Goal: Task Accomplishment & Management: Manage account settings

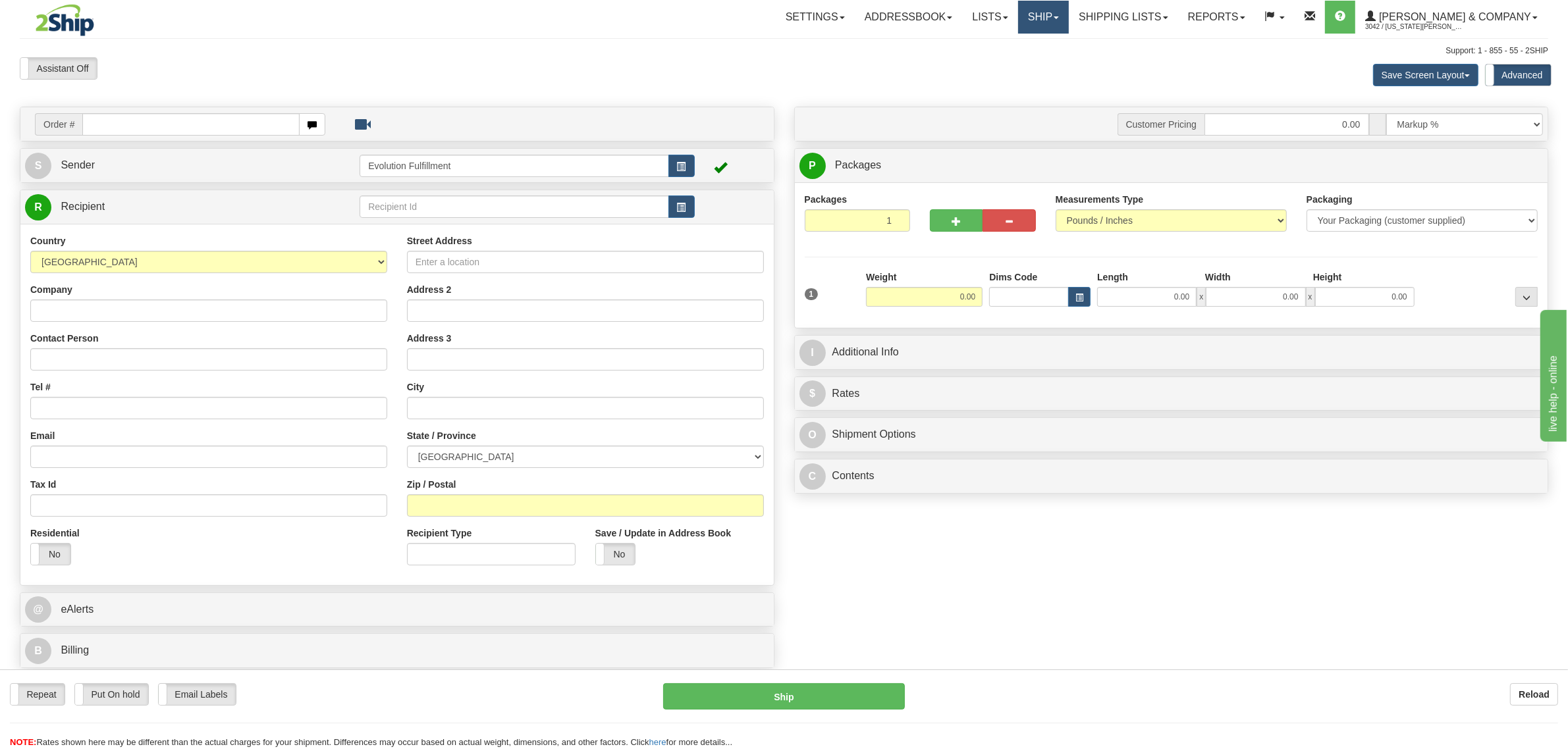
click at [1068, 20] on link "Ship" at bounding box center [1043, 17] width 51 height 33
click at [1055, 62] on span "OnHold / Order Queue" at bounding box center [1008, 63] width 93 height 10
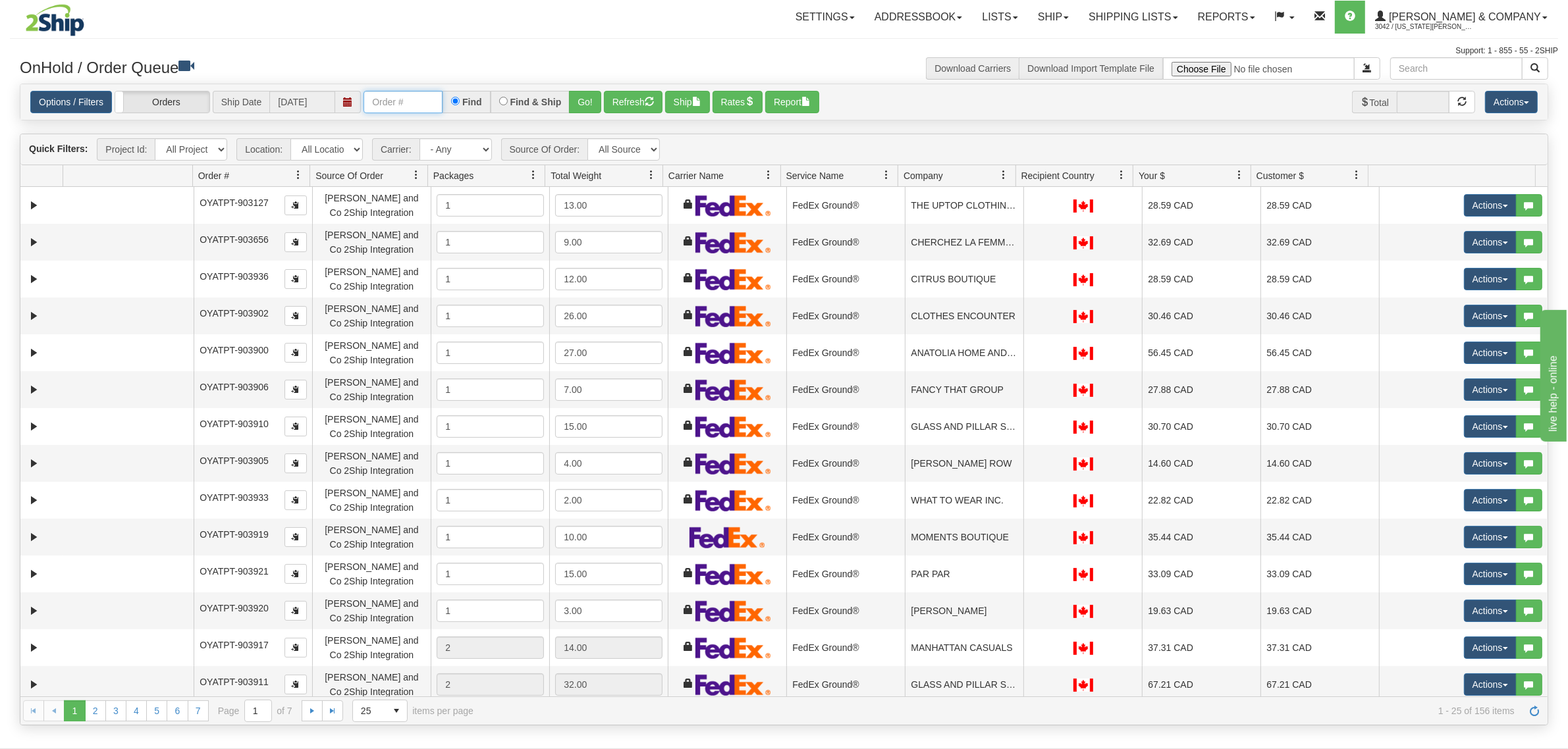
click at [419, 106] on input "text" at bounding box center [403, 102] width 79 height 23
click at [583, 91] on button "Go!" at bounding box center [584, 102] width 32 height 23
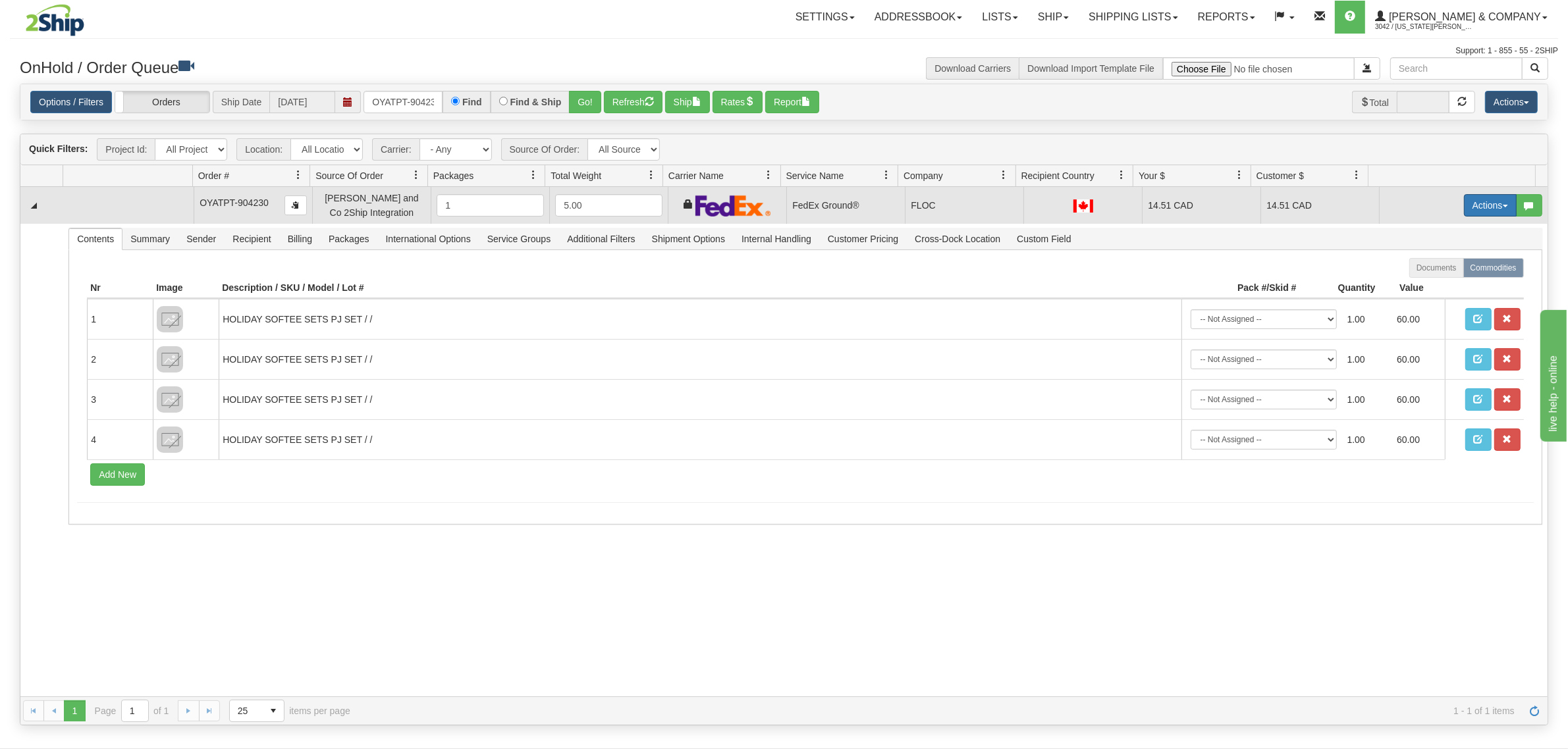
click at [1470, 197] on button "Actions" at bounding box center [1490, 205] width 53 height 23
click at [1423, 285] on span "Ship" at bounding box center [1437, 281] width 28 height 10
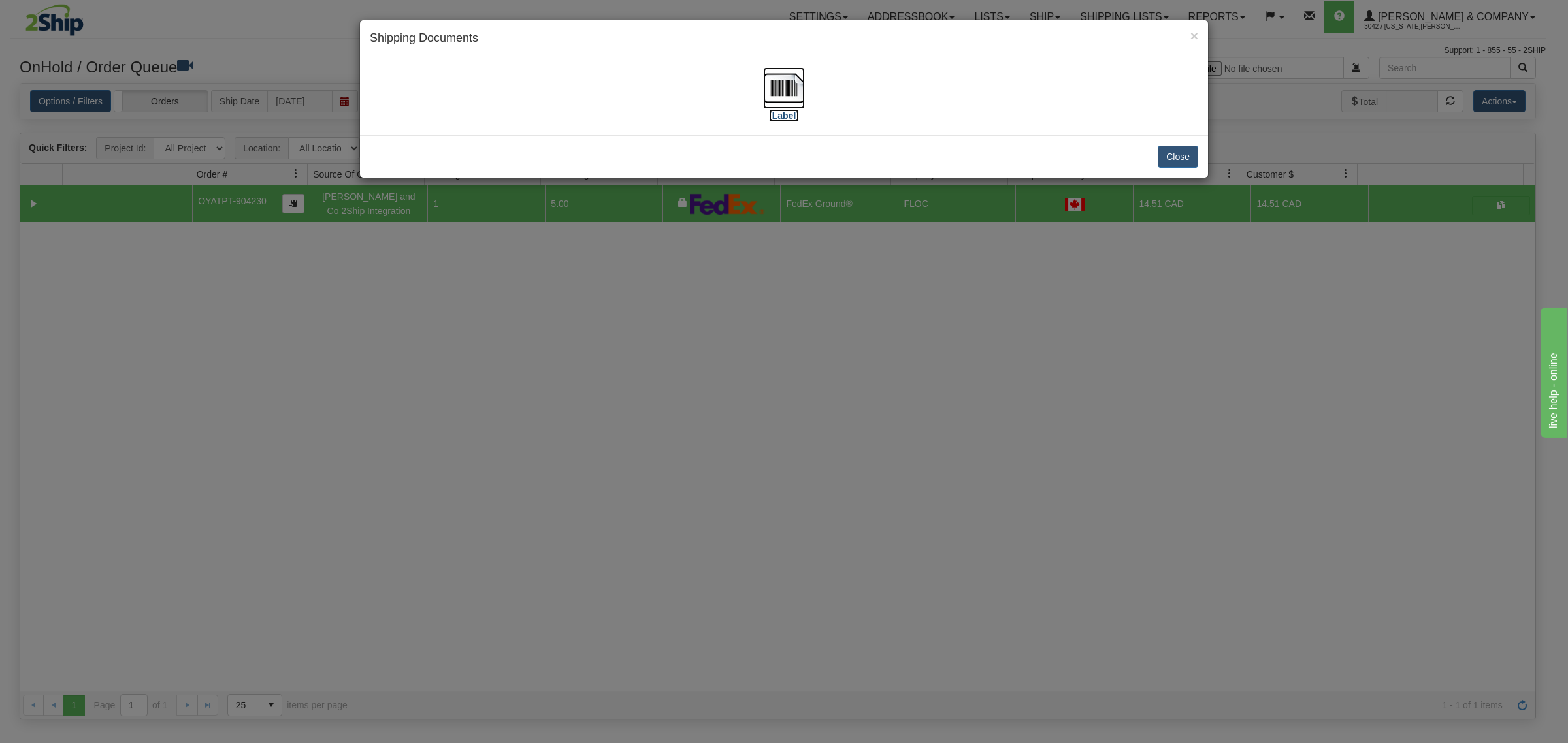
click at [791, 76] on img at bounding box center [784, 88] width 42 height 42
click at [795, 326] on div "× Shipping Documents [Label] Close" at bounding box center [784, 371] width 1568 height 743
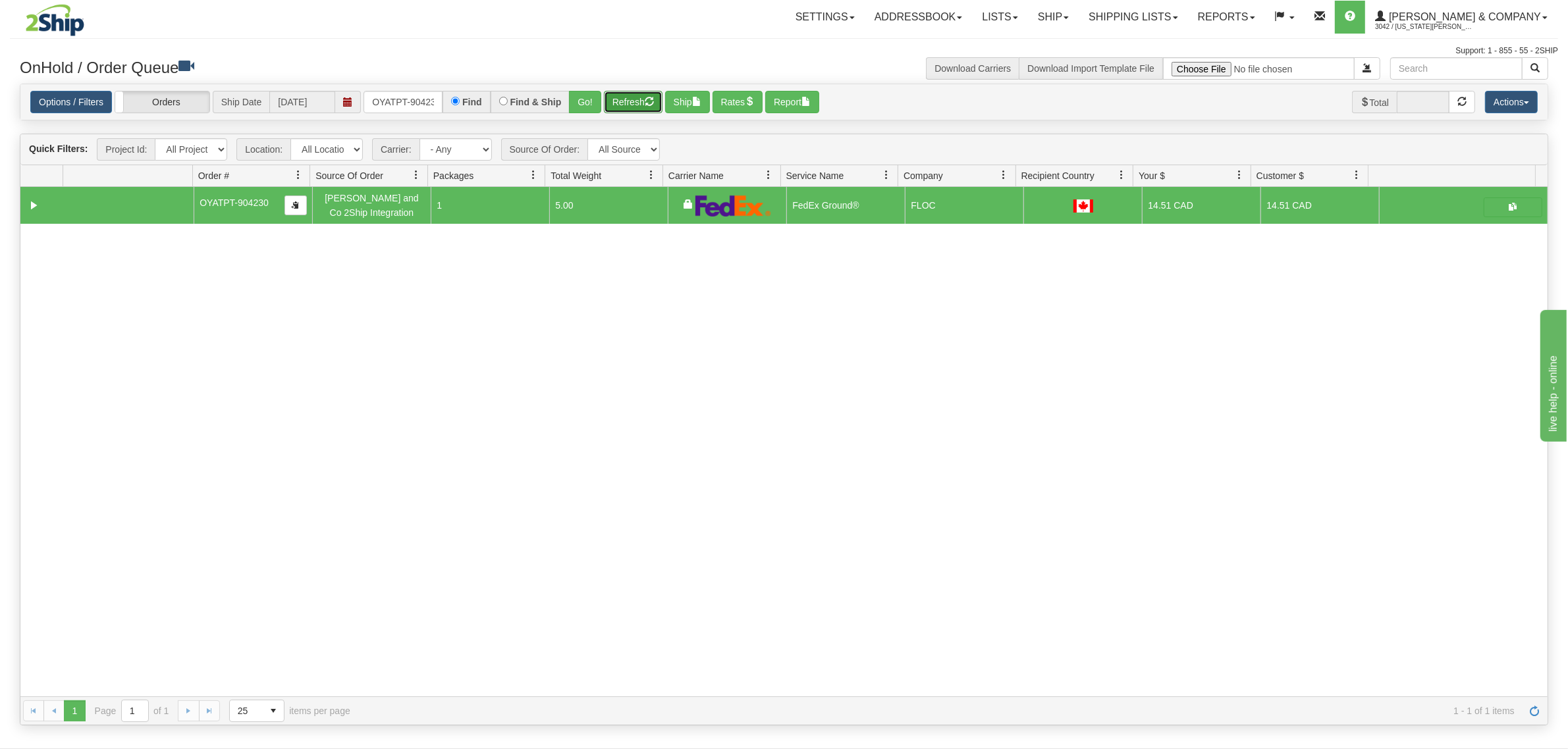
click at [623, 104] on button "Refresh" at bounding box center [633, 102] width 59 height 23
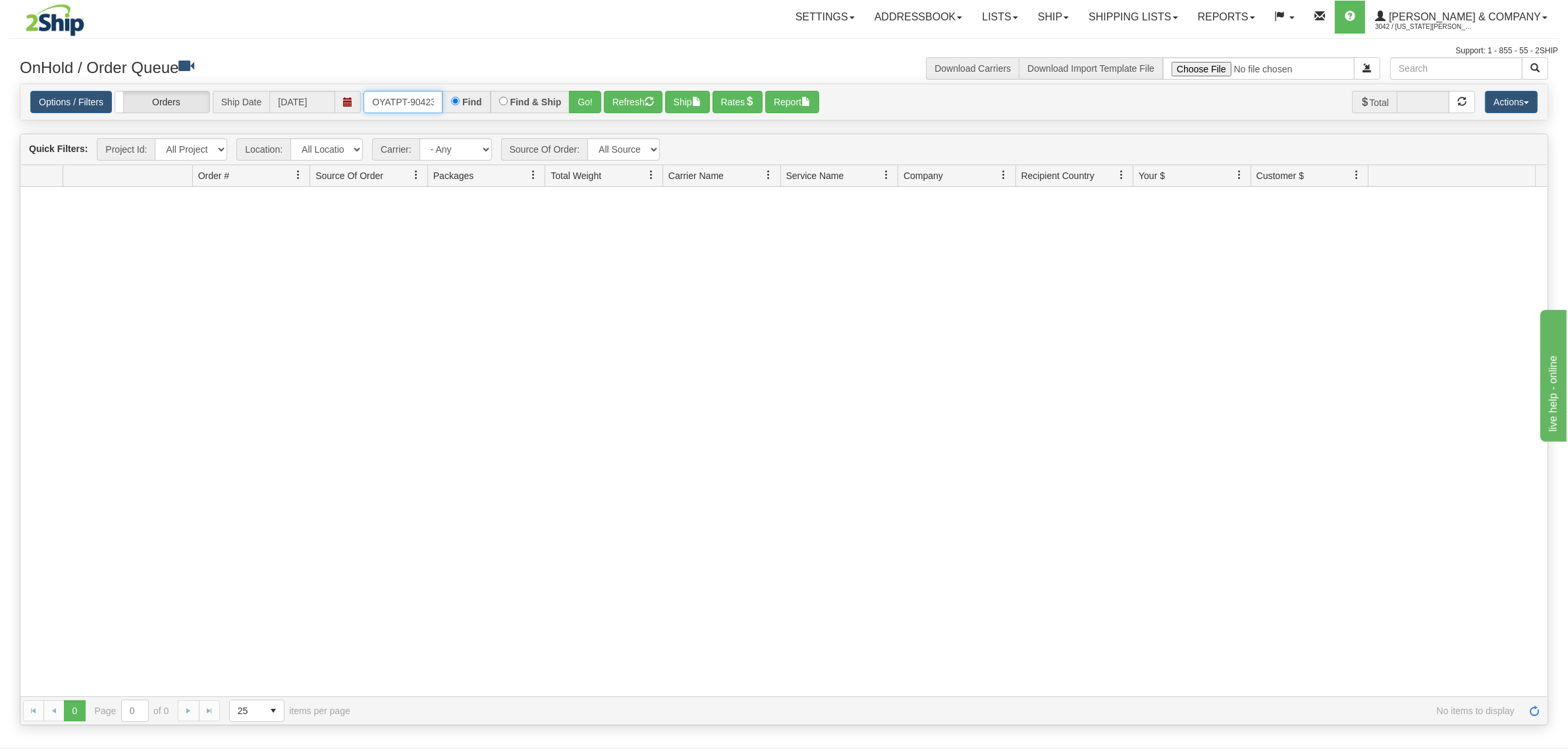
scroll to position [0, 7]
drag, startPoint x: 367, startPoint y: 100, endPoint x: 475, endPoint y: 107, distance: 108.2
click at [475, 107] on div "OYATPT-904230 Find Find & Ship Go!" at bounding box center [482, 102] width 238 height 23
type input "OYATPT-904209"
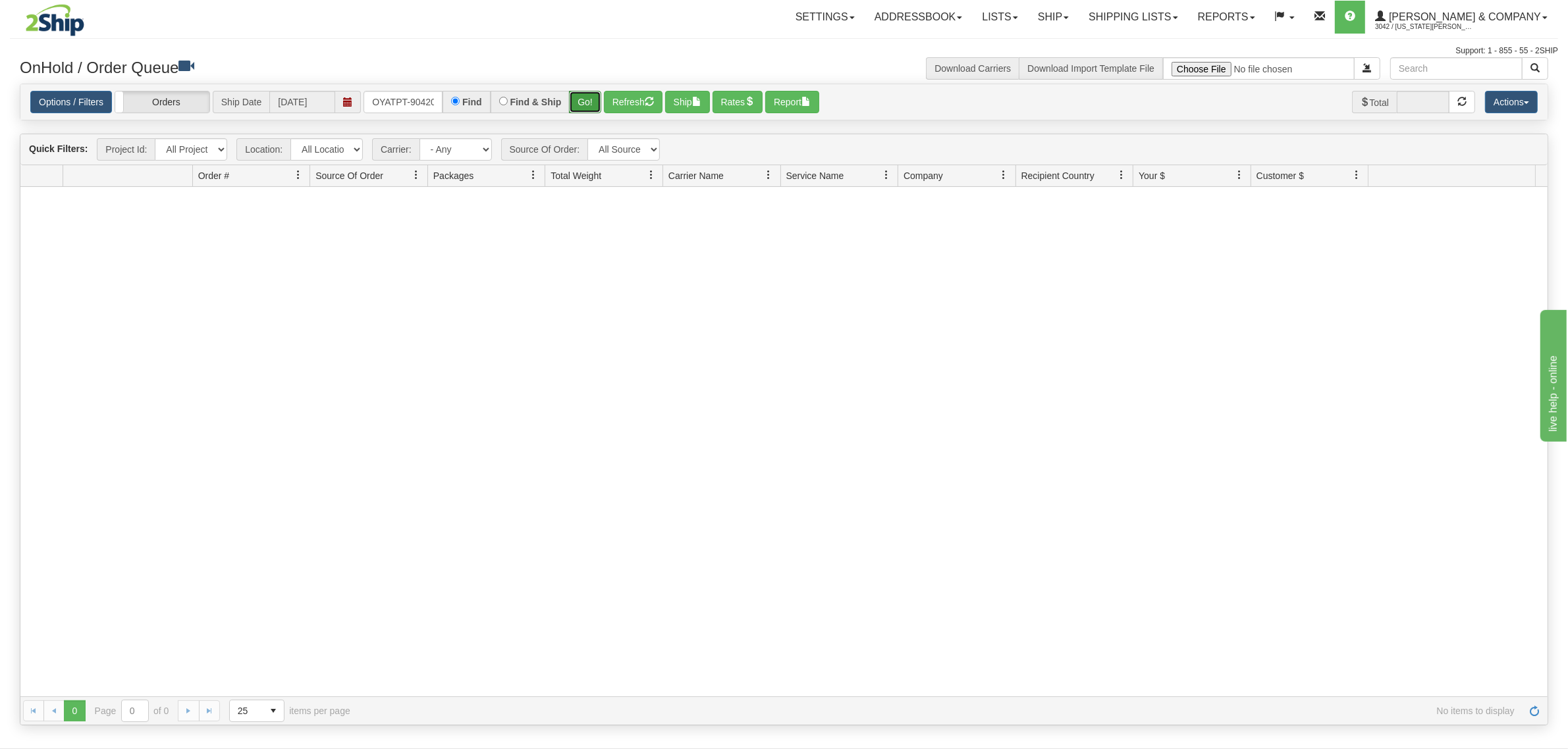
click at [580, 98] on button "Go!" at bounding box center [584, 102] width 32 height 23
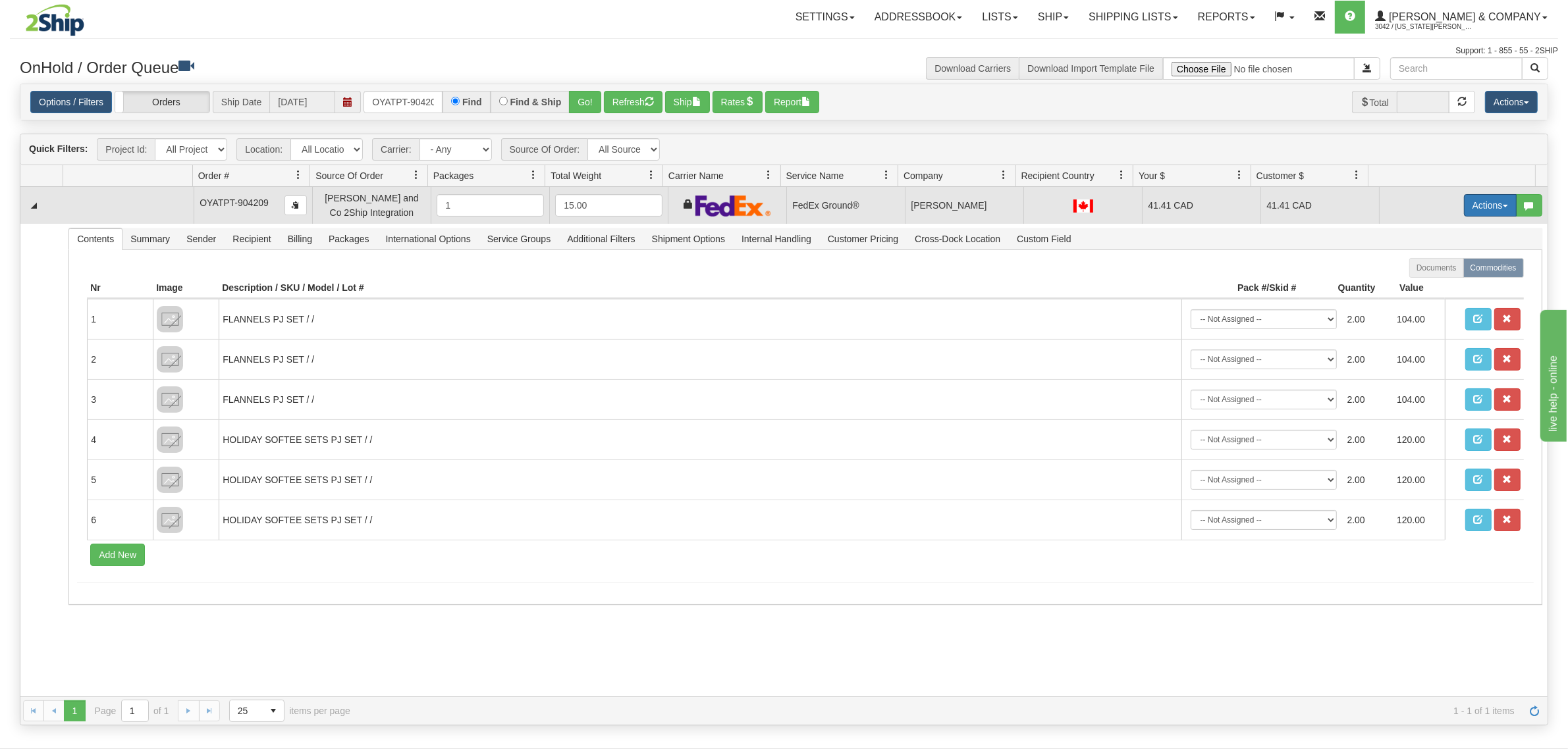
click at [1496, 199] on button "Actions" at bounding box center [1490, 205] width 53 height 23
click at [1434, 284] on span "Ship" at bounding box center [1437, 281] width 28 height 10
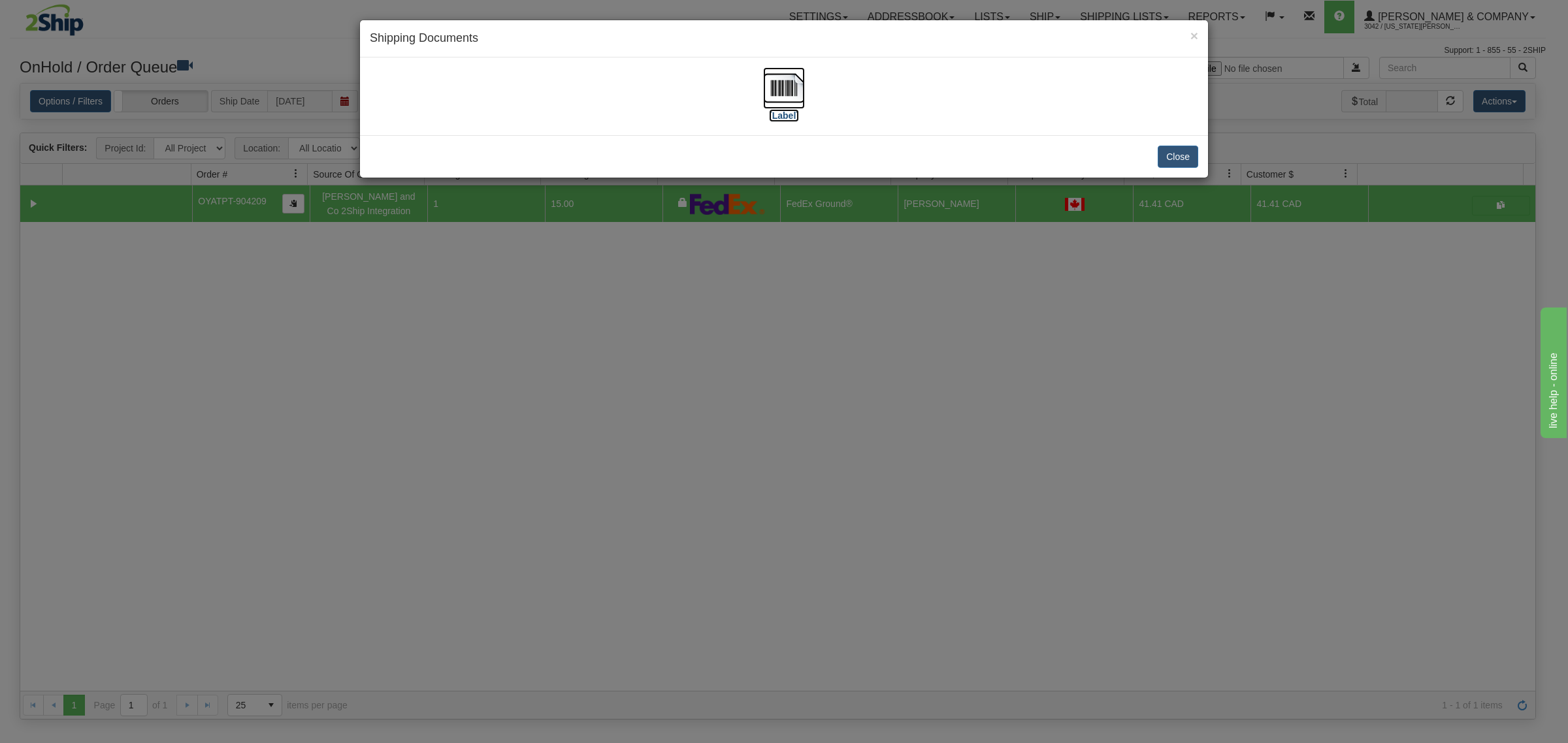
click at [783, 91] on img at bounding box center [784, 88] width 42 height 42
click at [942, 370] on div "× Shipping Documents [Label] Close" at bounding box center [784, 371] width 1568 height 743
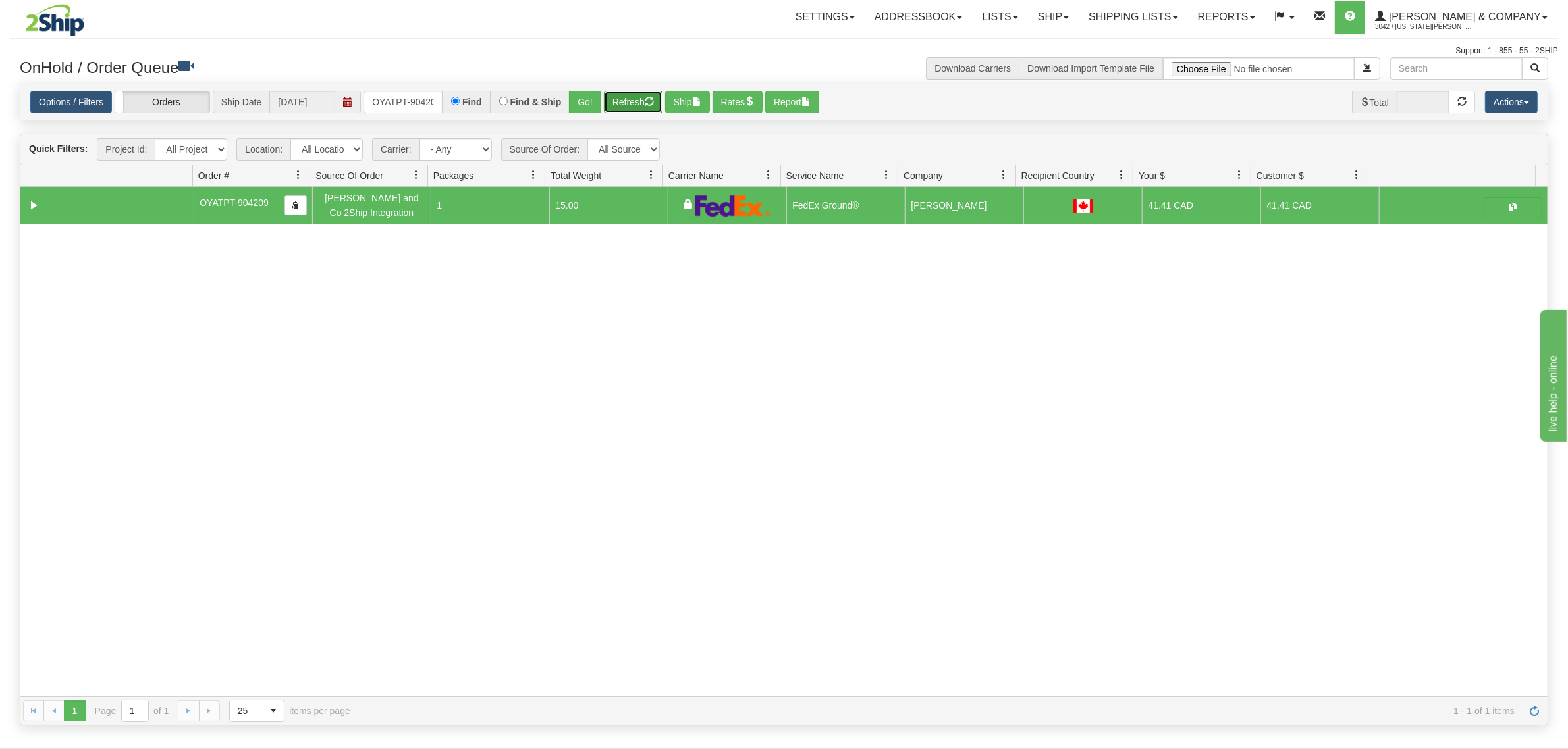
click at [636, 95] on button "Refresh" at bounding box center [633, 102] width 59 height 23
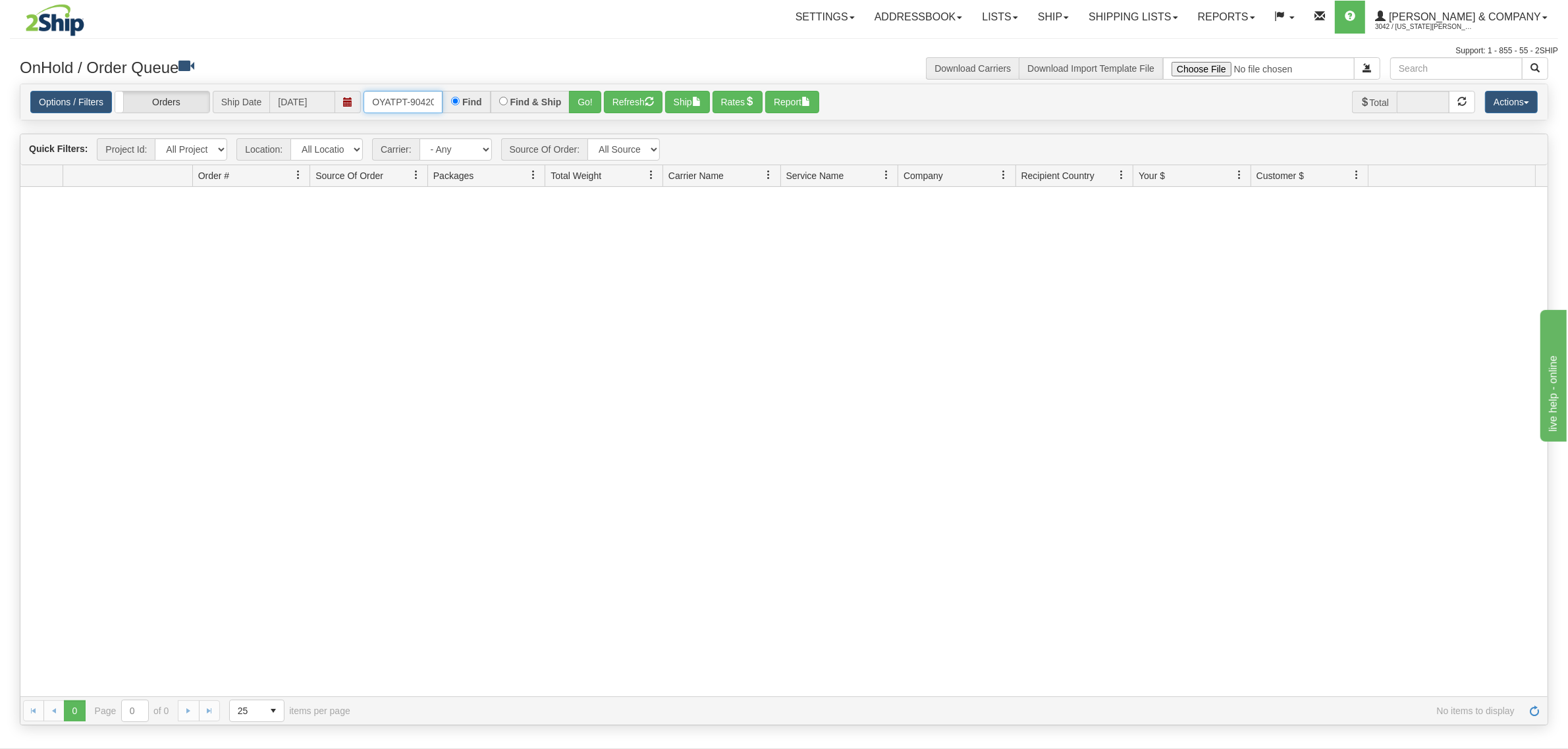
scroll to position [0, 7]
drag, startPoint x: 369, startPoint y: 97, endPoint x: 557, endPoint y: 97, distance: 188.0
click at [557, 97] on div "OYATPT-904209 Find Find & Ship Go!" at bounding box center [482, 102] width 238 height 23
type input "OYATPT-904204"
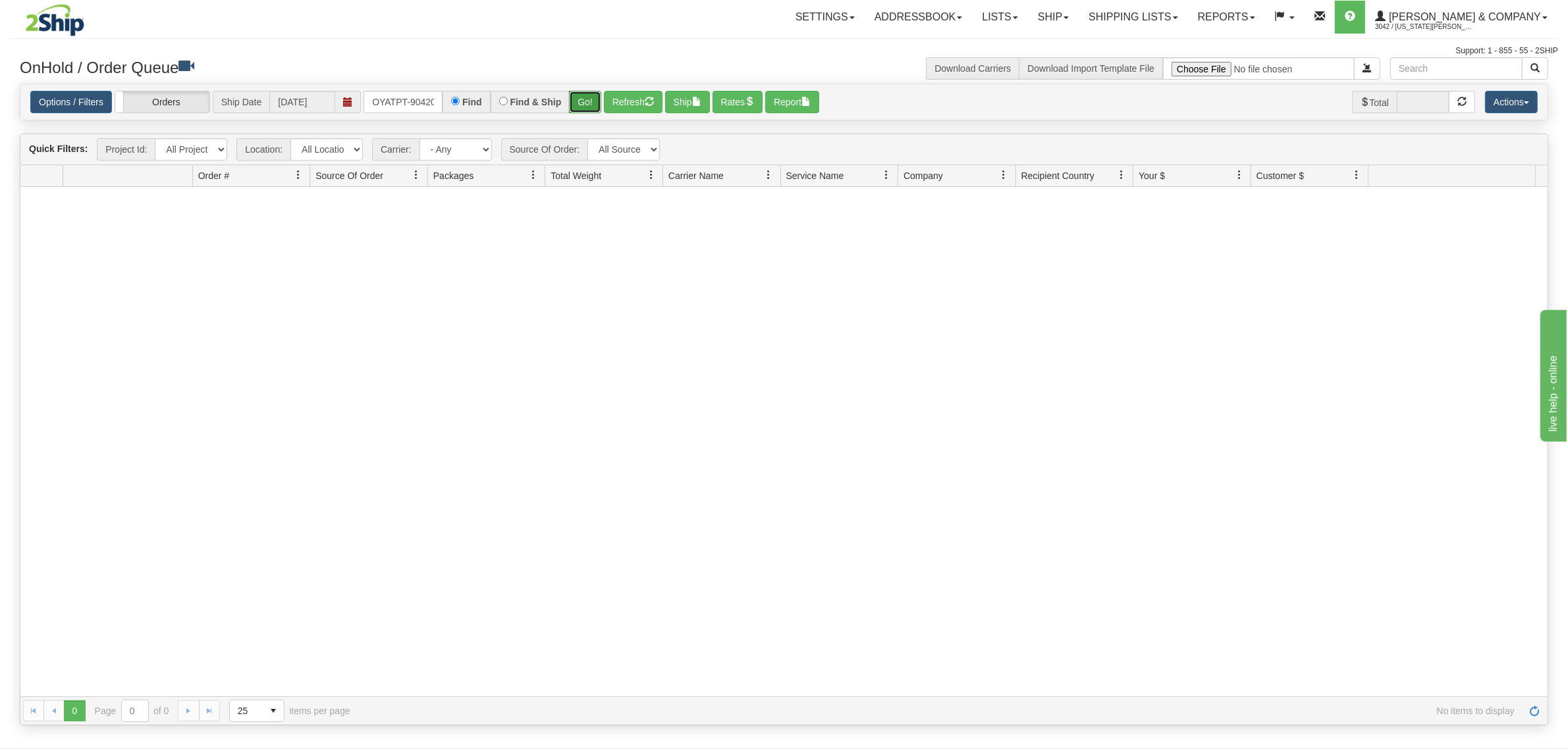
click at [571, 100] on button "Go!" at bounding box center [584, 102] width 32 height 23
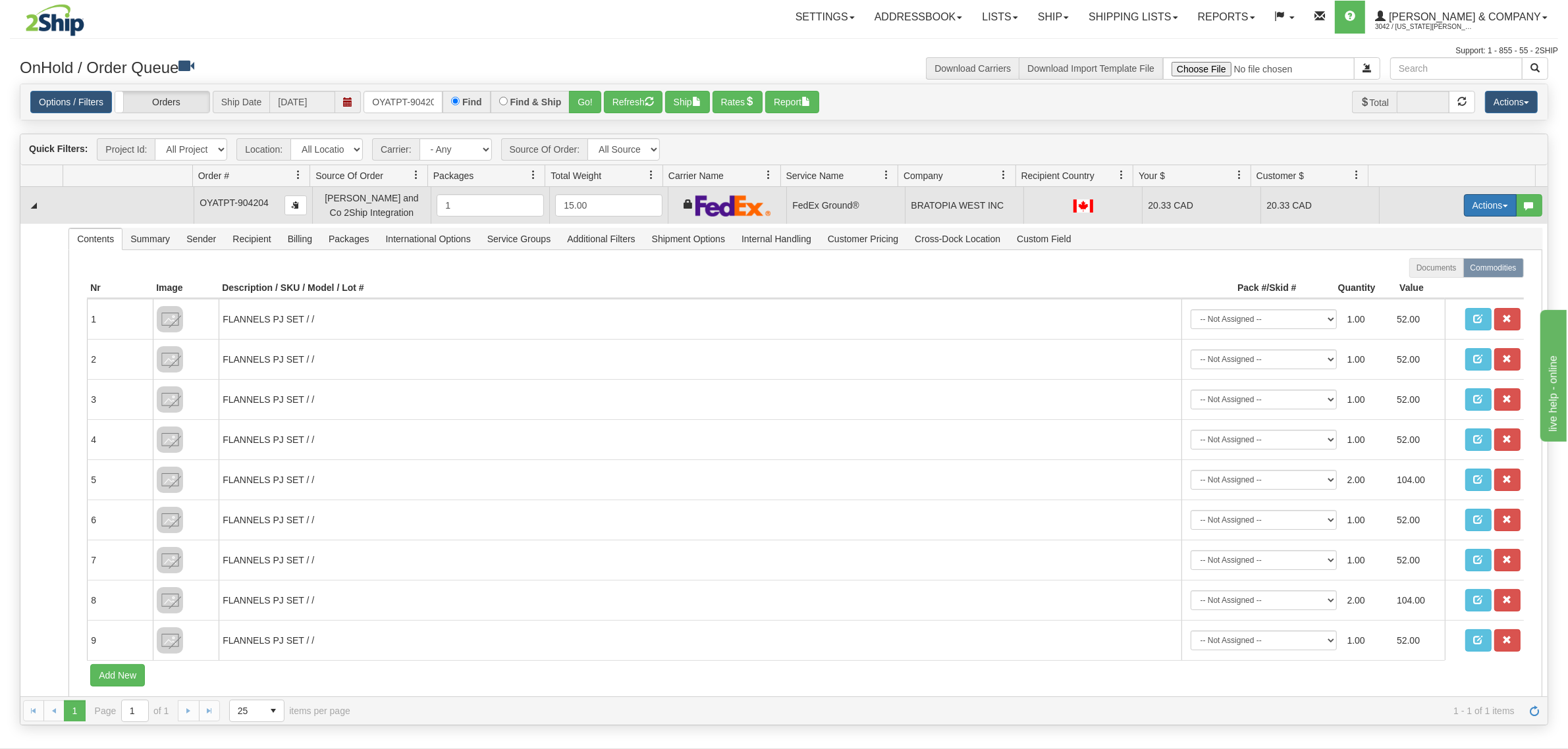
click at [1472, 208] on button "Actions" at bounding box center [1490, 205] width 53 height 23
click at [1423, 282] on span "Ship" at bounding box center [1437, 281] width 28 height 10
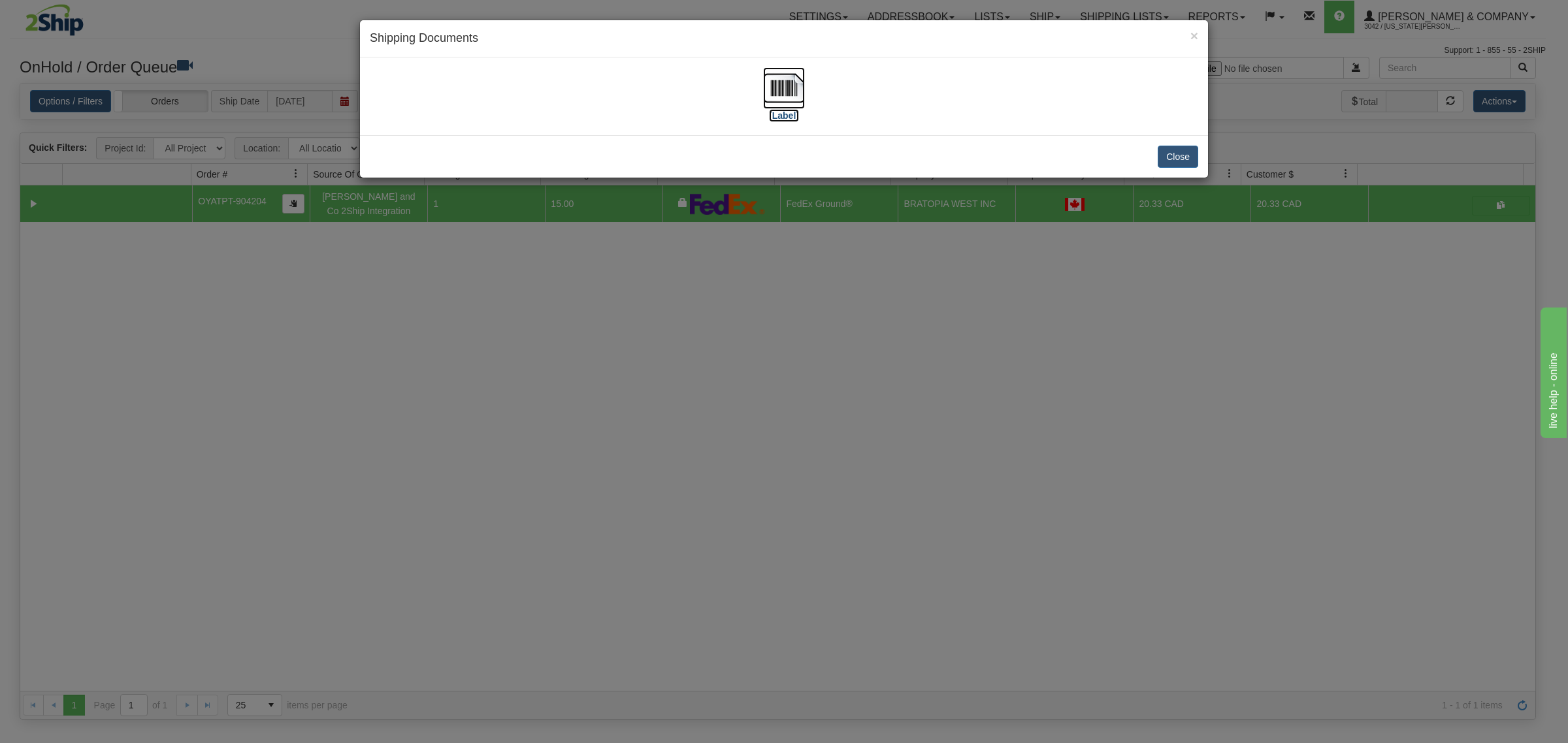
click at [786, 74] on img at bounding box center [784, 88] width 42 height 42
click at [750, 472] on div "× Shipping Documents [Label] Close" at bounding box center [784, 371] width 1568 height 743
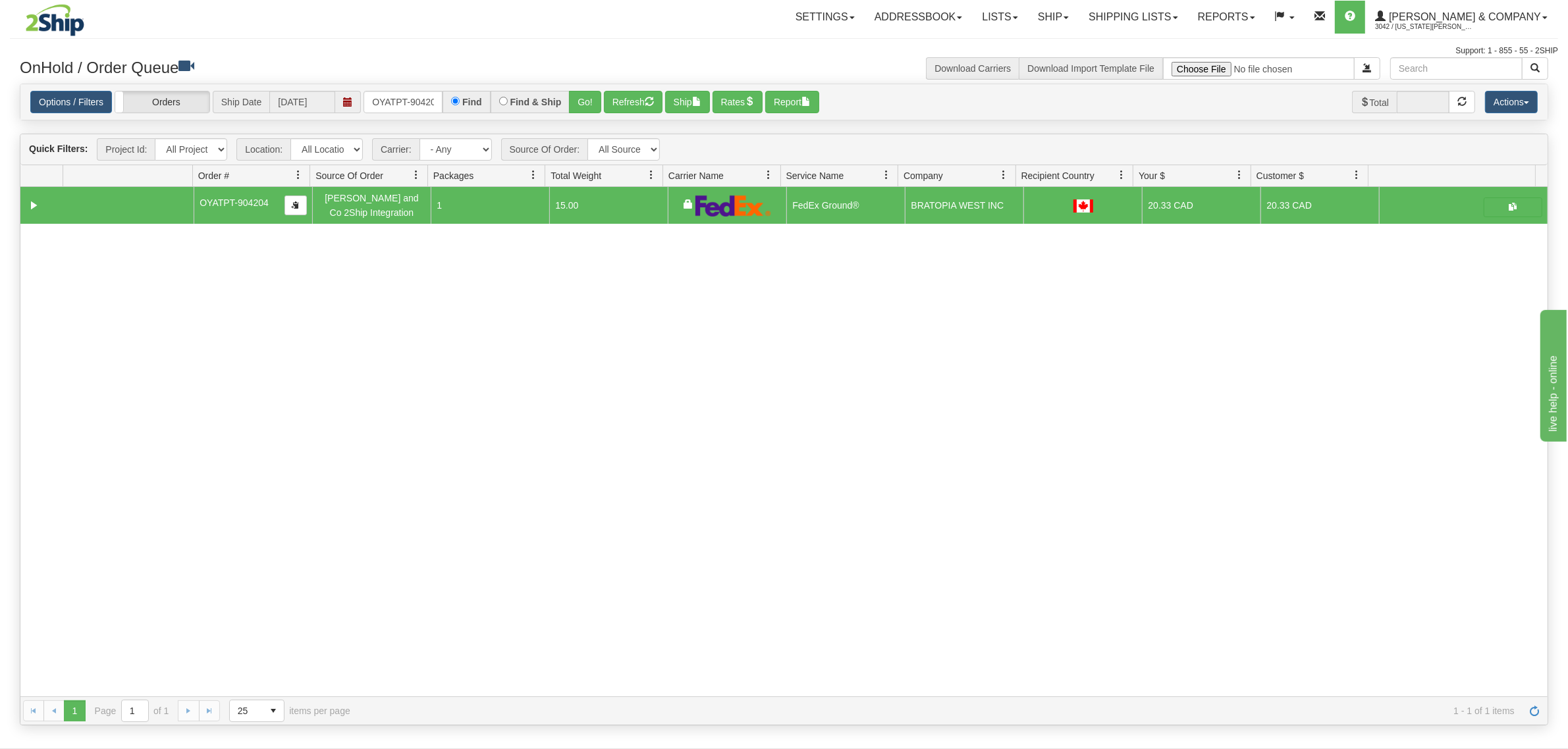
click at [628, 87] on div "Options / Filters Group Shipments Orders Ship Date 10/09/2025 OYATPT-904204 Fin…" at bounding box center [784, 101] width 1527 height 36
click at [630, 102] on button "Refresh" at bounding box center [633, 102] width 59 height 23
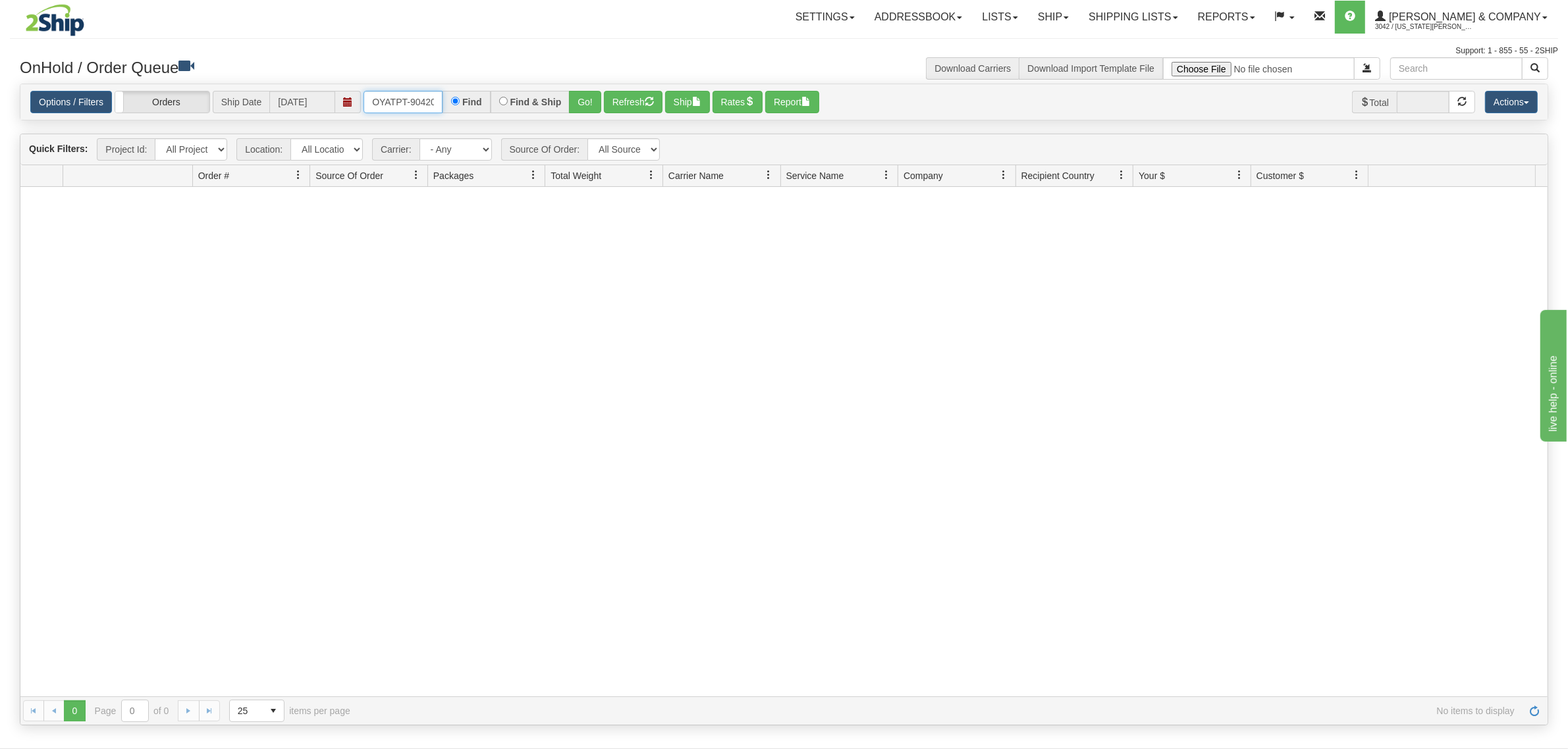
scroll to position [0, 7]
drag, startPoint x: 370, startPoint y: 100, endPoint x: 494, endPoint y: 115, distance: 124.9
click at [494, 115] on div "Options / Filters Group Shipments Orders Ship Date 10/09/2025 OYATPT-904204 Fin…" at bounding box center [784, 101] width 1527 height 36
click at [400, 106] on input "text" at bounding box center [403, 102] width 79 height 23
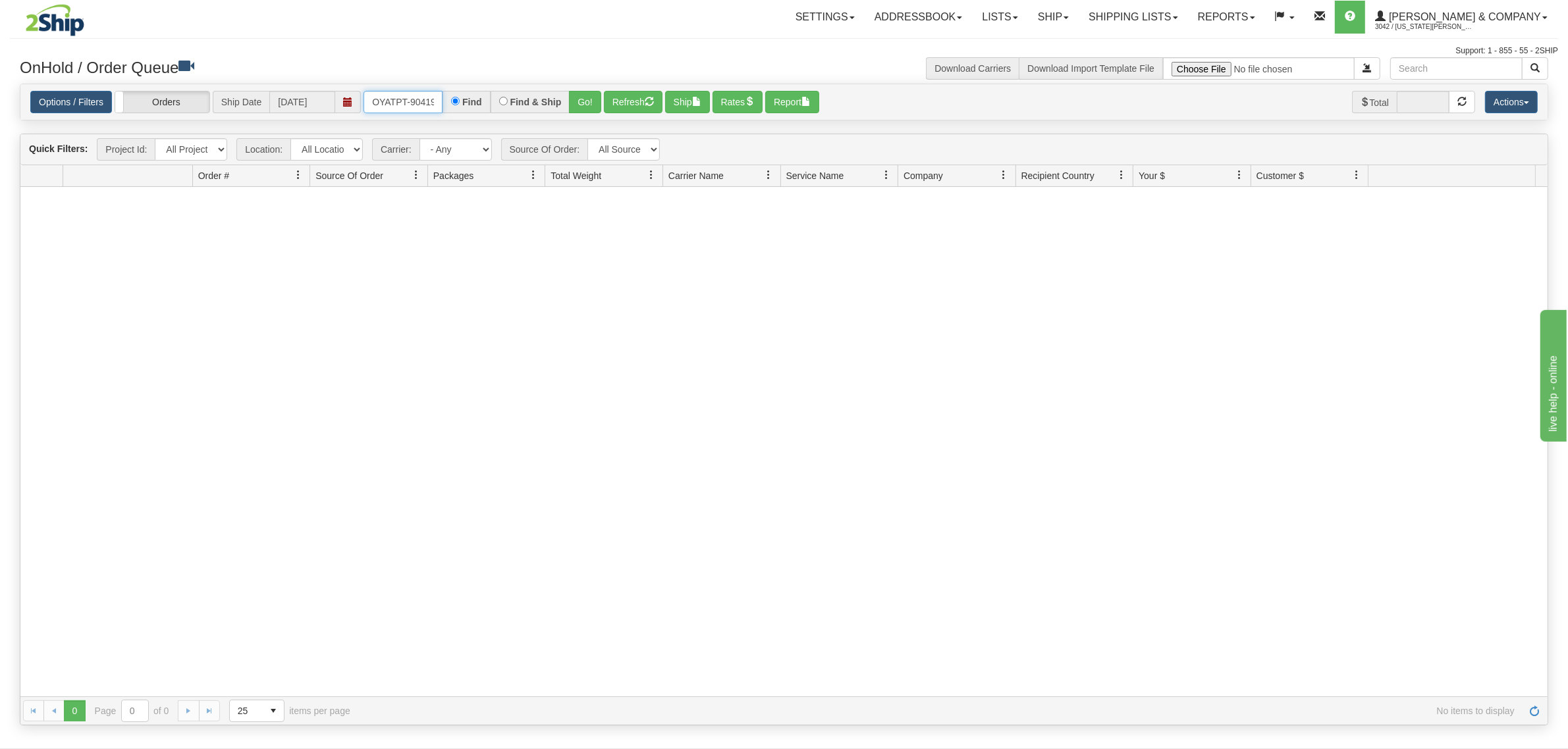
type input "OYATPT-904199"
click at [584, 106] on button "Go!" at bounding box center [584, 102] width 32 height 23
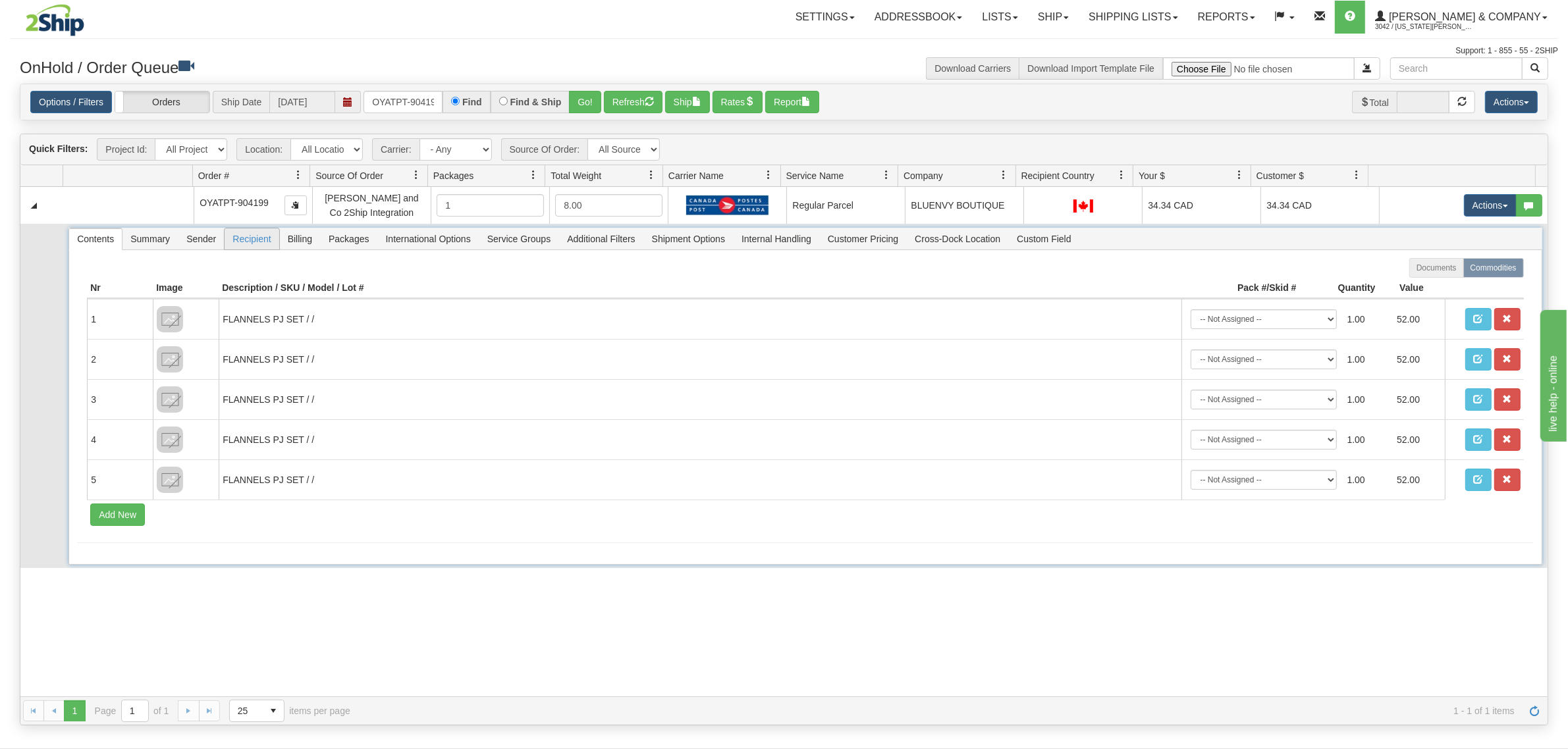
click at [257, 241] on span "Recipient" at bounding box center [251, 239] width 54 height 21
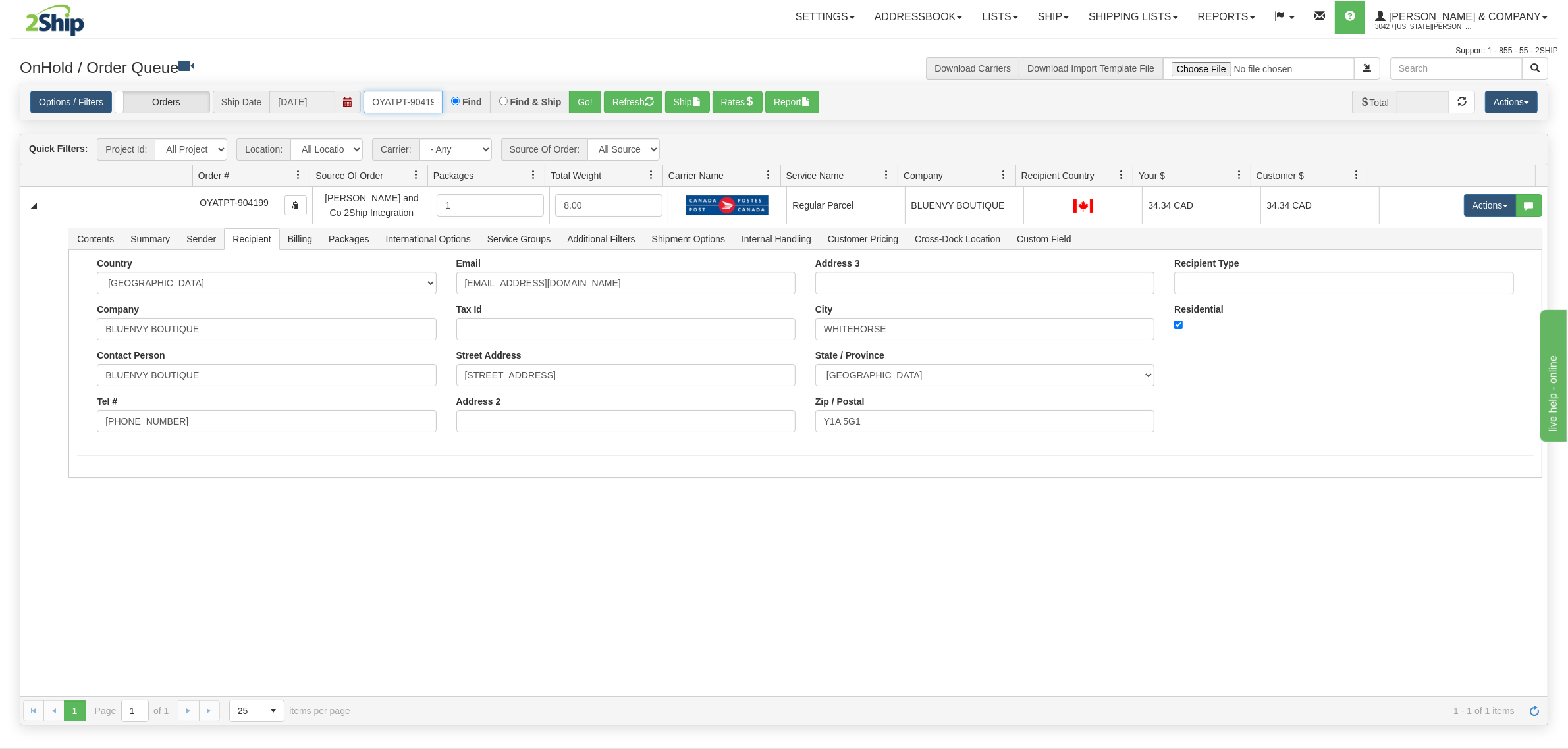
scroll to position [0, 7]
drag, startPoint x: 373, startPoint y: 102, endPoint x: 499, endPoint y: 107, distance: 126.1
click at [498, 107] on div "OYATPT-904199 Find Find & Ship Go!" at bounding box center [482, 102] width 238 height 23
type input "OYATPT-904219"
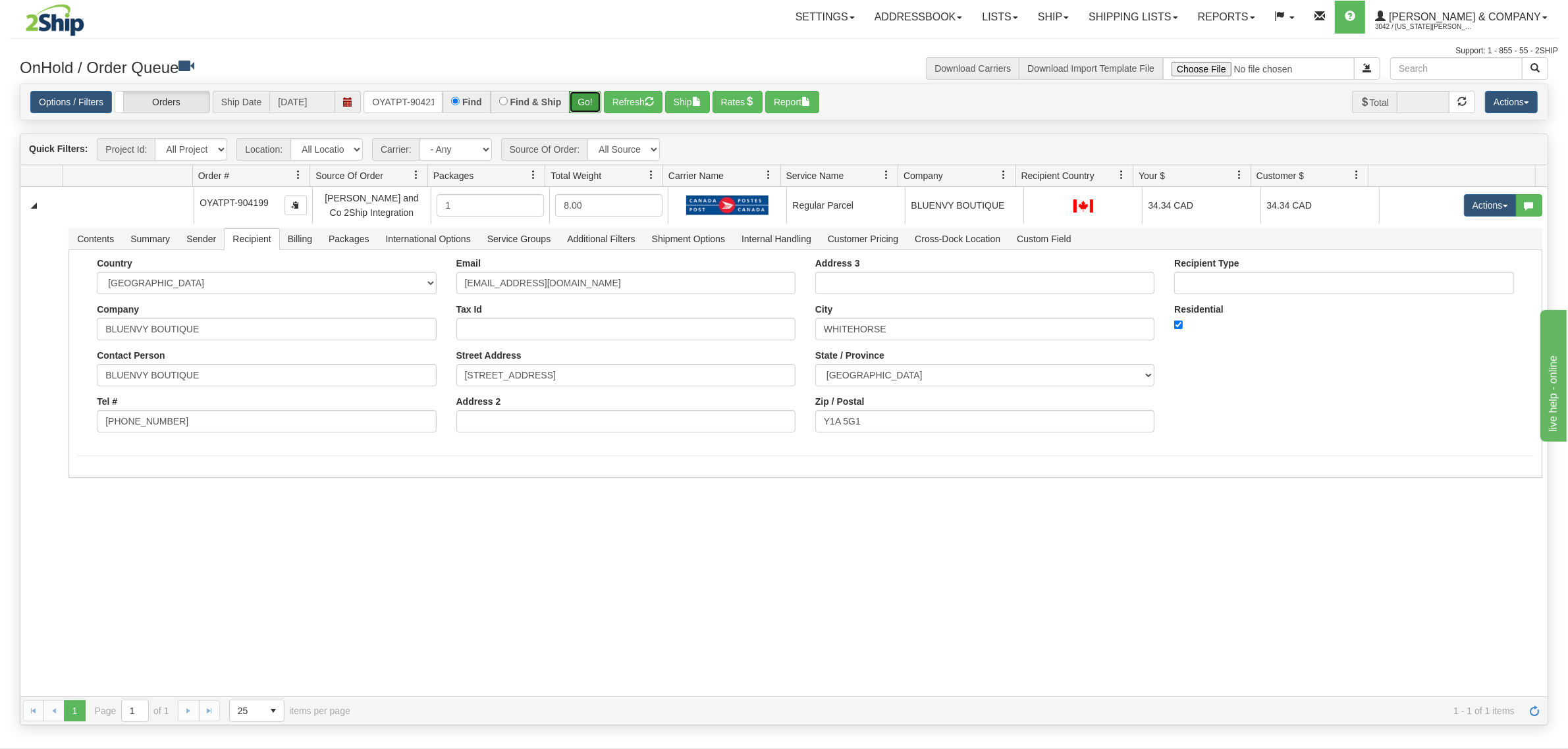
click at [587, 106] on button "Go!" at bounding box center [584, 102] width 32 height 23
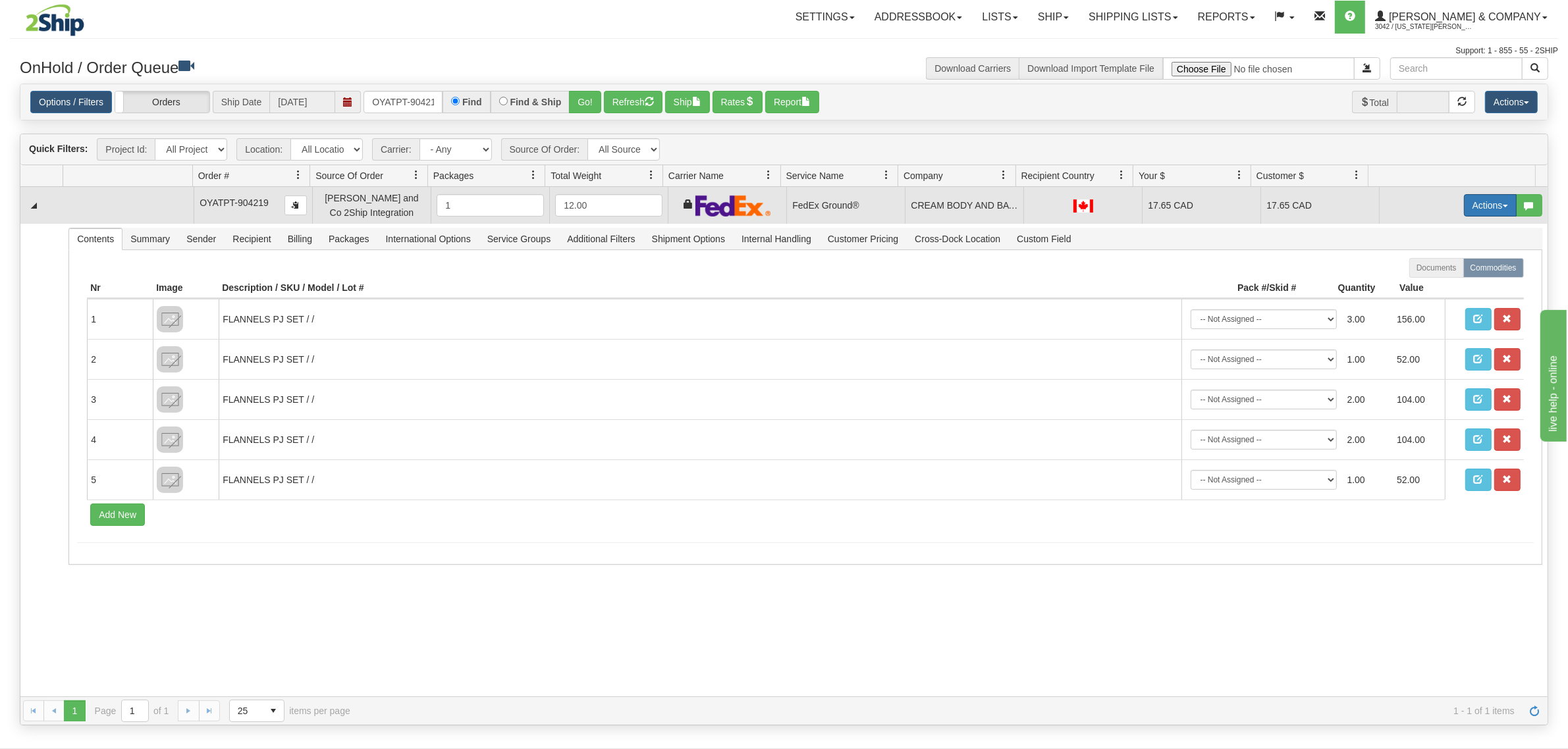
click at [1475, 199] on button "Actions" at bounding box center [1490, 205] width 53 height 23
click at [1424, 282] on span "Ship" at bounding box center [1437, 281] width 28 height 10
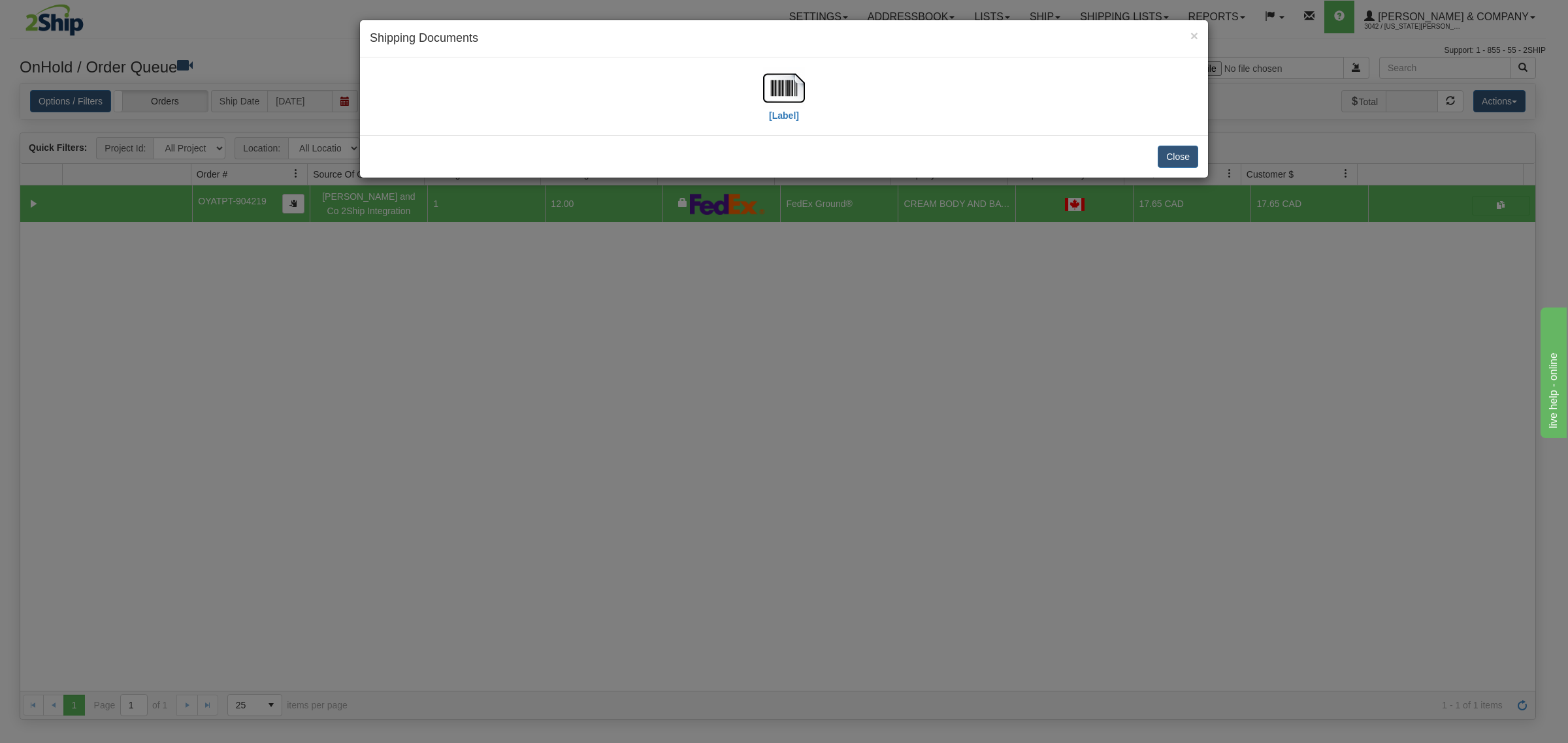
click at [779, 369] on div "× Shipping Documents [Label] Close" at bounding box center [784, 371] width 1568 height 743
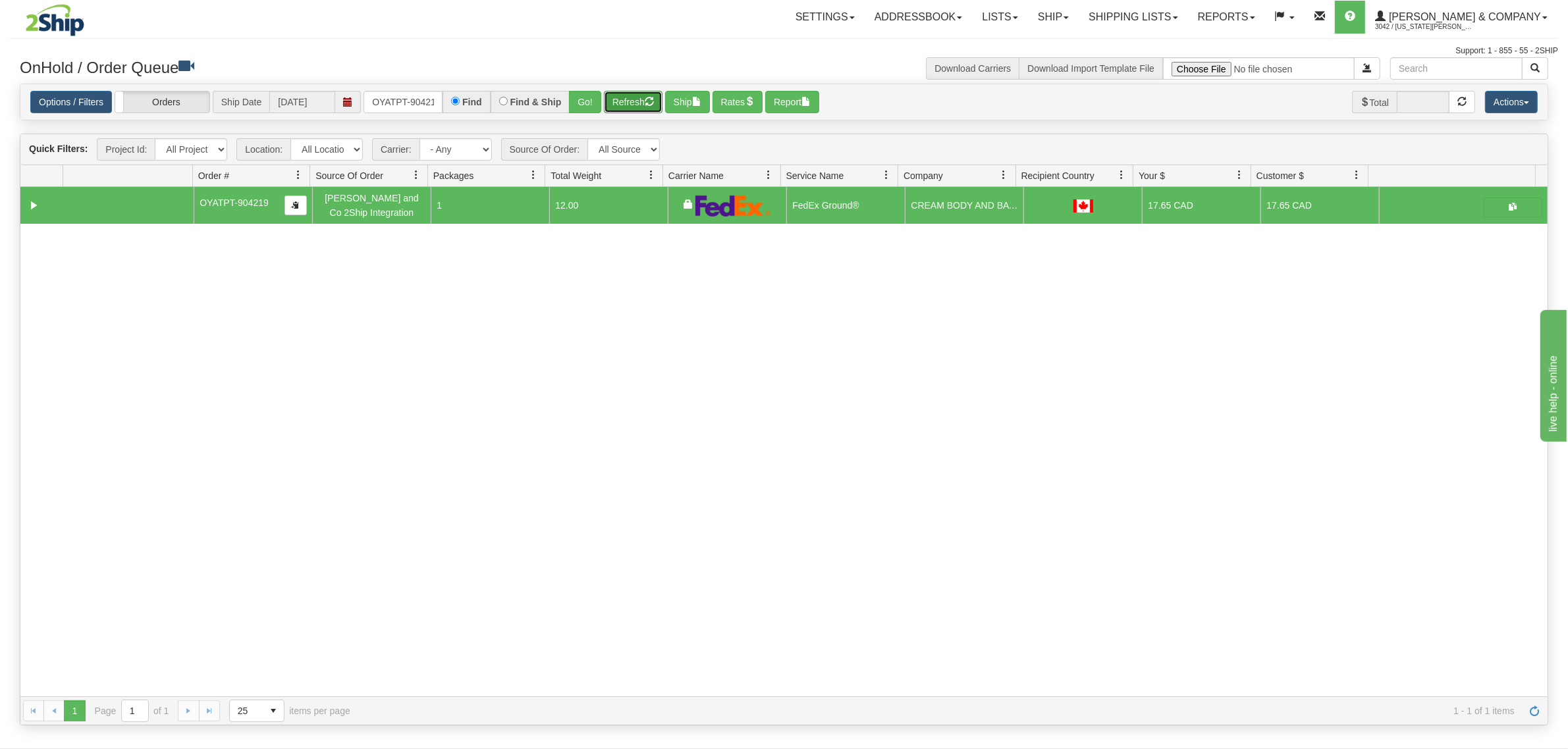
click at [645, 94] on button "Refresh" at bounding box center [633, 102] width 59 height 23
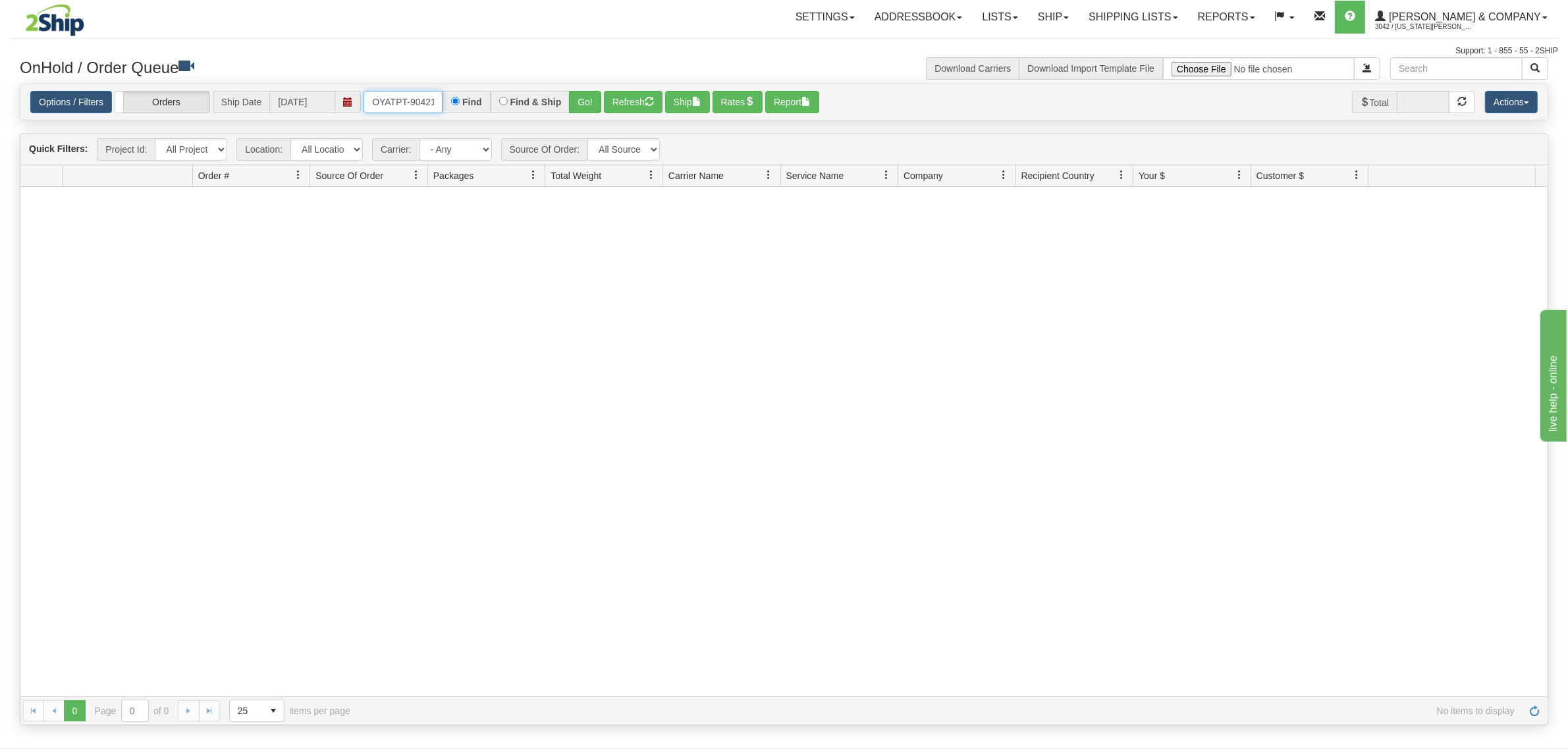
scroll to position [0, 7]
drag, startPoint x: 373, startPoint y: 100, endPoint x: 524, endPoint y: 157, distance: 161.4
click at [505, 124] on div "Is equal to Is not equal to Contains Does not contains CAD USD EUR ZAR RON ANG …" at bounding box center [784, 405] width 1548 height 642
click at [1144, 17] on link "Shipping lists" at bounding box center [1132, 17] width 108 height 33
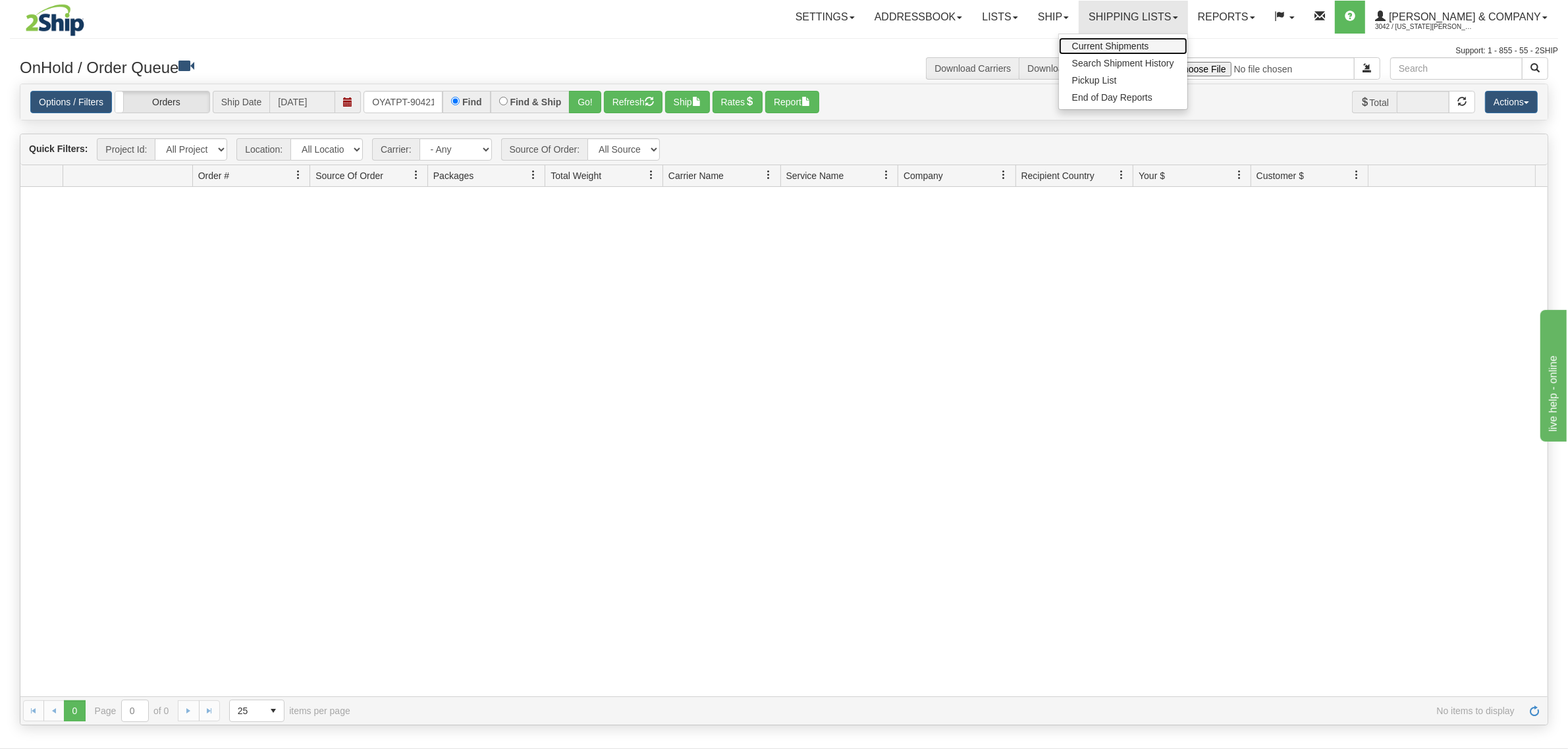
click at [1145, 42] on span "Current Shipments" at bounding box center [1110, 46] width 77 height 10
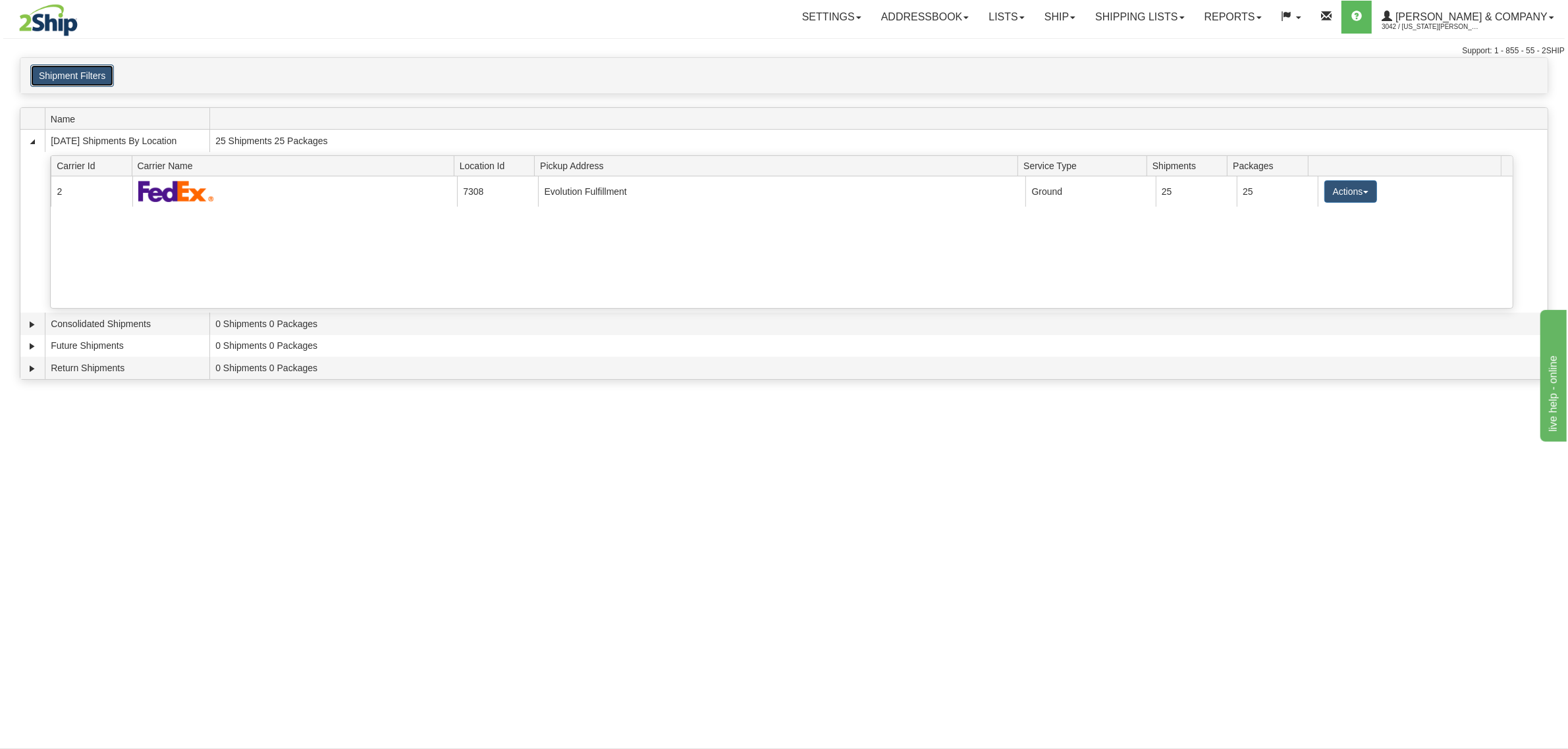
click at [87, 73] on button "Shipment Filters" at bounding box center [72, 76] width 84 height 23
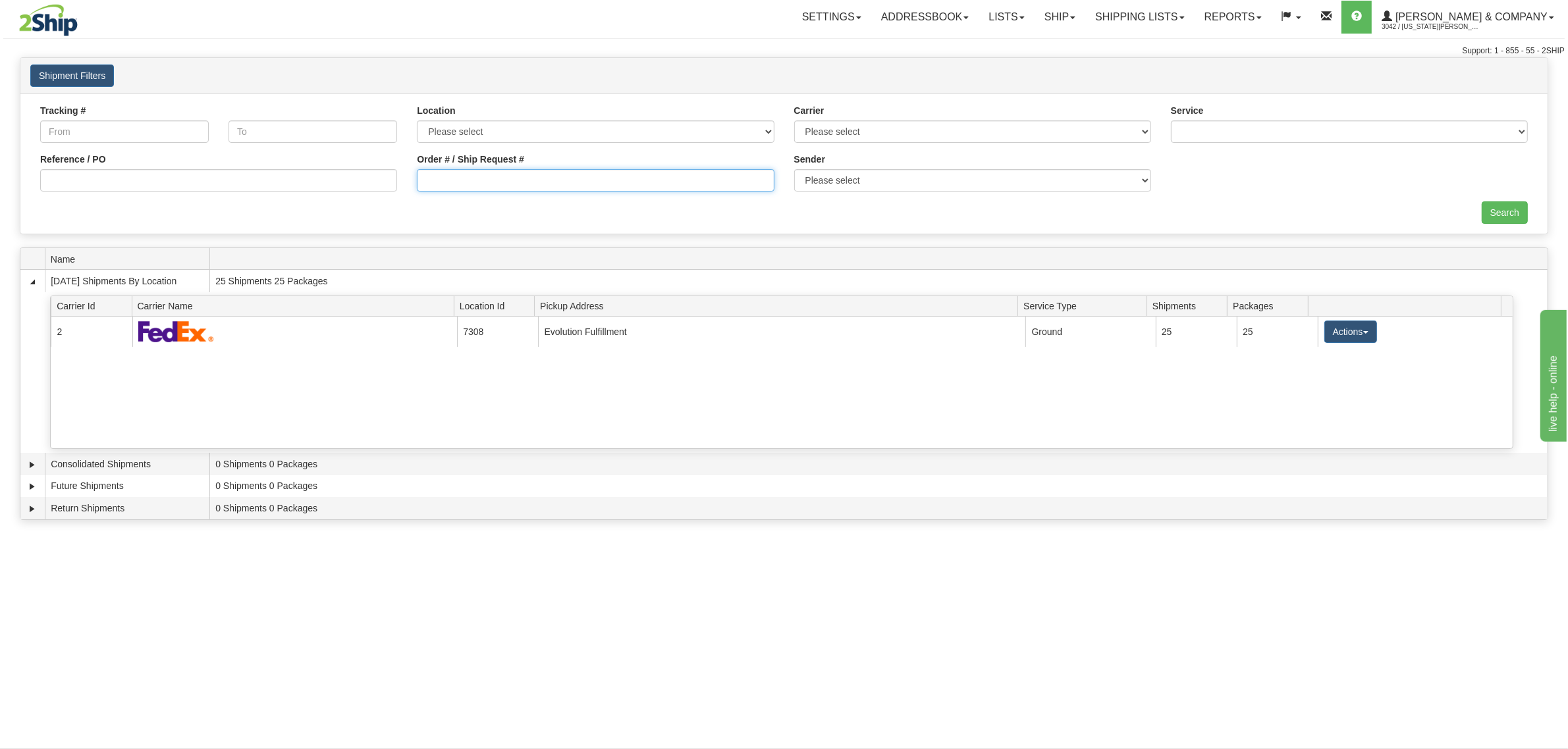
click at [486, 176] on input "Order # / Ship Request #" at bounding box center [595, 180] width 357 height 23
paste input "OYATPT-904219"
type input "OYATPT-904219"
click at [1506, 208] on input "Search" at bounding box center [1504, 213] width 46 height 23
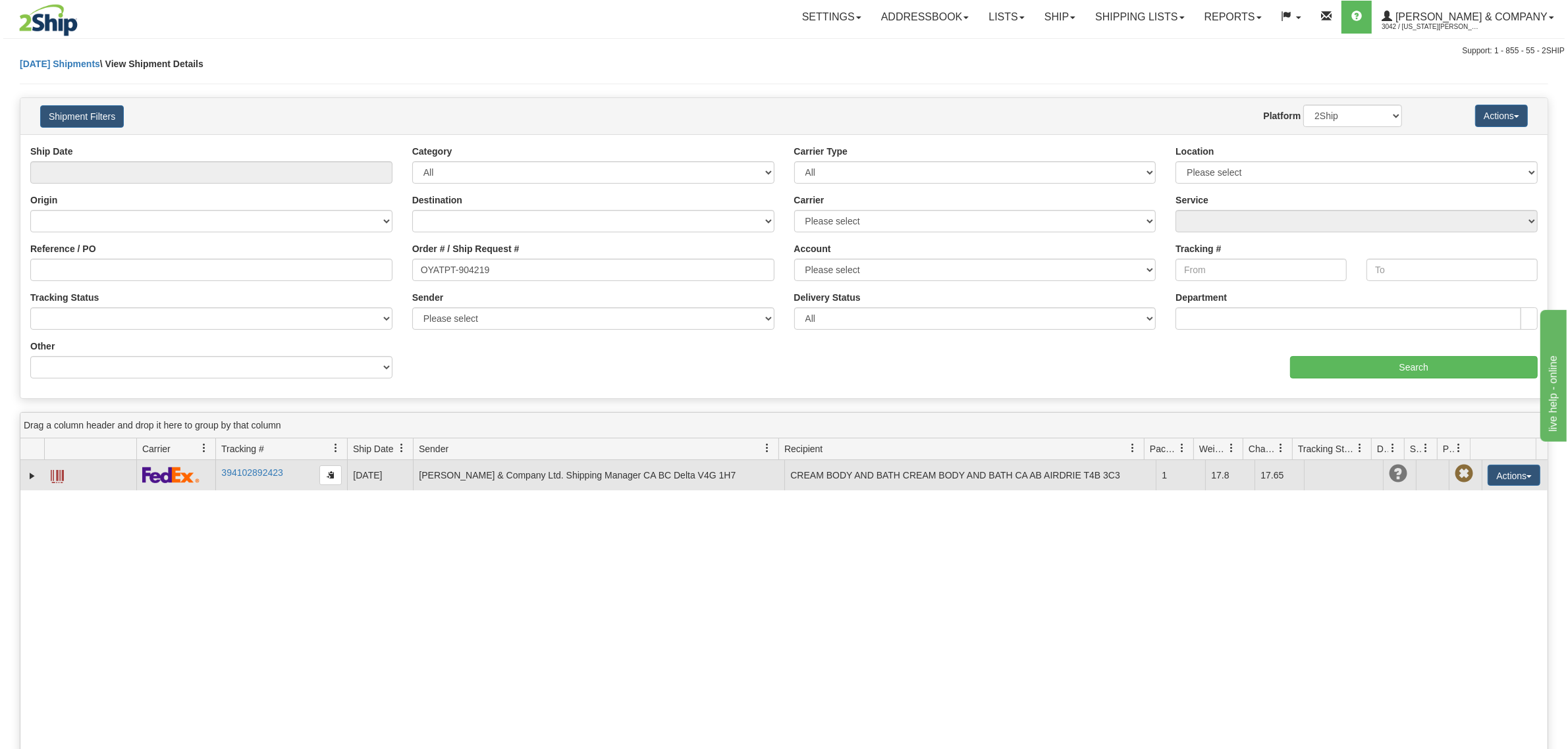
click at [56, 475] on span at bounding box center [57, 476] width 13 height 13
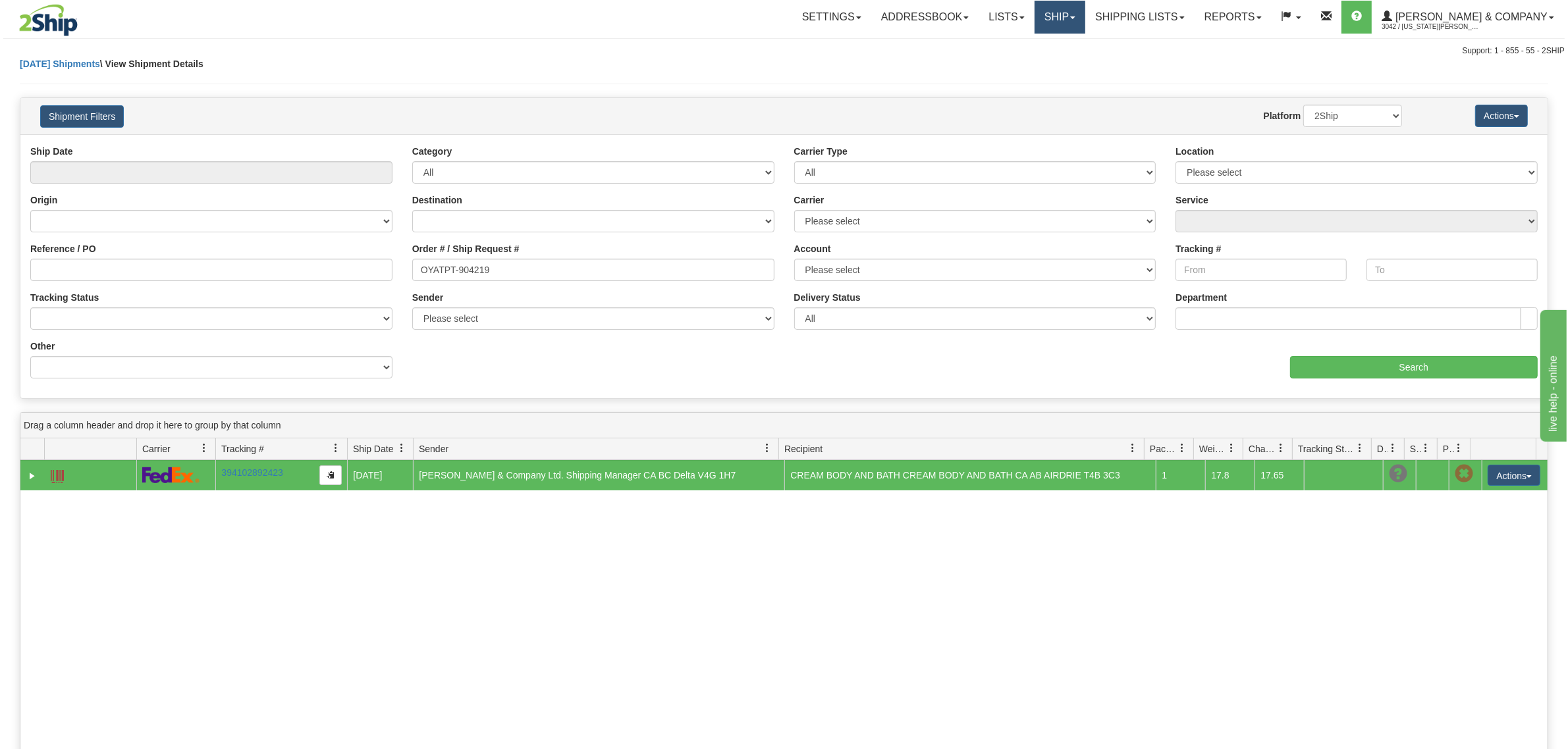
click at [1085, 16] on link "Ship" at bounding box center [1060, 17] width 51 height 33
click at [1071, 61] on span "OnHold / Order Queue" at bounding box center [1024, 63] width 93 height 10
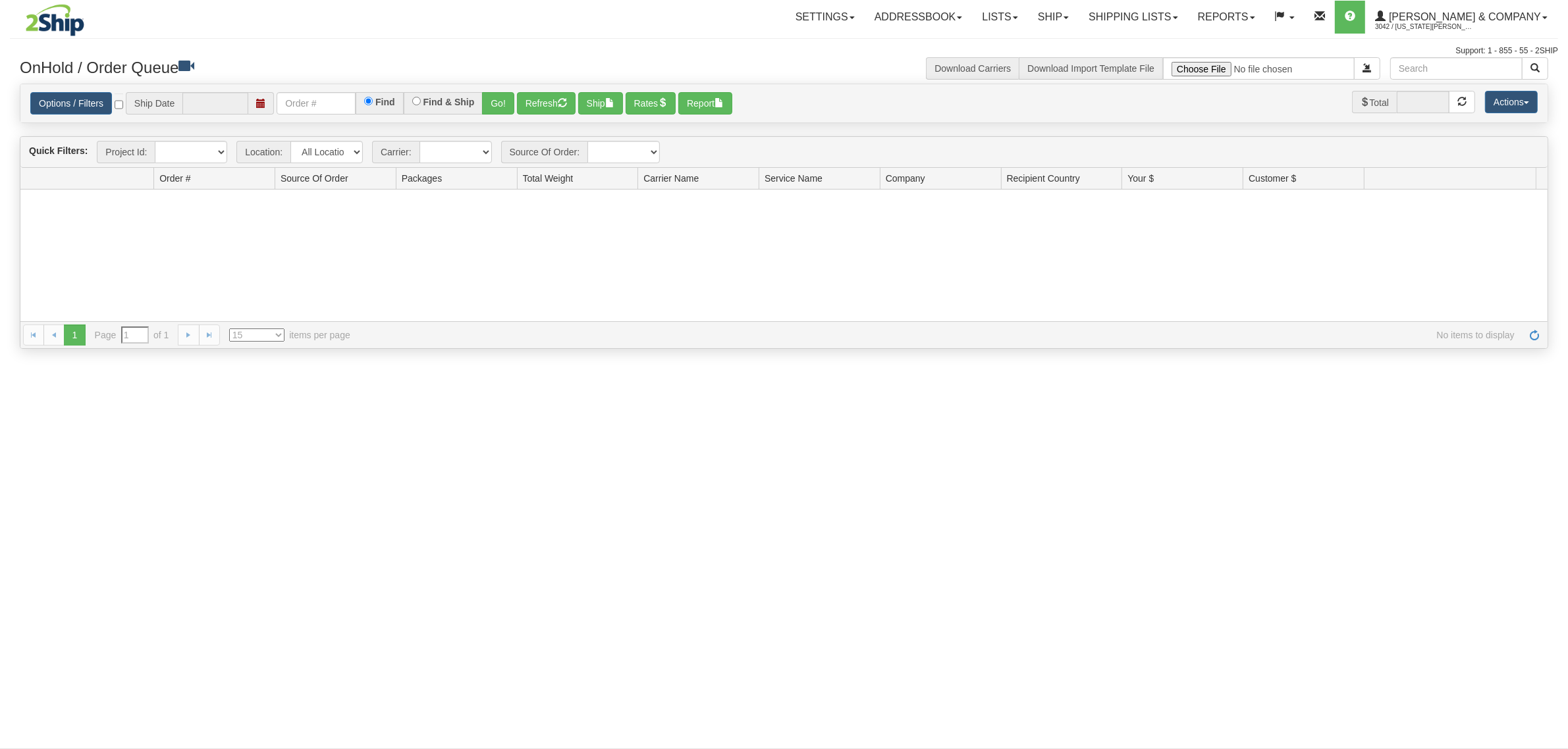
type input "[DATE]"
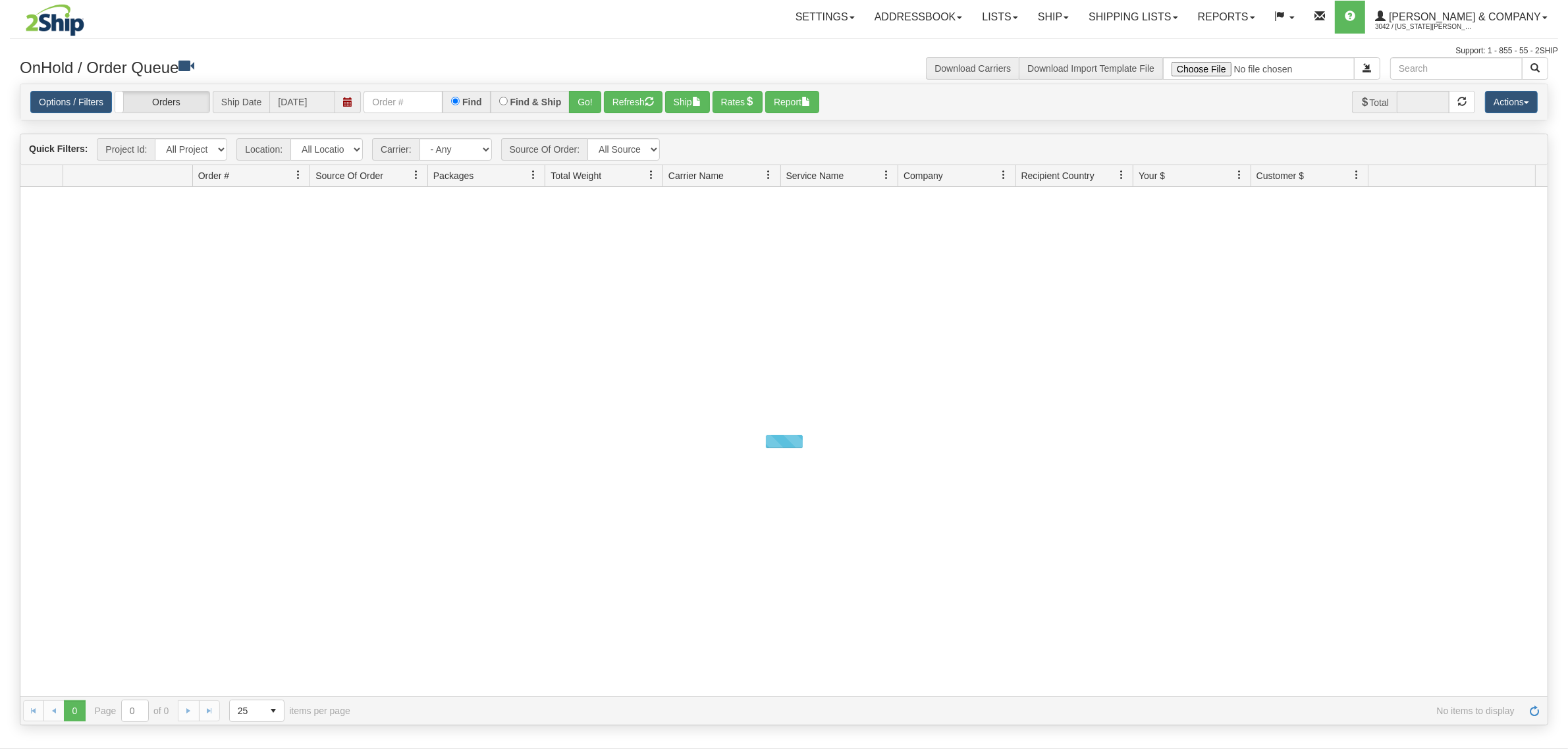
click at [397, 87] on div "Options / Filters Group Shipments Orders Ship Date [DATE] Find Find & Ship Go! …" at bounding box center [784, 101] width 1527 height 36
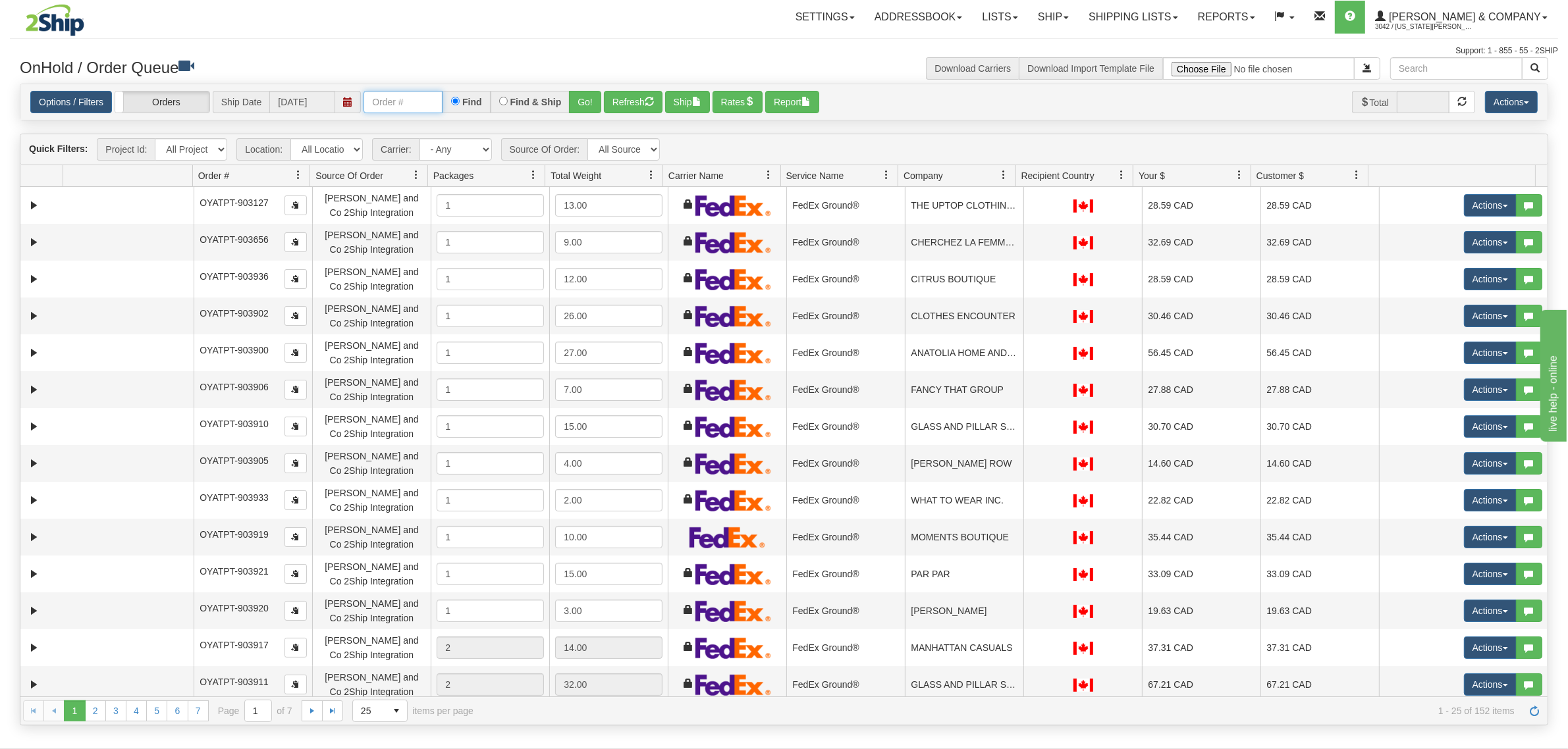
click at [398, 93] on input "text" at bounding box center [403, 102] width 79 height 23
click at [400, 94] on input "text" at bounding box center [403, 102] width 79 height 23
click at [386, 103] on input "text" at bounding box center [403, 102] width 79 height 23
click at [579, 104] on button "Go!" at bounding box center [584, 102] width 32 height 23
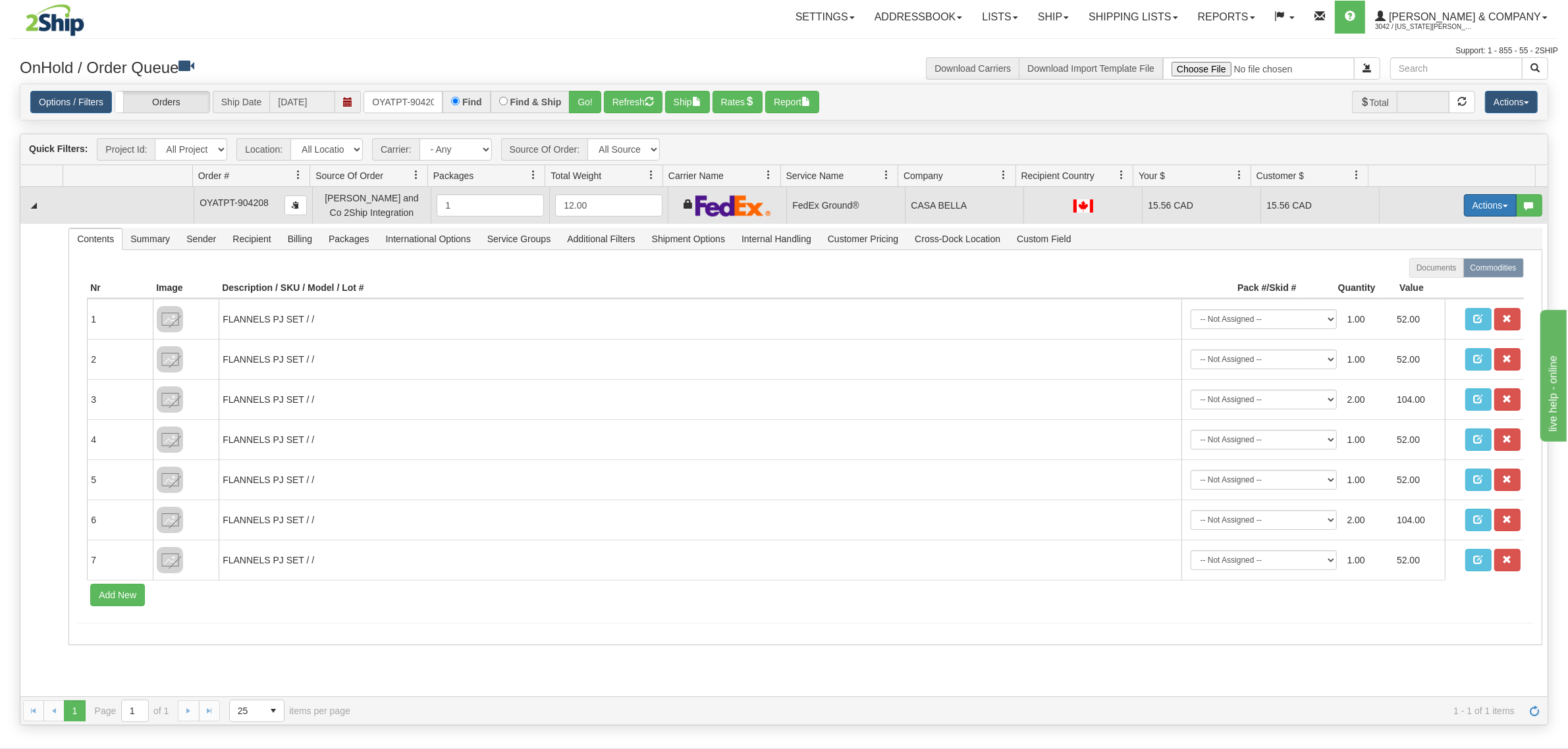
click at [1464, 202] on button "Actions" at bounding box center [1490, 205] width 53 height 23
click at [1423, 278] on span "Ship" at bounding box center [1437, 281] width 28 height 10
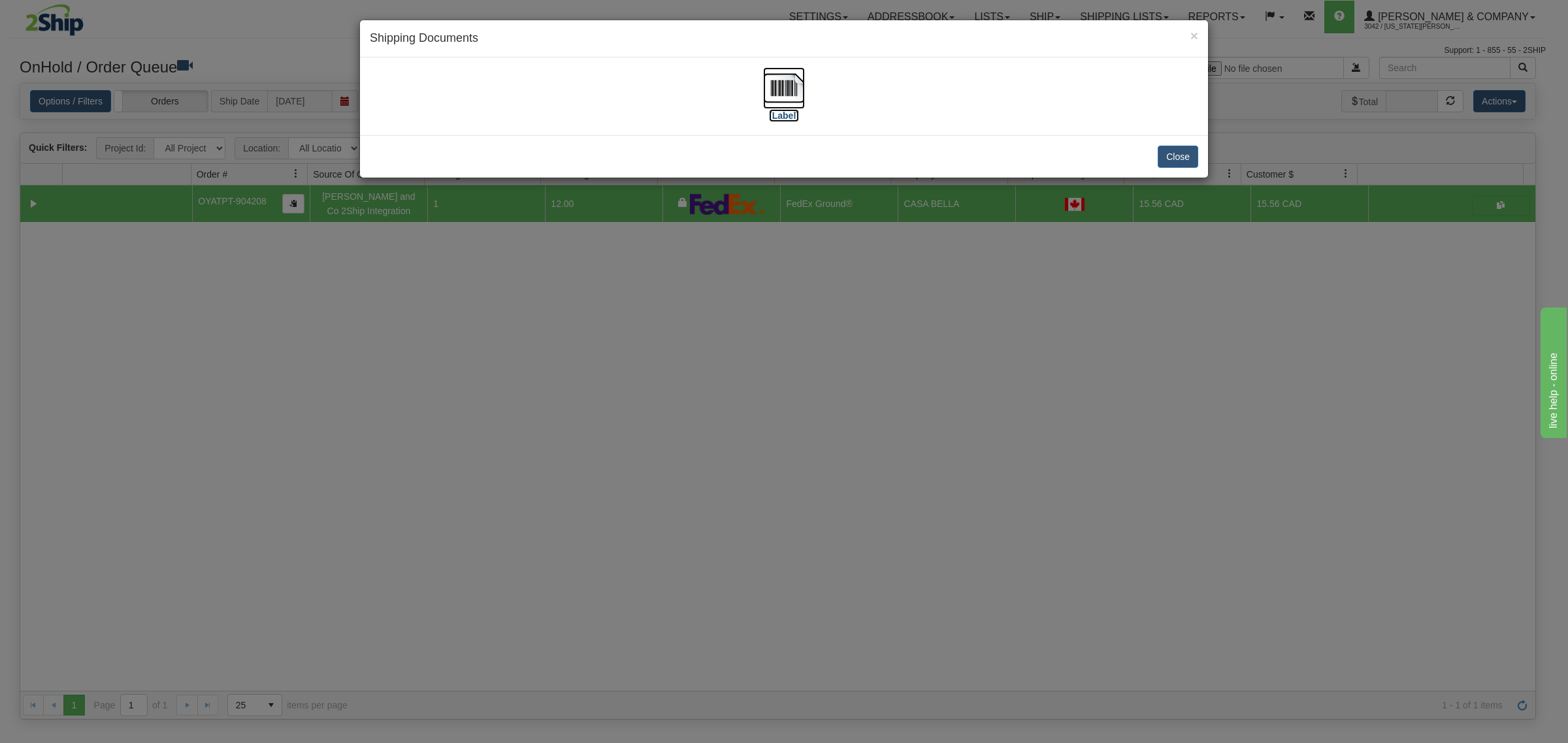
click at [784, 80] on img at bounding box center [784, 88] width 42 height 42
click at [881, 489] on div "× Shipping Documents [Label] Close" at bounding box center [784, 371] width 1568 height 743
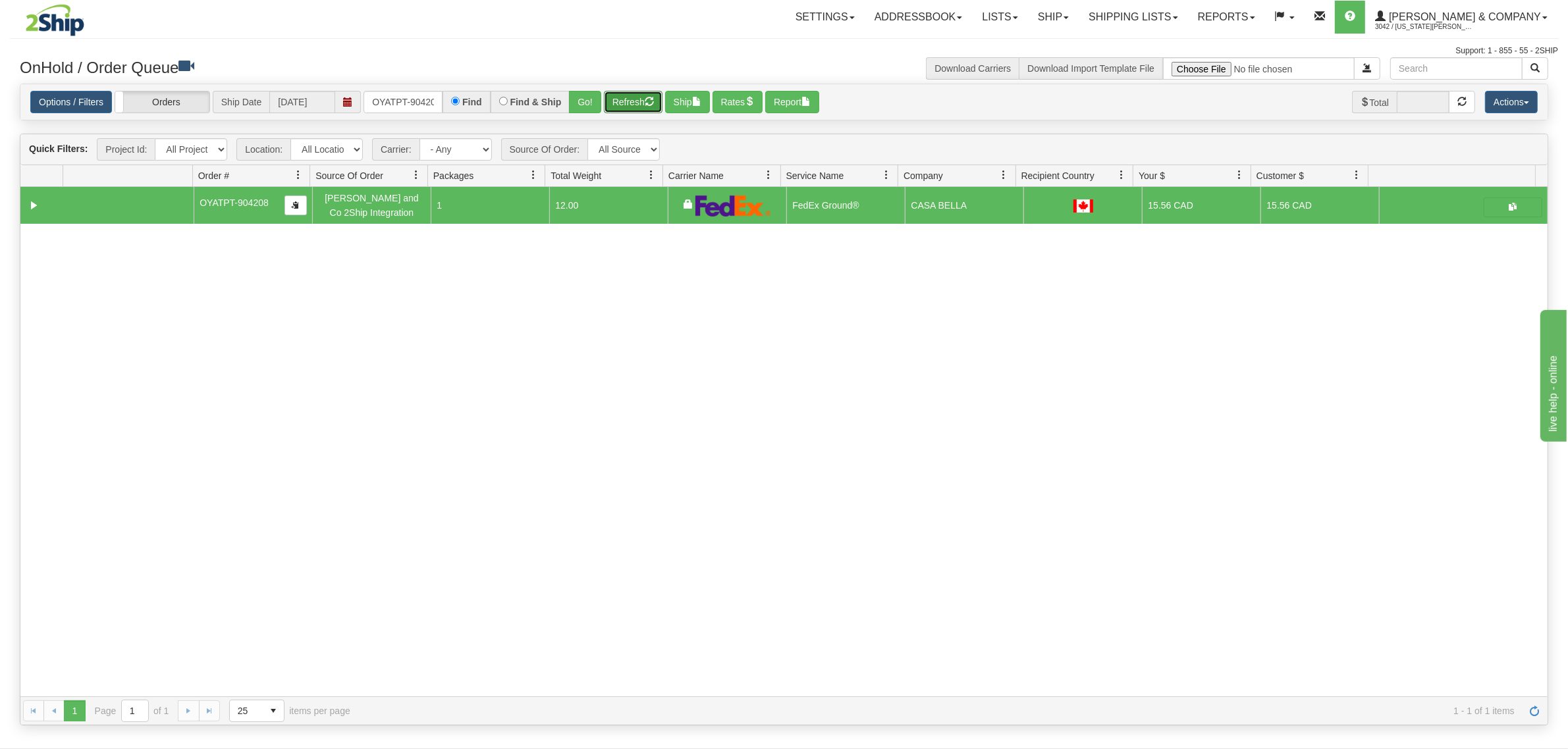
click at [636, 103] on button "Refresh" at bounding box center [633, 102] width 59 height 23
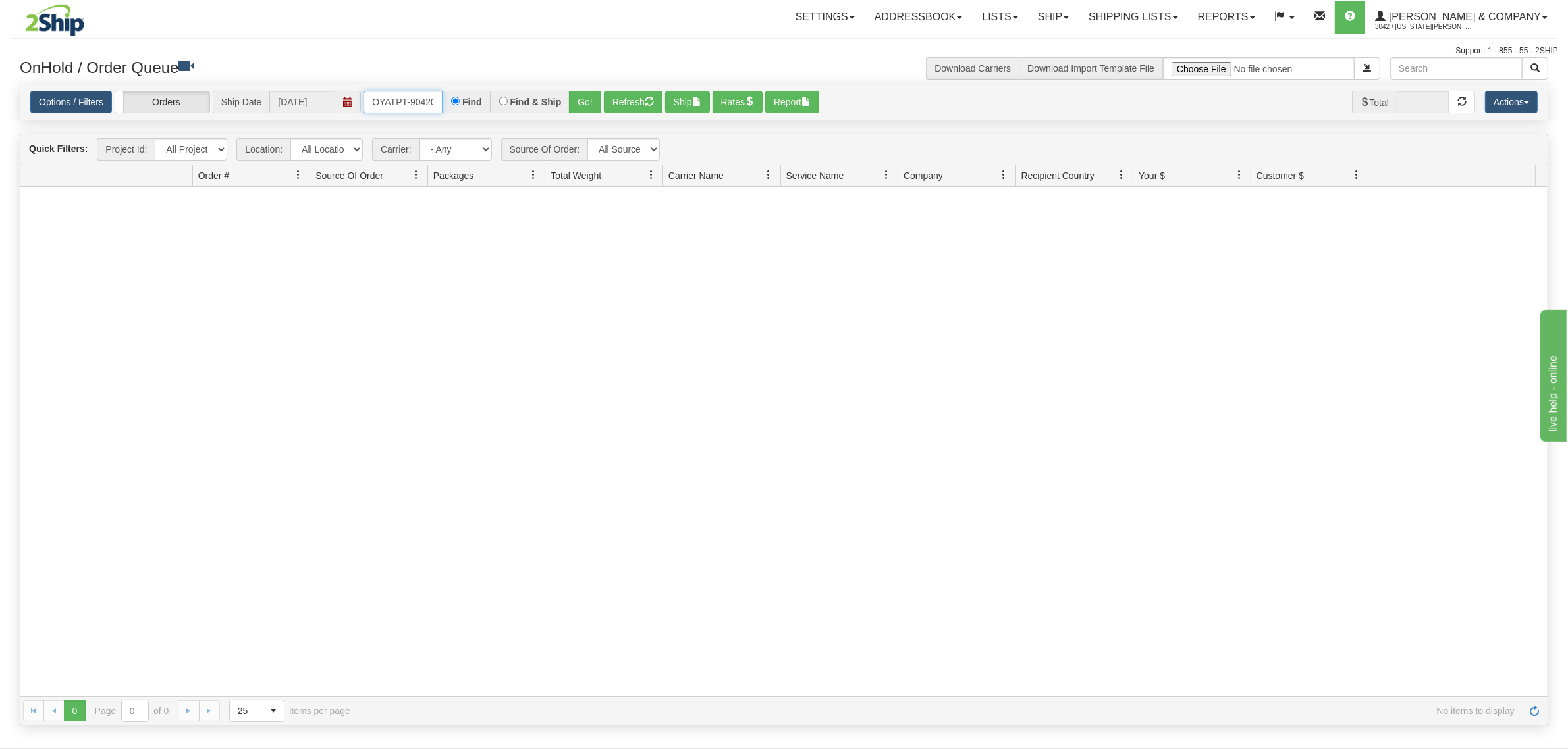
scroll to position [0, 7]
drag, startPoint x: 376, startPoint y: 99, endPoint x: 484, endPoint y: 107, distance: 108.3
click at [482, 107] on div "OYATPT-904208 Find Find & Ship Go!" at bounding box center [482, 102] width 238 height 23
type input "OYATPT-904210"
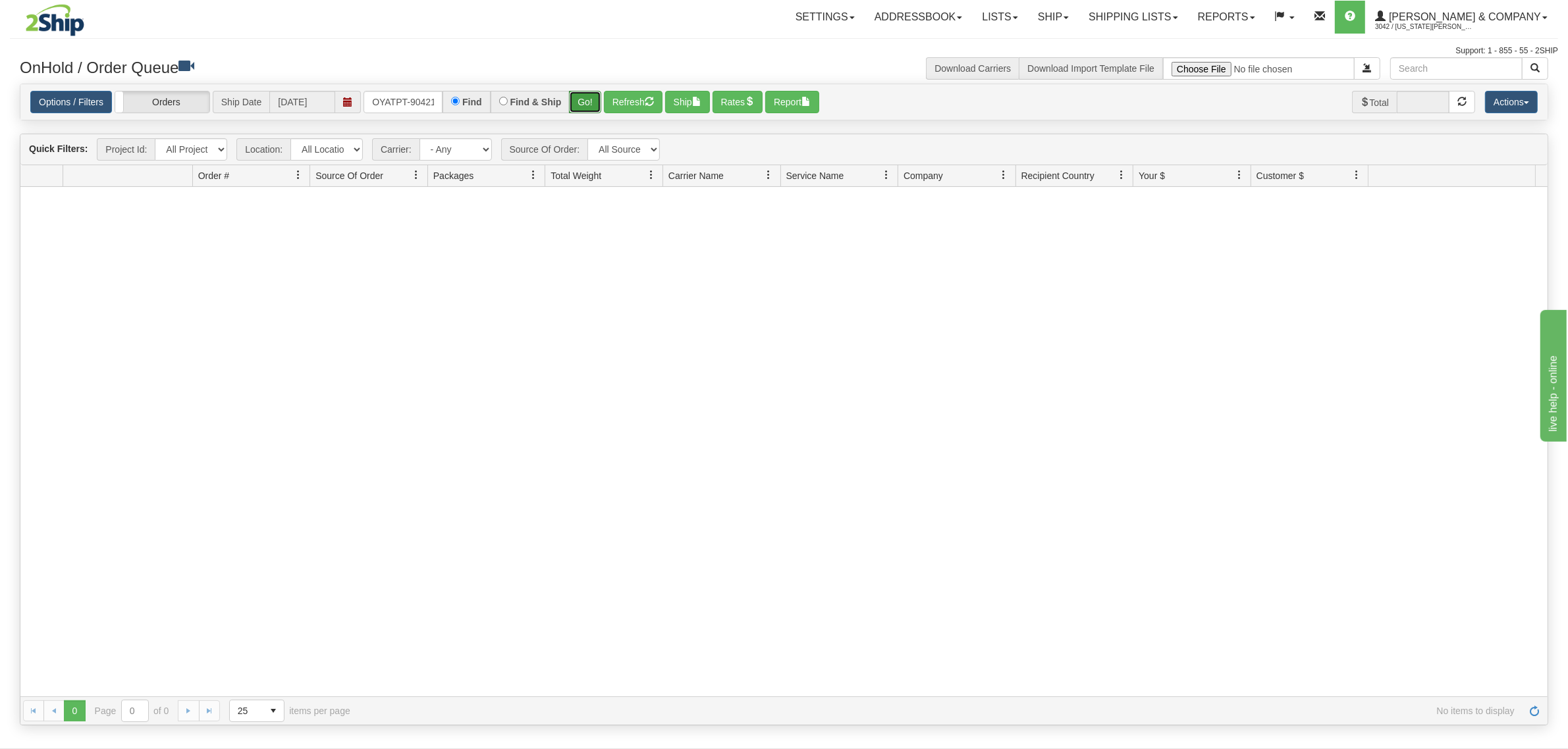
click at [586, 100] on button "Go!" at bounding box center [584, 102] width 32 height 23
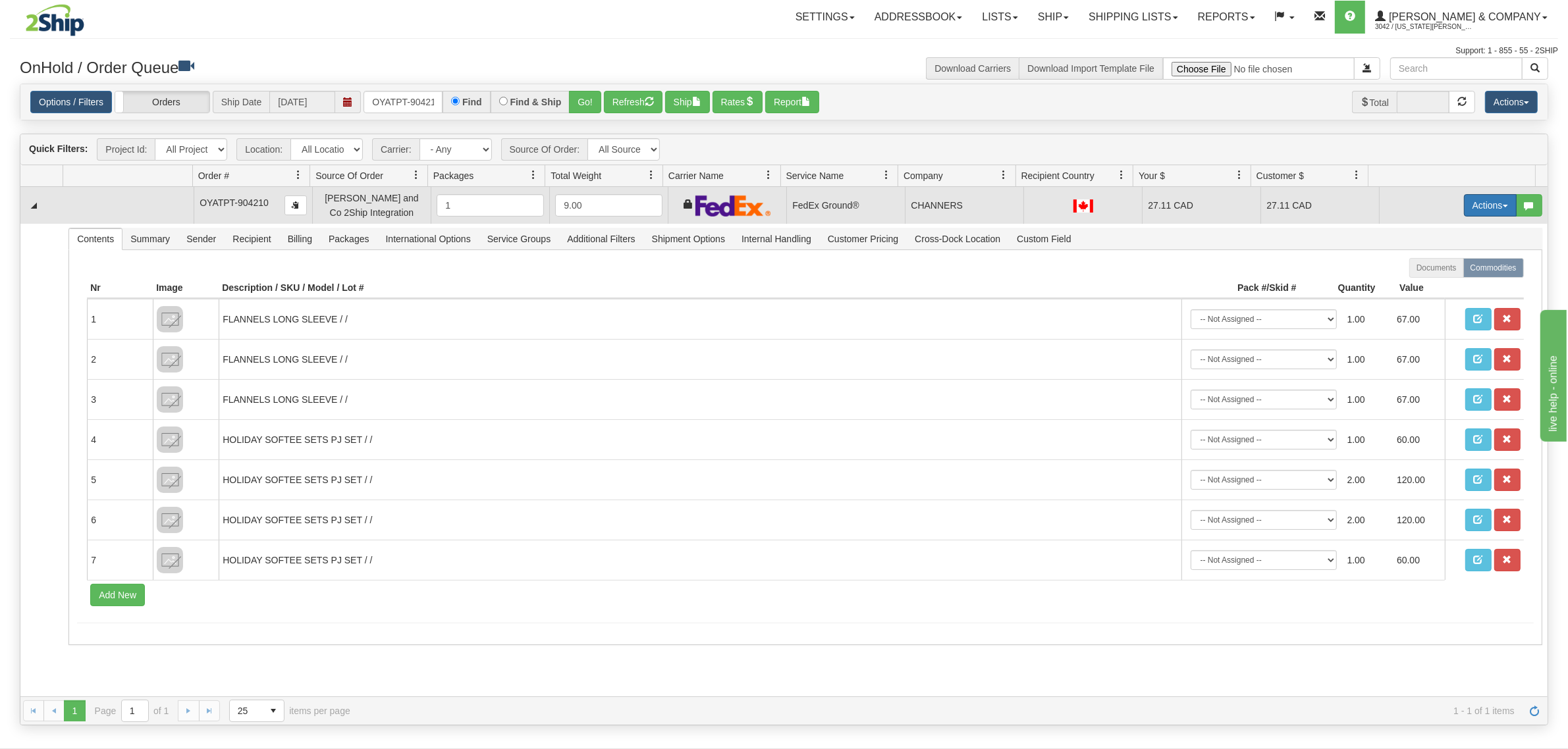
click at [1470, 199] on button "Actions" at bounding box center [1490, 205] width 53 height 23
click at [1441, 282] on link "Ship" at bounding box center [1463, 282] width 106 height 17
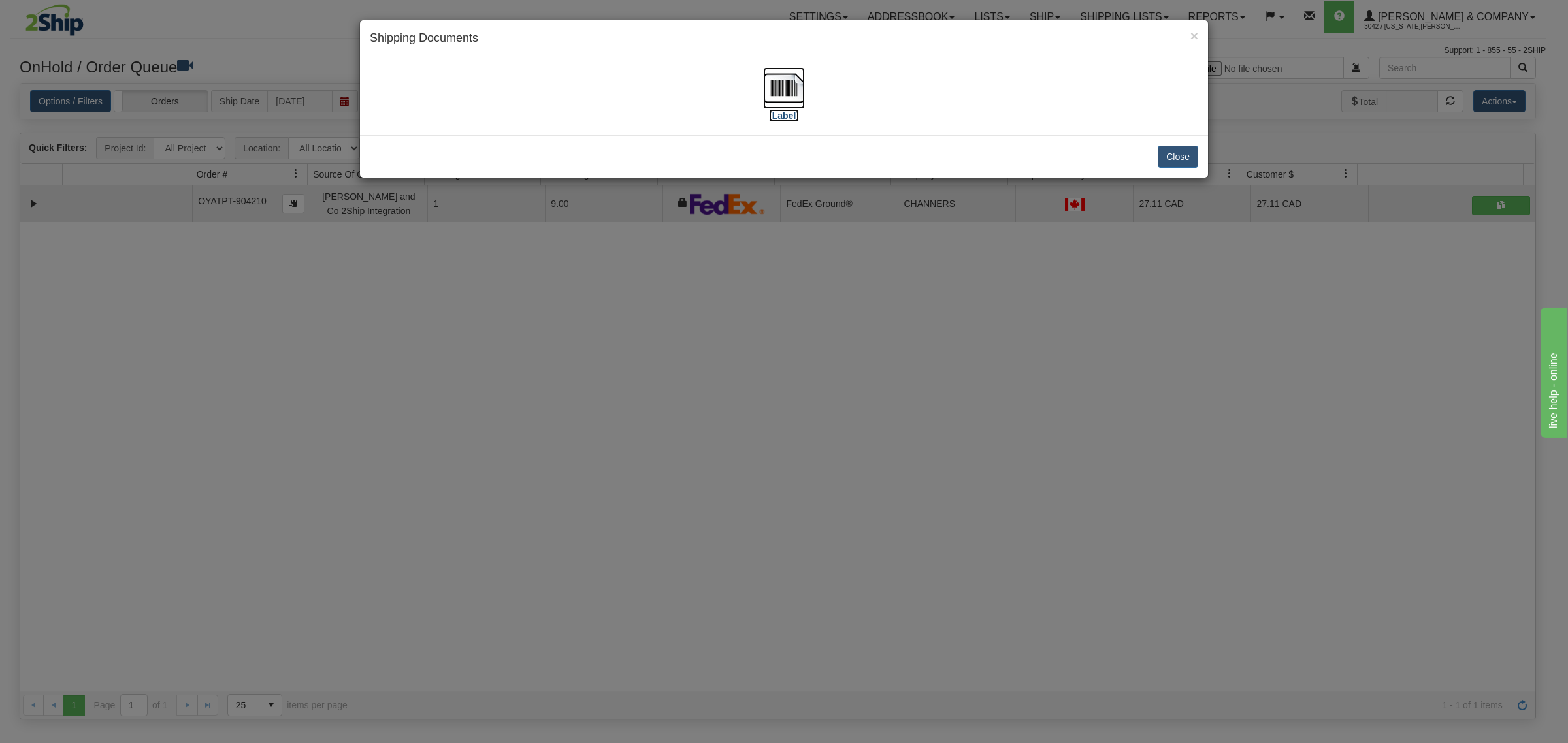
click at [769, 80] on img at bounding box center [784, 88] width 42 height 42
click at [930, 488] on div "× Shipping Documents [Label] Close" at bounding box center [784, 371] width 1568 height 743
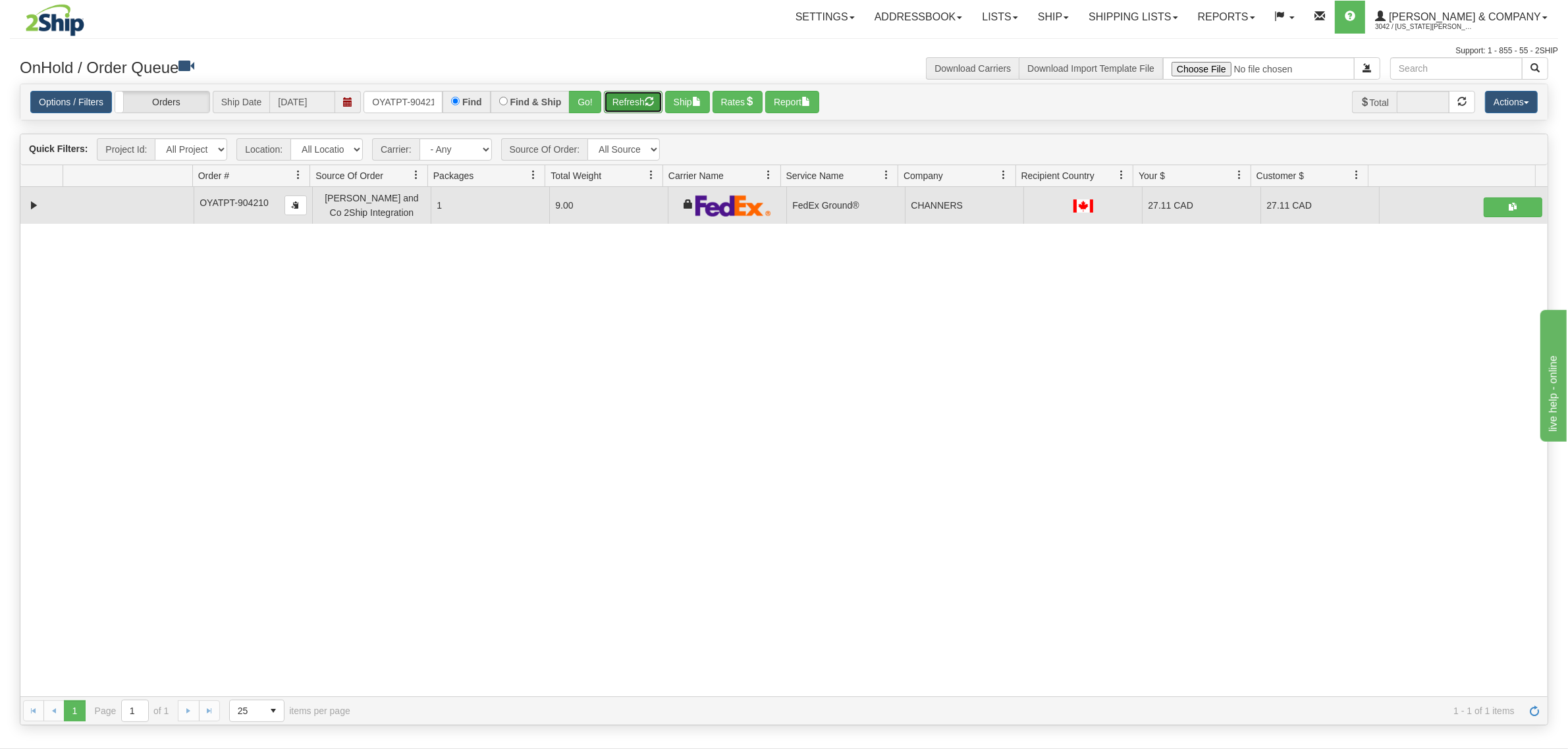
click at [634, 100] on button "Refresh" at bounding box center [633, 102] width 59 height 23
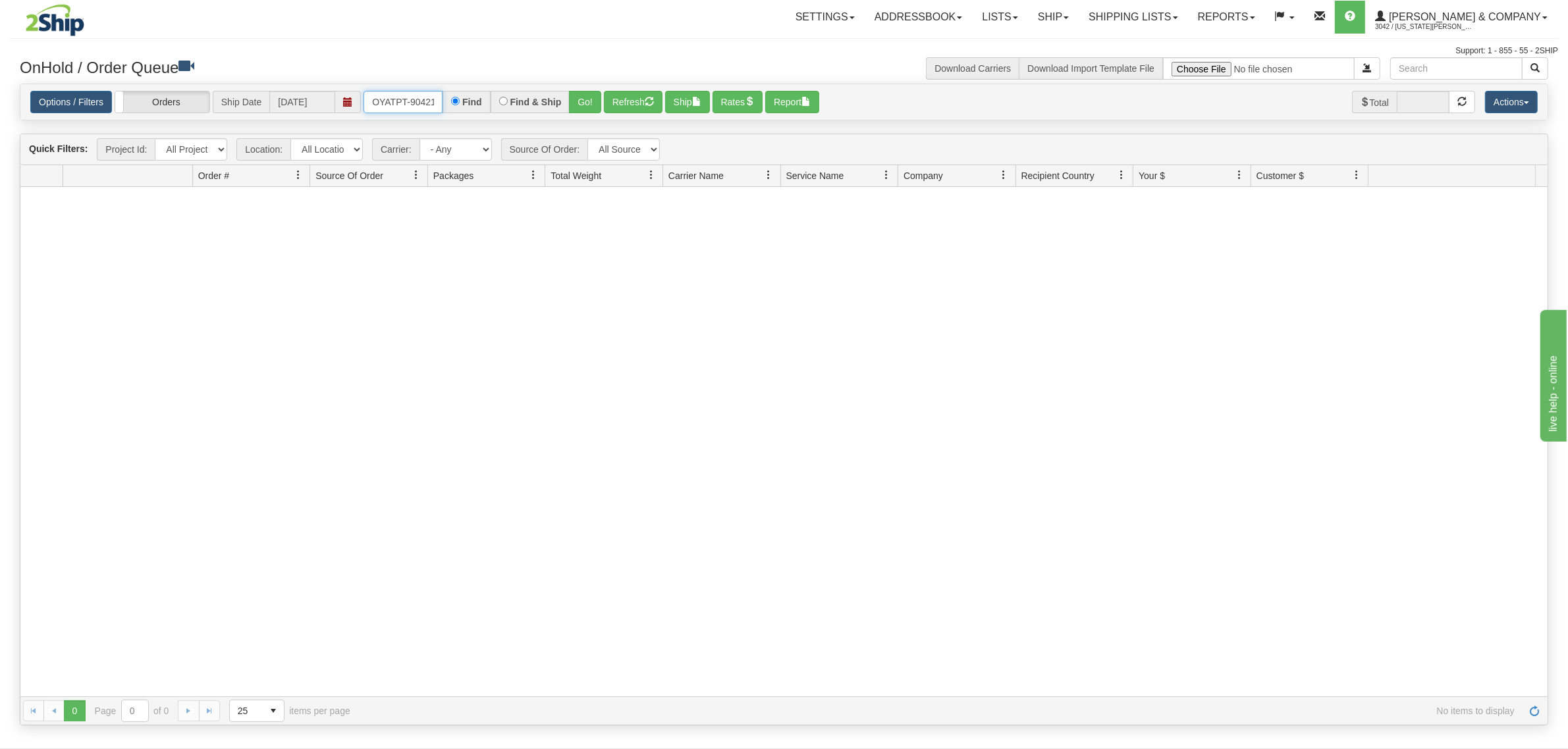
scroll to position [0, 7]
drag, startPoint x: 372, startPoint y: 94, endPoint x: 529, endPoint y: 98, distance: 157.1
click at [529, 98] on div "OYATPT-904210 Find Find & Ship Go!" at bounding box center [482, 102] width 238 height 23
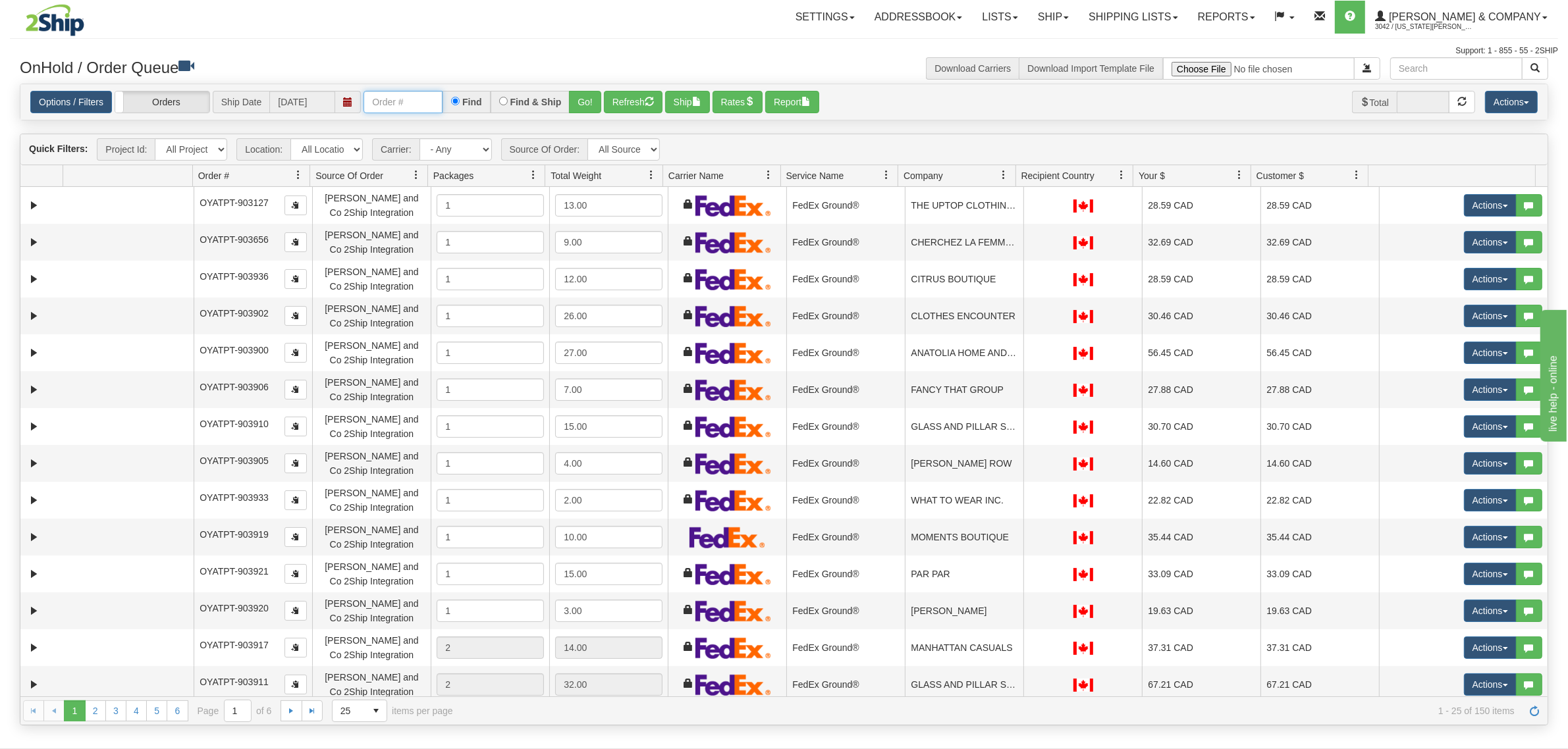
click at [399, 103] on input "text" at bounding box center [403, 102] width 79 height 23
type input "OYATPT-904223"
click at [580, 107] on button "Go!" at bounding box center [584, 102] width 32 height 23
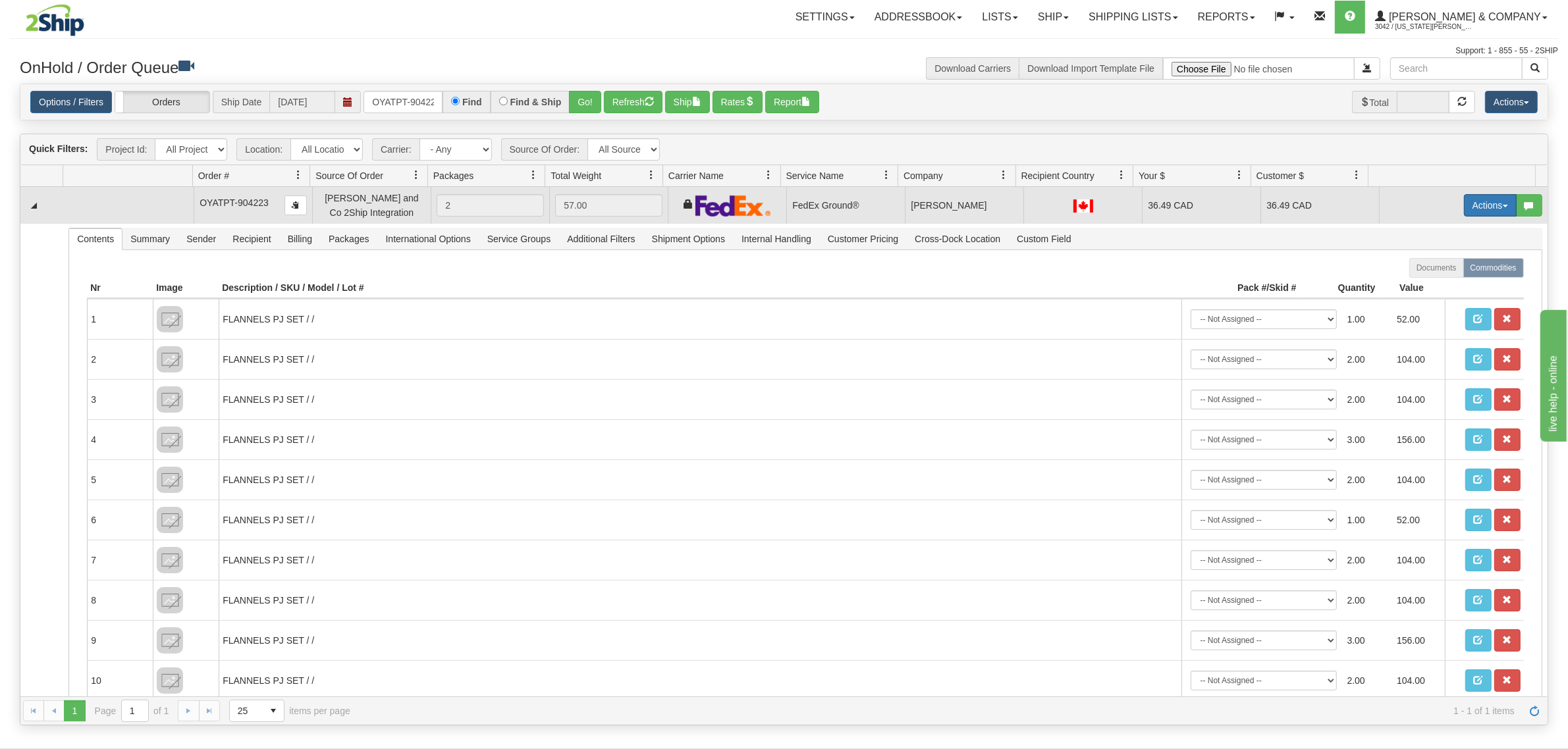
click at [1473, 205] on button "Actions" at bounding box center [1490, 205] width 53 height 23
click at [1428, 281] on span "Ship" at bounding box center [1437, 281] width 28 height 10
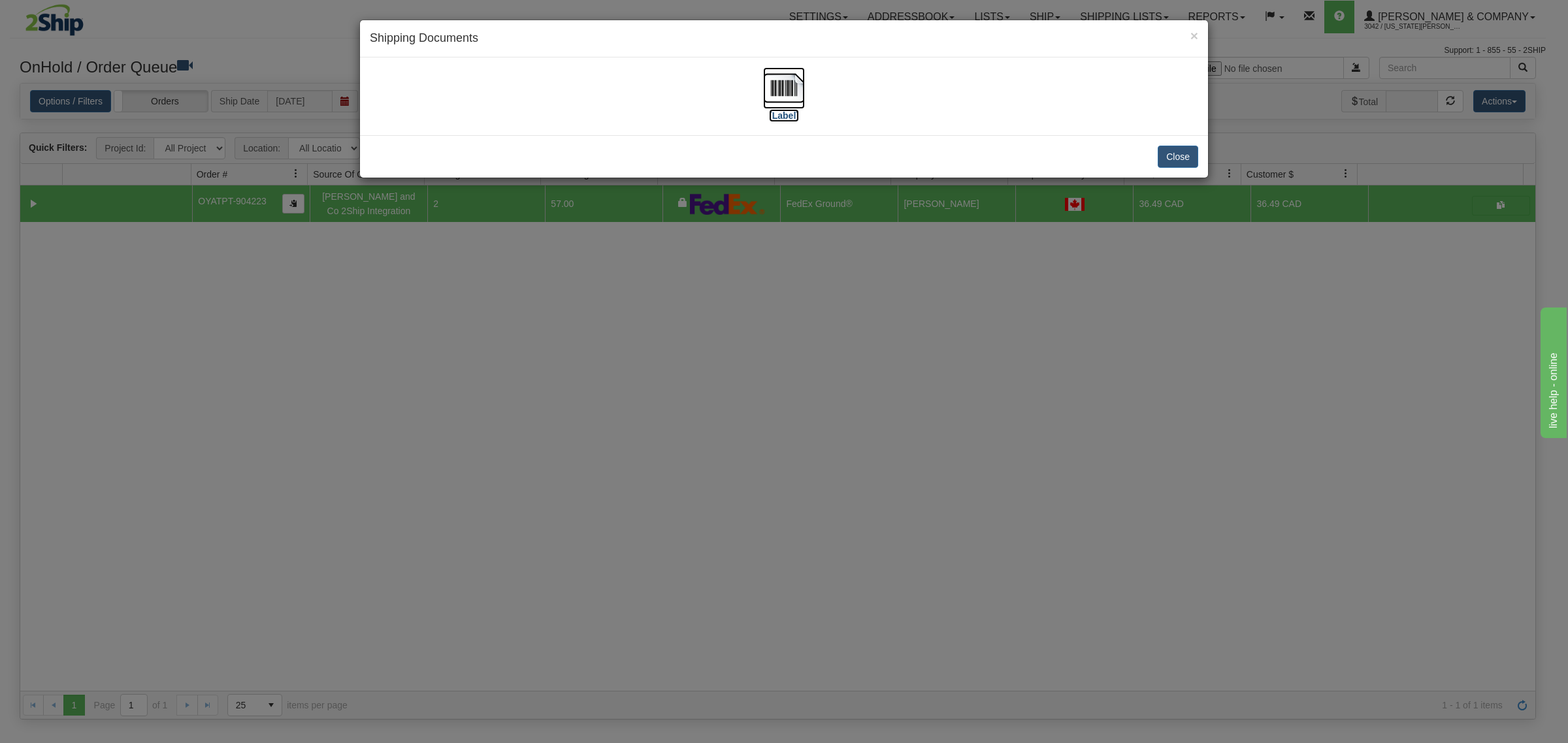
click at [785, 79] on img at bounding box center [784, 88] width 42 height 42
click at [930, 464] on div "× Shipping Documents [Label] Close" at bounding box center [784, 371] width 1568 height 743
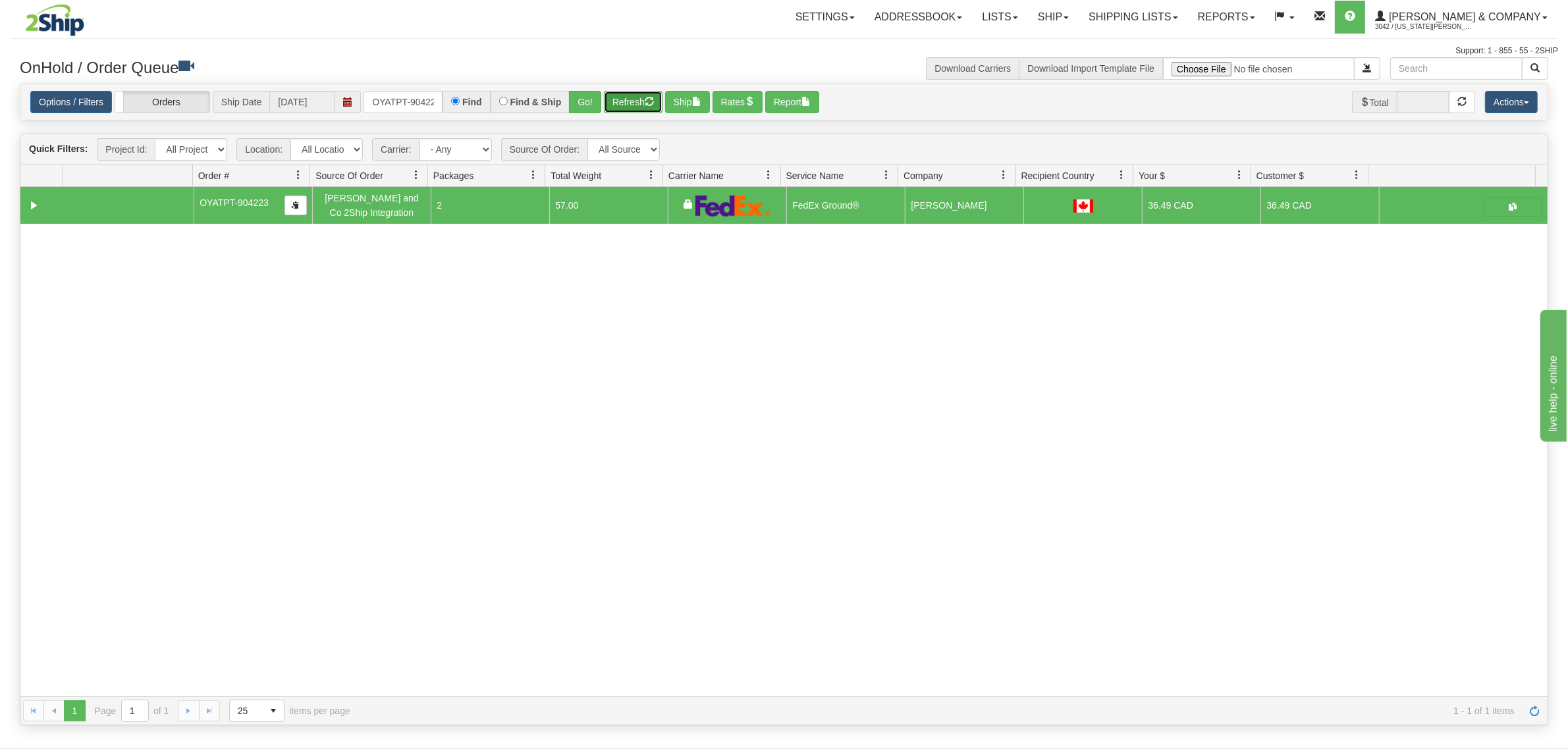
click at [623, 97] on button "Refresh" at bounding box center [633, 102] width 59 height 23
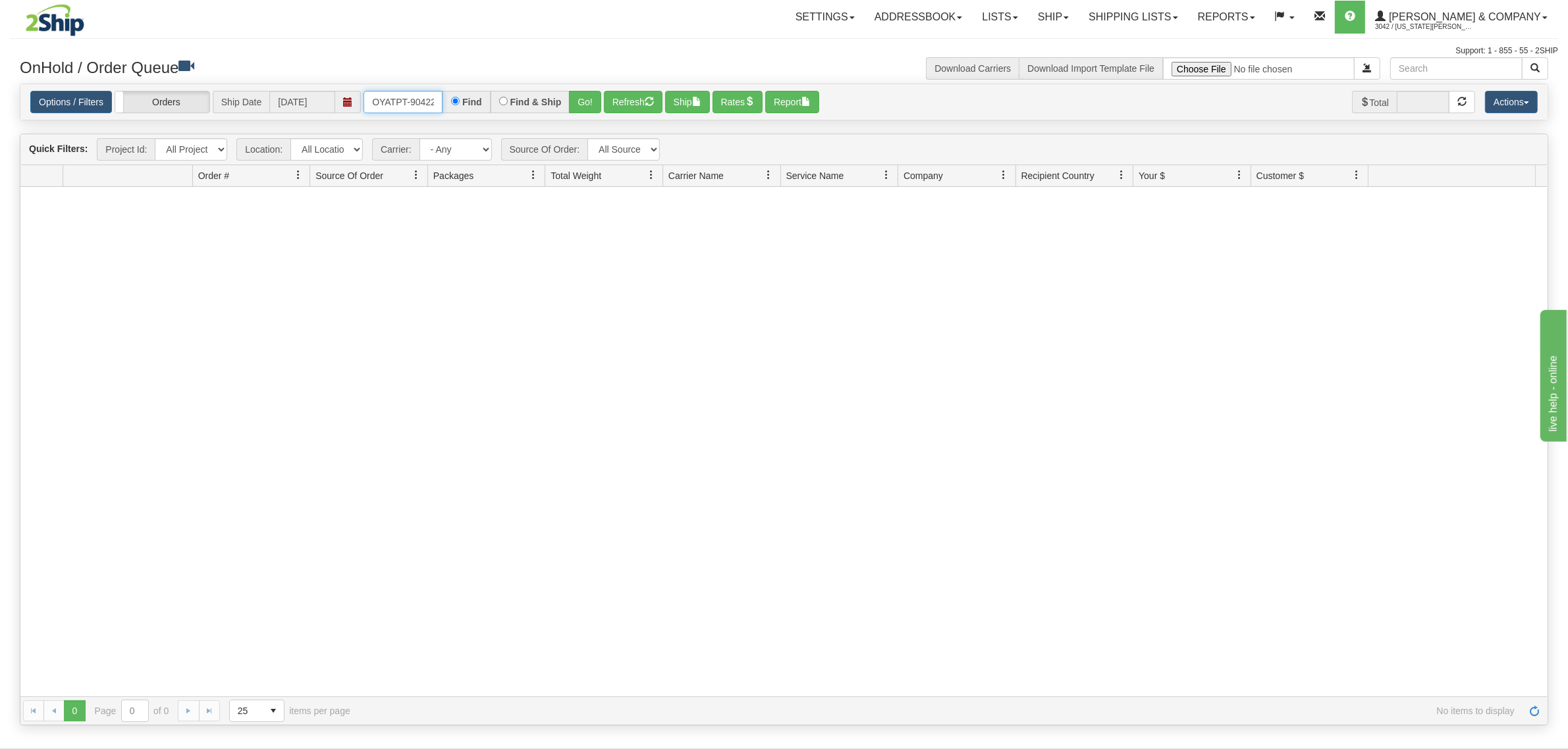
scroll to position [0, 7]
drag, startPoint x: 376, startPoint y: 102, endPoint x: 466, endPoint y: 111, distance: 90.4
click at [466, 111] on div "OYATPT-904223 Find Find & Ship Go!" at bounding box center [482, 102] width 238 height 23
click at [403, 108] on input "OYATPT-904223" at bounding box center [403, 102] width 79 height 23
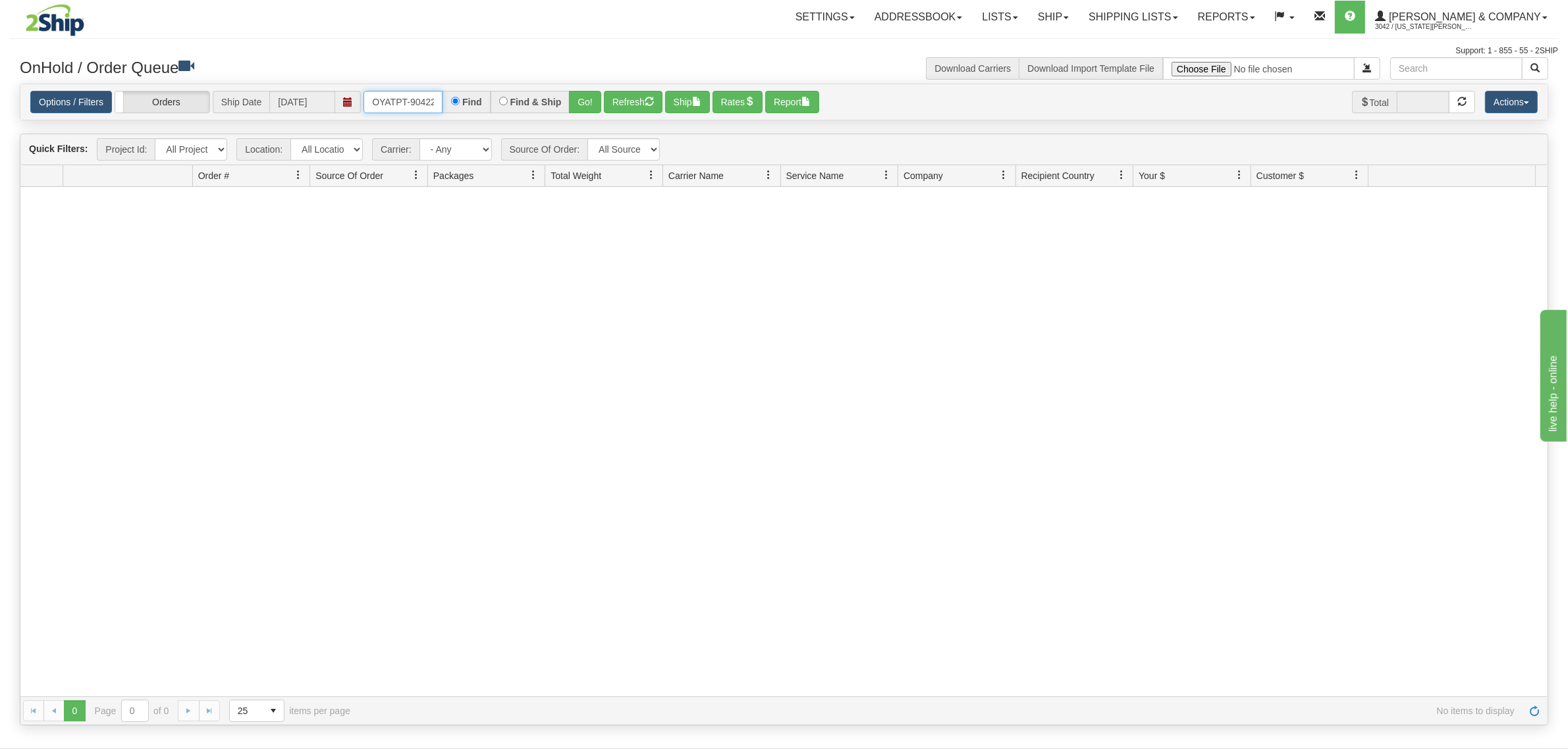
scroll to position [0, 7]
drag, startPoint x: 373, startPoint y: 98, endPoint x: 481, endPoint y: 103, distance: 108.1
click at [481, 103] on div "OYATPT-904223 Find Find & Ship Go!" at bounding box center [482, 102] width 238 height 23
type input "OYATPT-904218"
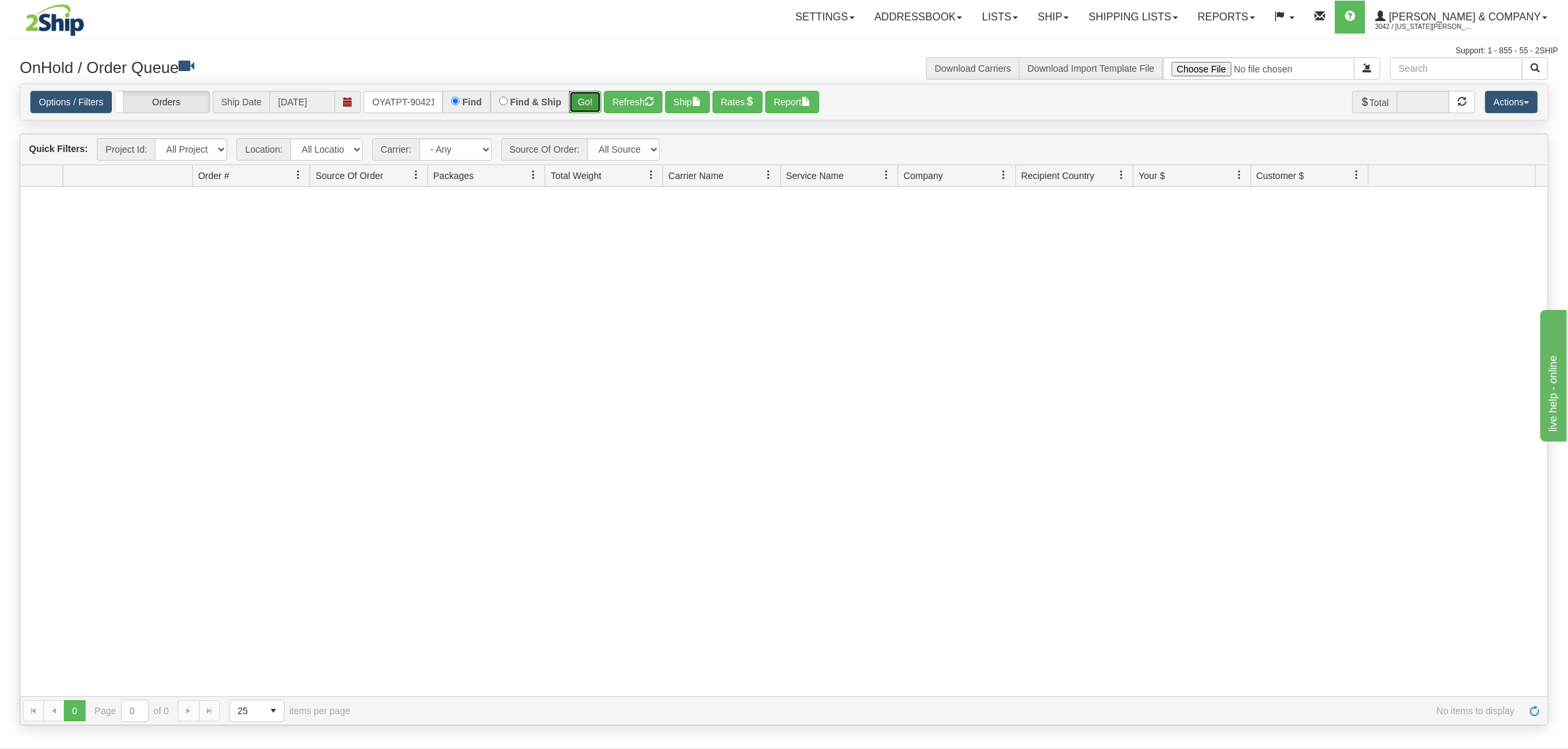
click at [590, 103] on button "Go!" at bounding box center [584, 102] width 32 height 23
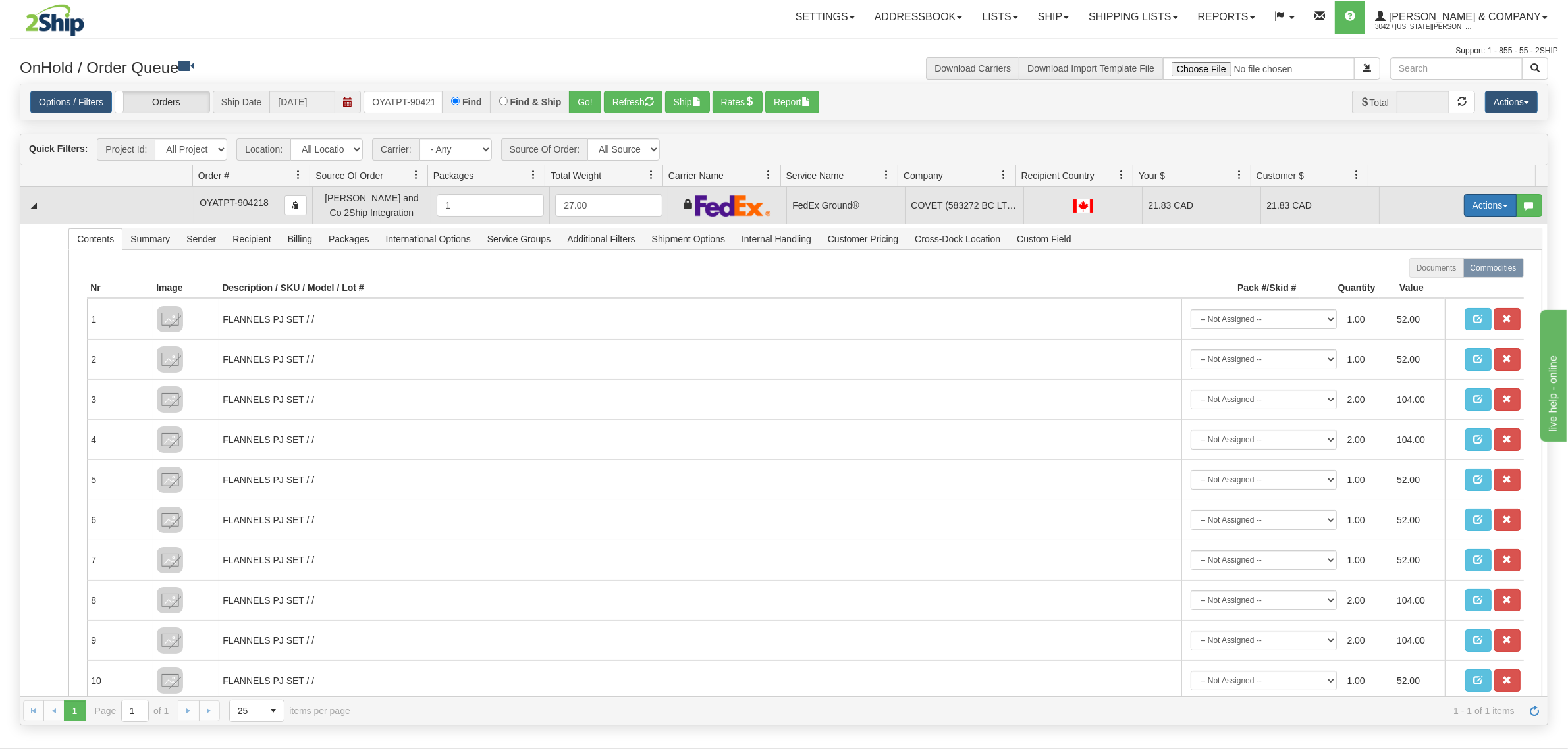
click at [1478, 210] on button "Actions" at bounding box center [1490, 205] width 53 height 23
click at [1436, 281] on link "Ship" at bounding box center [1463, 282] width 106 height 17
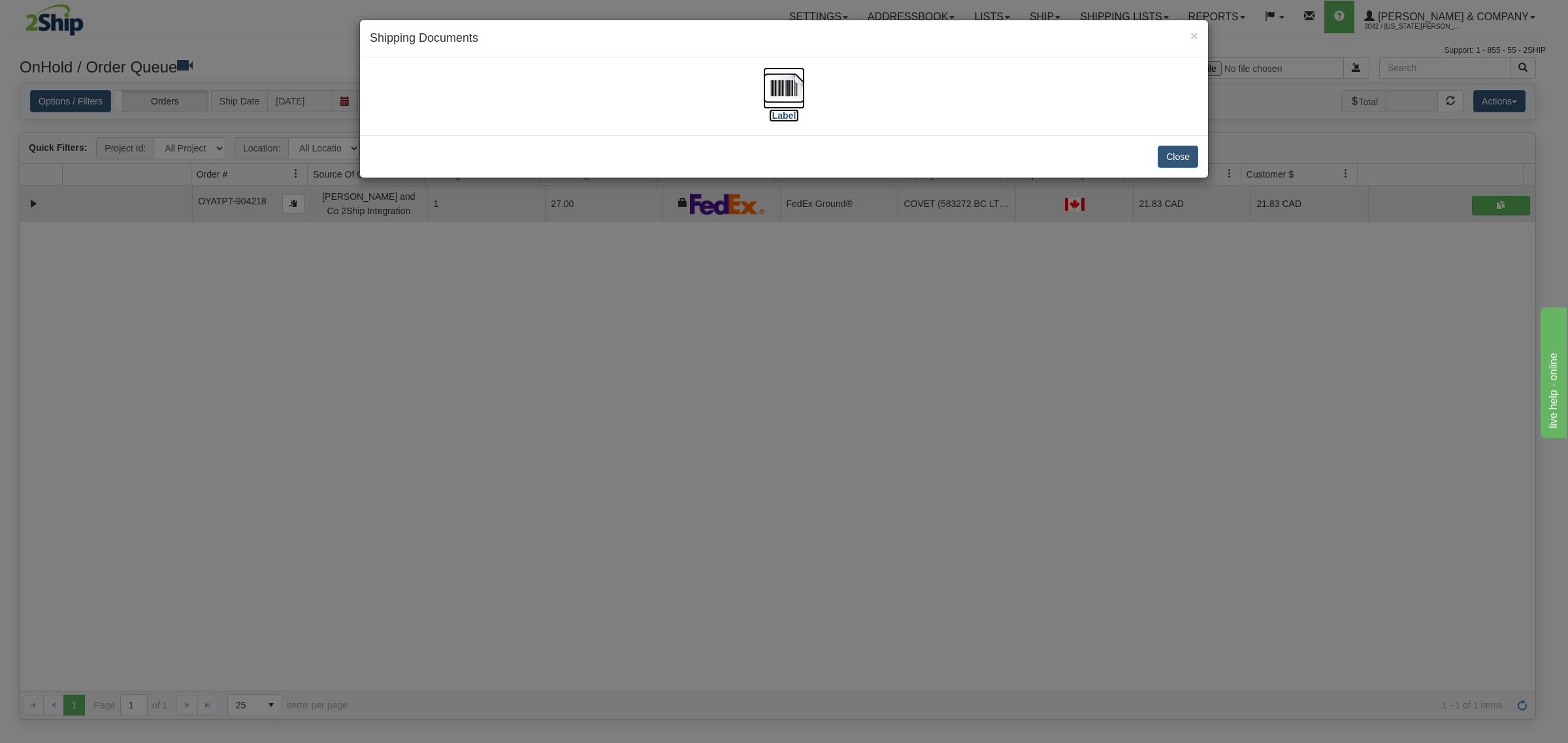
click at [790, 89] on img at bounding box center [784, 88] width 42 height 42
click at [897, 448] on div "× Shipping Documents [Label] Close" at bounding box center [784, 371] width 1568 height 743
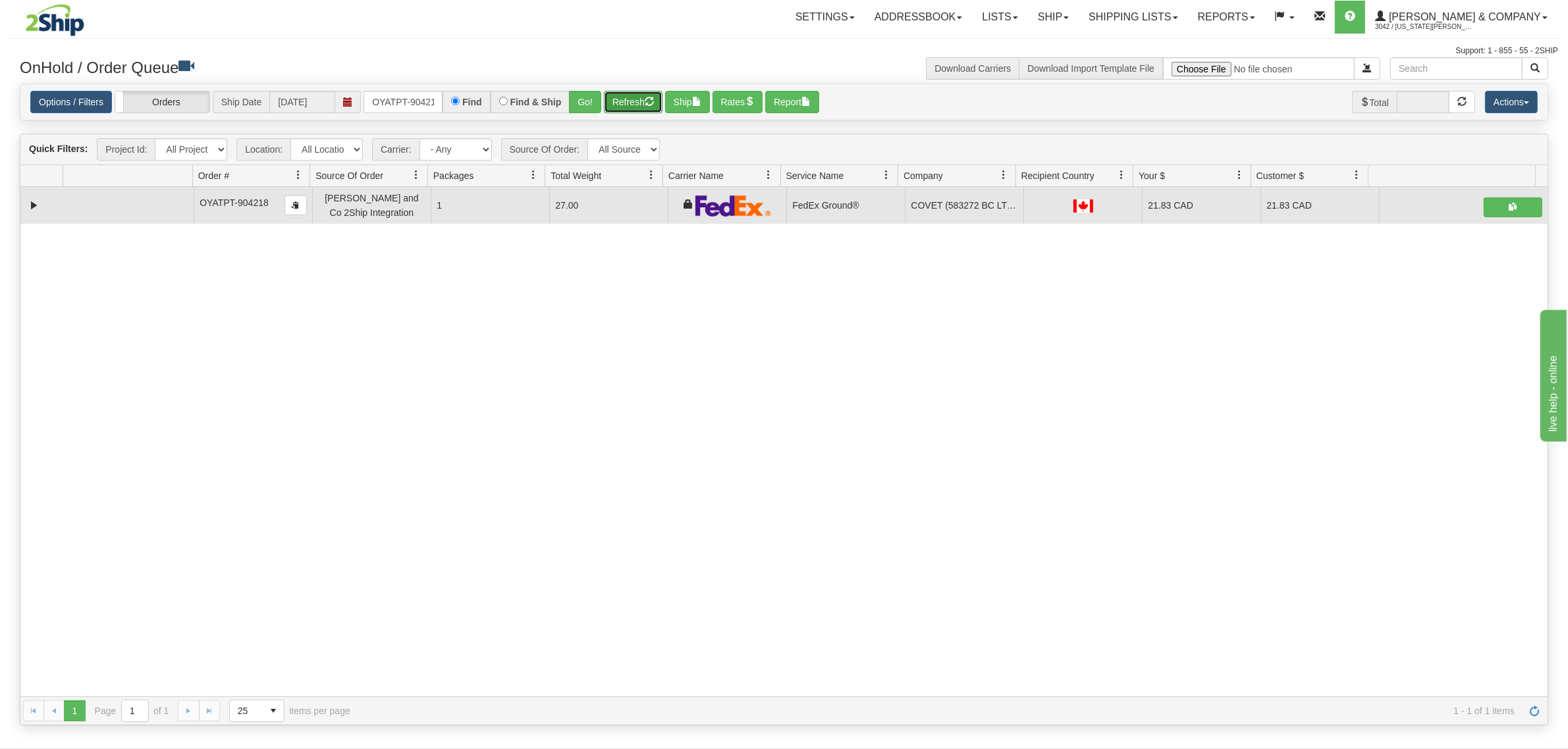
click at [634, 103] on button "Refresh" at bounding box center [633, 102] width 59 height 23
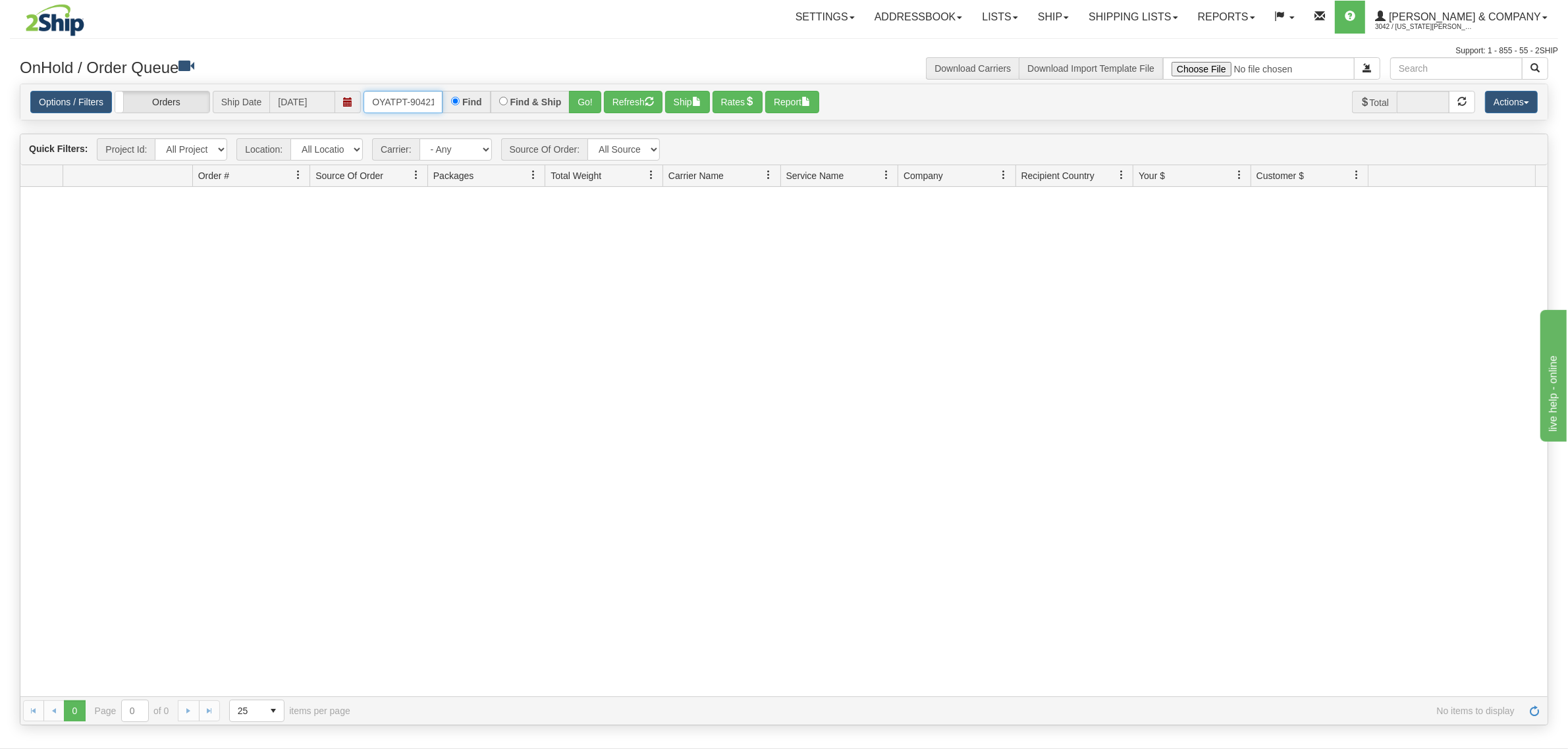
scroll to position [0, 7]
drag, startPoint x: 372, startPoint y: 98, endPoint x: 545, endPoint y: 103, distance: 173.1
click at [545, 103] on div "OYATPT-904218 Find Find & Ship Go!" at bounding box center [482, 102] width 238 height 23
click at [590, 100] on button "Go!" at bounding box center [584, 102] width 32 height 23
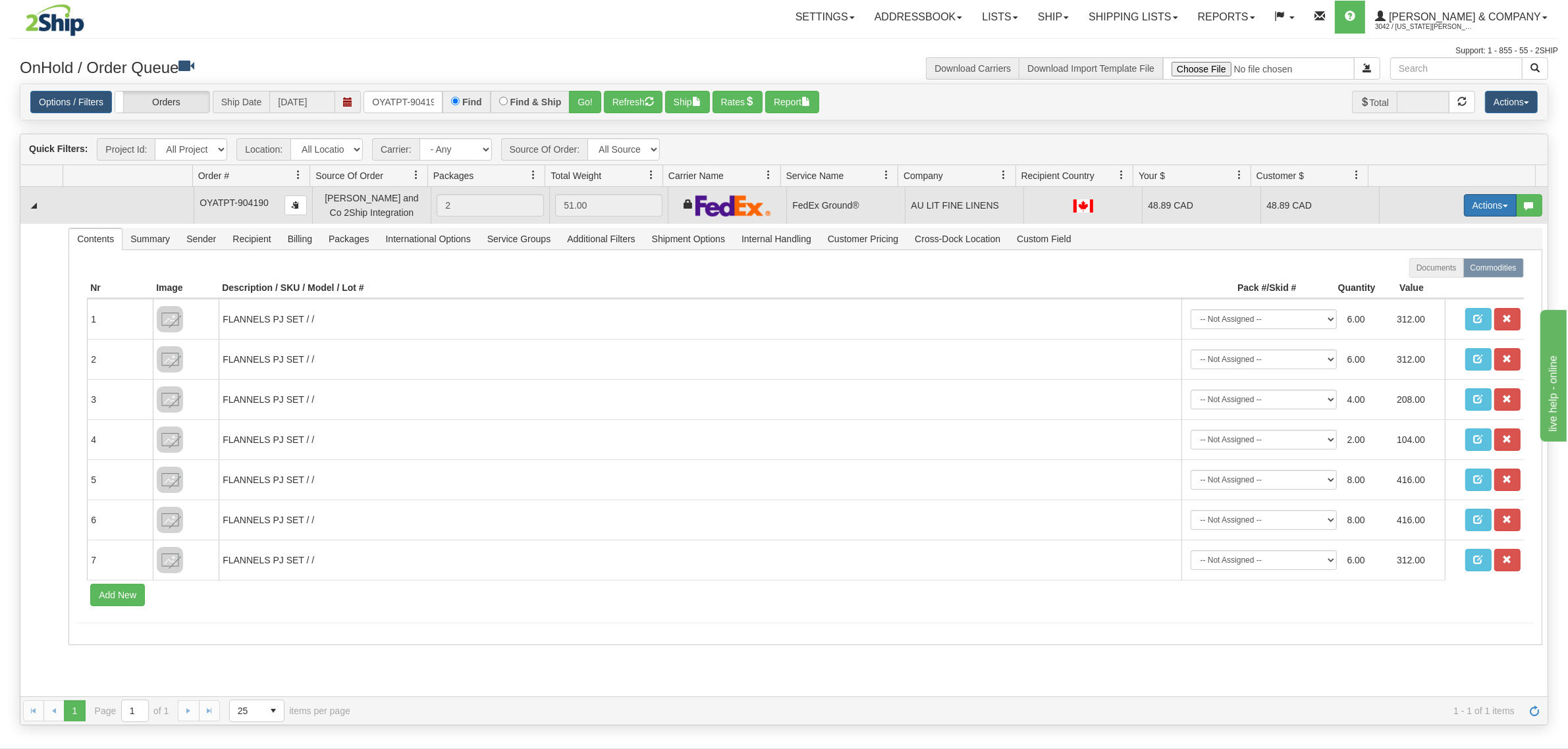
click at [1475, 204] on button "Actions" at bounding box center [1490, 205] width 53 height 23
click at [1426, 280] on span "Ship" at bounding box center [1437, 281] width 28 height 10
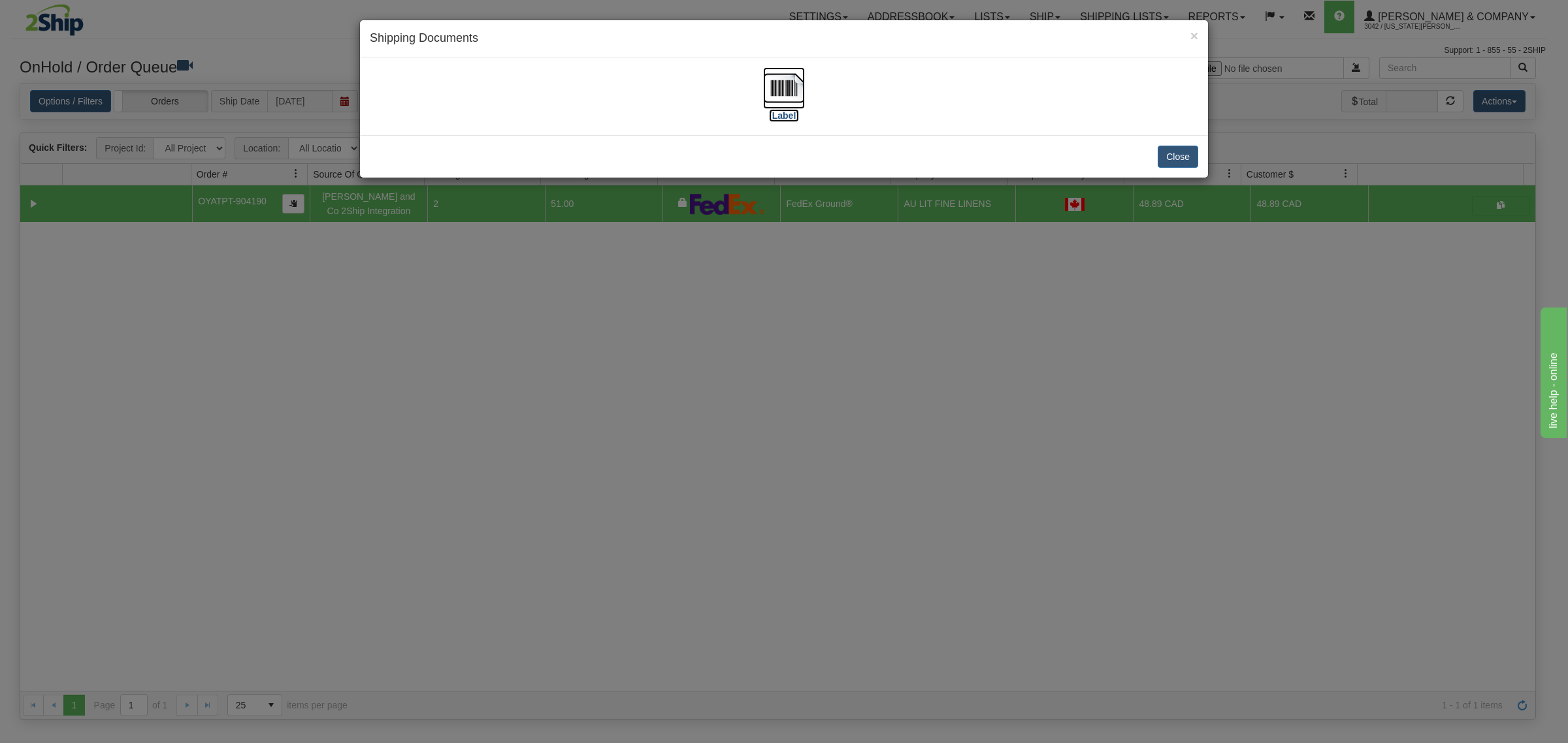
click at [787, 96] on img at bounding box center [784, 88] width 42 height 42
click at [912, 383] on div "× Shipping Documents [Label] Close" at bounding box center [784, 371] width 1568 height 743
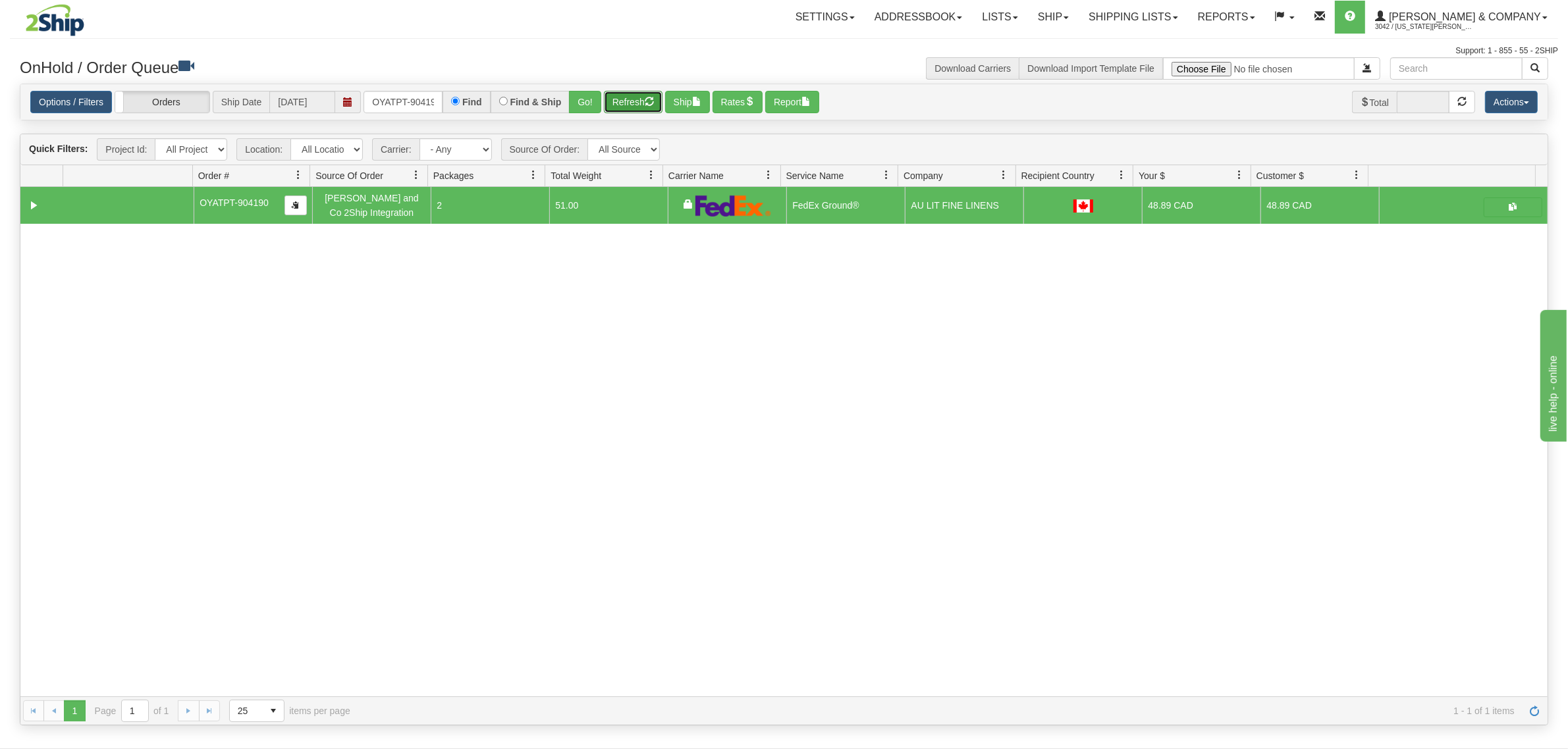
click at [641, 104] on button "Refresh" at bounding box center [633, 102] width 59 height 23
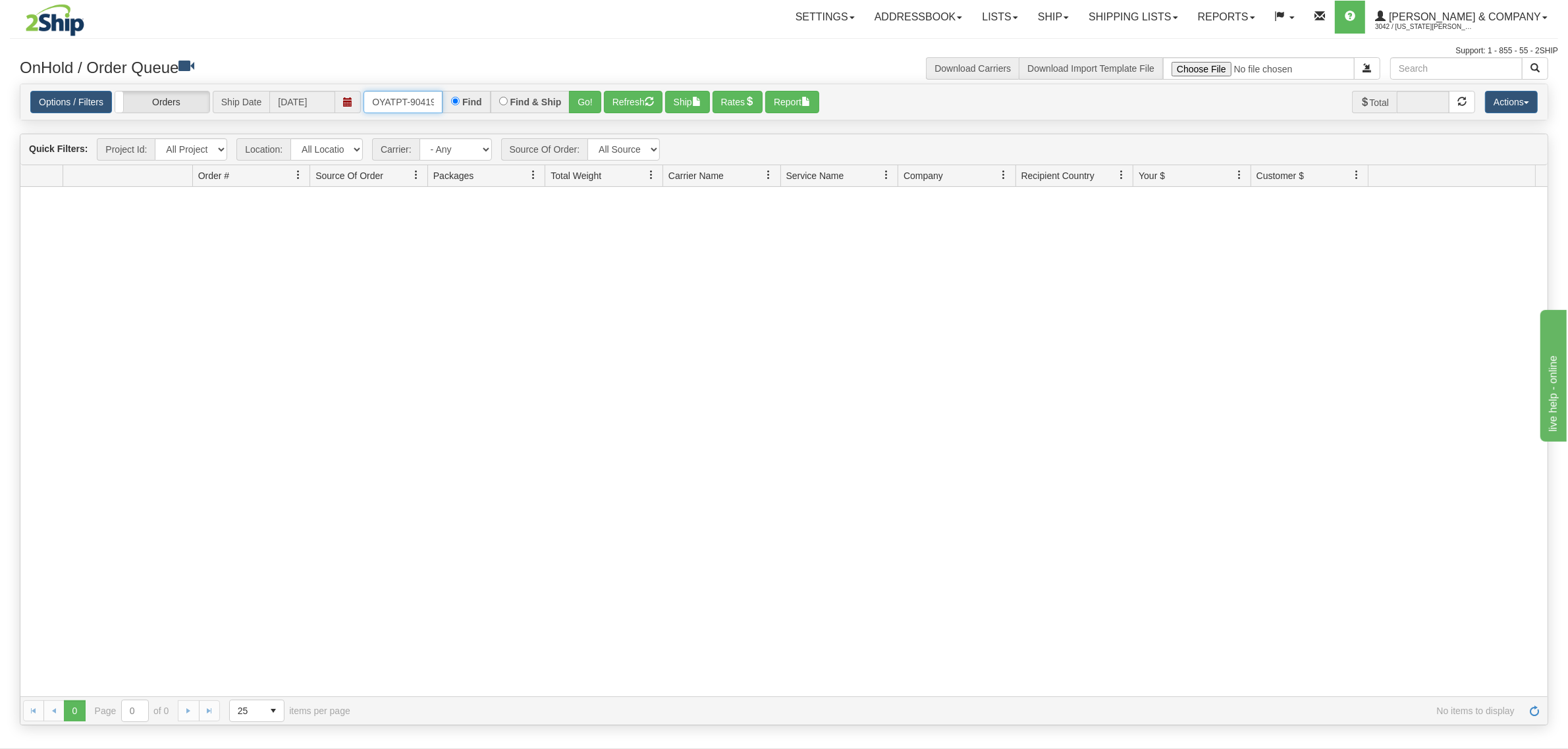
scroll to position [0, 7]
drag, startPoint x: 394, startPoint y: 97, endPoint x: 532, endPoint y: 97, distance: 138.0
click at [530, 97] on div "OYATPT-904190 Find Find & Ship Go!" at bounding box center [482, 102] width 238 height 23
type input "OYATPT-904245"
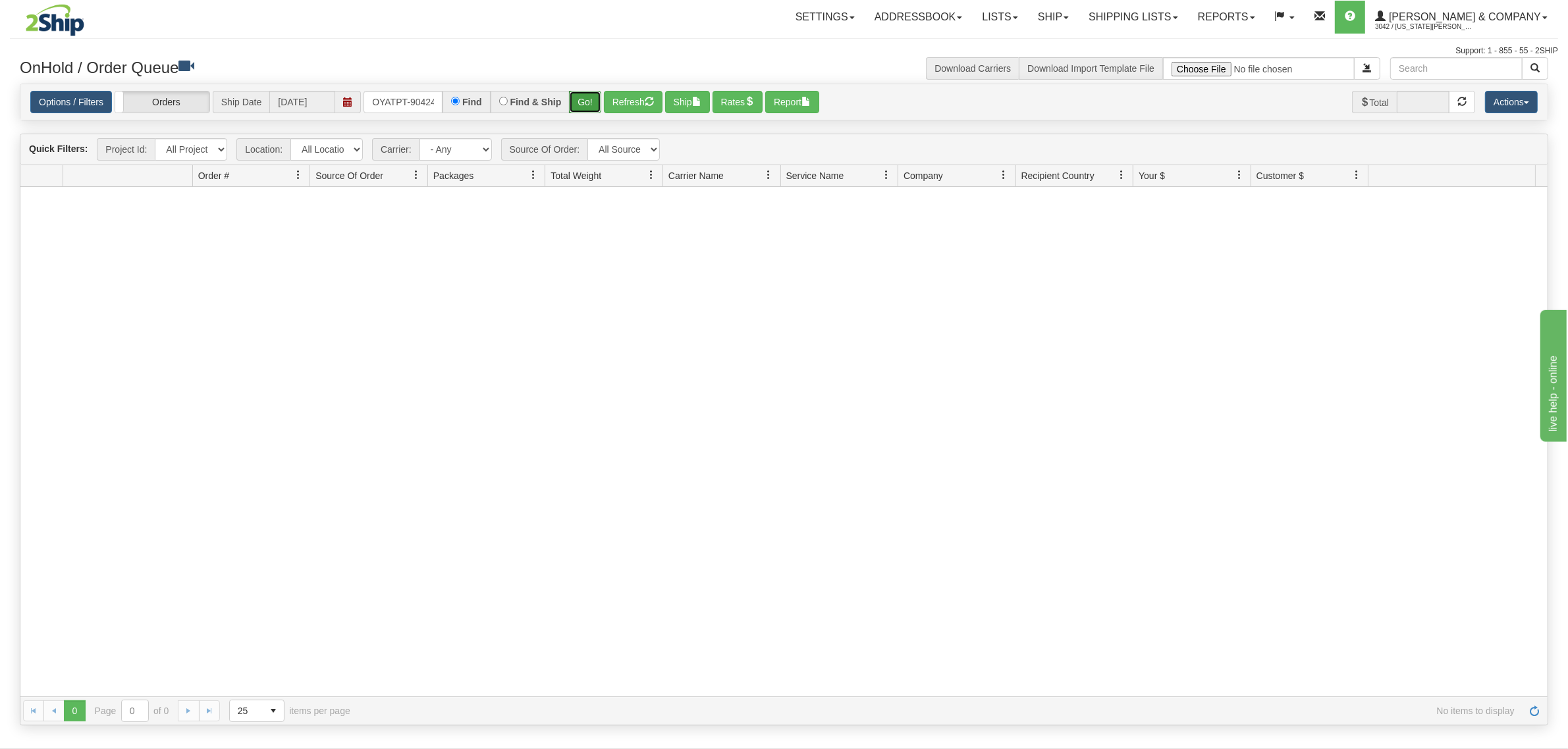
click at [582, 107] on button "Go!" at bounding box center [584, 102] width 32 height 23
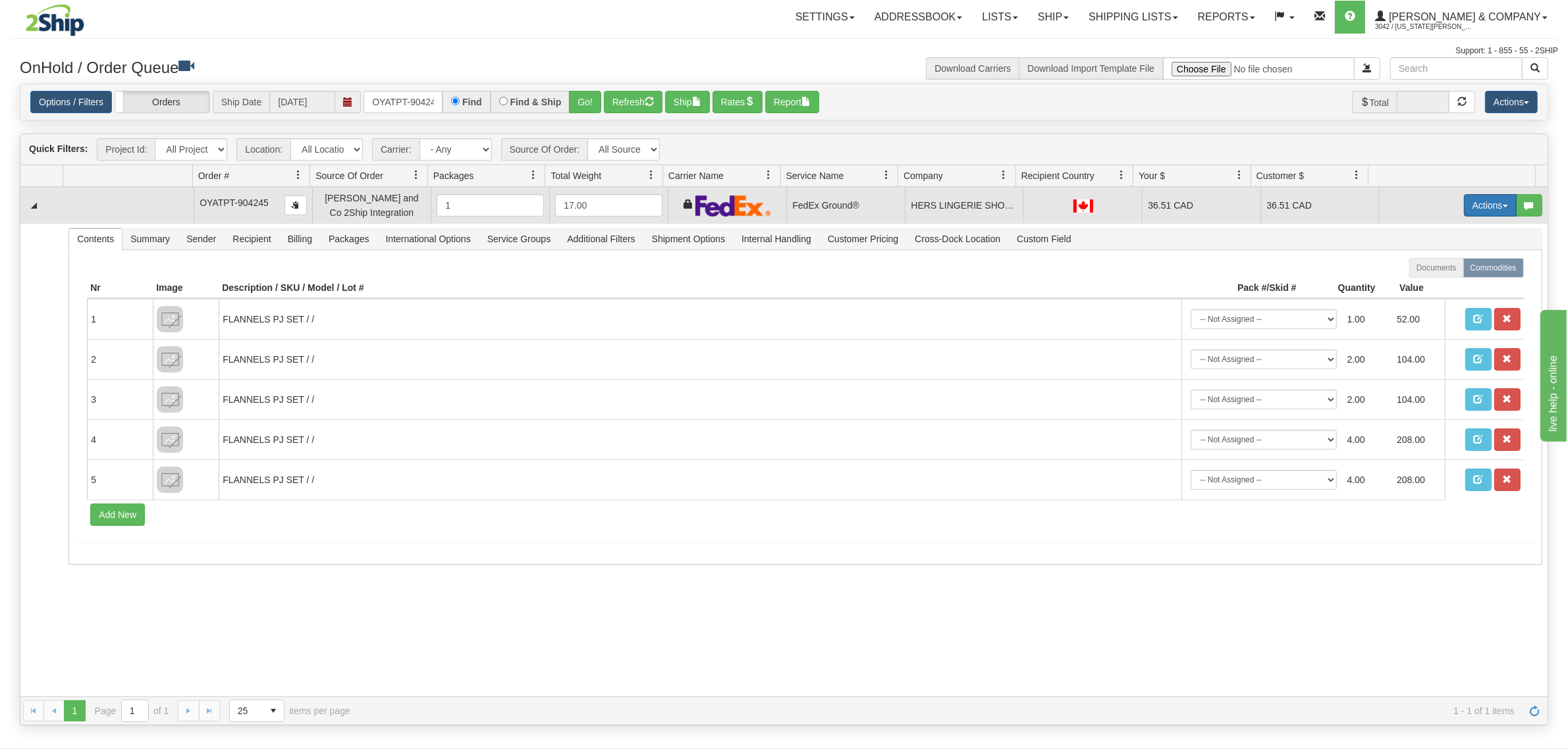
click at [1468, 201] on button "Actions" at bounding box center [1490, 205] width 53 height 23
click at [1434, 279] on span "Ship" at bounding box center [1437, 281] width 28 height 10
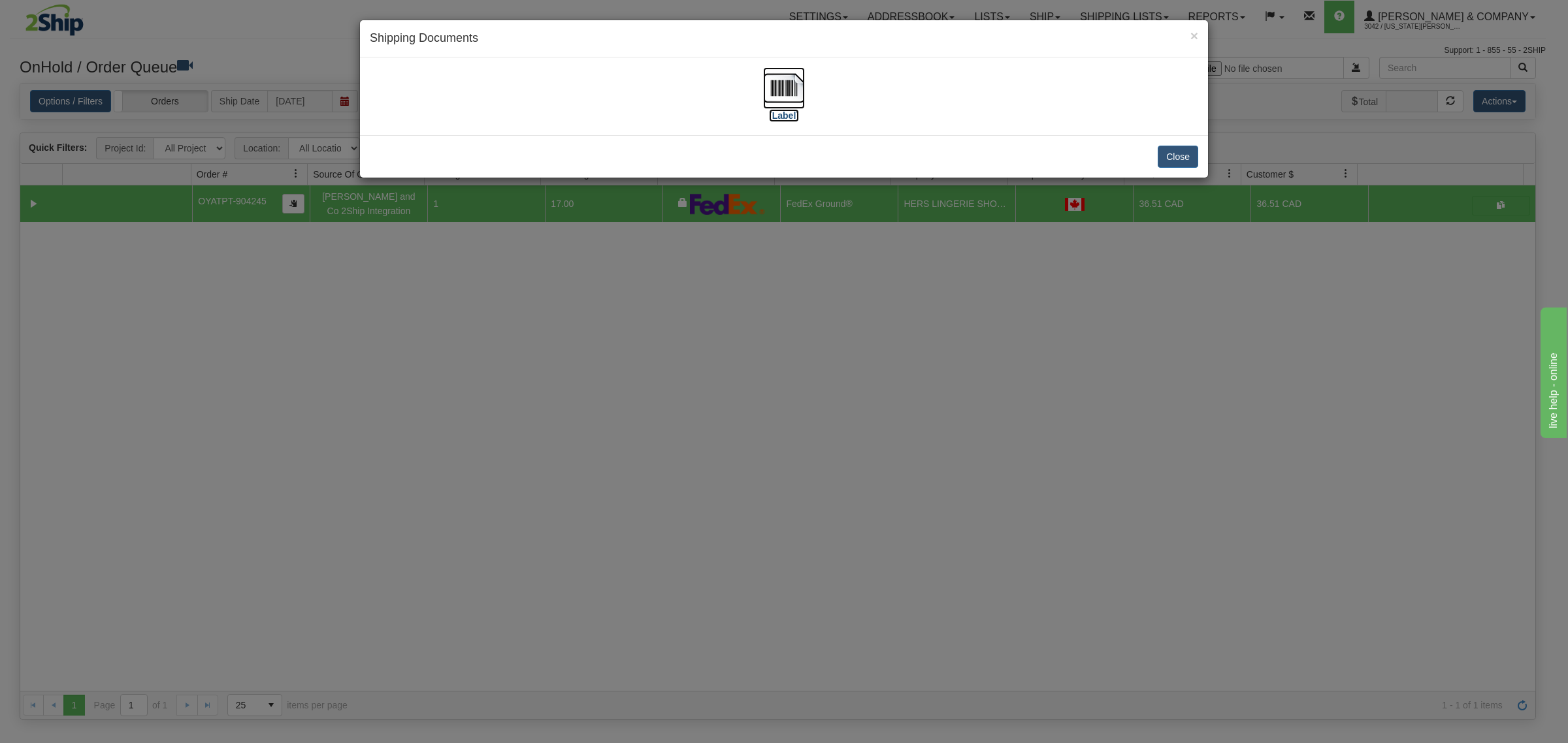
click at [776, 96] on img at bounding box center [784, 88] width 42 height 42
click at [701, 346] on div "× Shipping Documents [Label] Close" at bounding box center [784, 371] width 1568 height 743
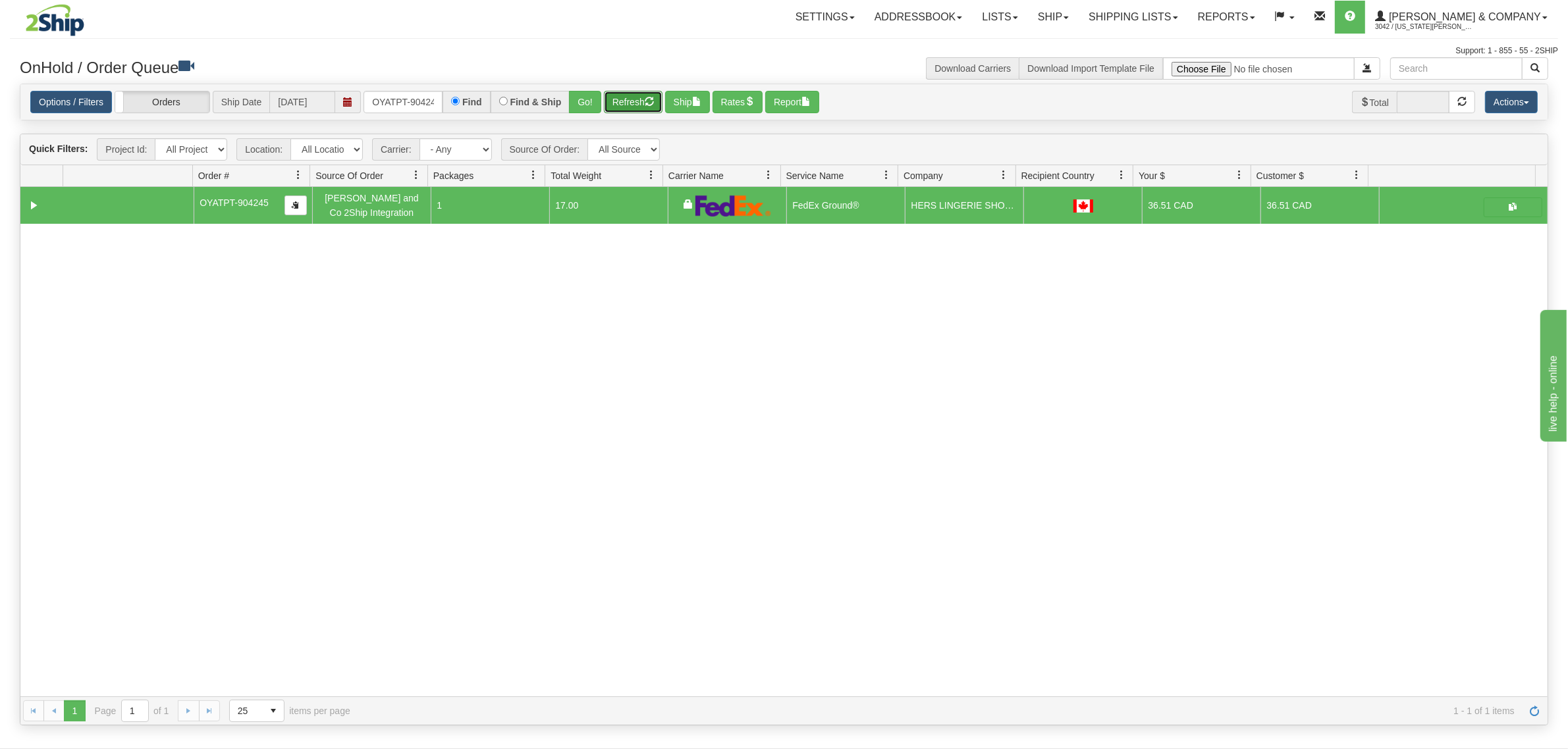
click at [624, 98] on button "Refresh" at bounding box center [633, 102] width 59 height 23
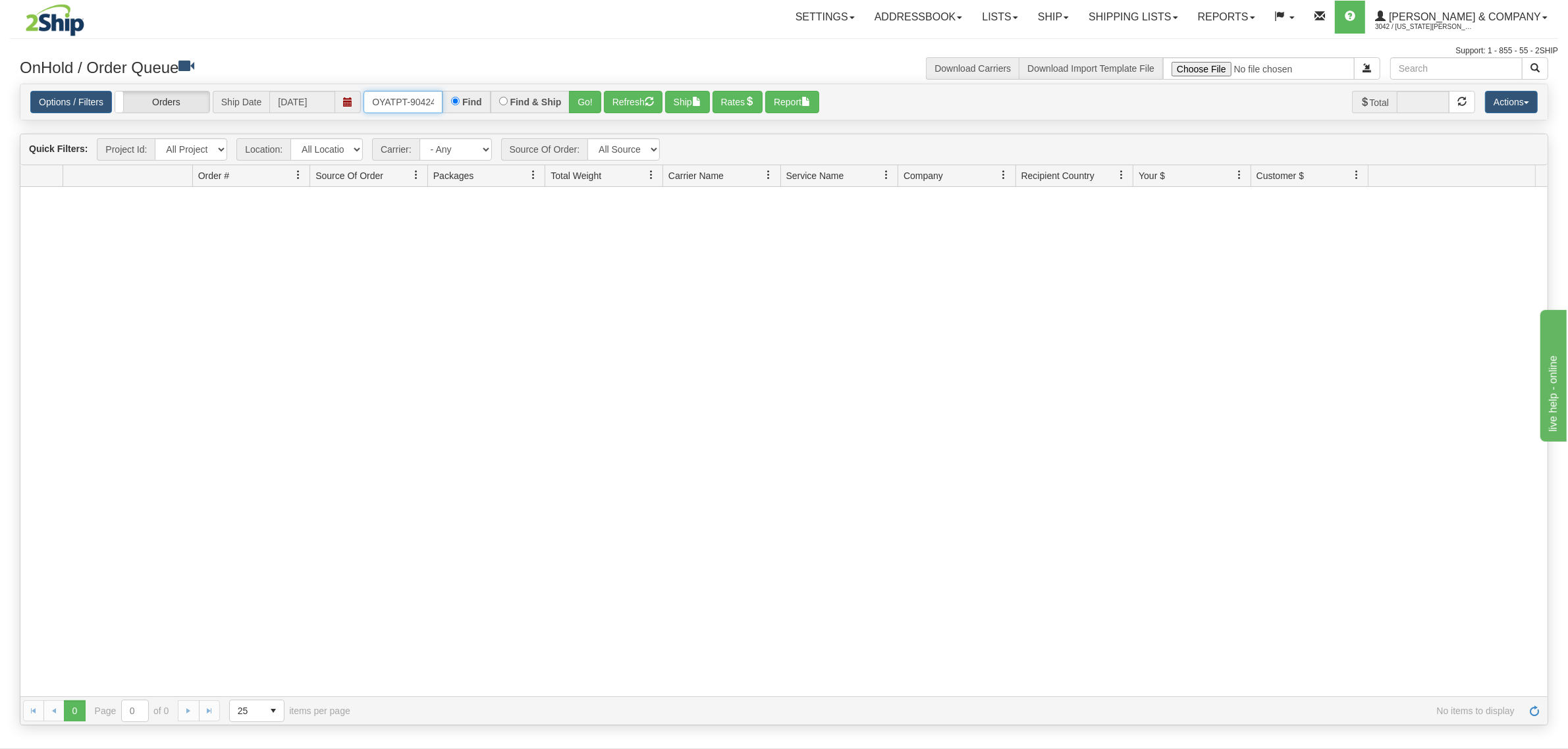
scroll to position [0, 7]
drag, startPoint x: 376, startPoint y: 97, endPoint x: 505, endPoint y: 107, distance: 129.4
click at [505, 107] on div "OYATPT-904245 Find Find & Ship Go!" at bounding box center [482, 102] width 238 height 23
type input "OYATPT-904082"
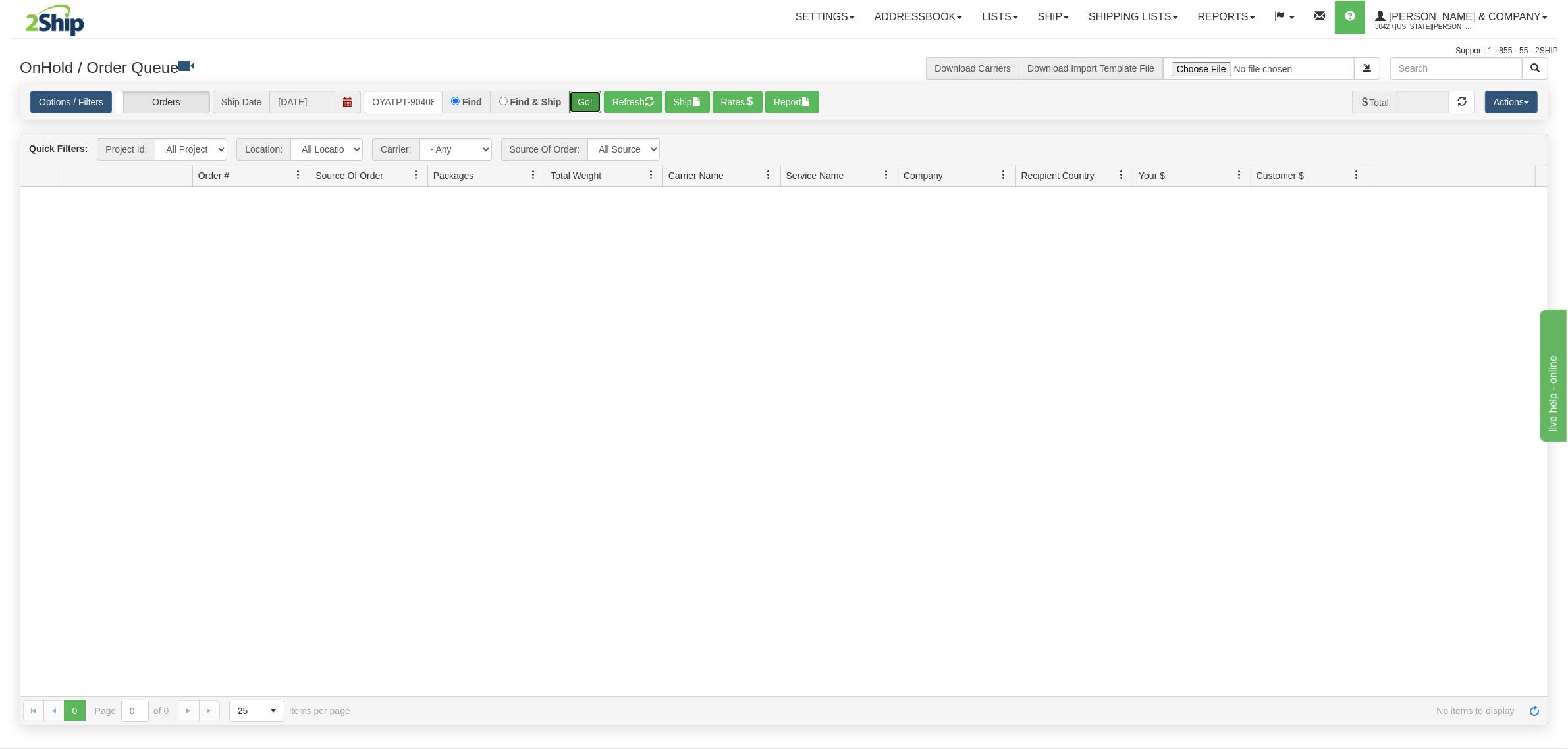
click at [579, 106] on button "Go!" at bounding box center [584, 102] width 32 height 23
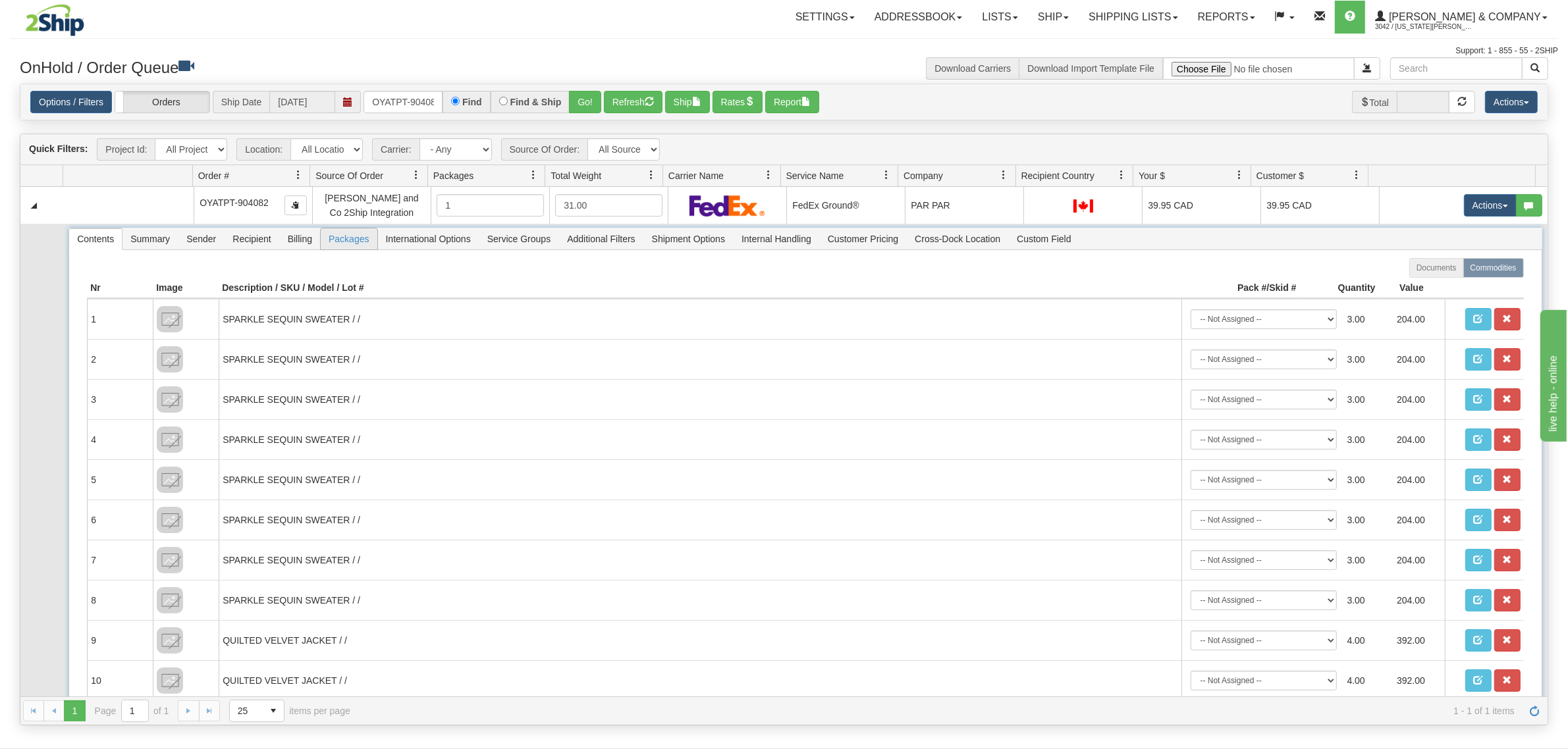
click at [353, 243] on span "Packages" at bounding box center [348, 239] width 56 height 21
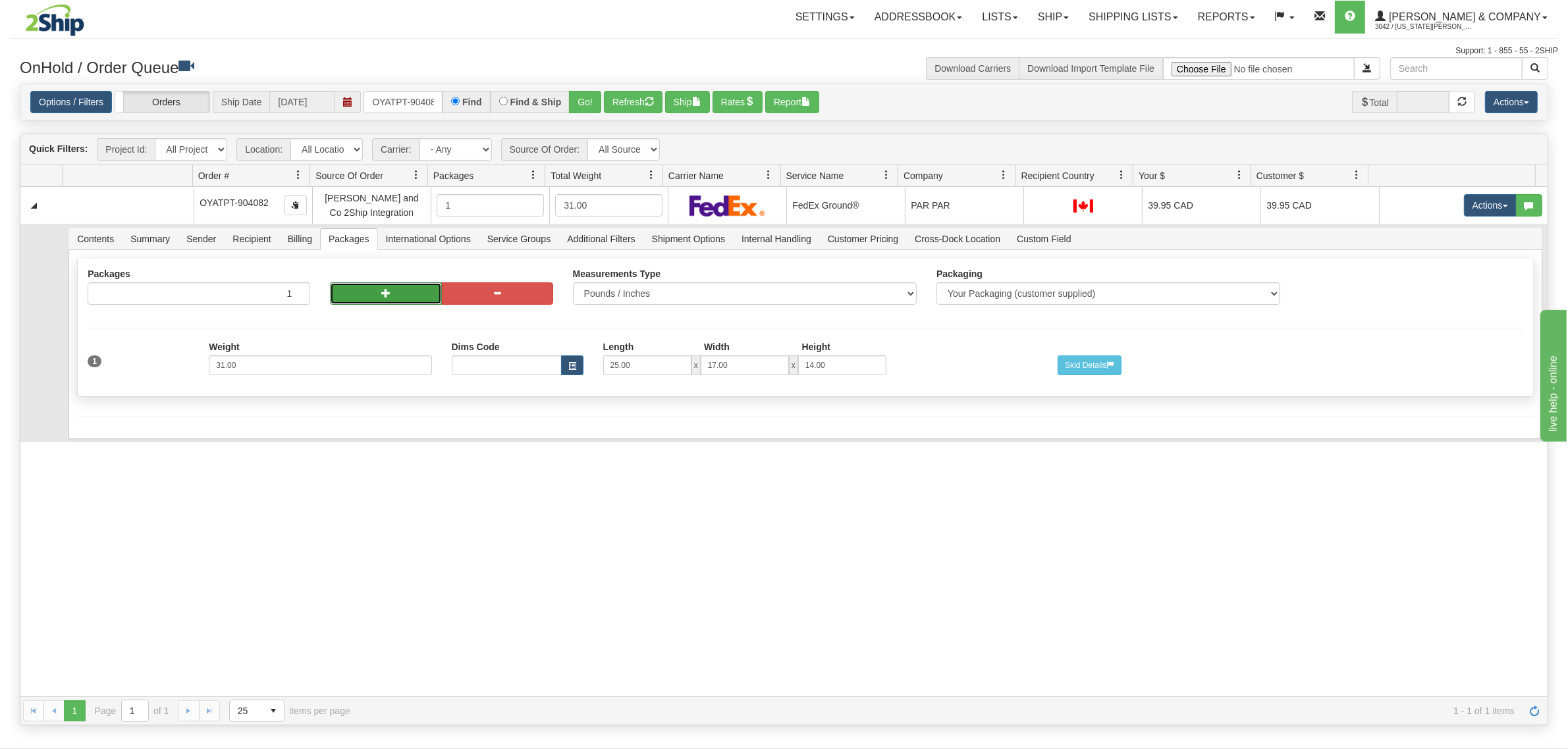
click at [381, 288] on span "button" at bounding box center [385, 293] width 10 height 10
radio input "true"
type input "2"
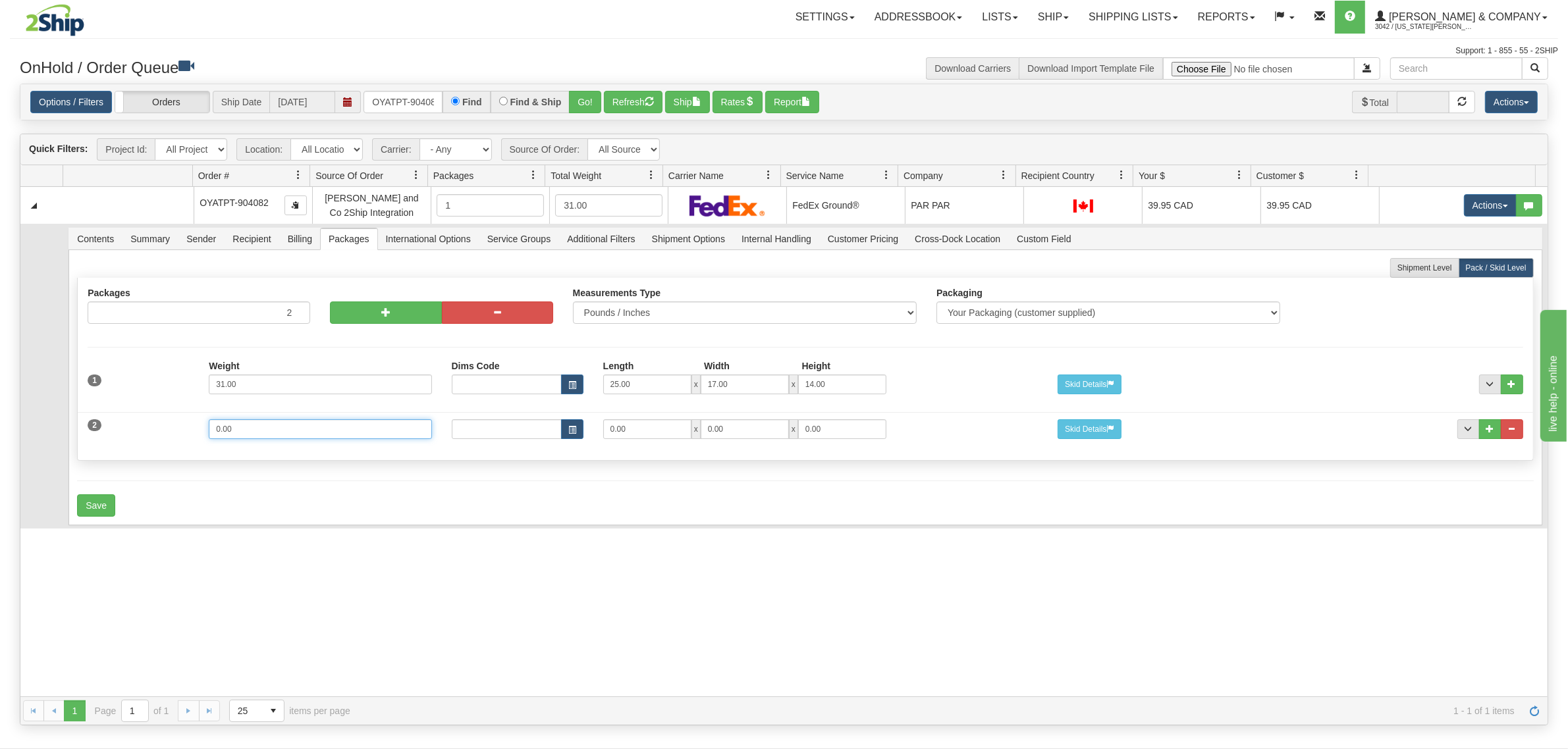
drag, startPoint x: 314, startPoint y: 430, endPoint x: 172, endPoint y: 431, distance: 142.0
click at [173, 431] on div "2 Weight 0.00 Dims Code Length Width Height 0.00 x 0.00 x" at bounding box center [805, 427] width 1455 height 44
type input "15"
drag, startPoint x: 601, startPoint y: 425, endPoint x: 574, endPoint y: 422, distance: 27.2
click at [574, 422] on div "Dims Code Length Width Height 0.00 x 0.00 x 0.00" at bounding box center [745, 429] width 606 height 20
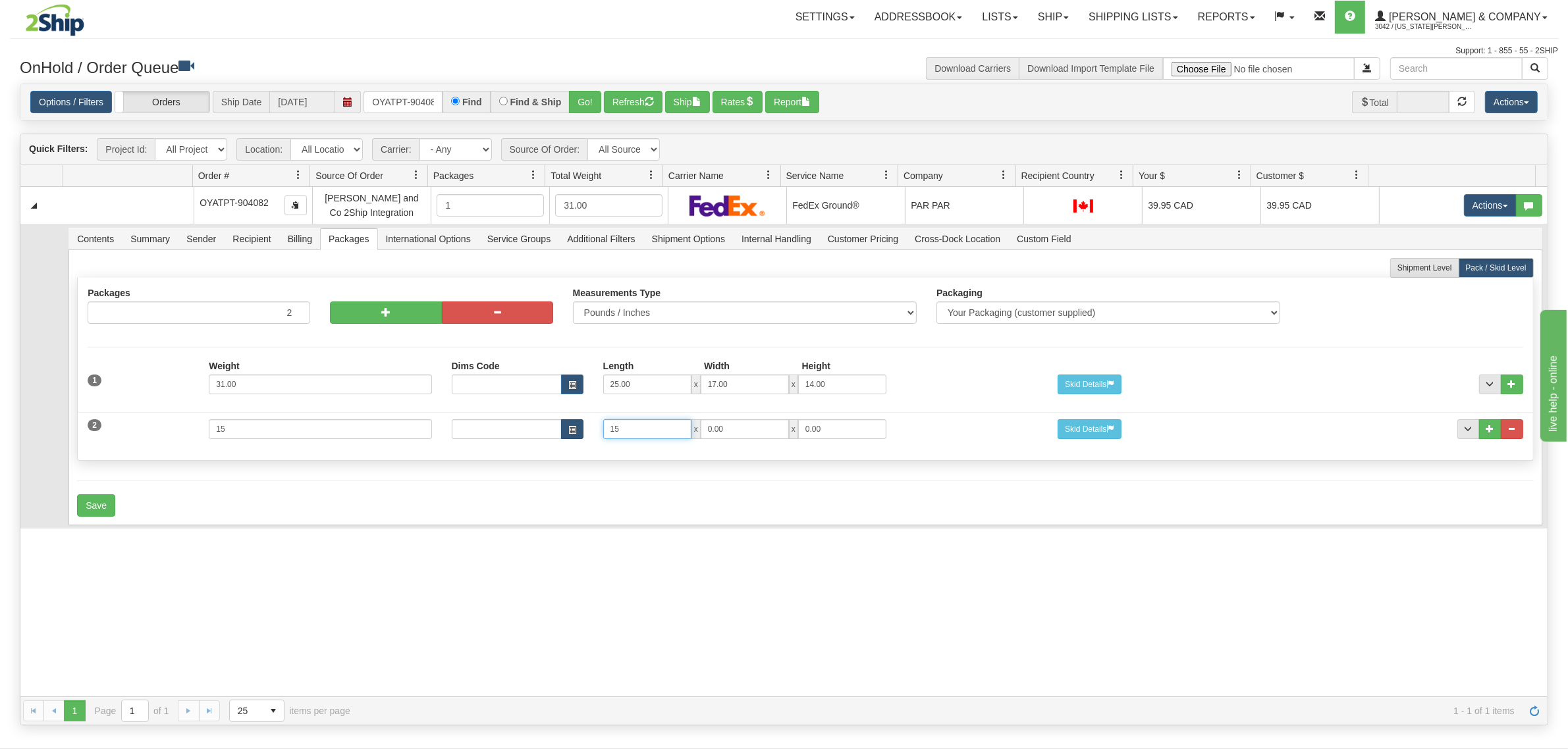
type input "15"
click at [110, 504] on button "Save" at bounding box center [96, 506] width 38 height 23
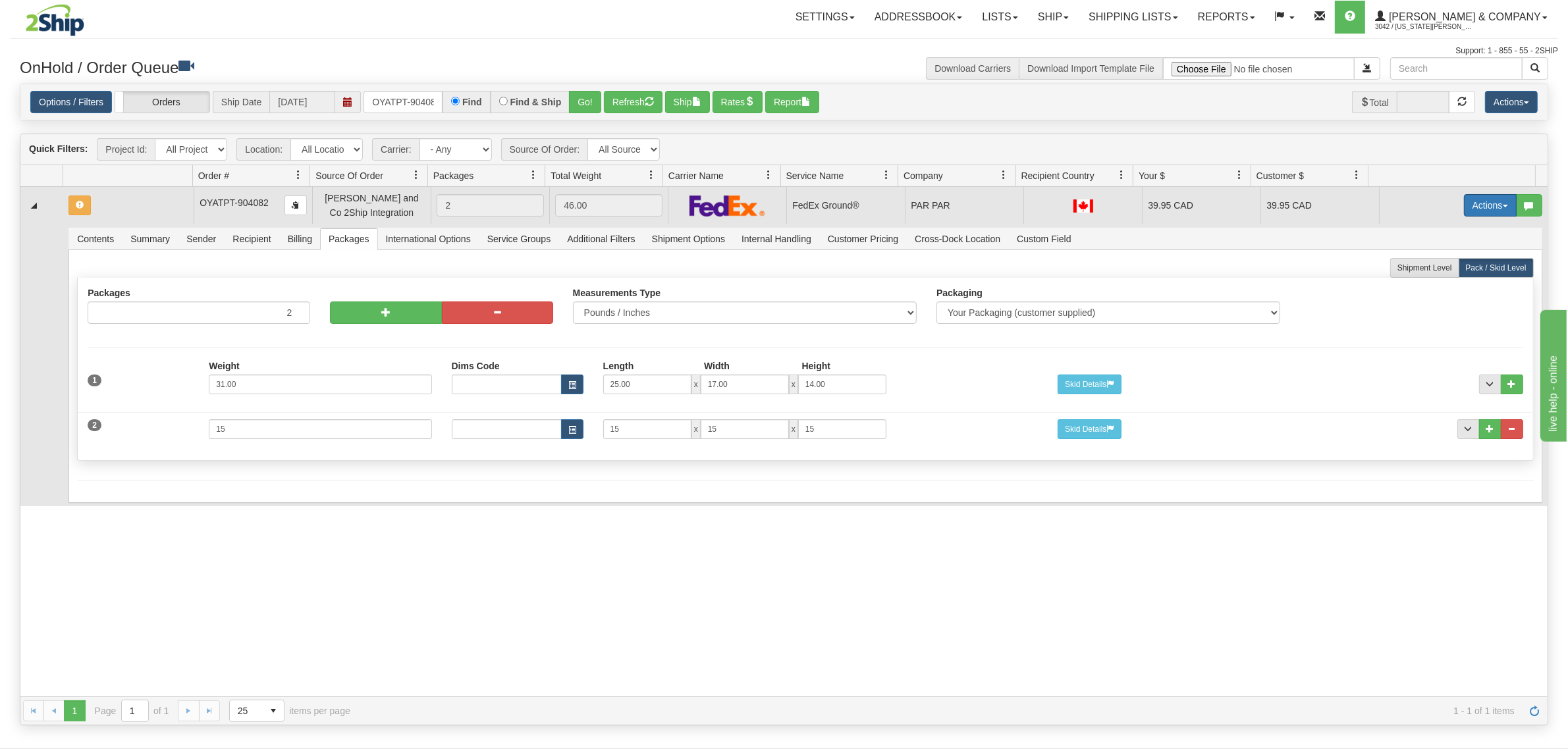
click at [1476, 206] on button "Actions" at bounding box center [1490, 205] width 53 height 23
click at [1449, 245] on span "Refresh Rates" at bounding box center [1457, 248] width 68 height 10
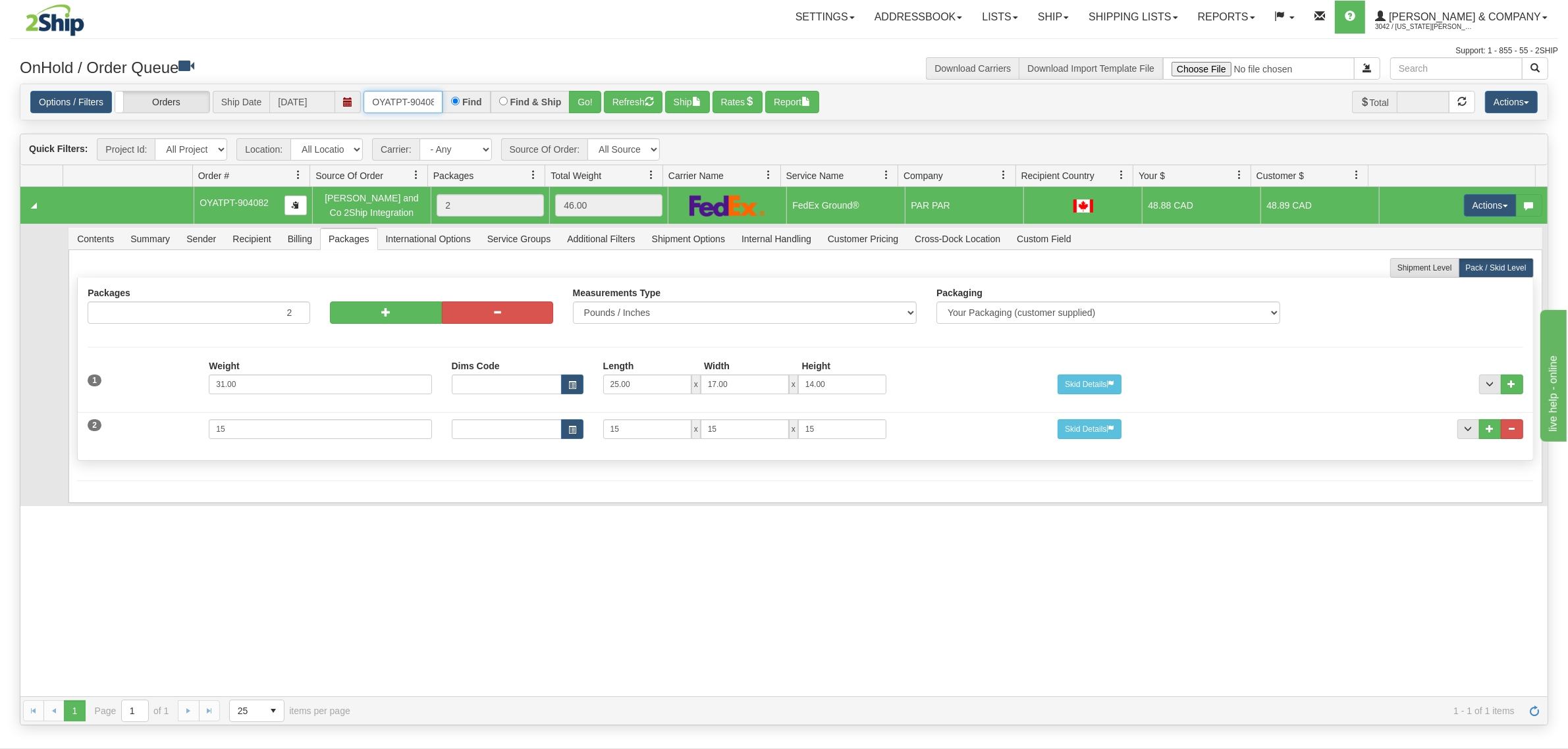
scroll to position [0, 7]
drag, startPoint x: 374, startPoint y: 95, endPoint x: 458, endPoint y: 107, distance: 84.9
click at [458, 107] on div "OYATPT-904082 Find Find & Ship Go!" at bounding box center [482, 102] width 238 height 23
type input "OYATPT-904153"
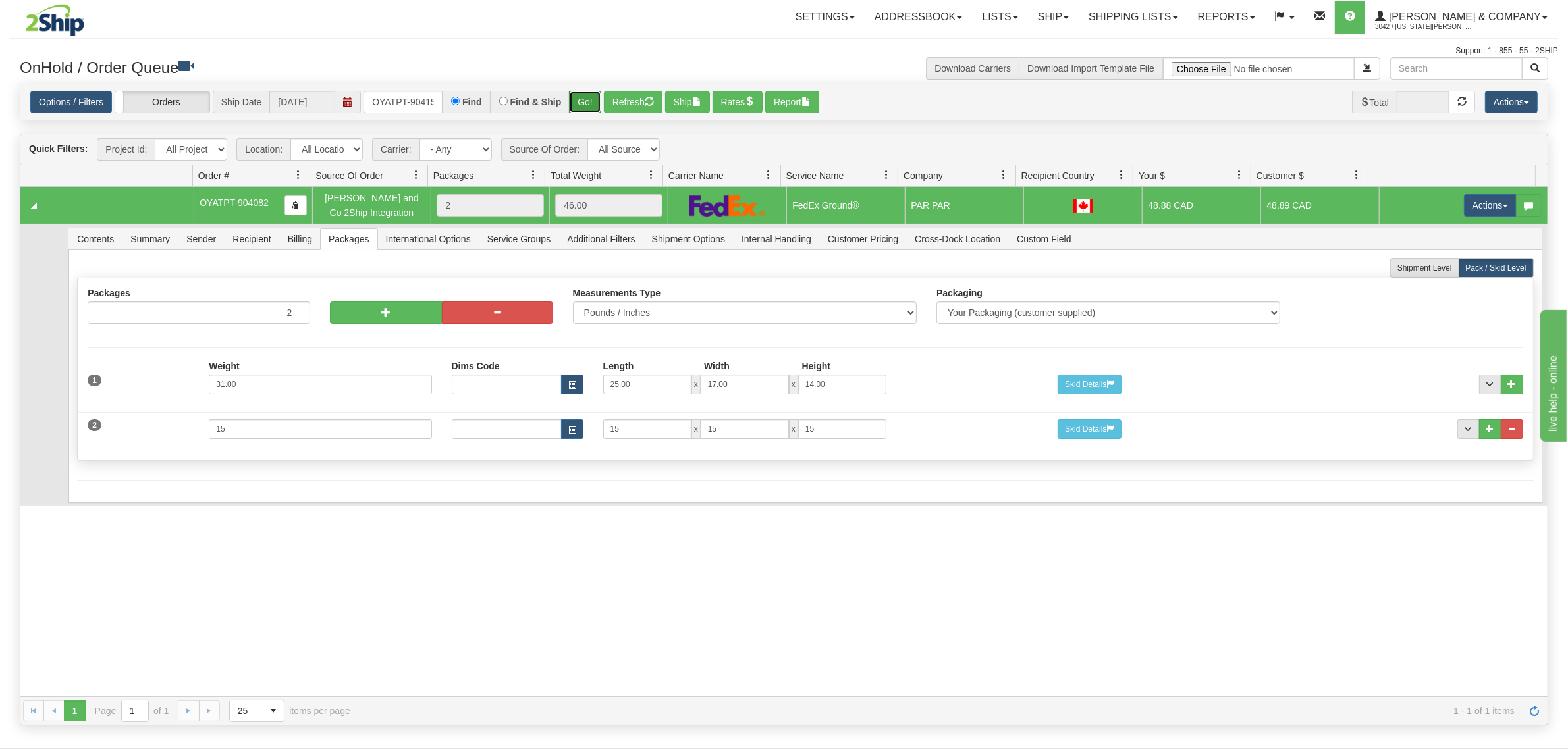
click at [578, 106] on button "Go!" at bounding box center [584, 102] width 32 height 23
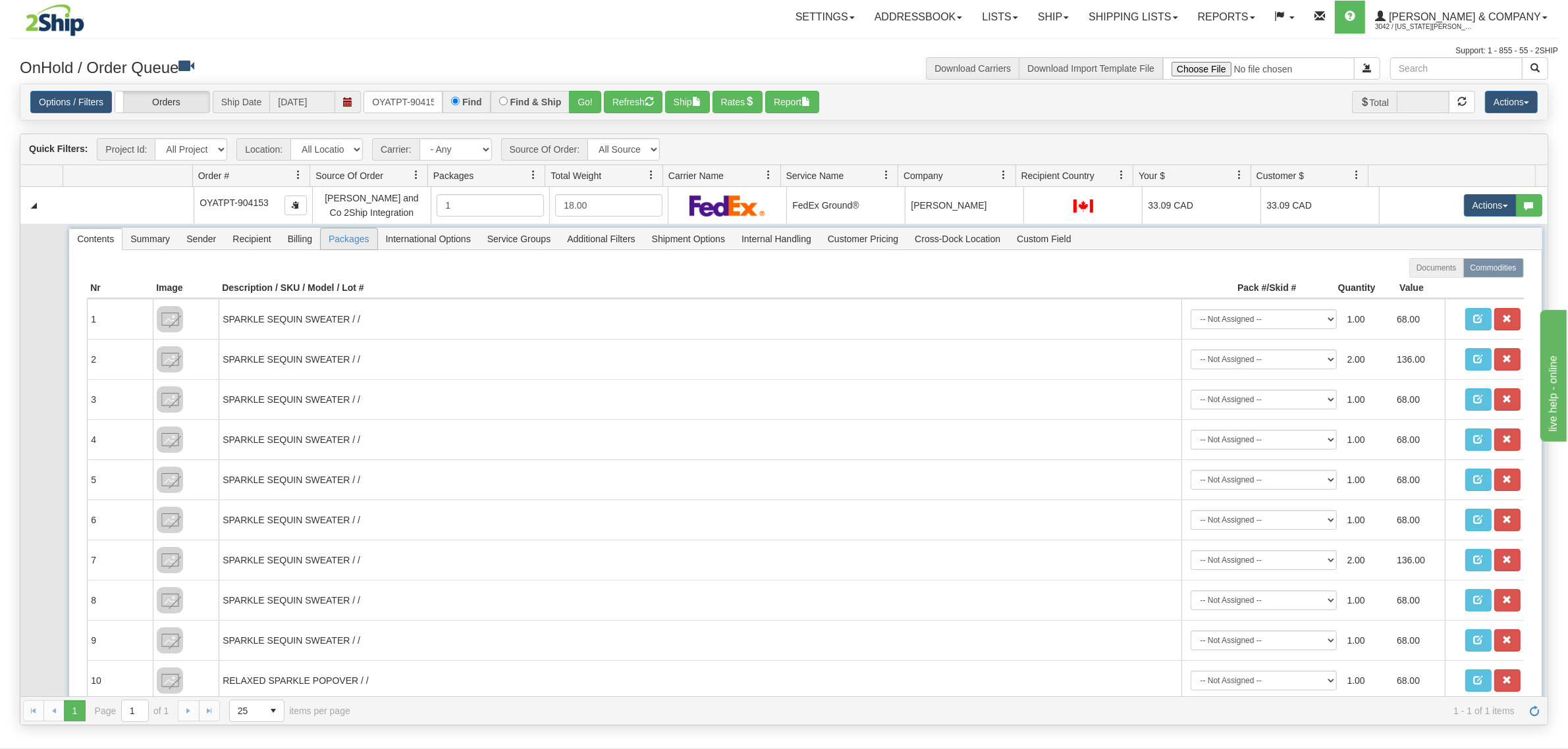
click at [345, 238] on span "Packages" at bounding box center [348, 239] width 56 height 21
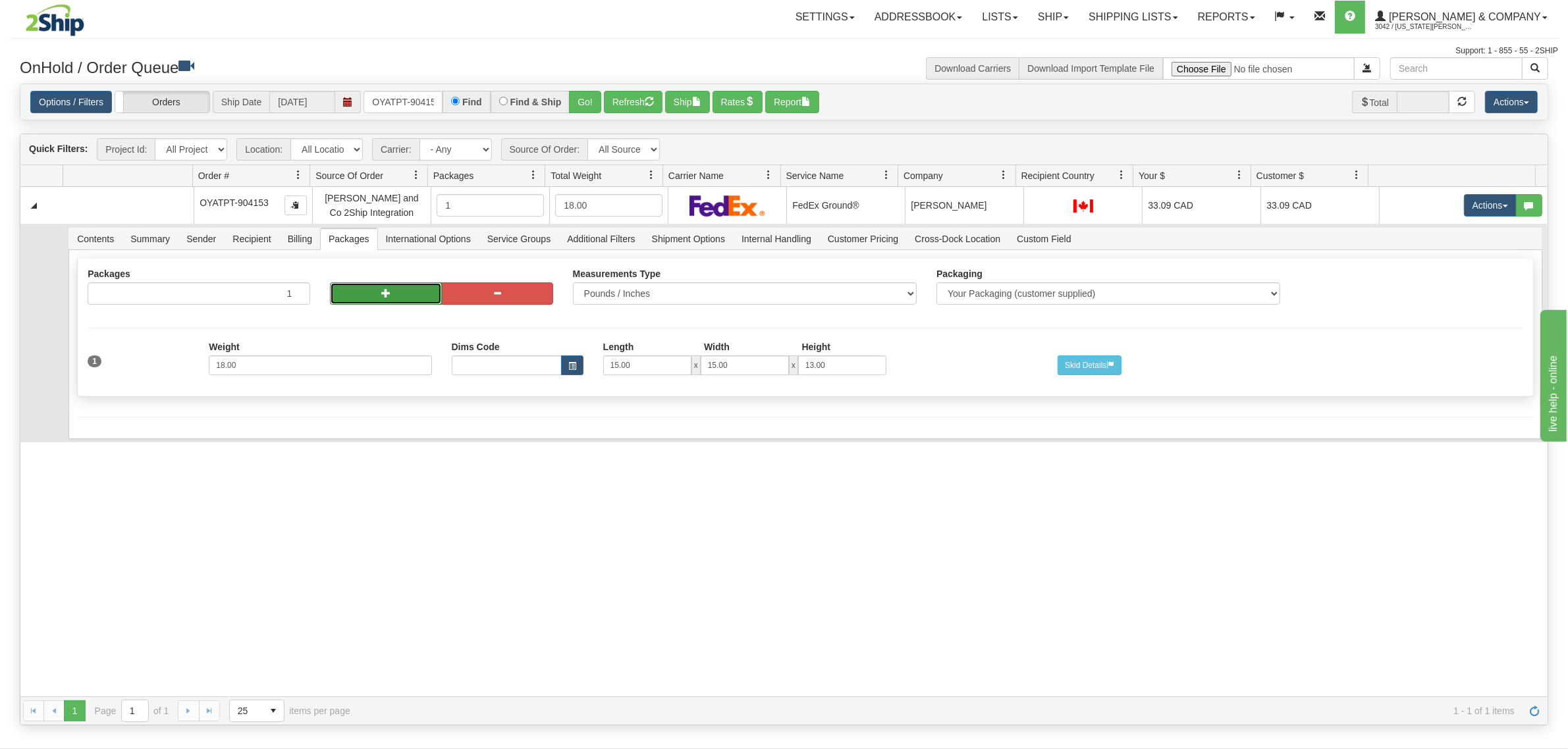
click at [365, 300] on button "button" at bounding box center [385, 294] width 112 height 23
radio input "true"
type input "2"
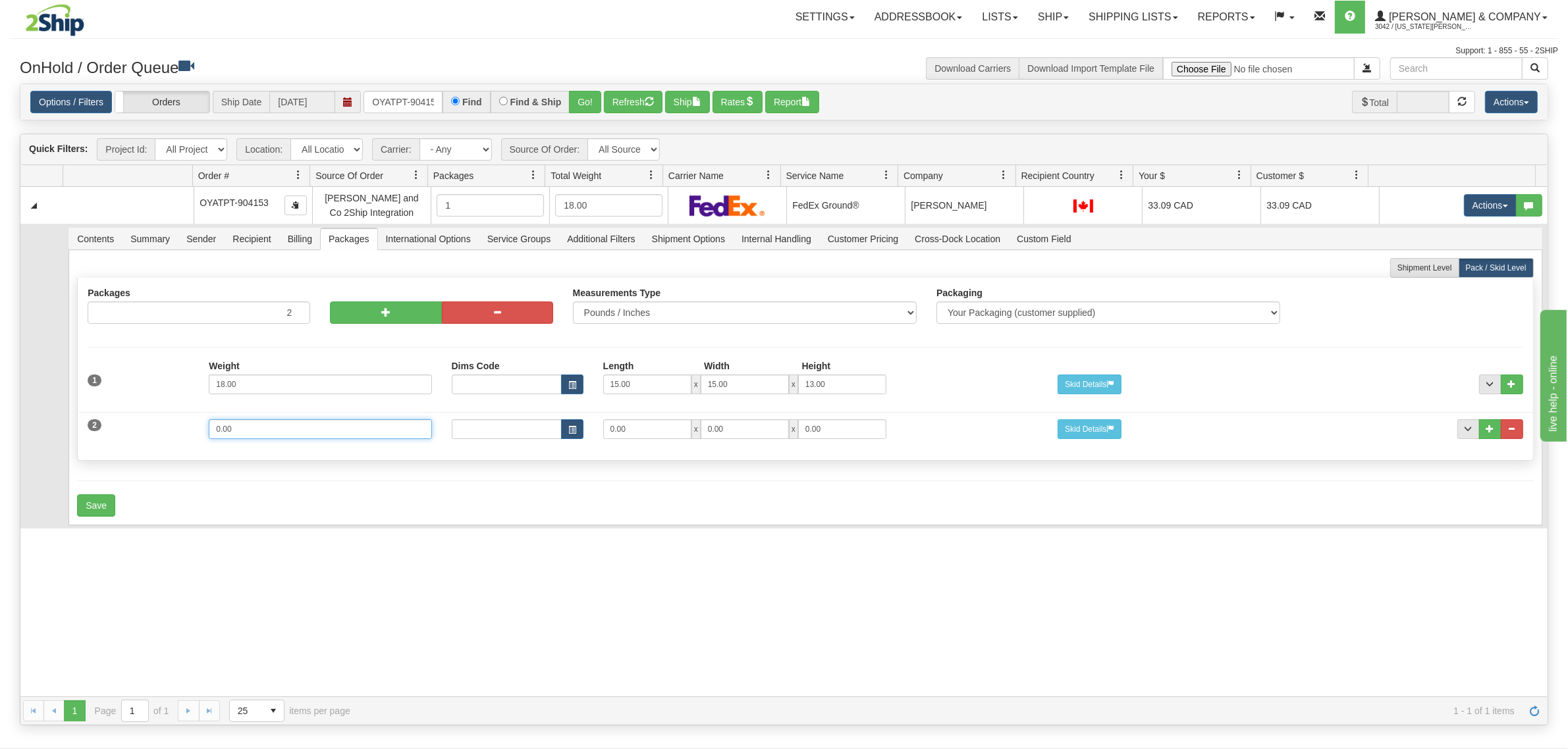
drag, startPoint x: 326, startPoint y: 428, endPoint x: 169, endPoint y: 427, distance: 157.0
click at [169, 427] on div "2 Weight 0.00 Dims Code Length Width Height 0.00 x 0.00 x" at bounding box center [805, 427] width 1455 height 44
type input "3"
type input "13"
type input "10"
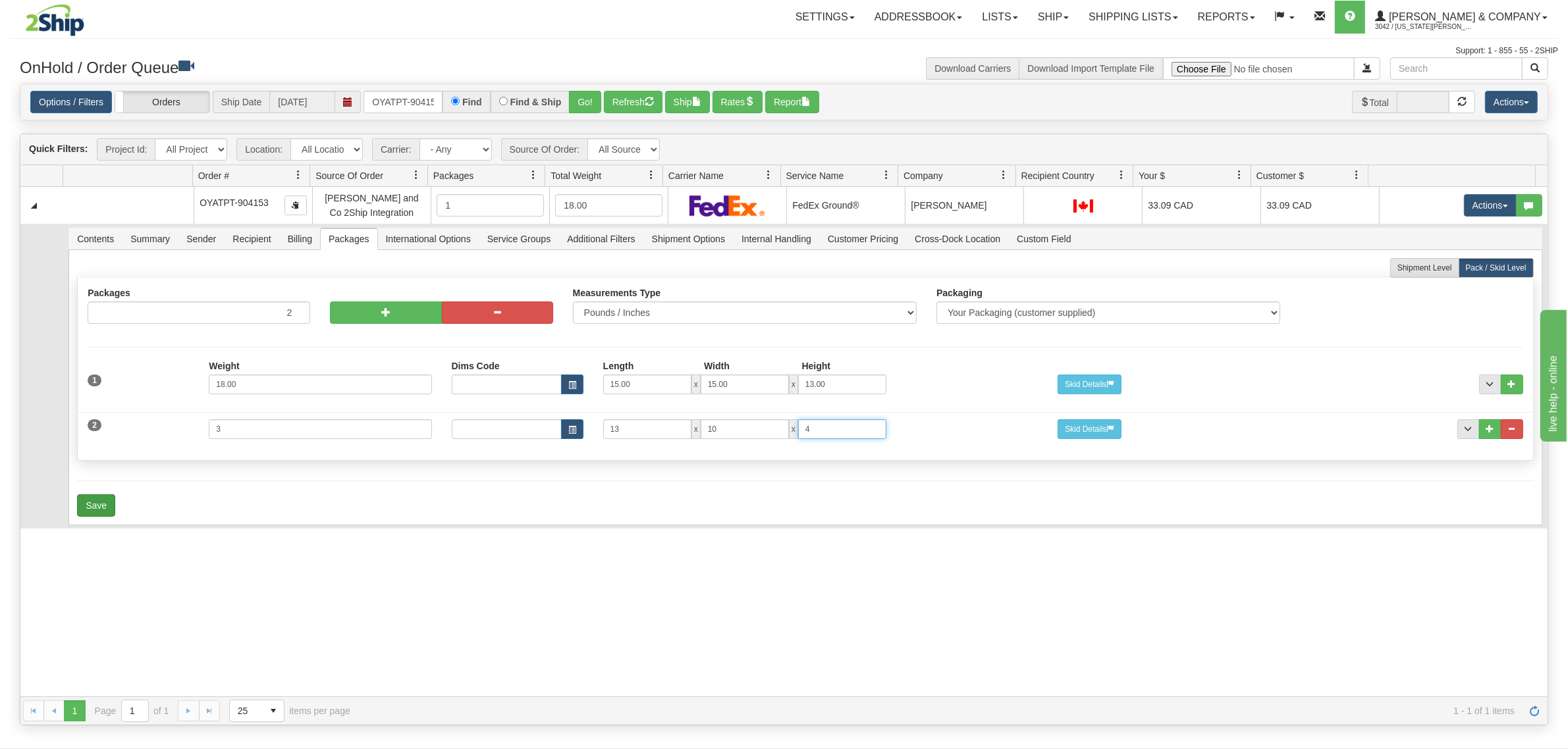
type input "4"
click at [95, 504] on button "Save" at bounding box center [96, 506] width 38 height 23
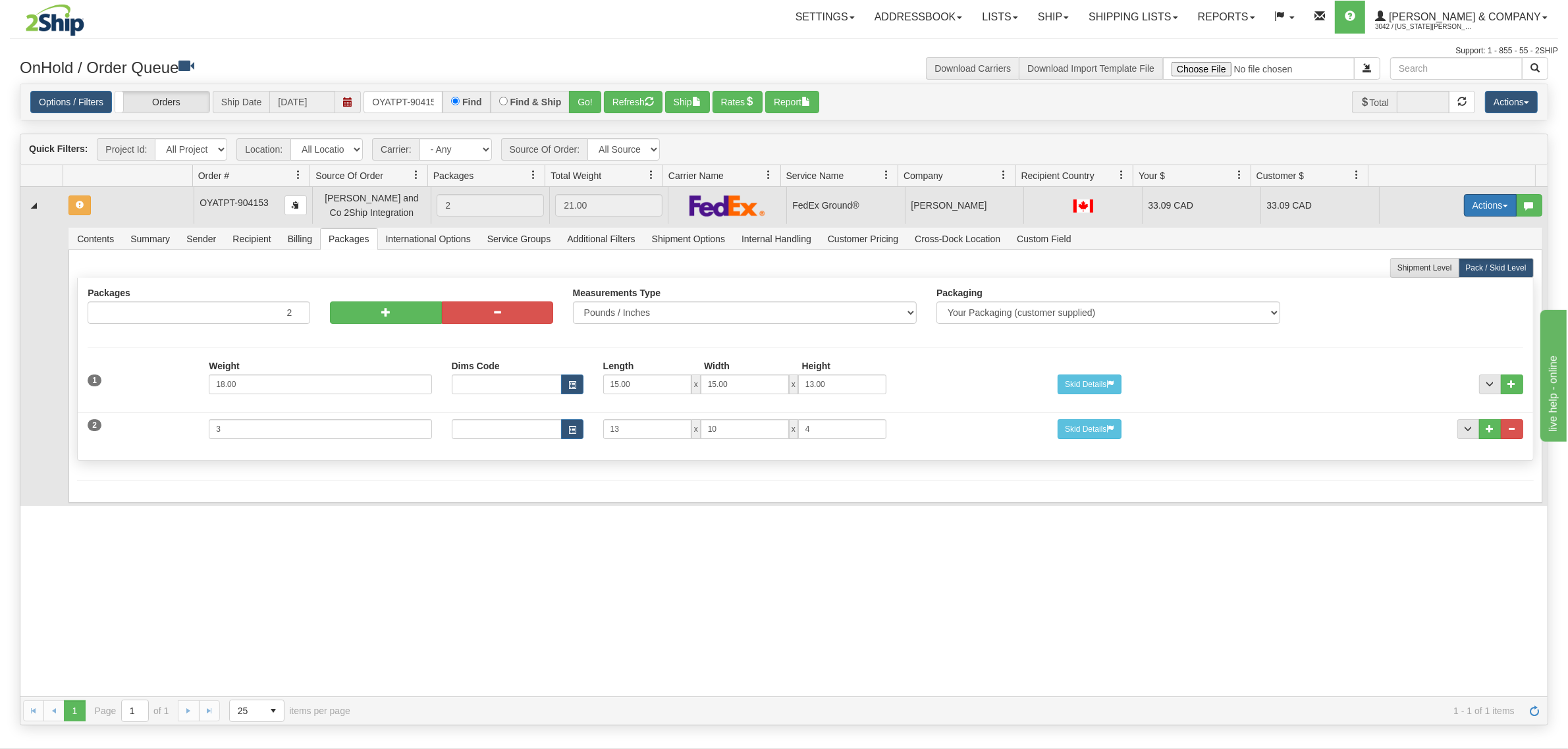
click at [1473, 198] on button "Actions" at bounding box center [1490, 205] width 53 height 23
click at [1433, 249] on span "Refresh Rates" at bounding box center [1457, 248] width 68 height 10
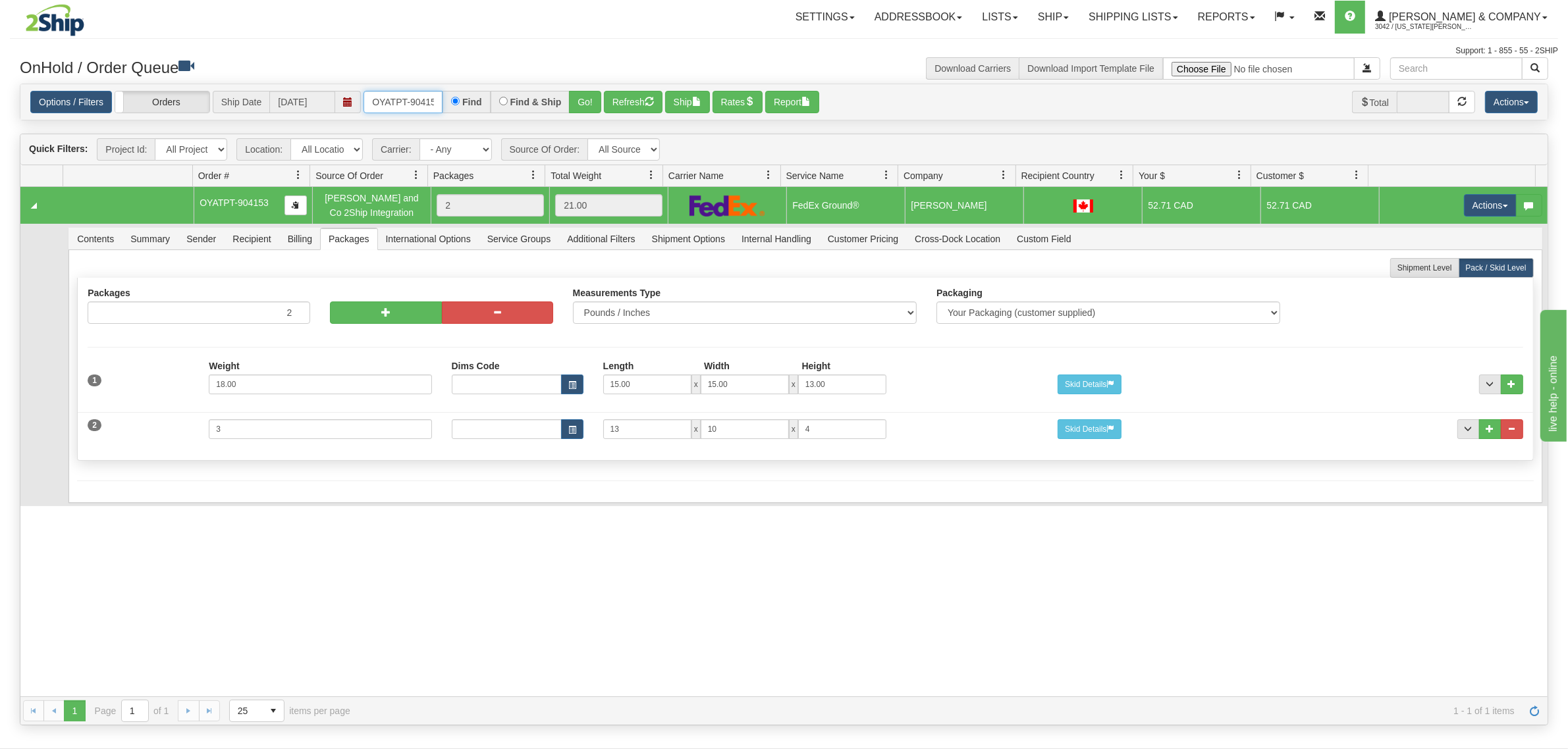
scroll to position [0, 7]
drag, startPoint x: 374, startPoint y: 95, endPoint x: 508, endPoint y: 103, distance: 134.2
click at [508, 103] on div "OYATPT-904153 Find Find & Ship Go!" at bounding box center [482, 102] width 238 height 23
click at [581, 108] on button "Go!" at bounding box center [584, 102] width 32 height 23
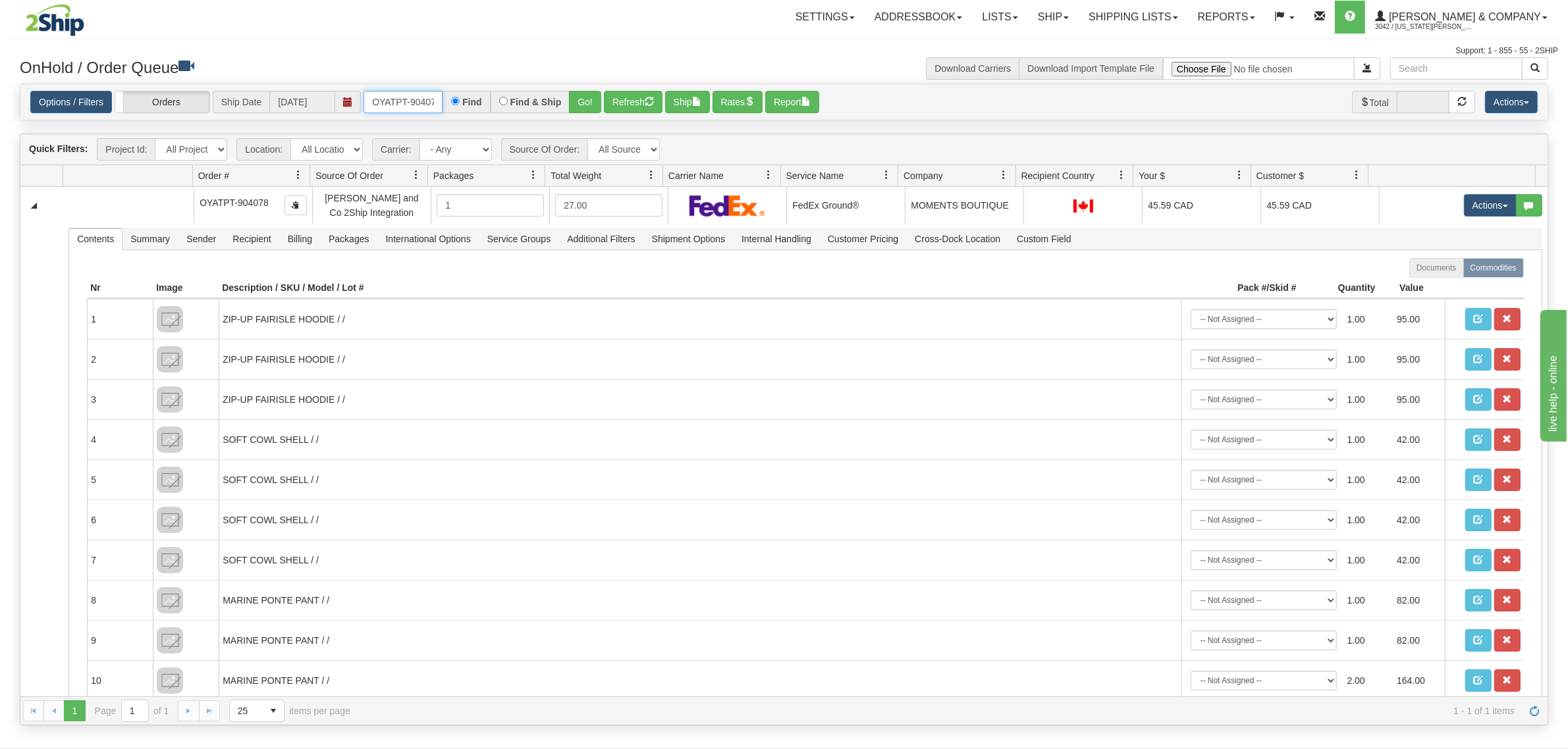
scroll to position [0, 7]
drag, startPoint x: 371, startPoint y: 100, endPoint x: 481, endPoint y: 100, distance: 110.0
click at [481, 100] on div "OYATPT-904078 Find Find & Ship Go!" at bounding box center [482, 102] width 238 height 23
type input "OYATPT-903919"
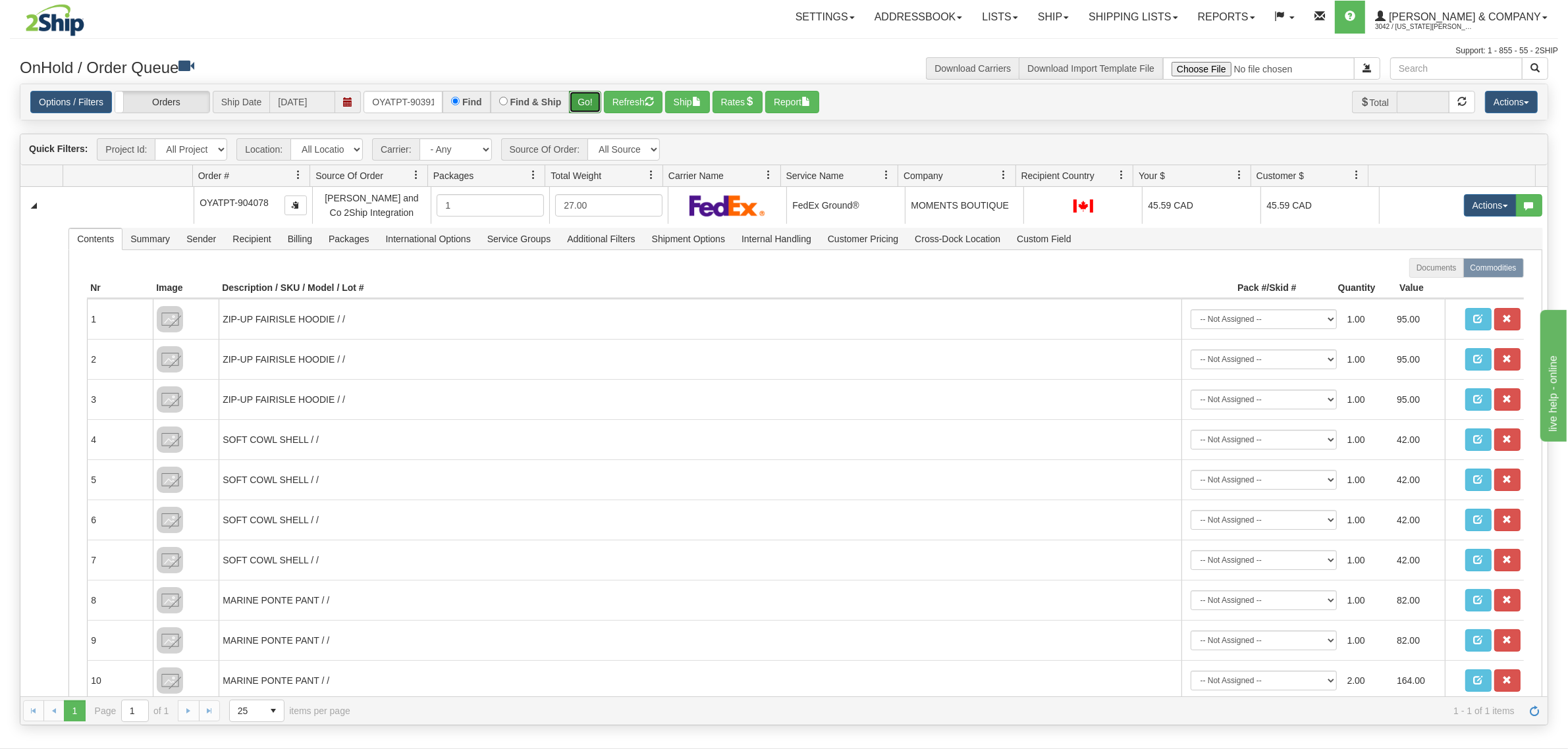
click at [590, 100] on button "Go!" at bounding box center [584, 102] width 32 height 23
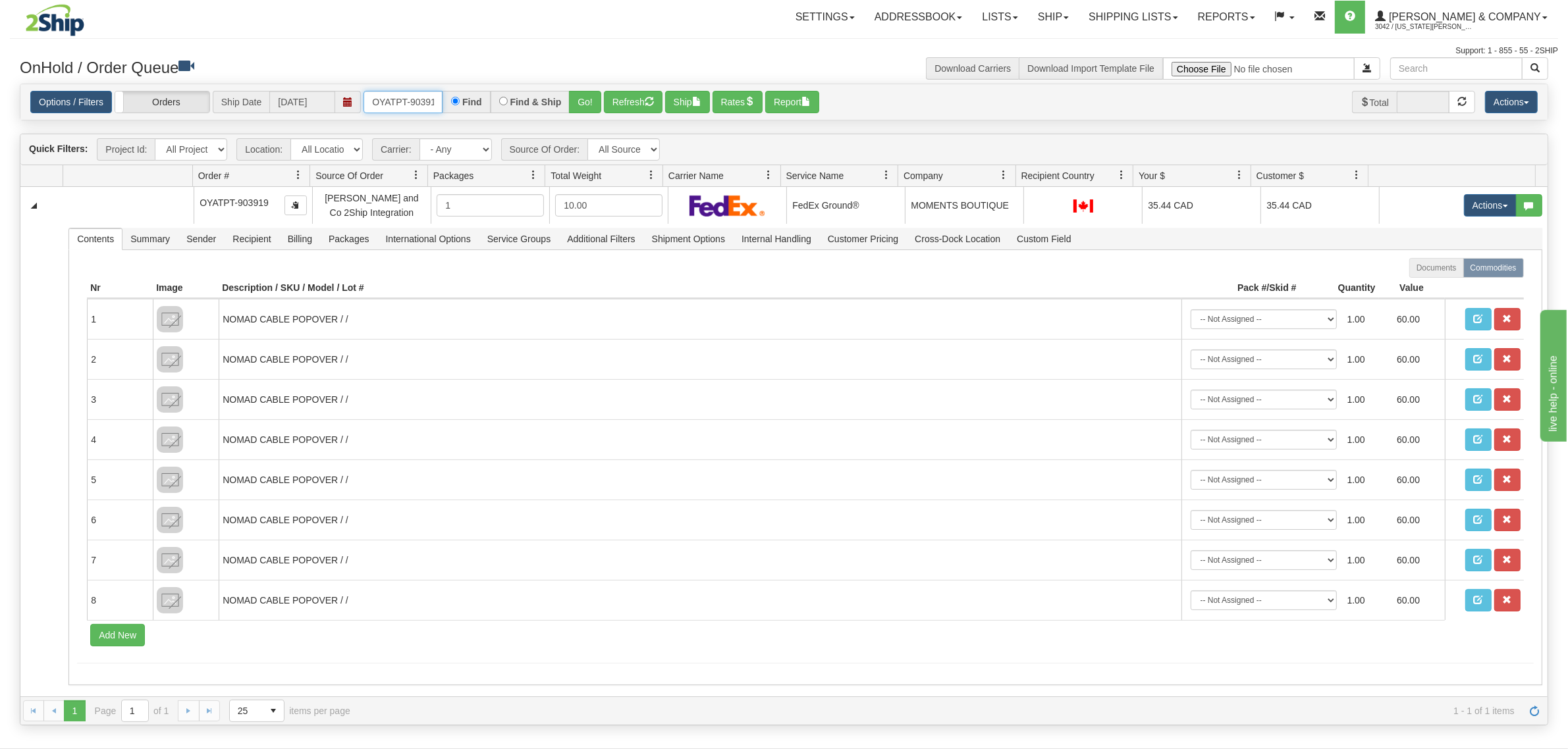
scroll to position [0, 7]
drag, startPoint x: 370, startPoint y: 100, endPoint x: 510, endPoint y: 104, distance: 140.1
click at [510, 104] on div "OYATPT-903919 Find Find & Ship Go!" at bounding box center [482, 102] width 238 height 23
type input "OYATPT-904065"
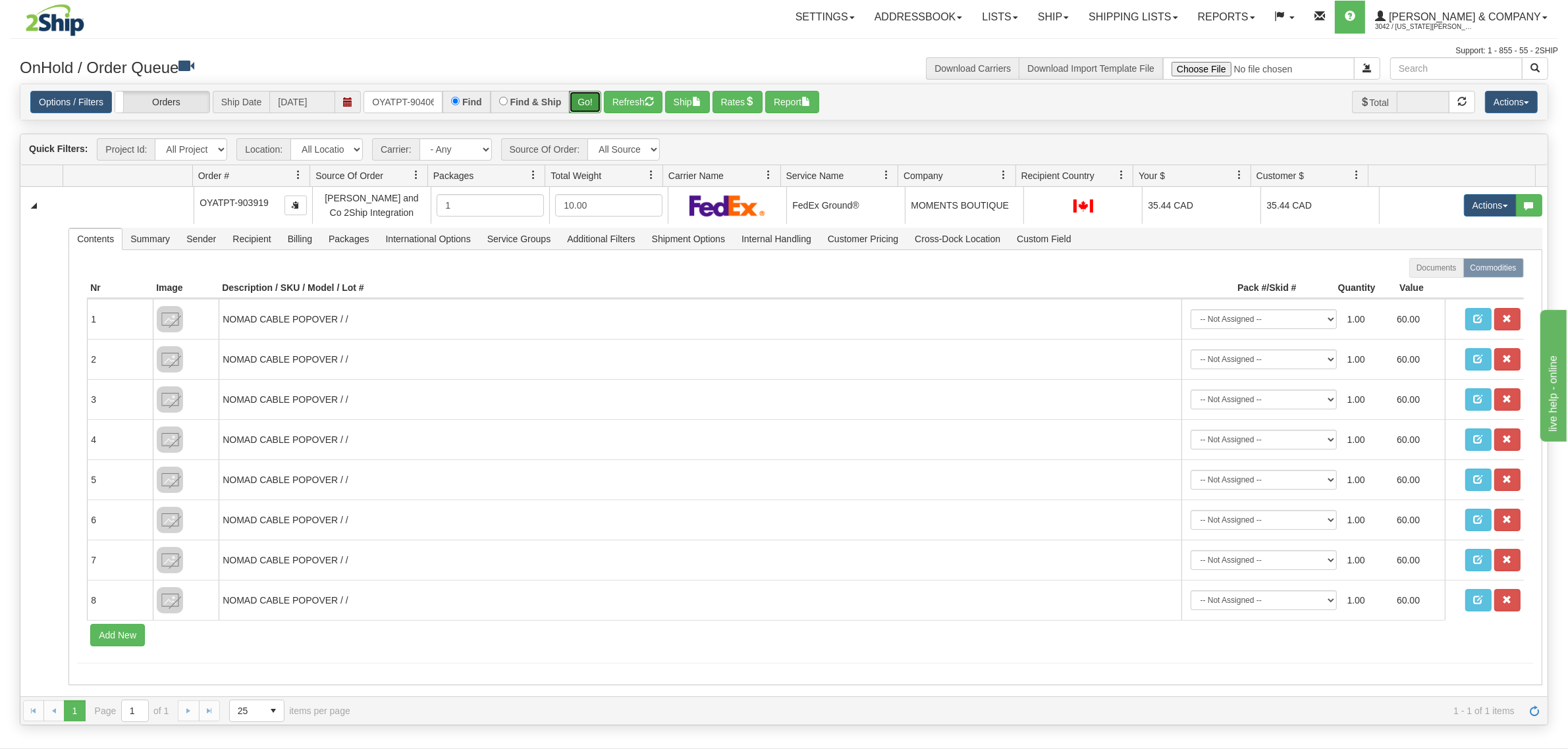
click at [587, 102] on button "Go!" at bounding box center [584, 102] width 32 height 23
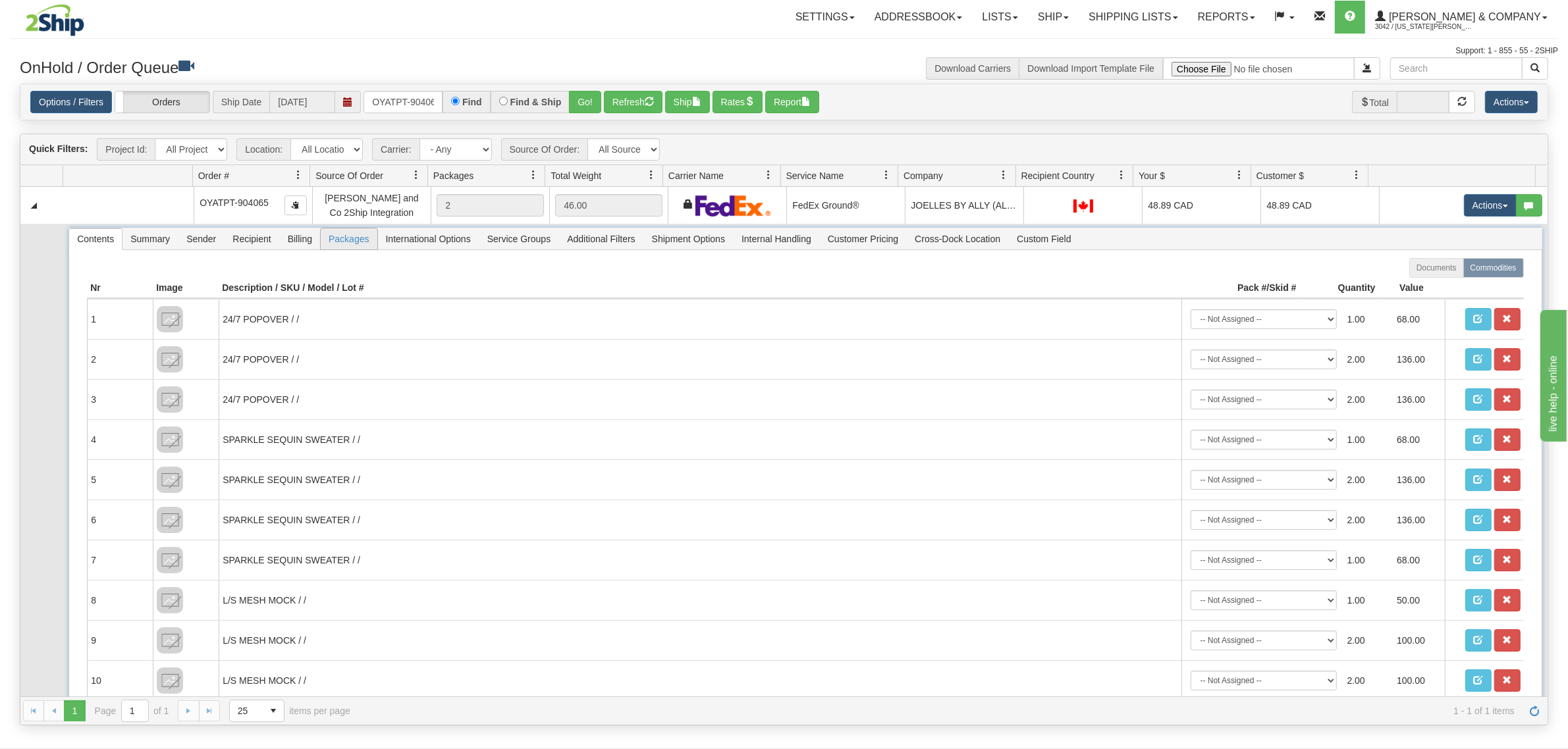
click at [346, 241] on span "Packages" at bounding box center [348, 239] width 56 height 21
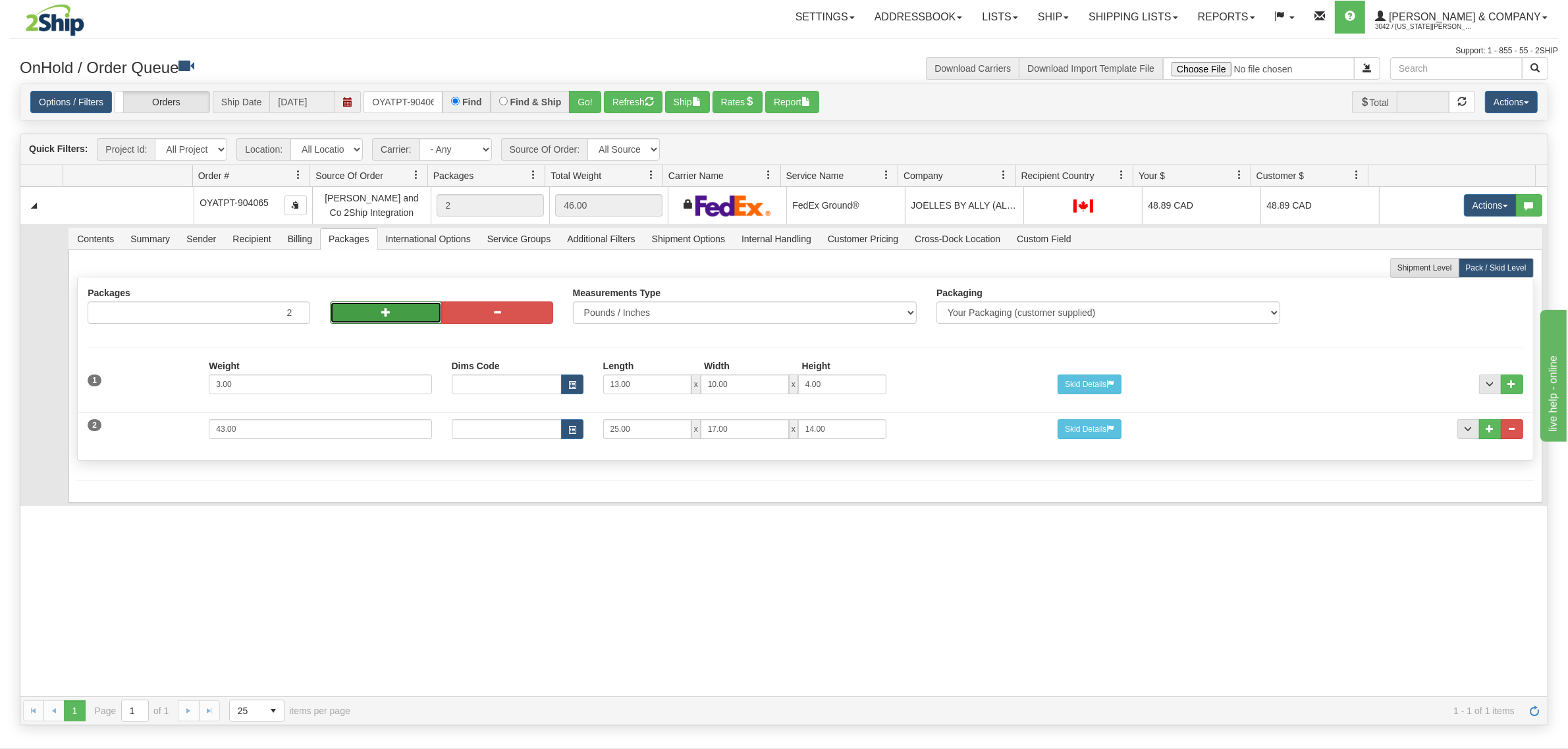
click at [366, 318] on button "button" at bounding box center [385, 313] width 112 height 23
type input "4"
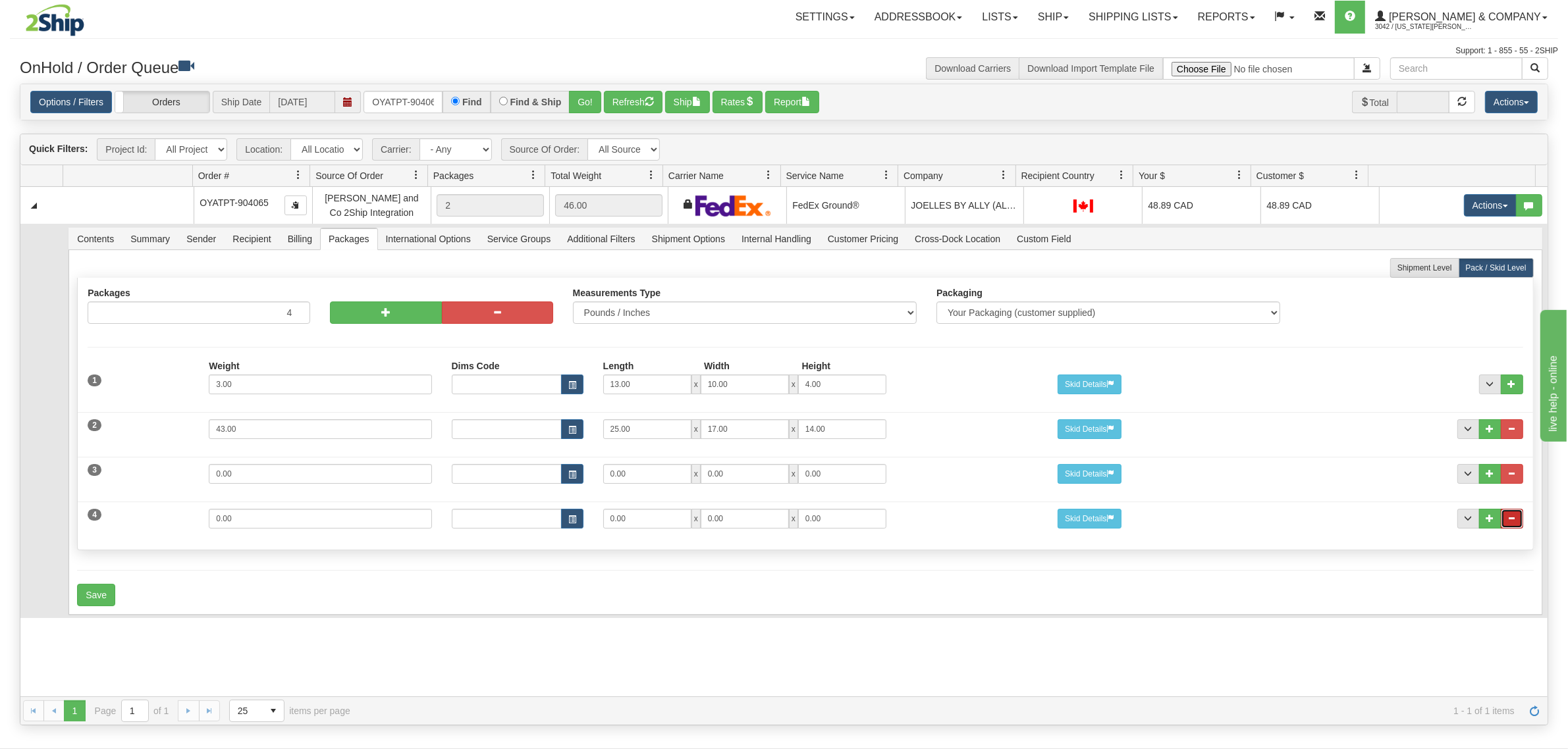
click at [1503, 517] on button "..." at bounding box center [1512, 519] width 23 height 20
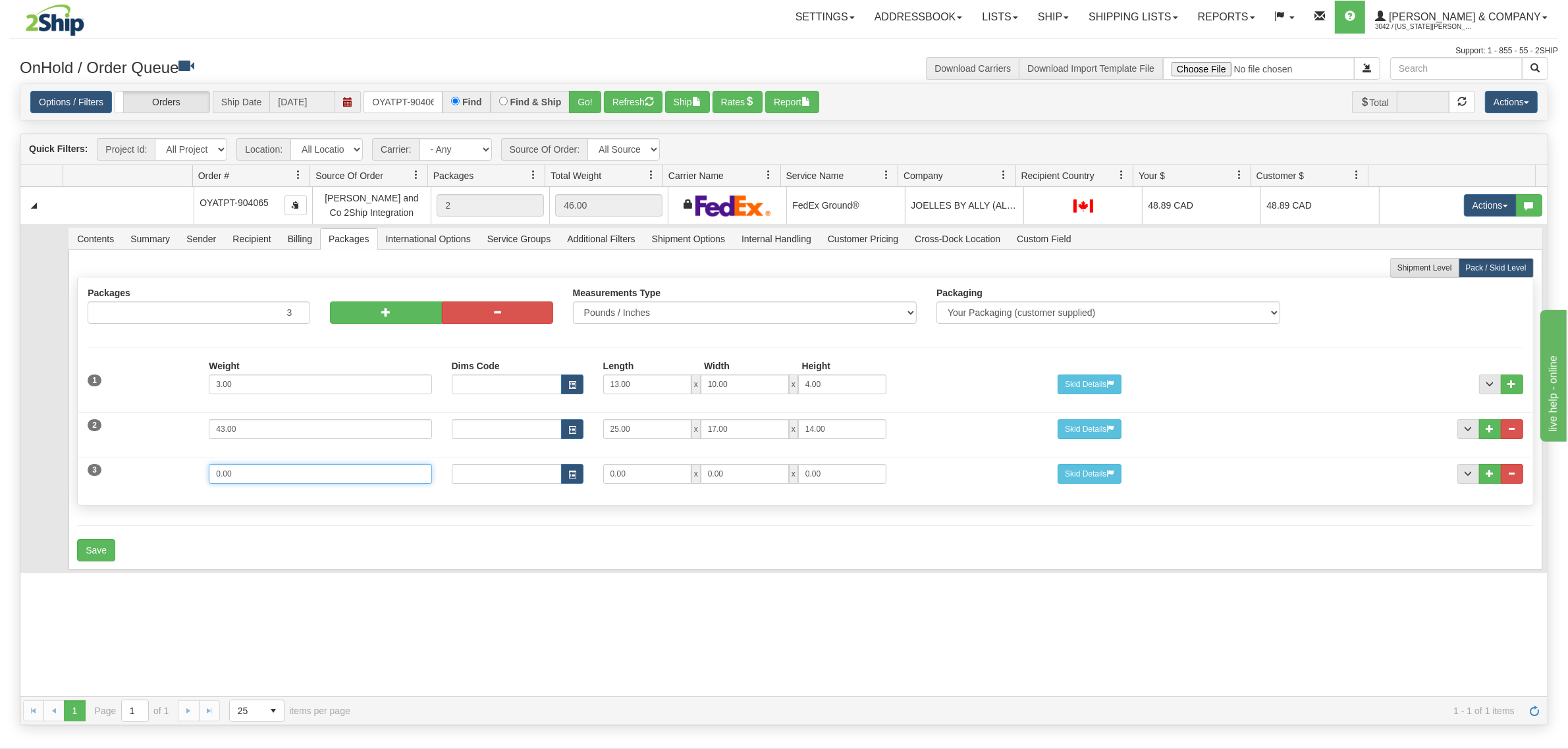
drag, startPoint x: 264, startPoint y: 473, endPoint x: 169, endPoint y: 466, distance: 95.3
click at [169, 466] on div "3 Weight 0.00 Dims Code Length Width Height 0.00 x 0.00 x" at bounding box center [805, 472] width 1455 height 44
type input "14"
type input "15"
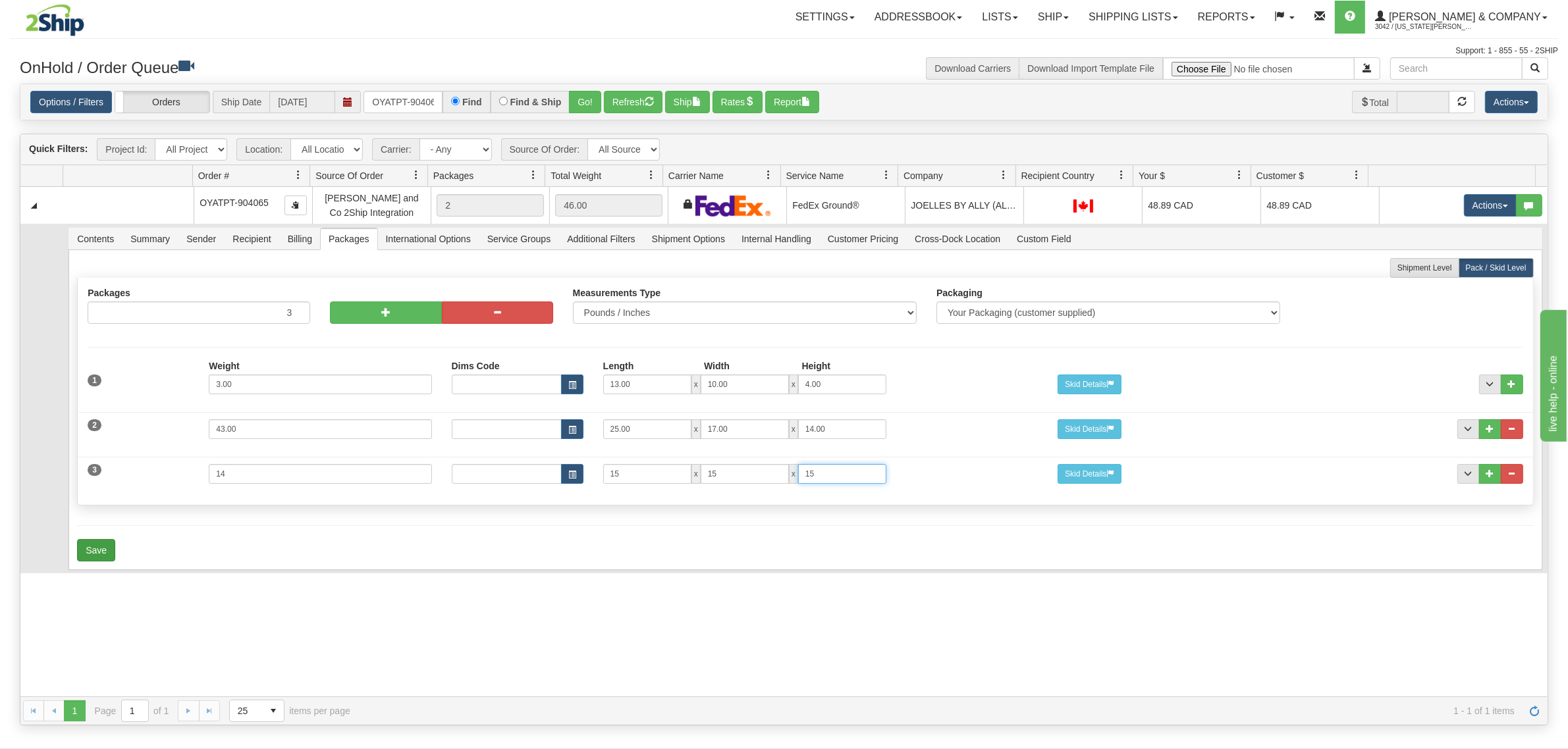
type input "15"
click at [103, 542] on button "Save" at bounding box center [96, 551] width 38 height 23
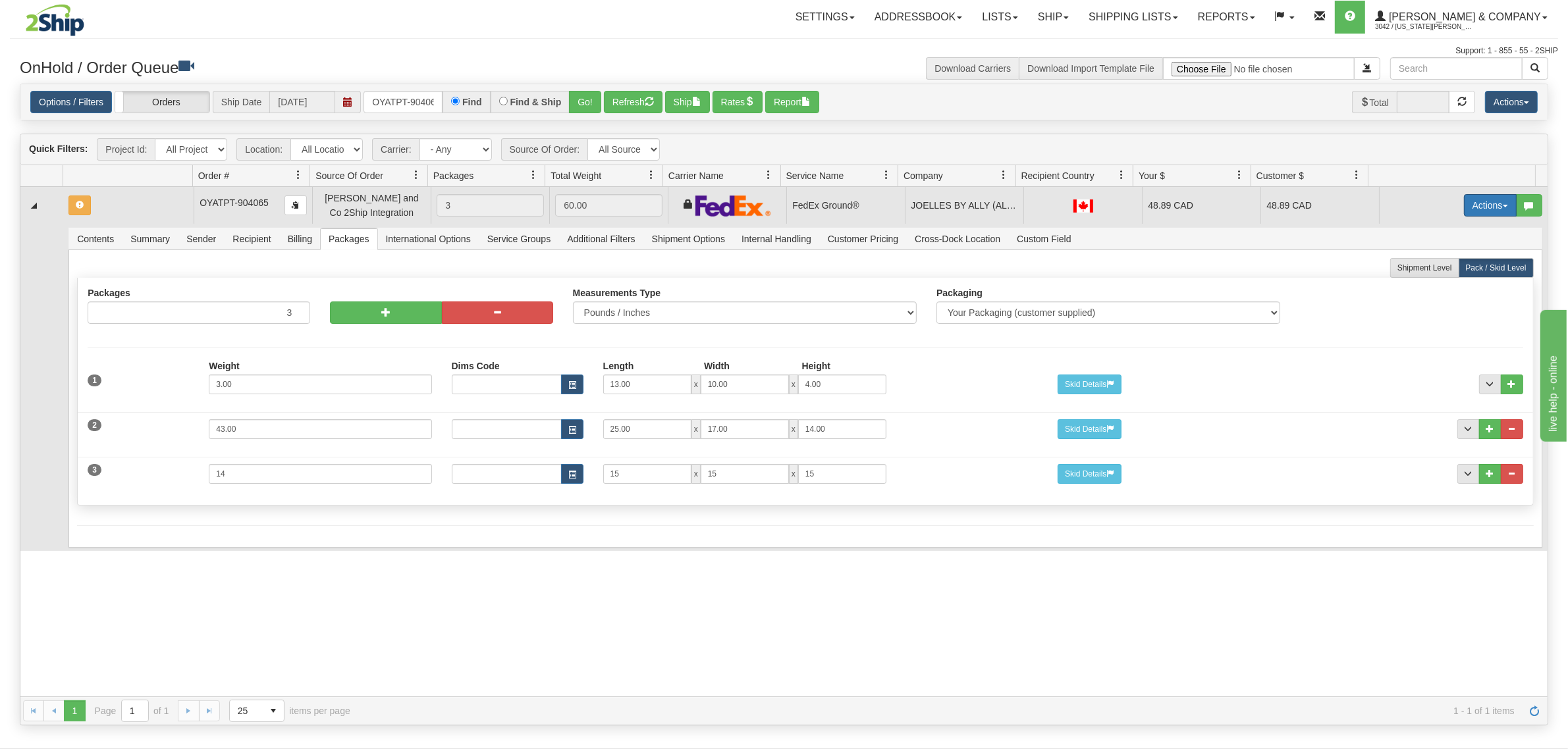
click at [1469, 198] on button "Actions" at bounding box center [1490, 205] width 53 height 23
click at [1457, 244] on span "Refresh Rates" at bounding box center [1457, 248] width 68 height 10
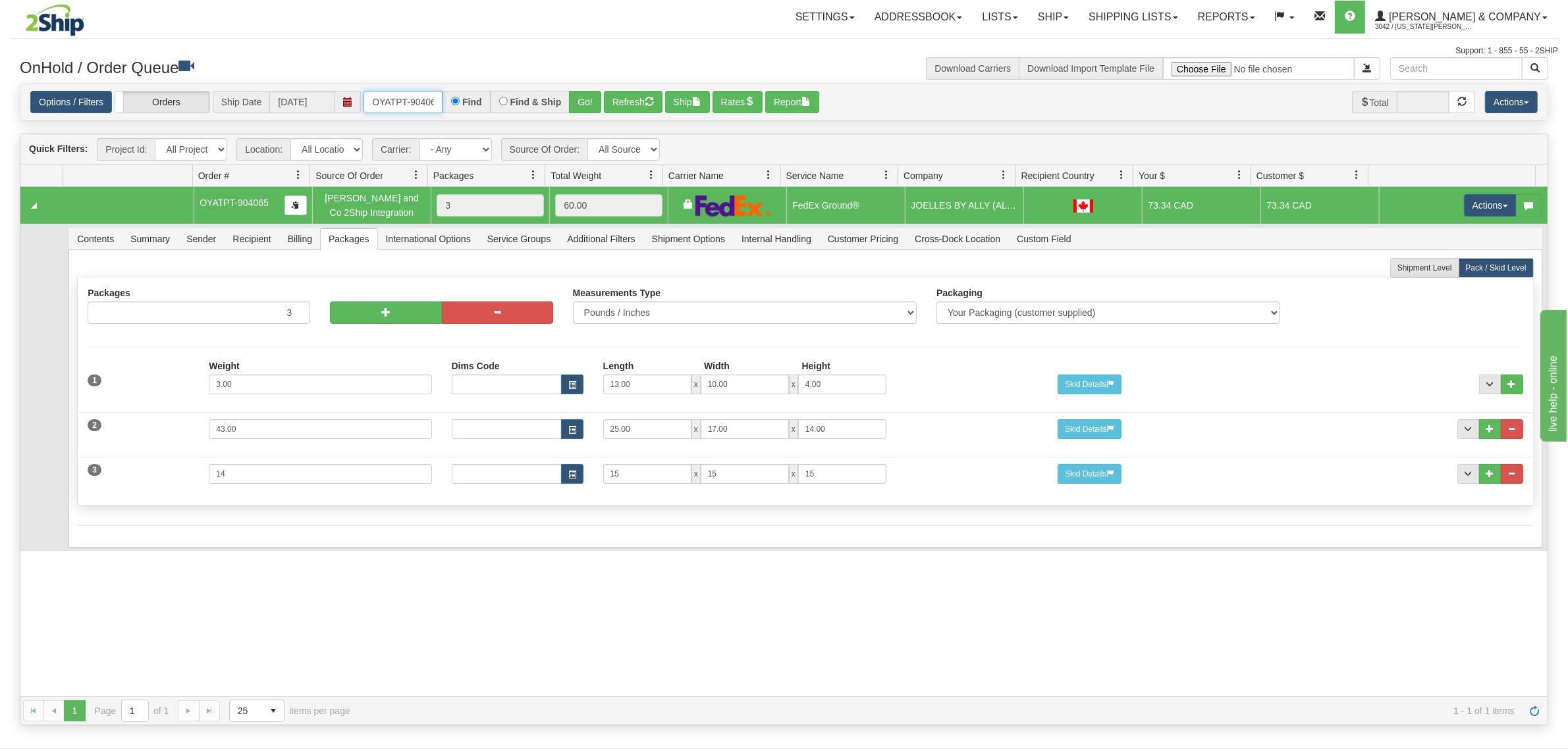
scroll to position [0, 7]
drag, startPoint x: 373, startPoint y: 100, endPoint x: 468, endPoint y: 112, distance: 95.8
click at [468, 112] on div "OYATPT-904065 Find Find & Ship Go!" at bounding box center [482, 102] width 238 height 23
type input "OYATPT-904057"
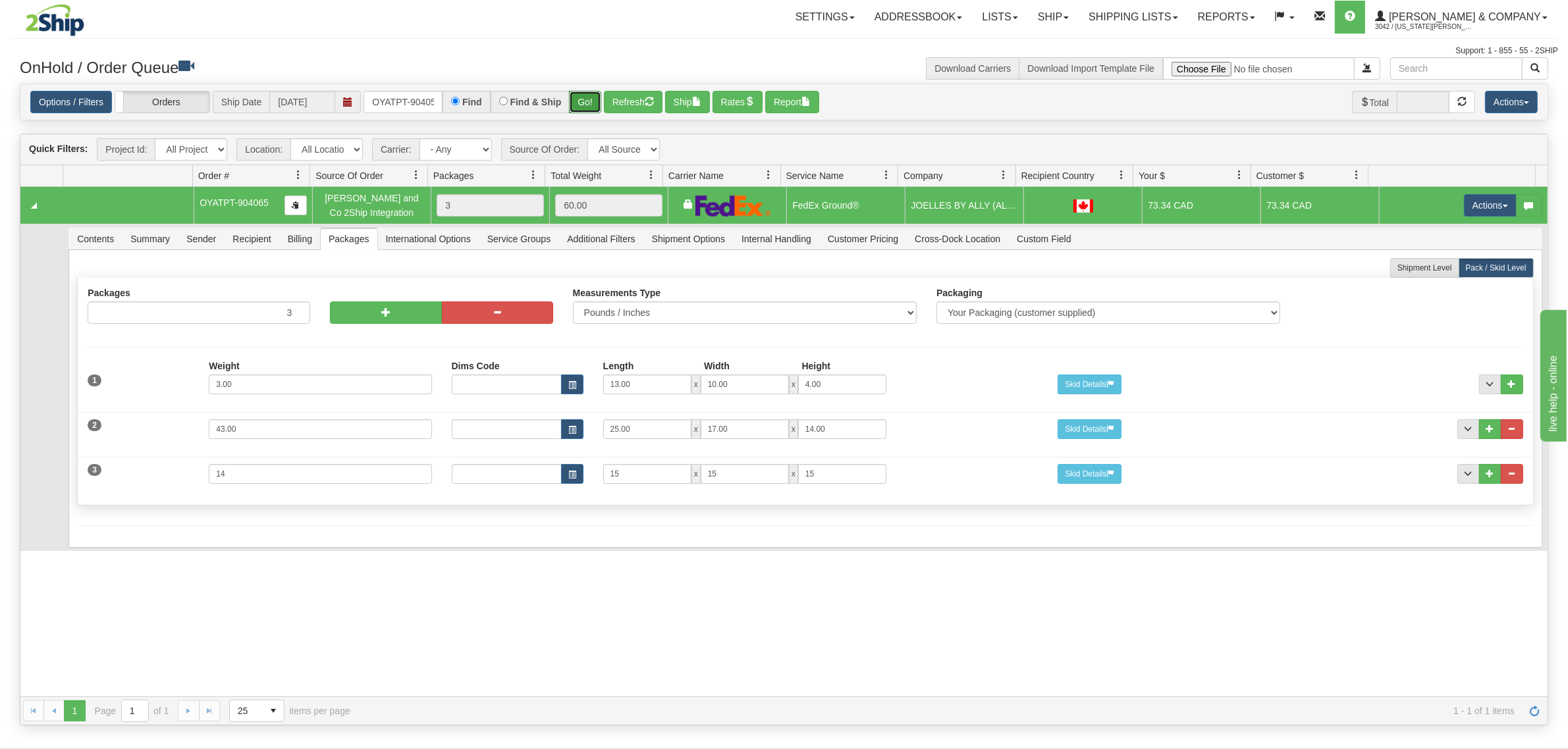
click at [586, 100] on button "Go!" at bounding box center [584, 102] width 32 height 23
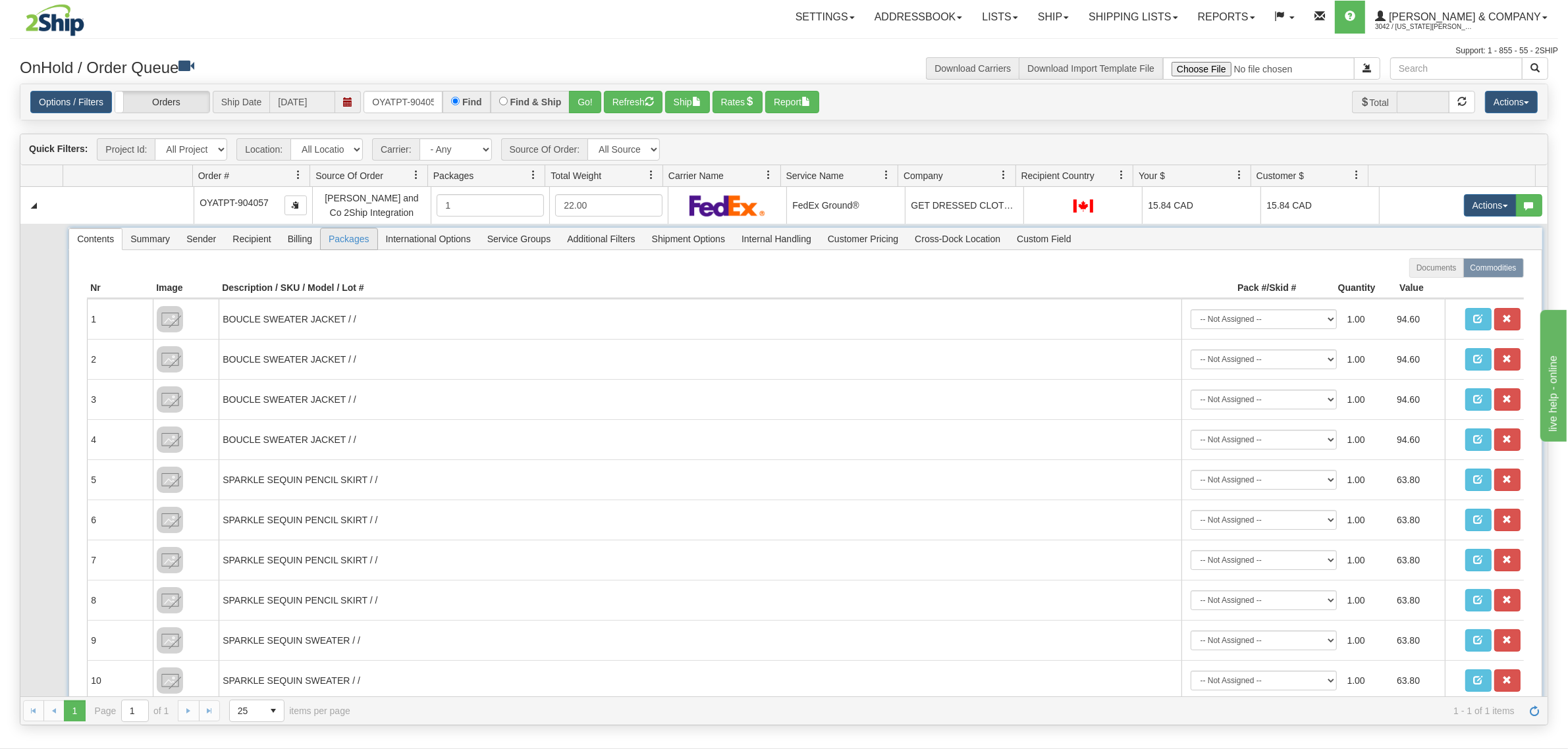
click at [353, 237] on span "Packages" at bounding box center [348, 239] width 56 height 21
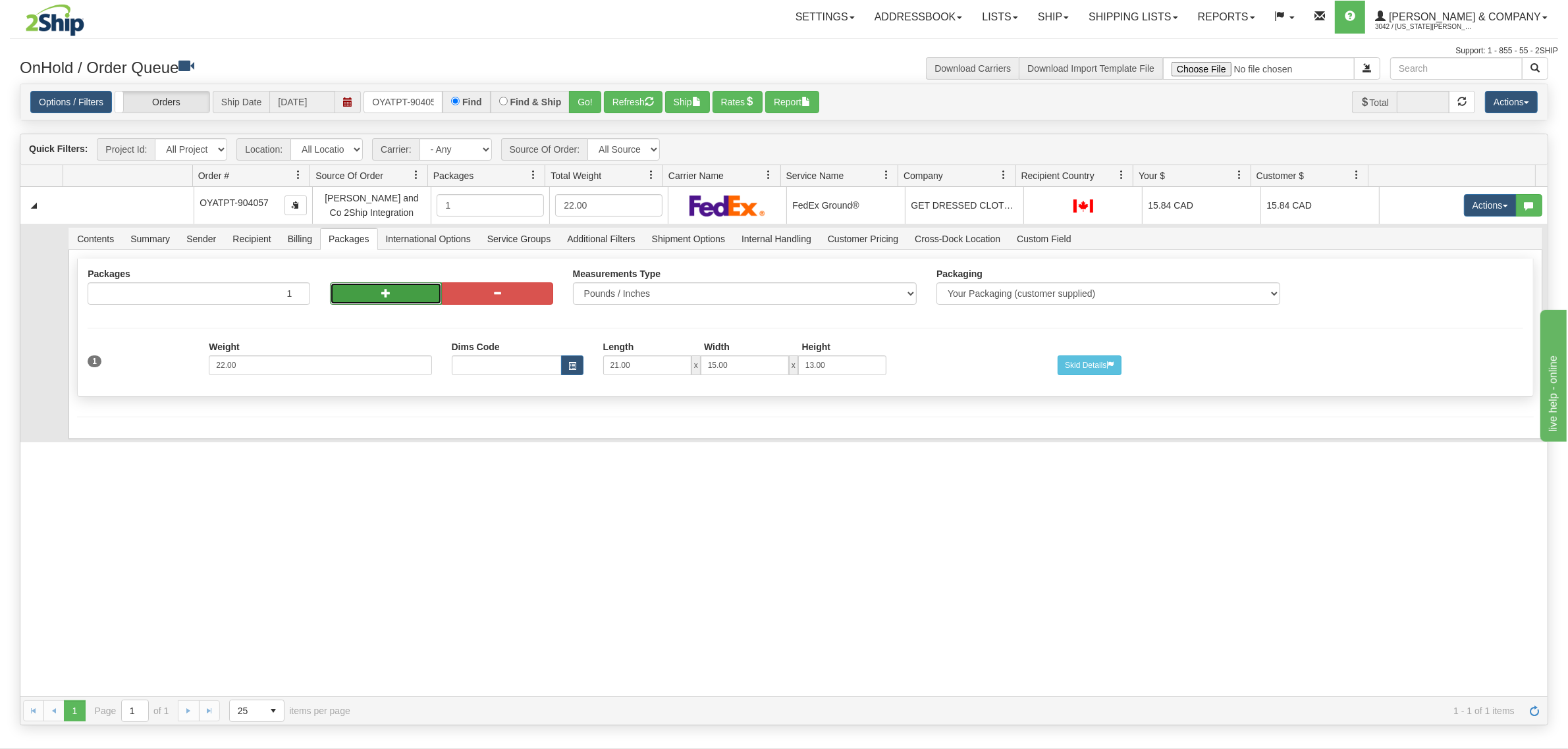
click at [414, 298] on button "button" at bounding box center [385, 294] width 112 height 23
radio input "true"
type input "2"
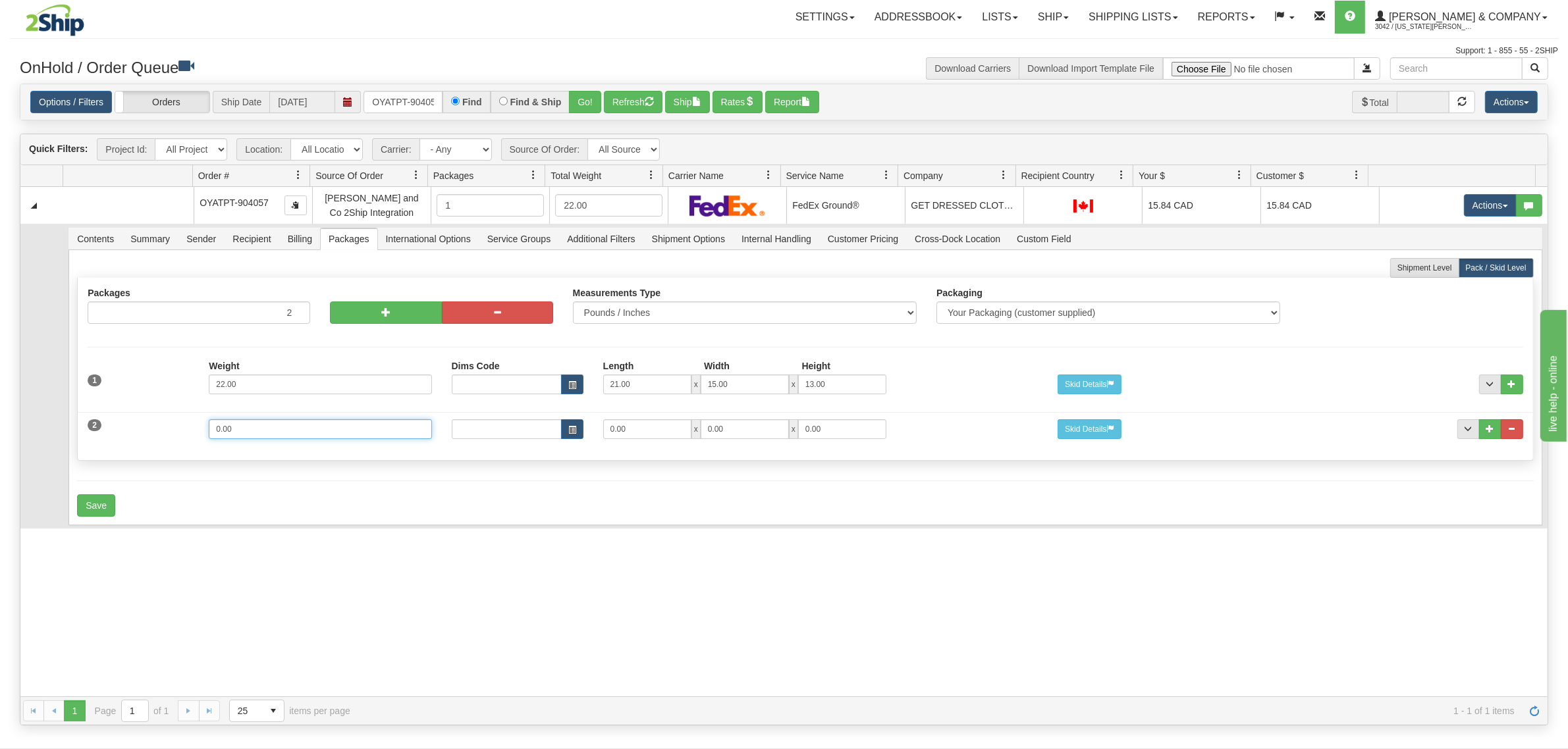
drag, startPoint x: 308, startPoint y: 433, endPoint x: 152, endPoint y: 433, distance: 156.0
click at [155, 433] on div "2 Weight 0.00 Dims Code Length Width Height 0.00 x 0.00 x" at bounding box center [805, 427] width 1455 height 44
type input "14"
type input "15"
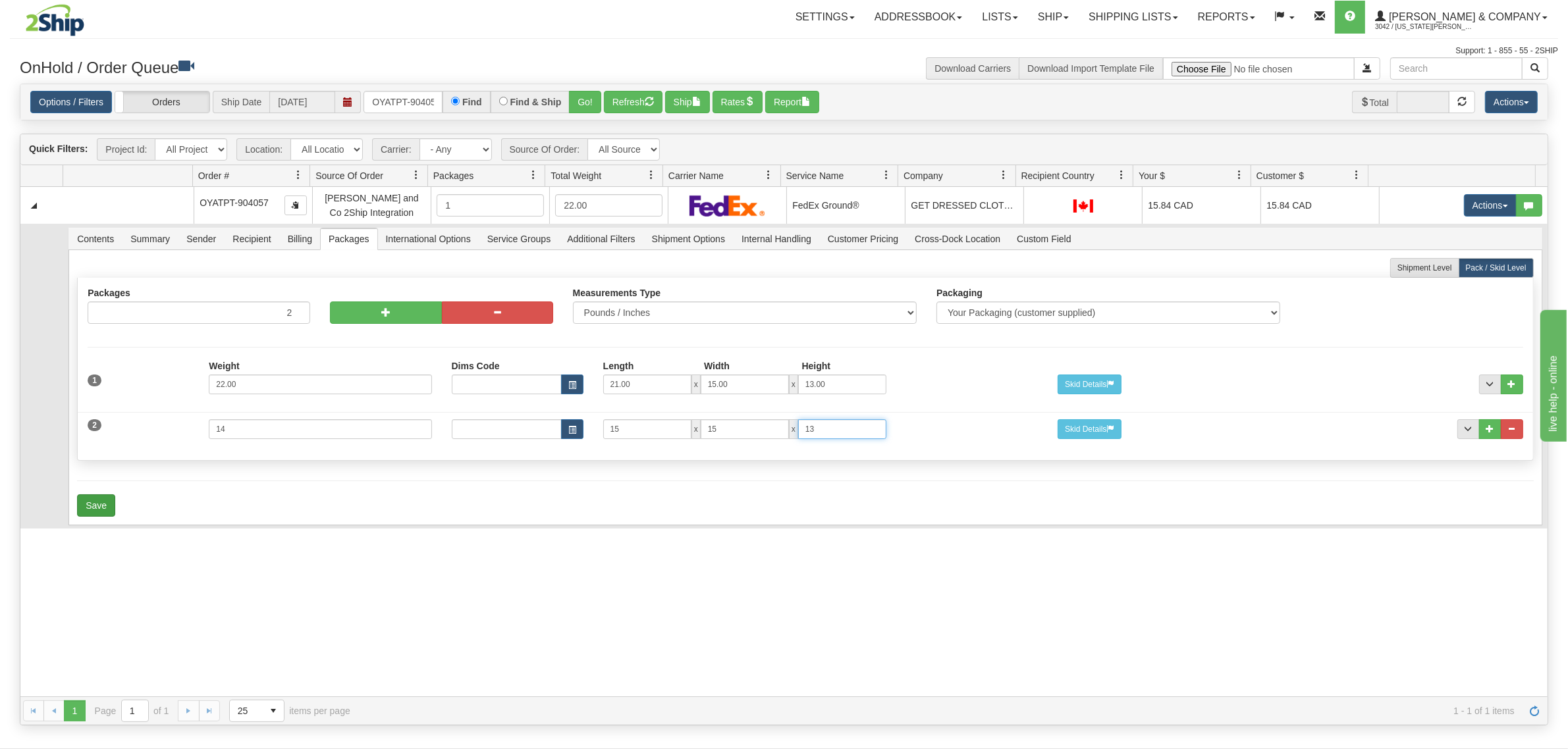
type input "13"
click at [96, 507] on button "Save" at bounding box center [96, 506] width 38 height 23
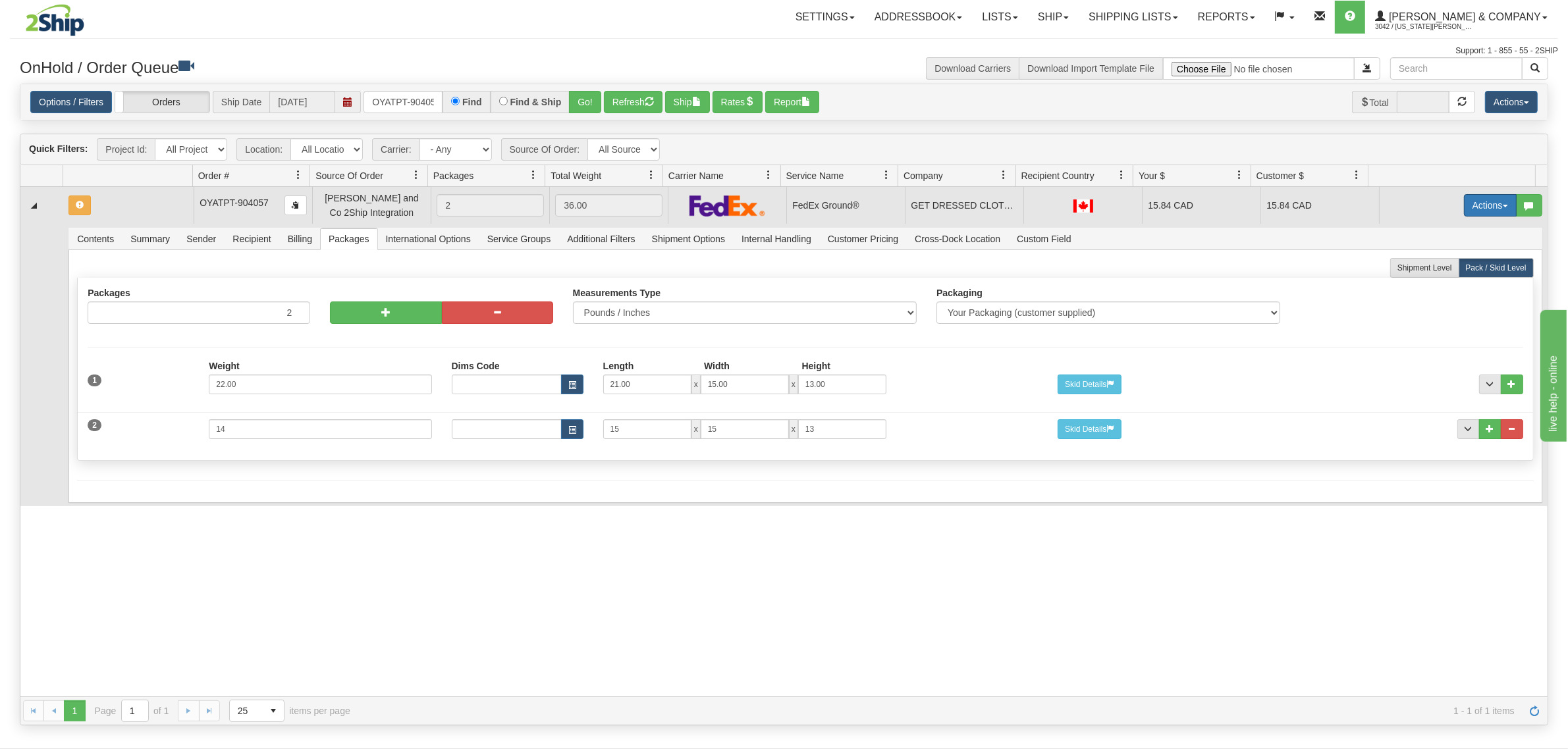
click at [1464, 202] on button "Actions" at bounding box center [1490, 205] width 53 height 23
click at [1442, 248] on span "Refresh Rates" at bounding box center [1457, 248] width 68 height 10
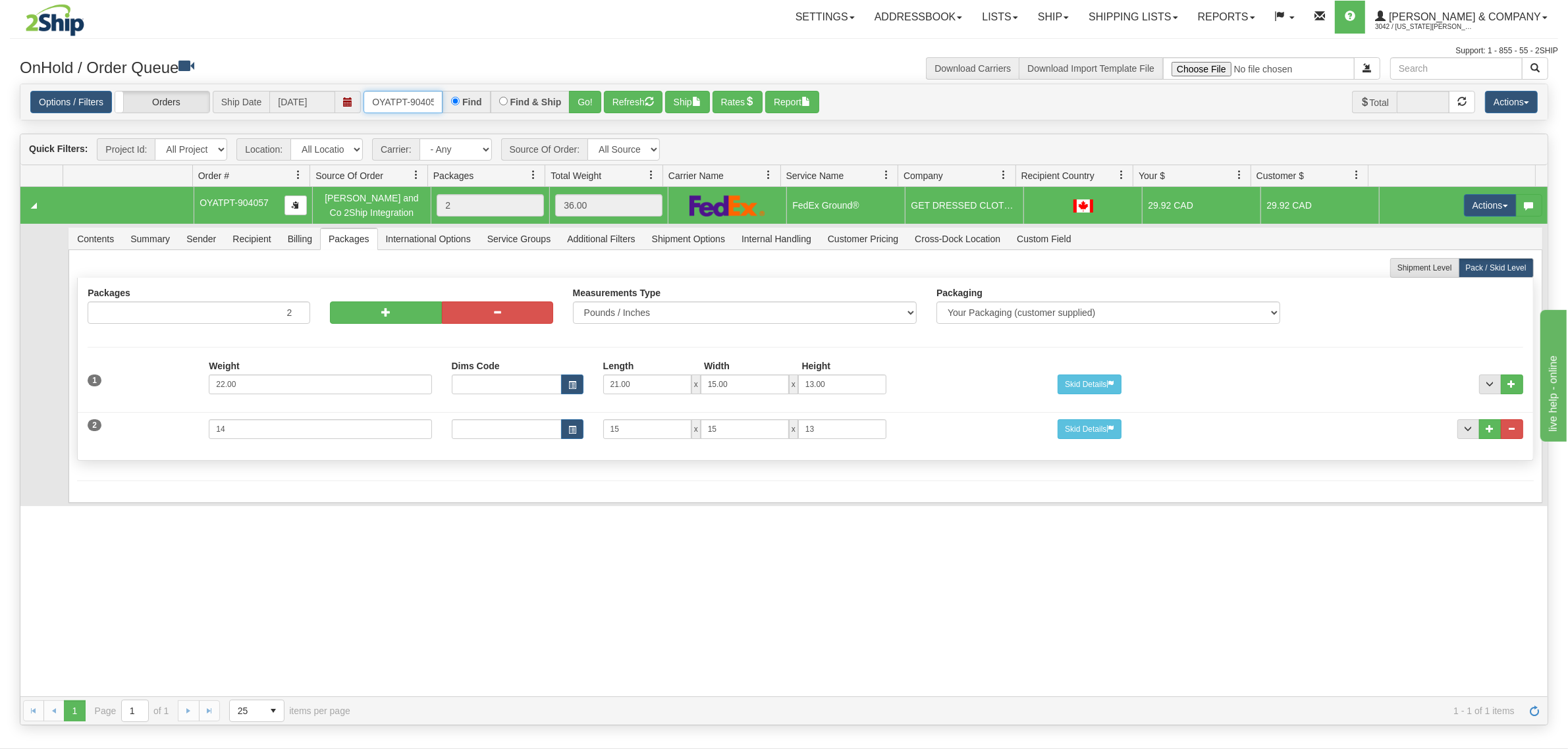
scroll to position [0, 7]
drag, startPoint x: 379, startPoint y: 96, endPoint x: 507, endPoint y: 110, distance: 128.8
click at [507, 110] on div "OYATPT-904057 Find Find & Ship Go!" at bounding box center [482, 102] width 238 height 23
type input "OYATPT-904060"
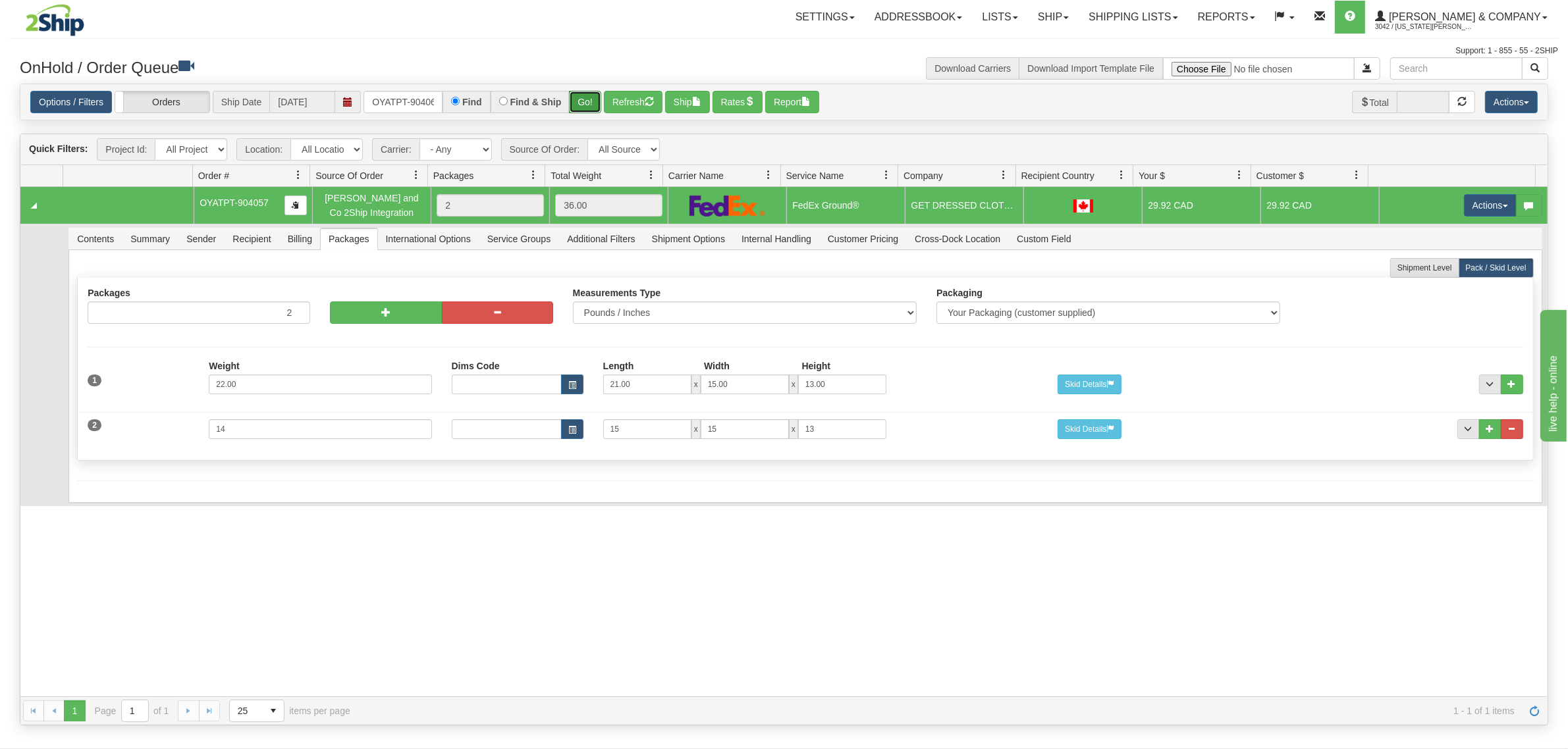
click at [581, 104] on button "Go!" at bounding box center [584, 102] width 32 height 23
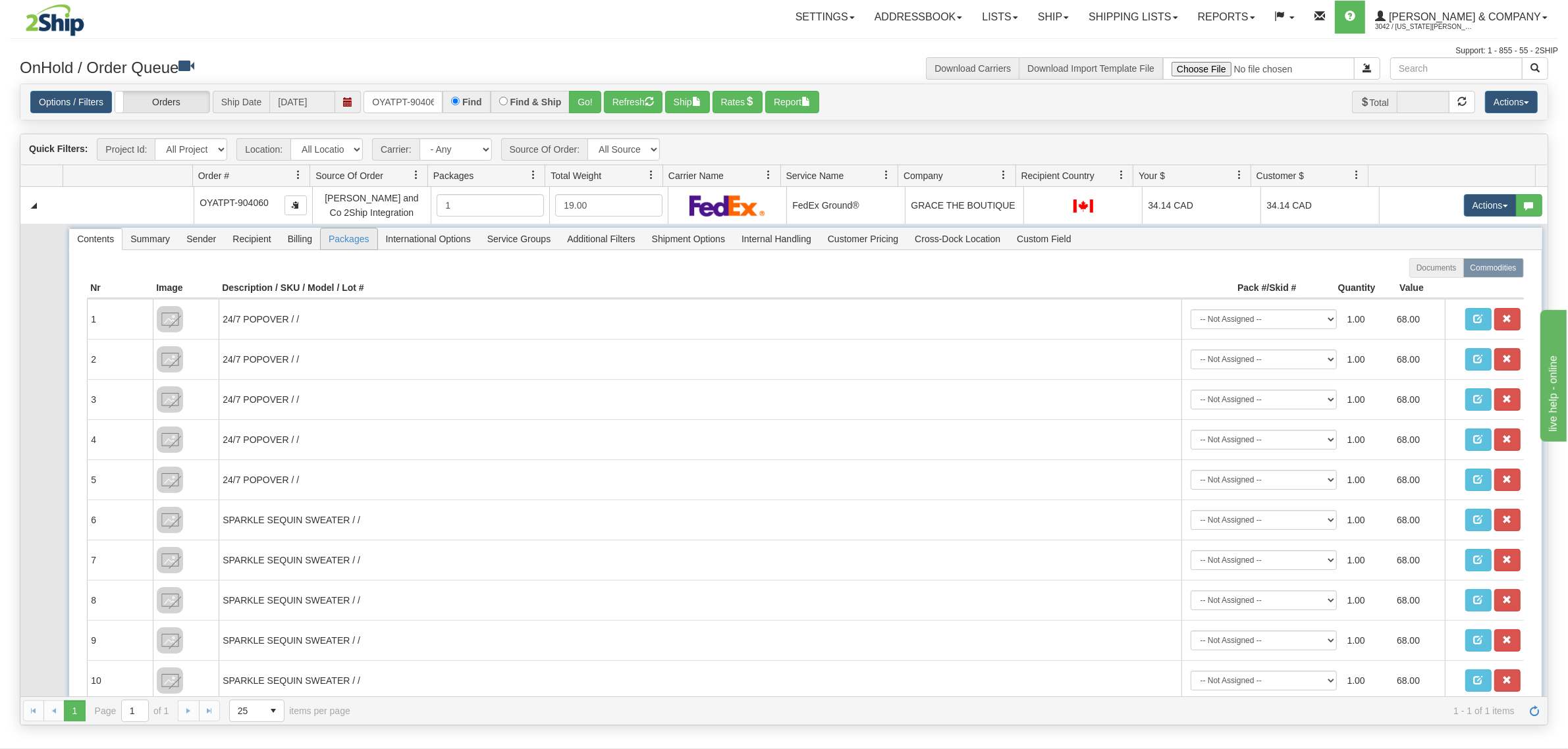
click at [348, 241] on span "Packages" at bounding box center [348, 239] width 56 height 21
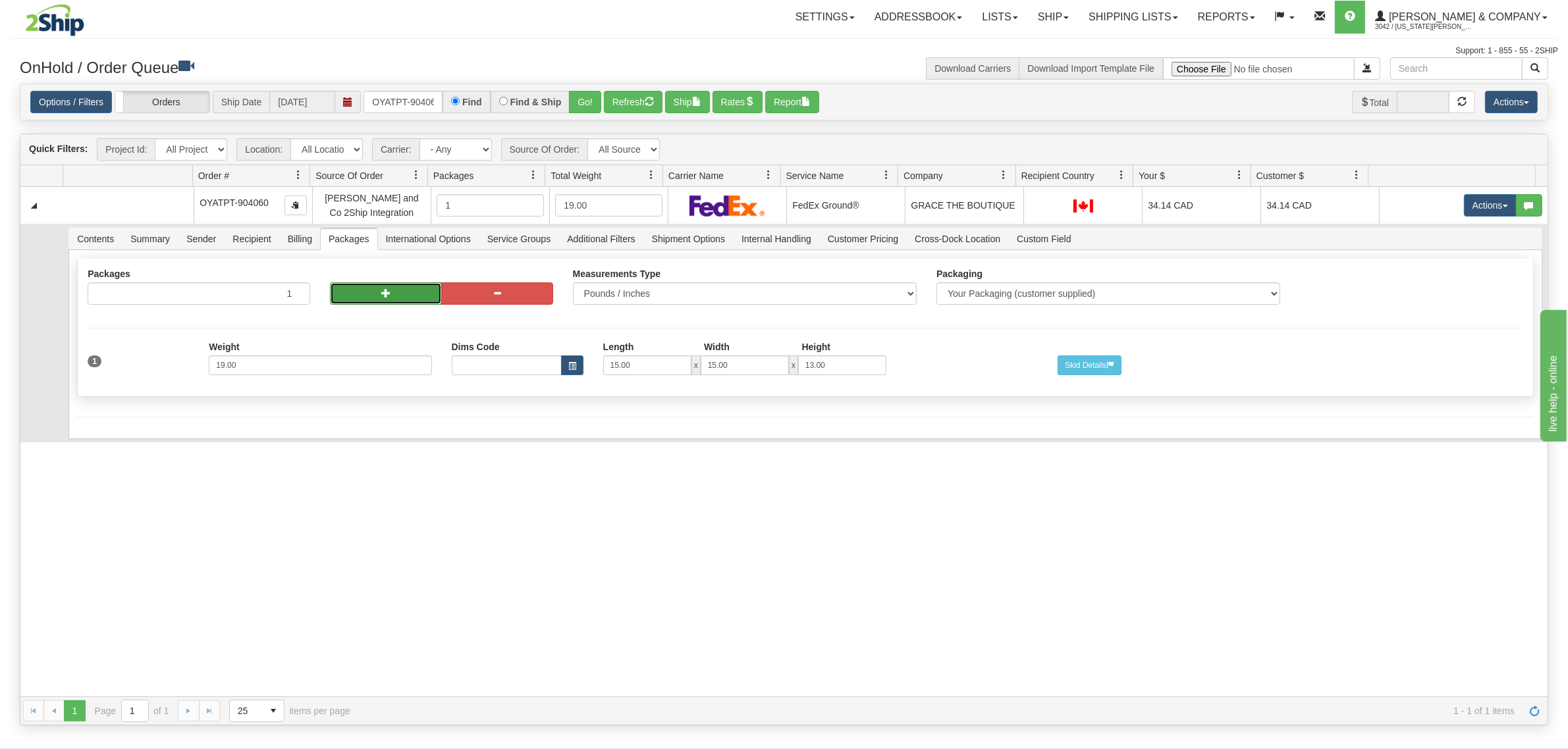
click at [362, 287] on button "button" at bounding box center [385, 294] width 112 height 23
radio input "true"
type input "2"
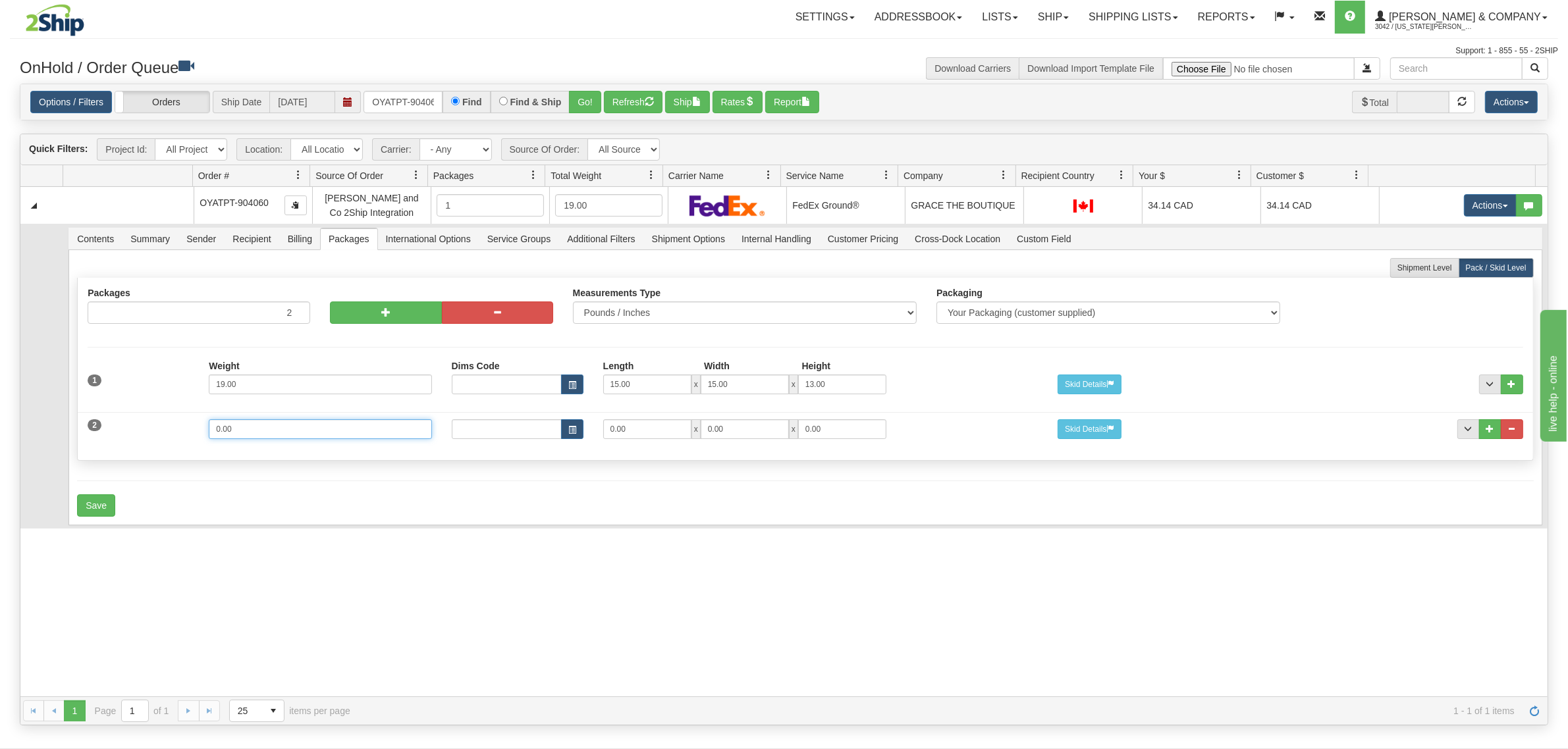
drag, startPoint x: 285, startPoint y: 428, endPoint x: 139, endPoint y: 425, distance: 146.0
click at [140, 427] on div "2 Weight 0.00 Dims Code Length Width Height 0.00 x 0.00 x" at bounding box center [805, 427] width 1455 height 44
type input "18"
type input "15"
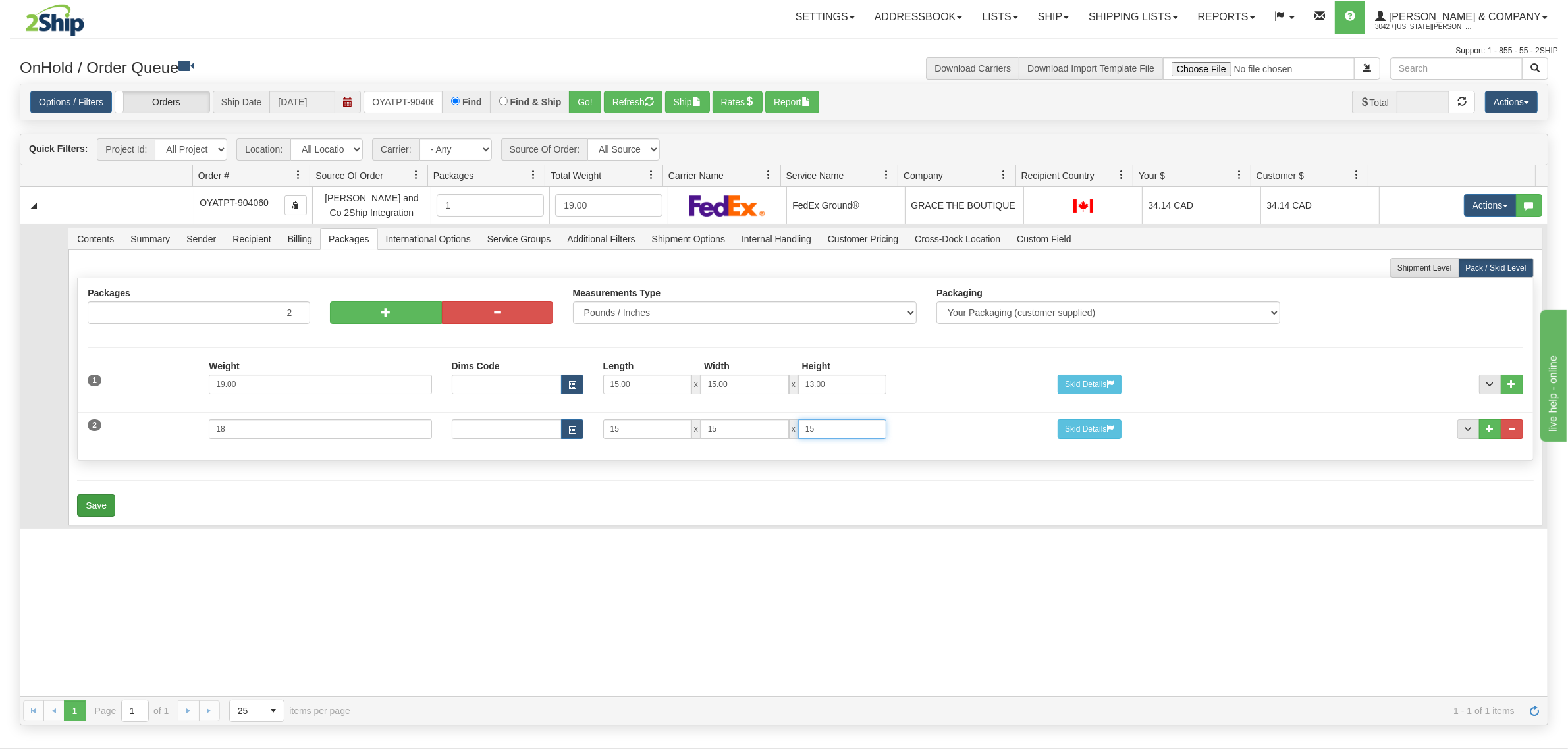
type input "15"
click at [96, 510] on button "Save" at bounding box center [96, 506] width 38 height 23
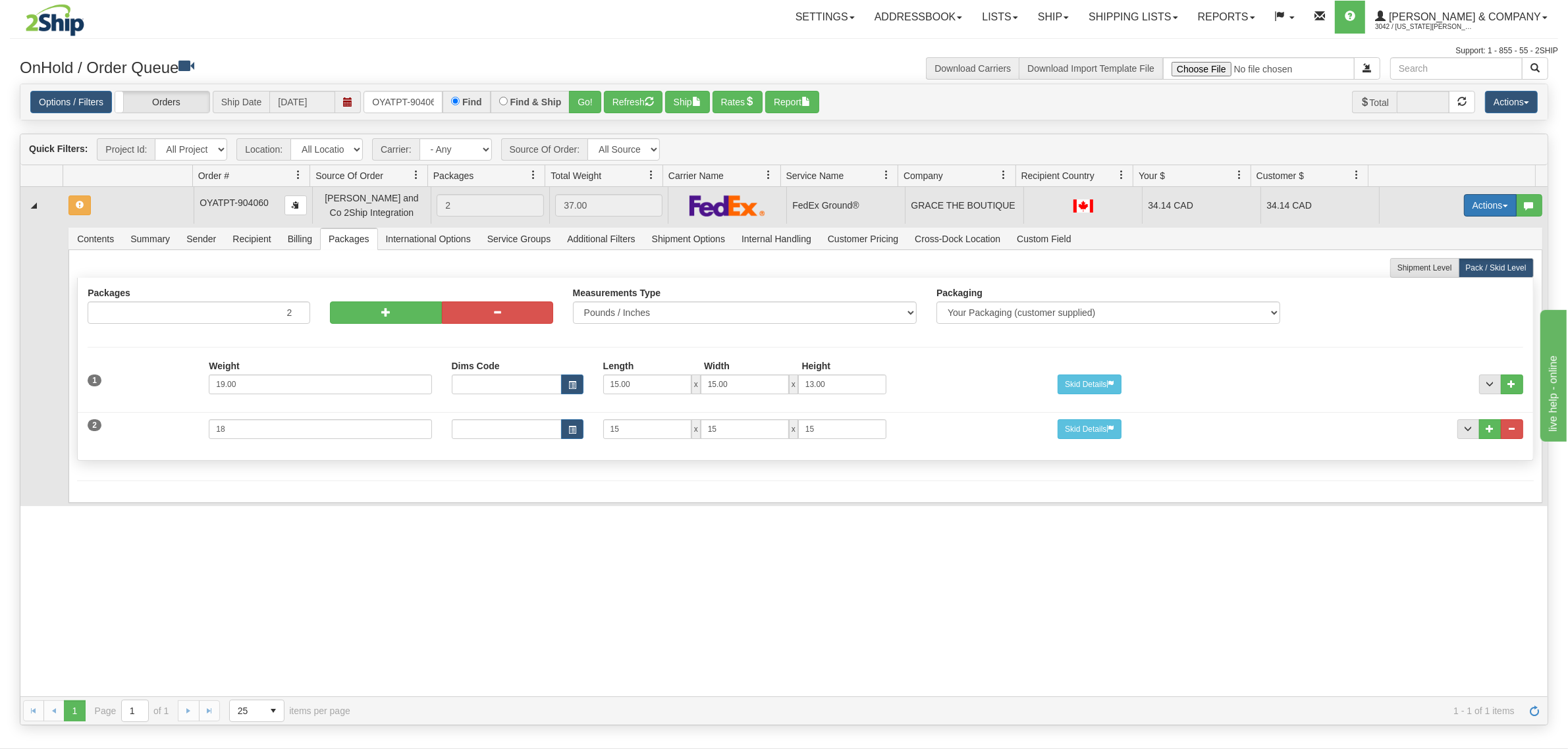
click at [1481, 198] on button "Actions" at bounding box center [1490, 205] width 53 height 23
click at [1448, 249] on span "Refresh Rates" at bounding box center [1457, 248] width 68 height 10
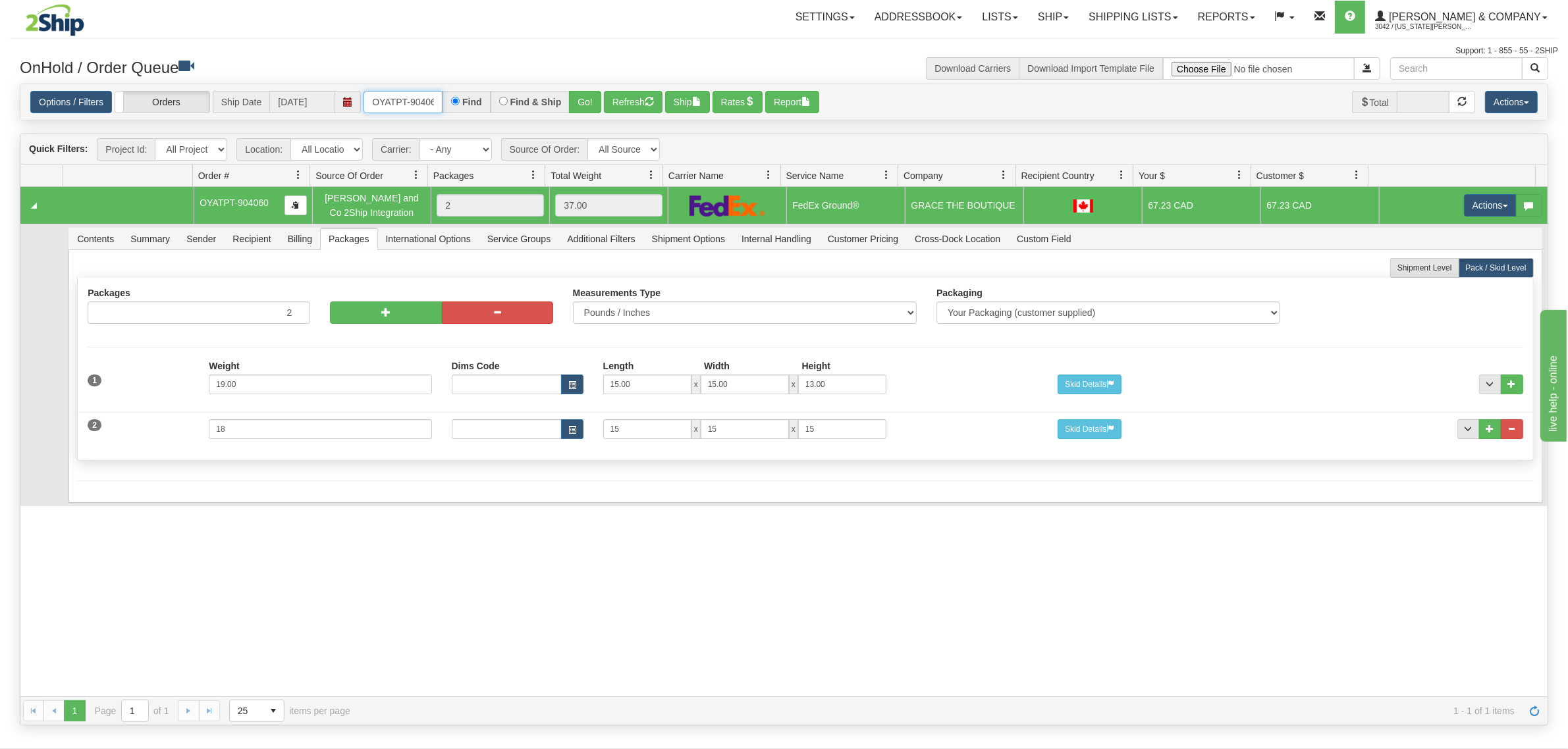
scroll to position [0, 7]
drag, startPoint x: 372, startPoint y: 94, endPoint x: 506, endPoint y: 100, distance: 134.1
click at [506, 100] on div "OYATPT-904060 Find Find & Ship Go!" at bounding box center [482, 102] width 238 height 23
type input "OYATPT-904053"
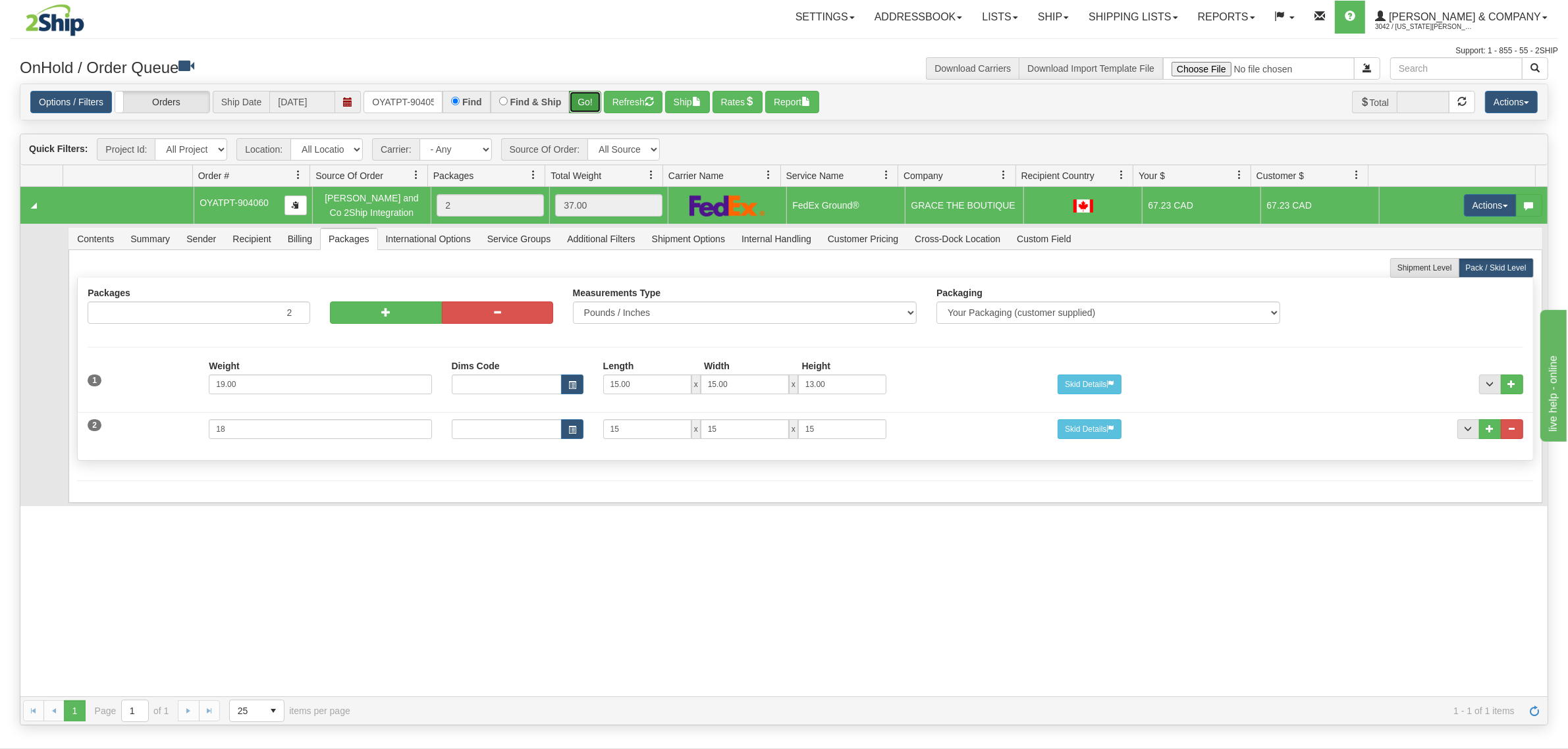
click at [584, 102] on button "Go!" at bounding box center [584, 102] width 32 height 23
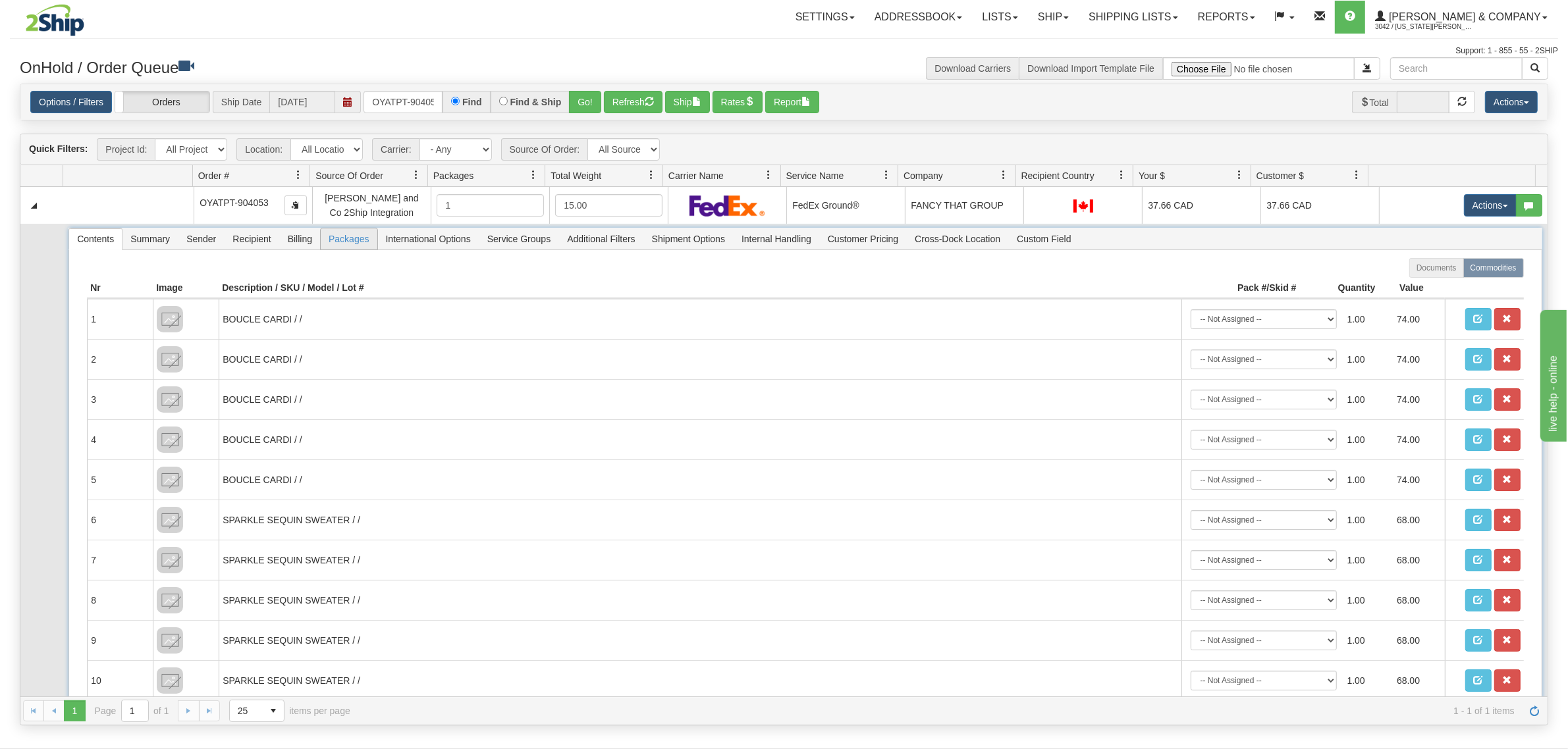
click at [353, 242] on span "Packages" at bounding box center [348, 239] width 56 height 21
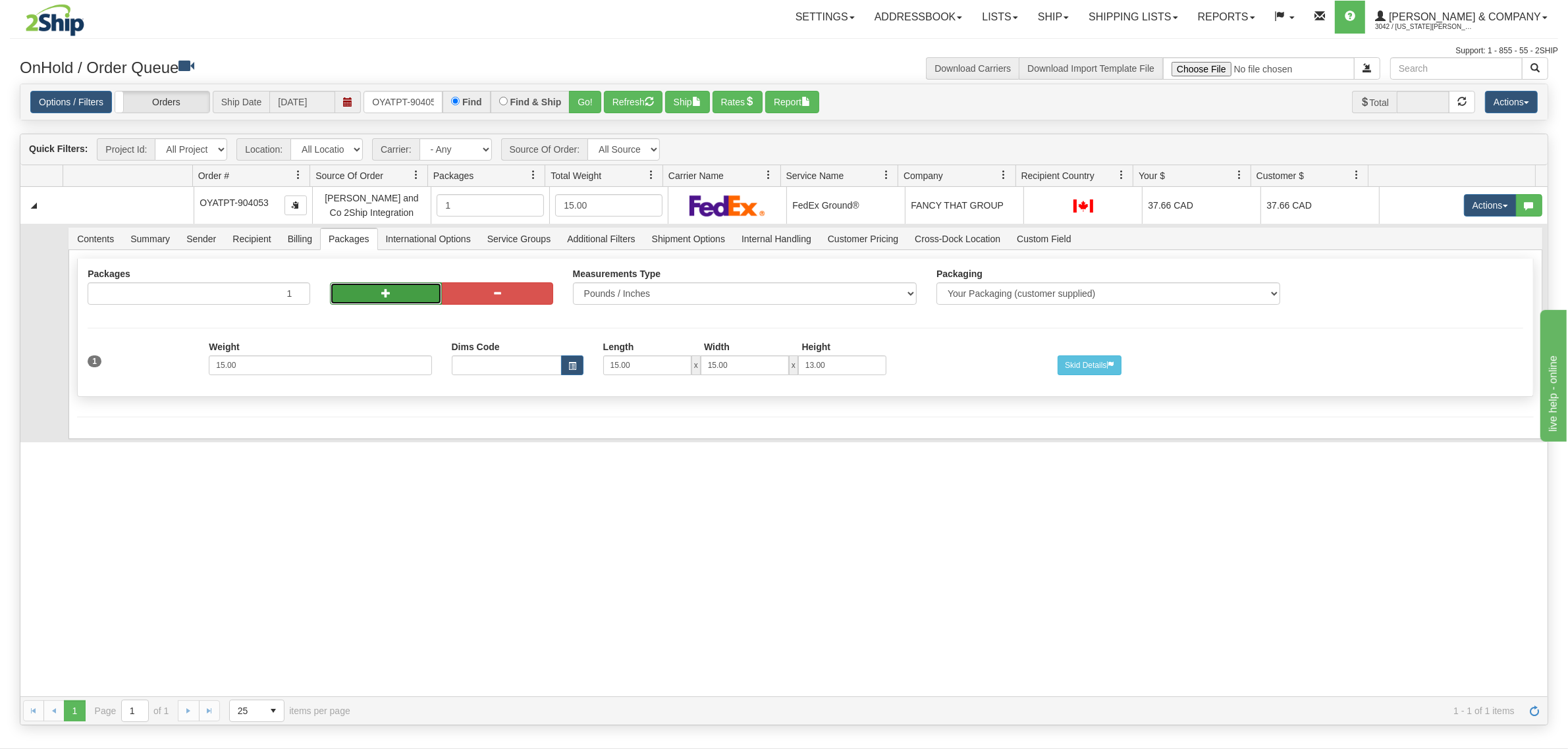
click at [372, 297] on button "button" at bounding box center [385, 294] width 112 height 23
radio input "true"
type input "2"
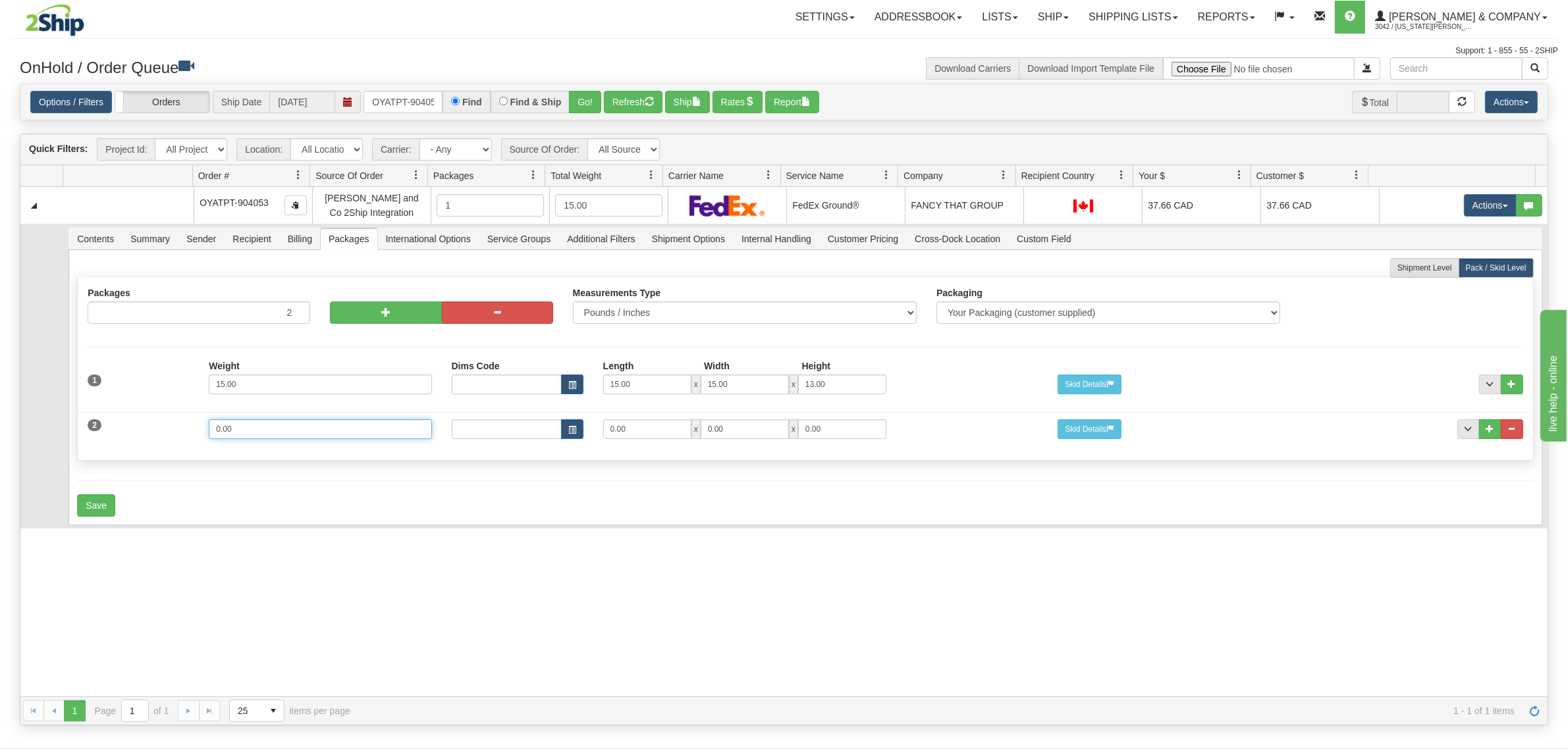
drag, startPoint x: 320, startPoint y: 423, endPoint x: 100, endPoint y: 423, distance: 220.0
click at [100, 423] on div "2 Weight 0.00 Dims Code Length Width Height 0.00 x 0.00 x" at bounding box center [805, 427] width 1455 height 44
type input "7"
type input "15"
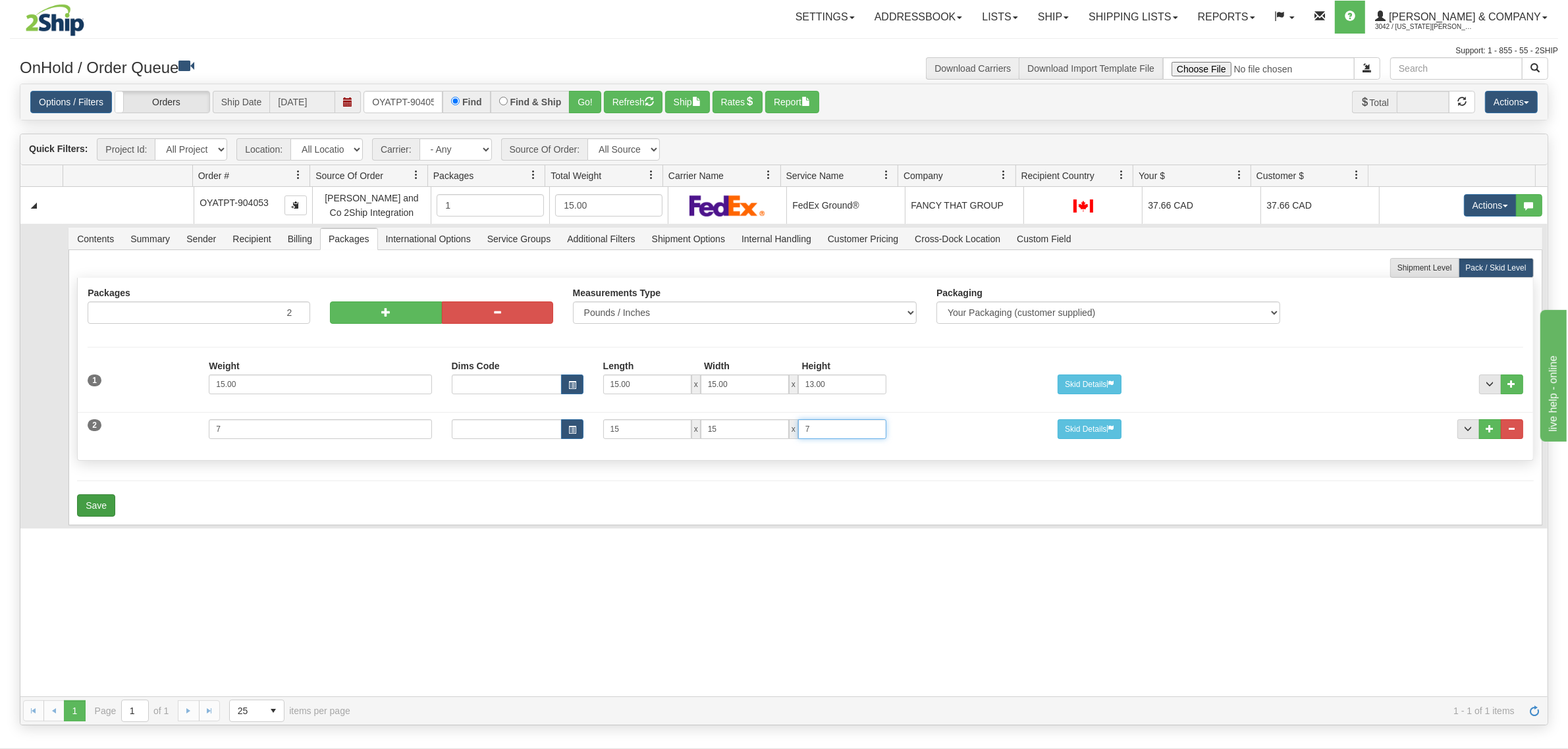
type input "7"
click at [89, 505] on button "Save" at bounding box center [96, 506] width 38 height 23
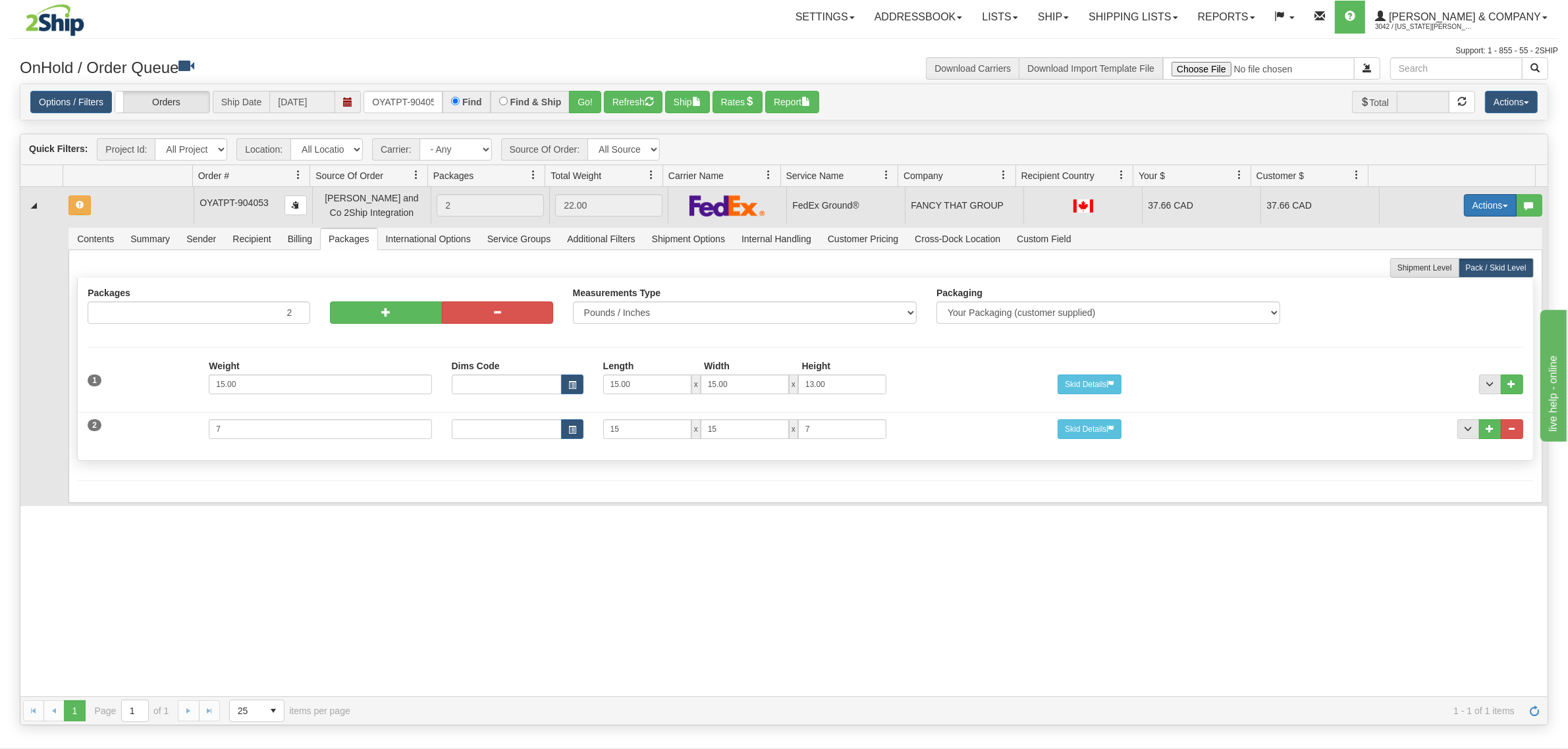
click at [1470, 205] on button "Actions" at bounding box center [1490, 205] width 53 height 23
click at [1450, 245] on span "Refresh Rates" at bounding box center [1457, 248] width 68 height 10
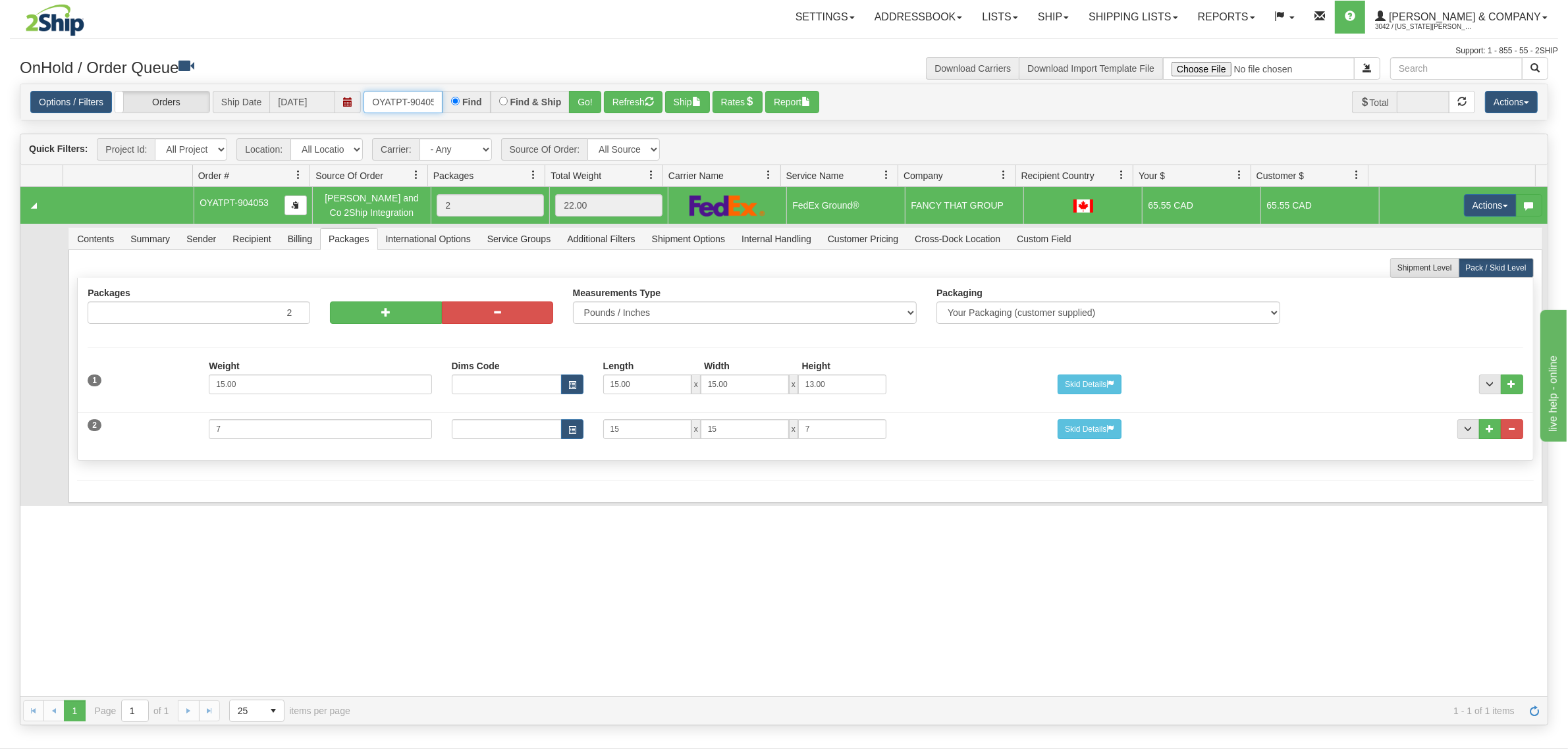
scroll to position [0, 7]
drag, startPoint x: 372, startPoint y: 98, endPoint x: 512, endPoint y: 103, distance: 140.1
click at [512, 103] on div "OYATPT-904053 Find Find & Ship Go!" at bounding box center [482, 102] width 238 height 23
type input "OYATPT-904051"
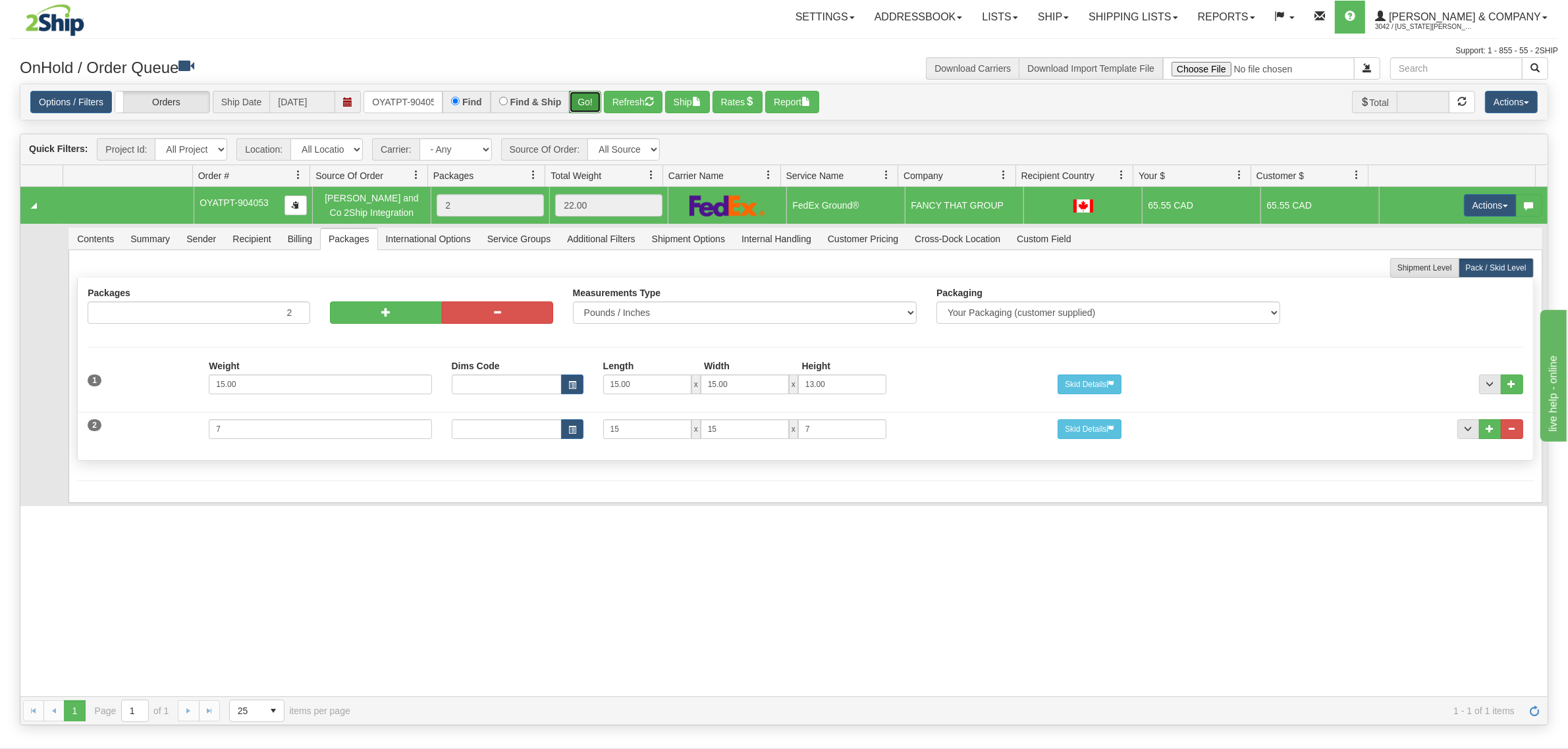
click at [584, 100] on button "Go!" at bounding box center [584, 102] width 32 height 23
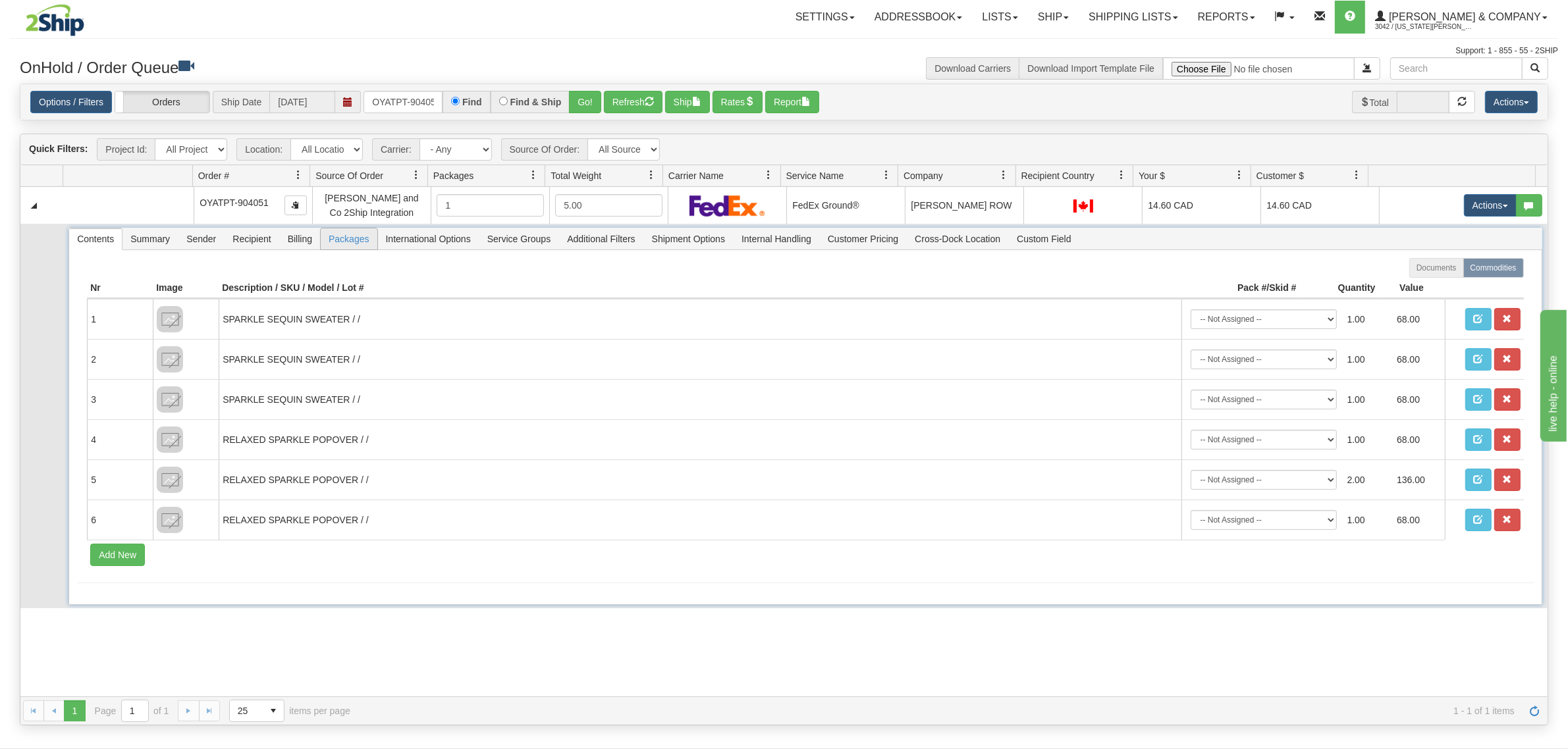
click at [350, 239] on span "Packages" at bounding box center [348, 239] width 56 height 21
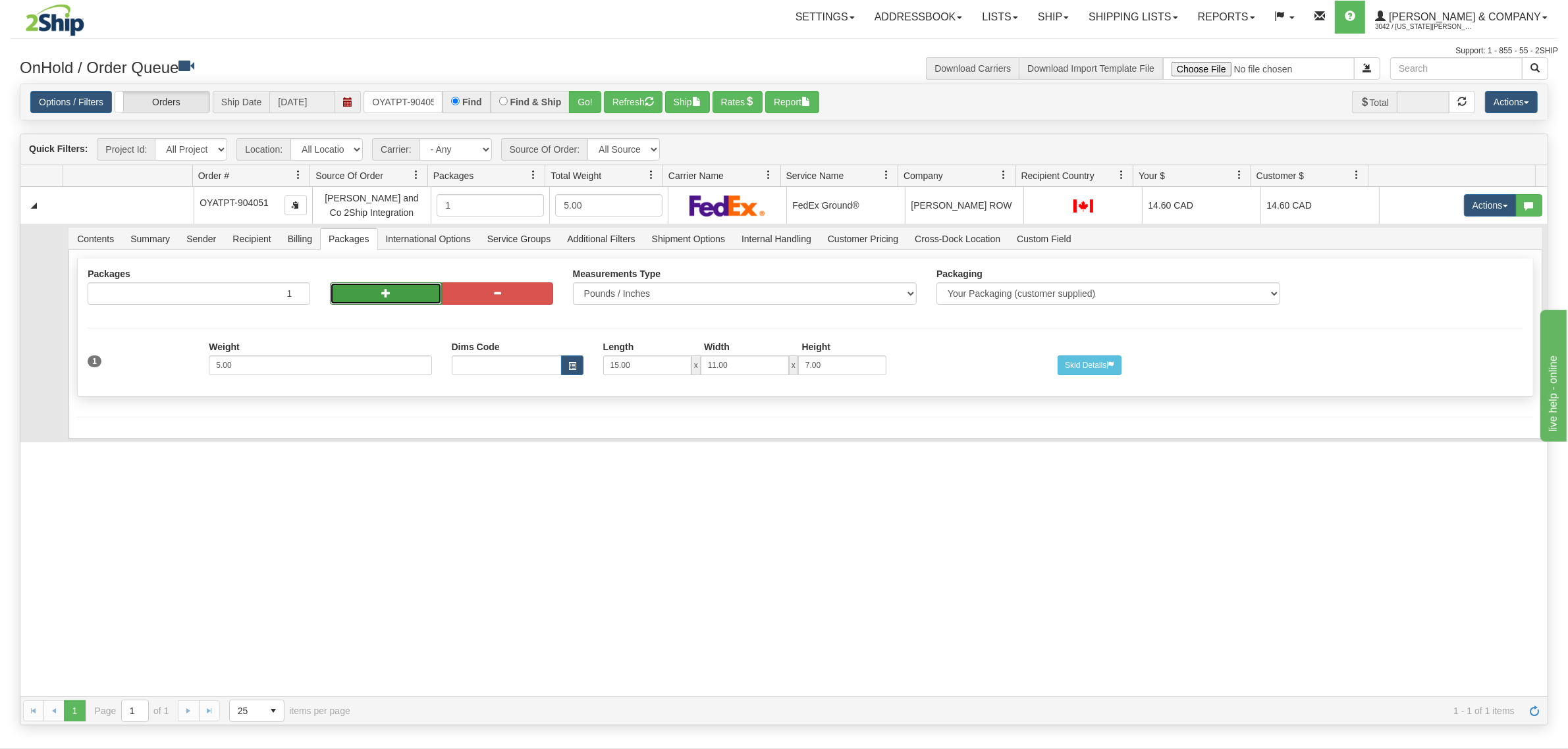
click at [353, 301] on button "button" at bounding box center [385, 294] width 112 height 23
radio input "true"
type input "2"
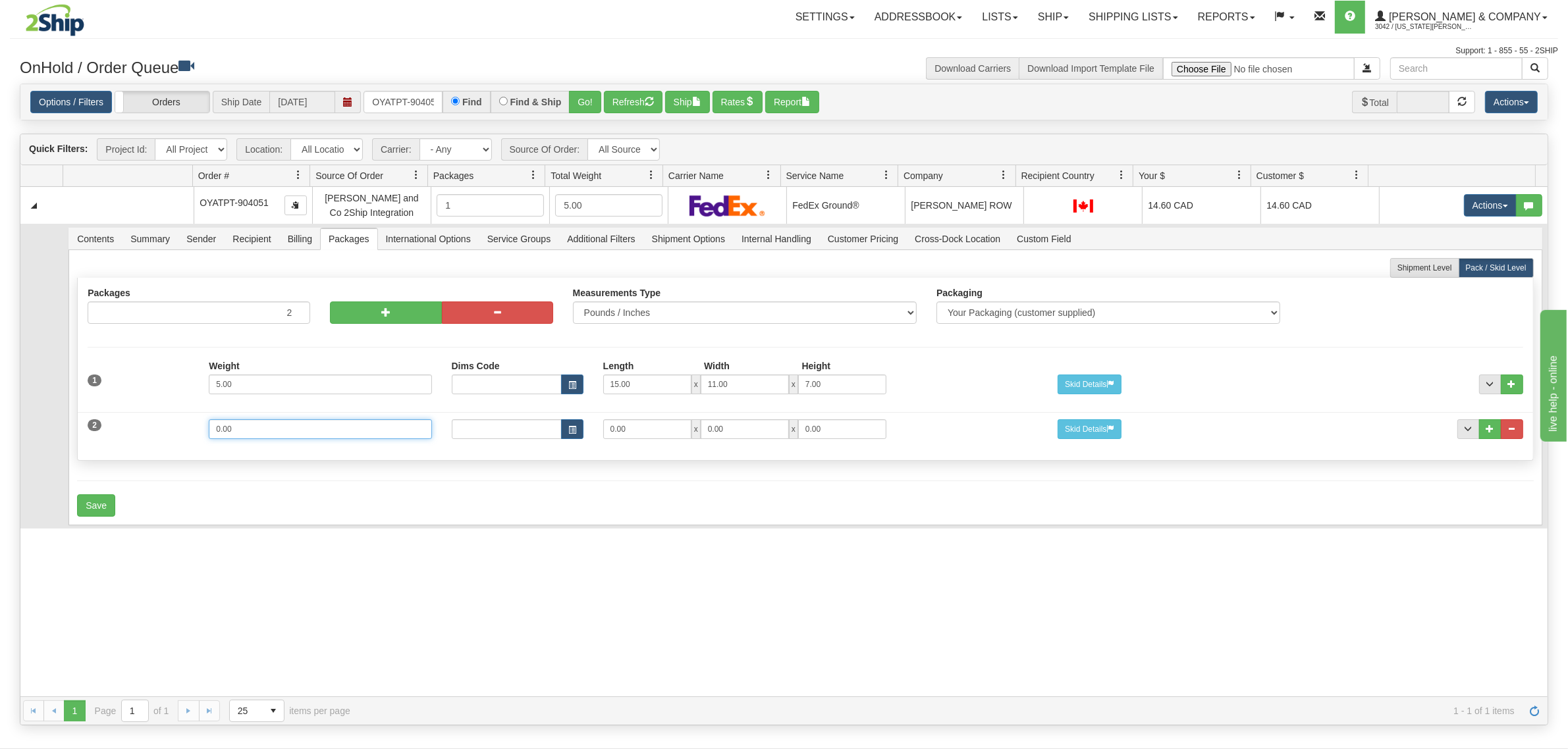
drag, startPoint x: 258, startPoint y: 428, endPoint x: 115, endPoint y: 419, distance: 143.3
click at [122, 422] on div "2 Weight 0.00 Dims Code Length Width Height 0.00 x 0.00 x" at bounding box center [805, 427] width 1455 height 44
type input "4"
type input "15"
type input "11"
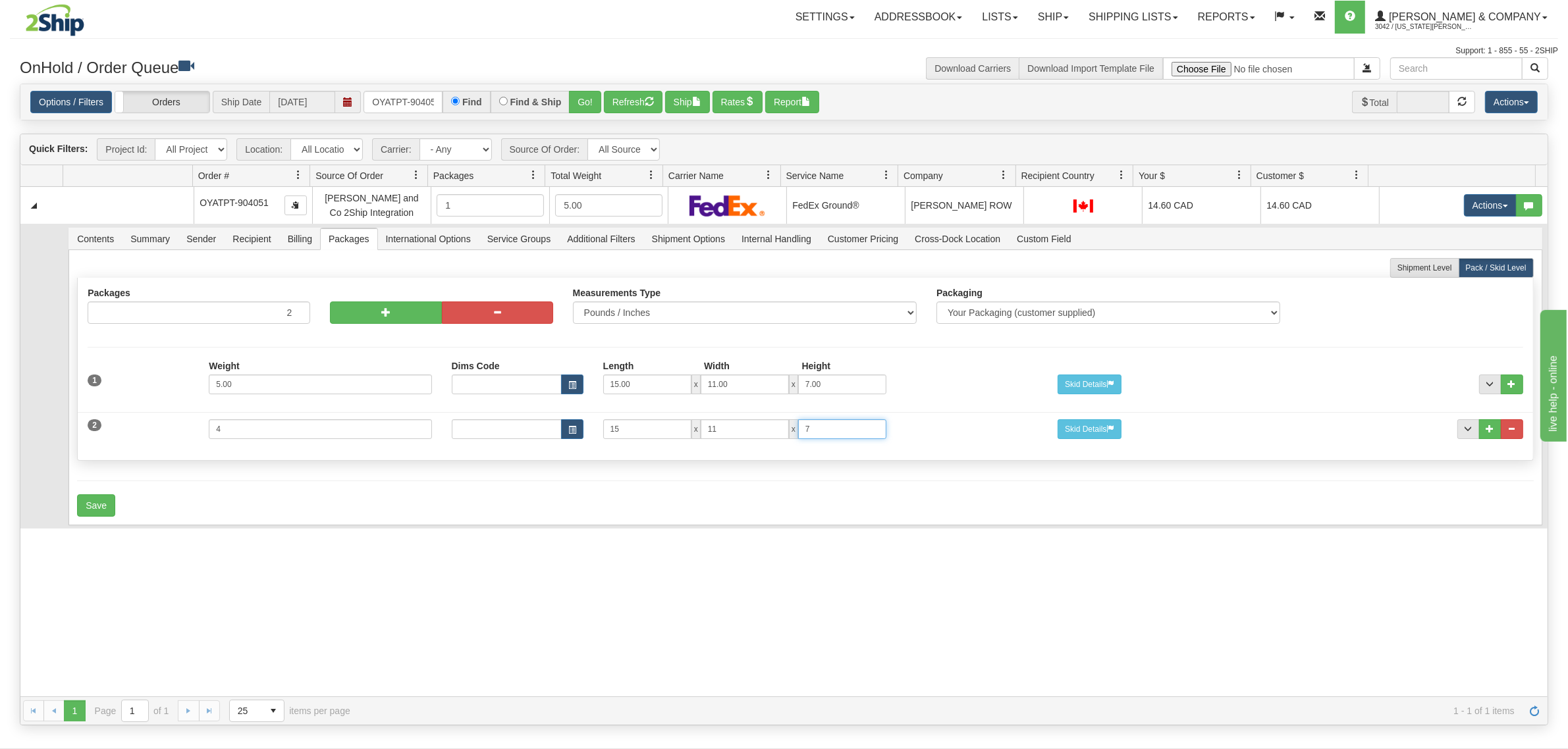
type input "7"
click at [106, 494] on form "Shipment Level Pack / Skid Level Packages 2 2" at bounding box center [805, 387] width 1456 height 259
click at [99, 500] on button "Save" at bounding box center [96, 506] width 38 height 23
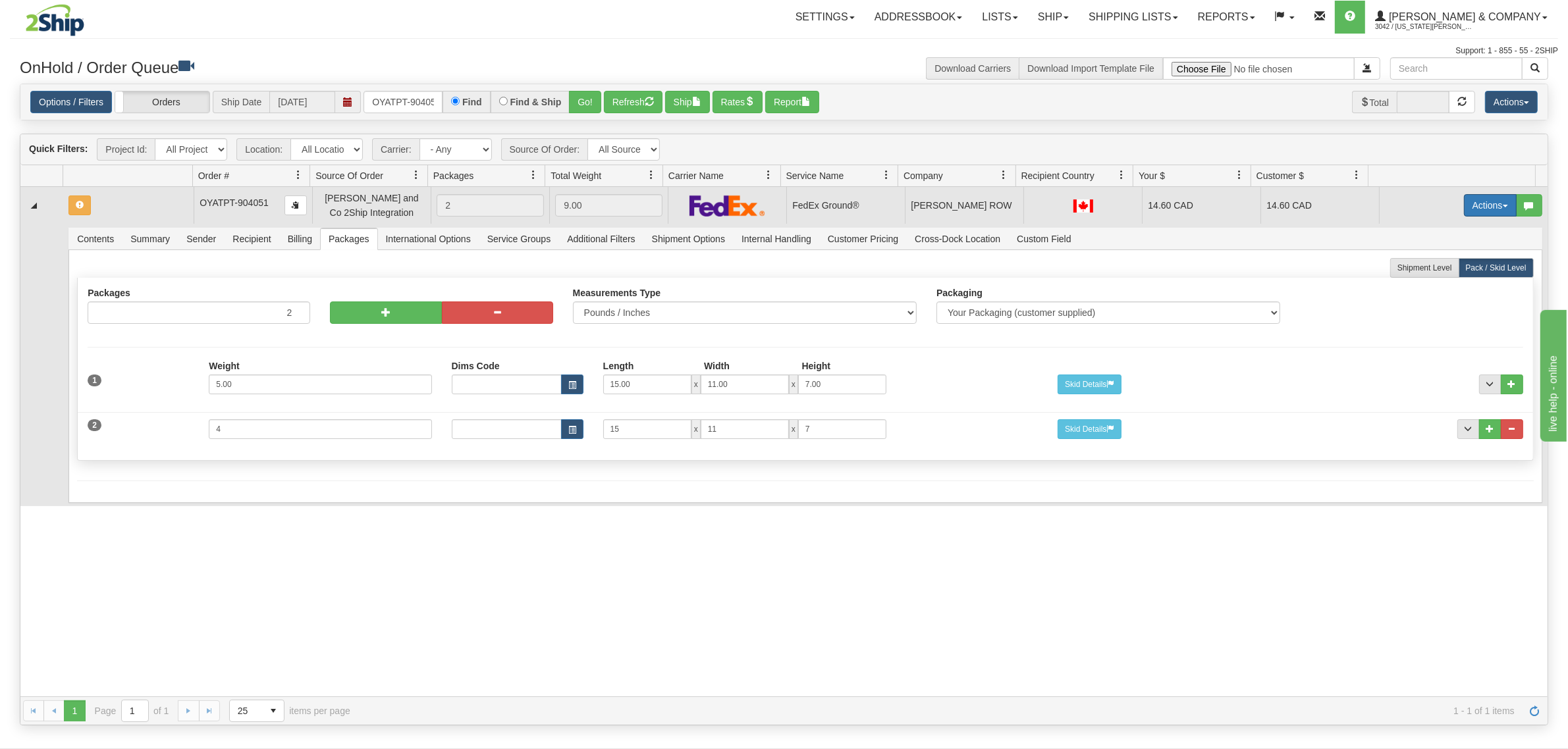
click at [1476, 197] on button "Actions" at bounding box center [1490, 205] width 53 height 23
click at [1445, 250] on span "Refresh Rates" at bounding box center [1457, 248] width 68 height 10
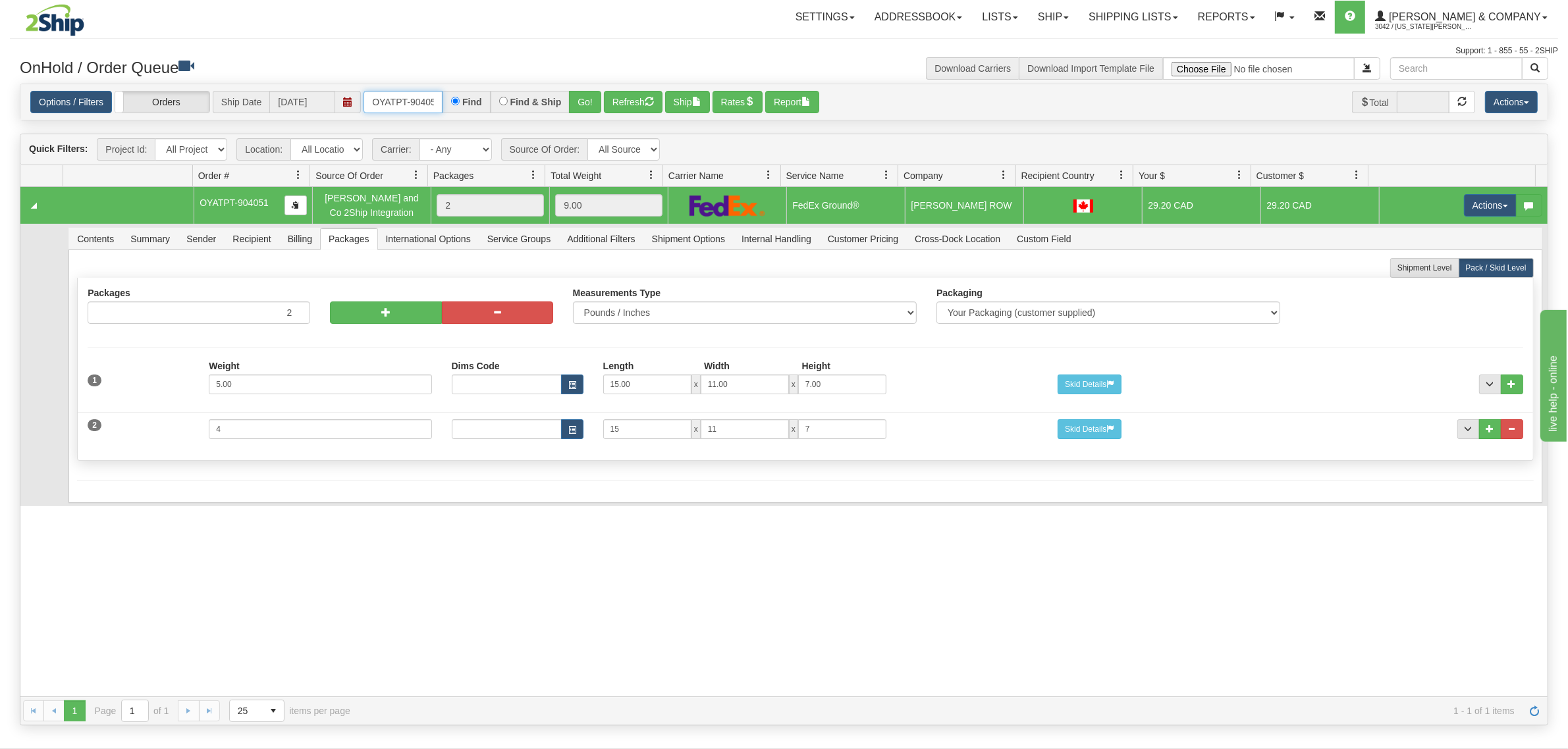
scroll to position [0, 7]
drag, startPoint x: 367, startPoint y: 97, endPoint x: 471, endPoint y: 112, distance: 105.1
click at [471, 112] on div "OYATPT-904051 Find Find & Ship Go!" at bounding box center [482, 102] width 238 height 23
type input "OYATPT-903902"
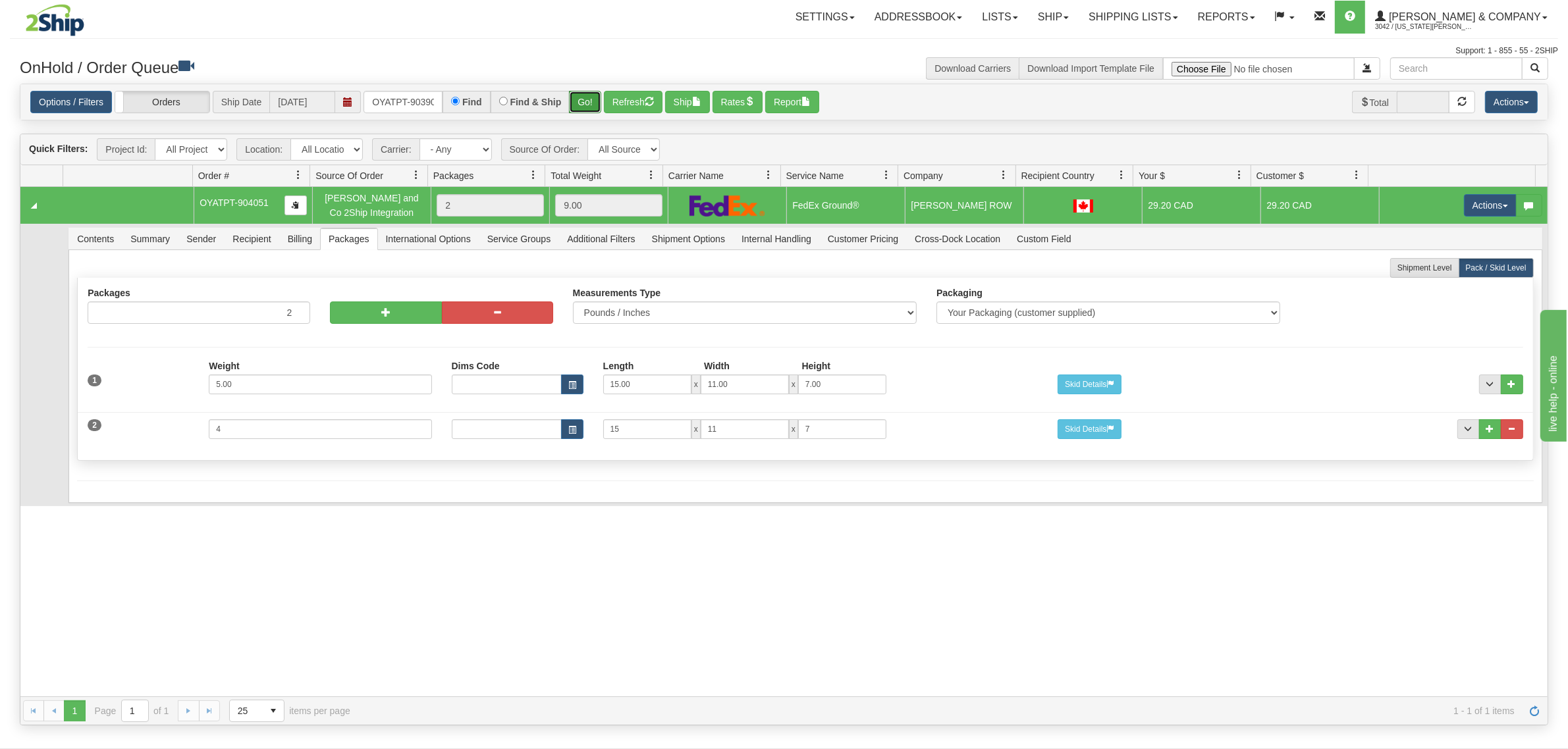
click at [581, 99] on button "Go!" at bounding box center [584, 102] width 32 height 23
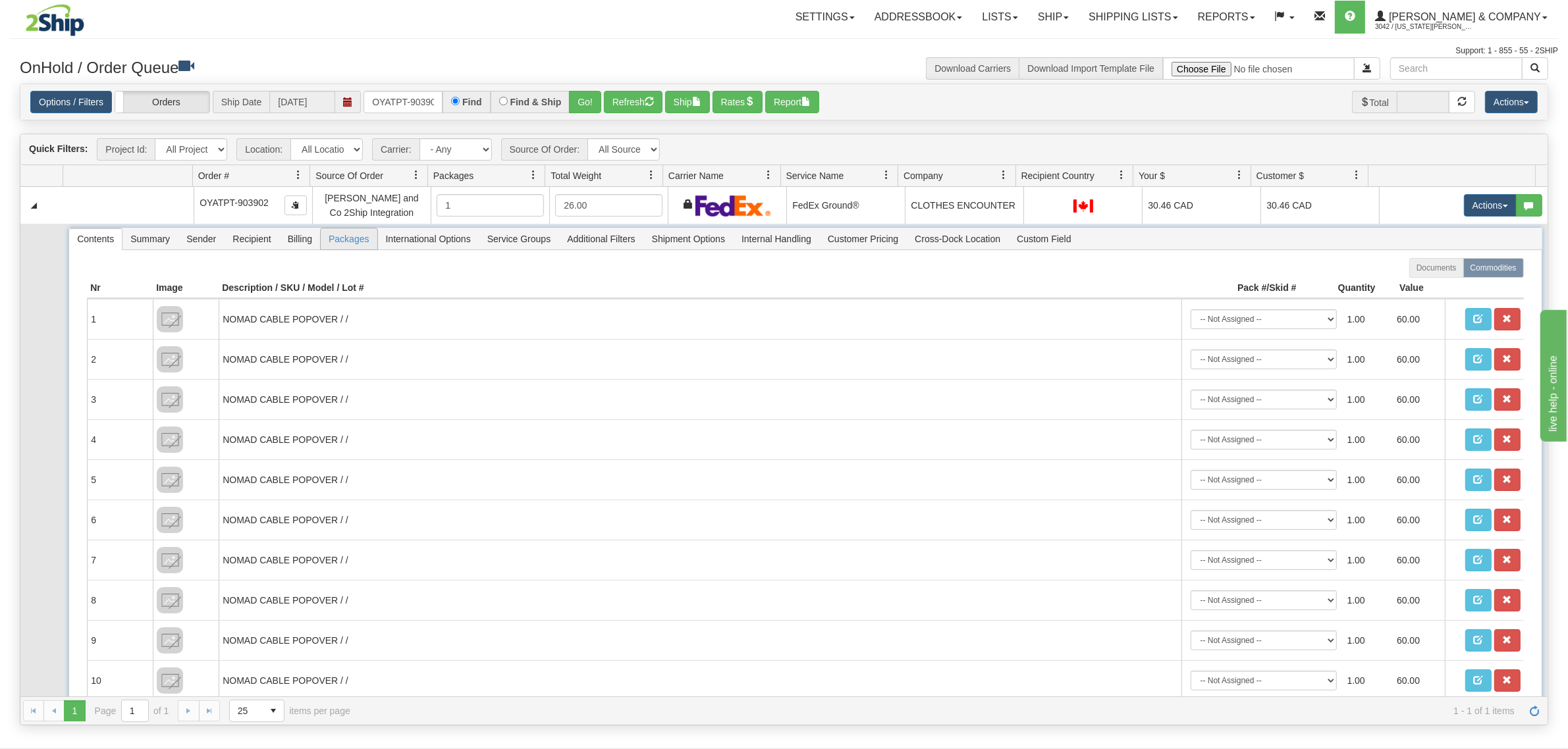
click at [342, 244] on span "Packages" at bounding box center [348, 239] width 56 height 21
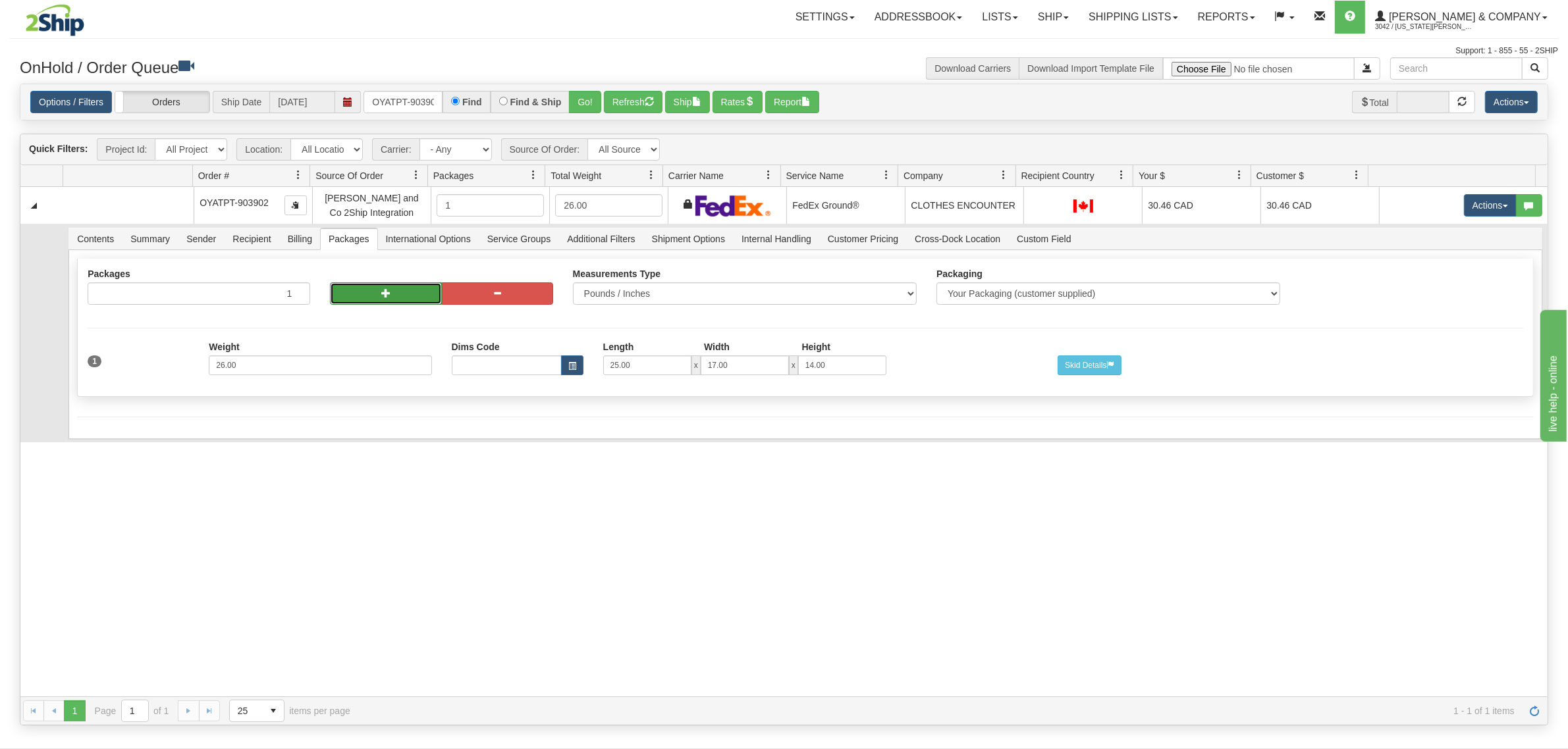
click at [381, 294] on span "button" at bounding box center [385, 293] width 10 height 10
radio input "true"
type input "2"
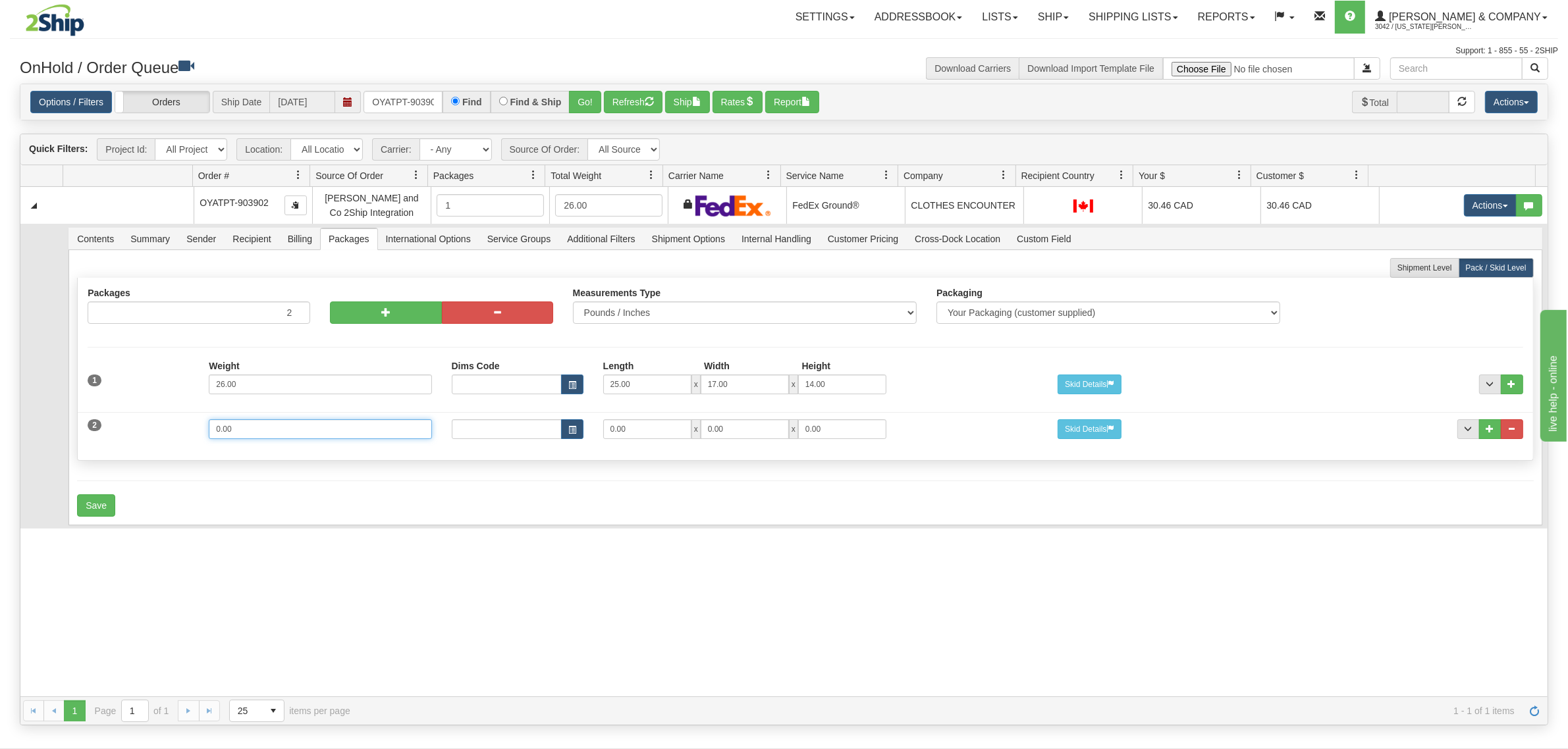
click at [168, 425] on div "2 Weight 0.00 Dims Code Length Width Height 0.00 x 0.00 x" at bounding box center [805, 427] width 1455 height 44
type input "29"
drag, startPoint x: 655, startPoint y: 428, endPoint x: 578, endPoint y: 423, distance: 77.2
click at [579, 425] on div "Dims Code Length Width Height 0.00 x 0.00 x 0.00" at bounding box center [745, 429] width 606 height 20
type input "25"
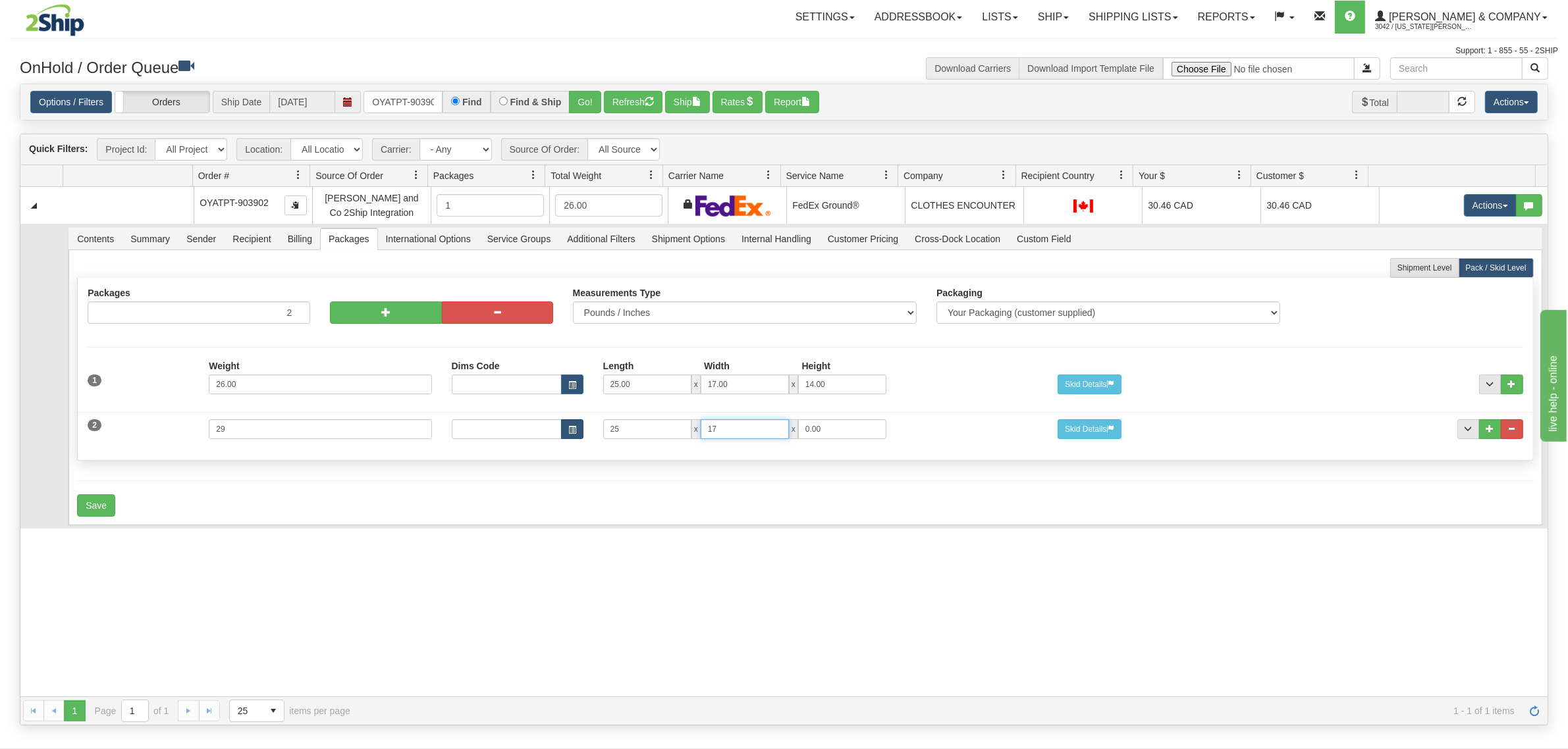
type input "17"
type input "14"
click at [97, 510] on button "Save" at bounding box center [96, 506] width 38 height 23
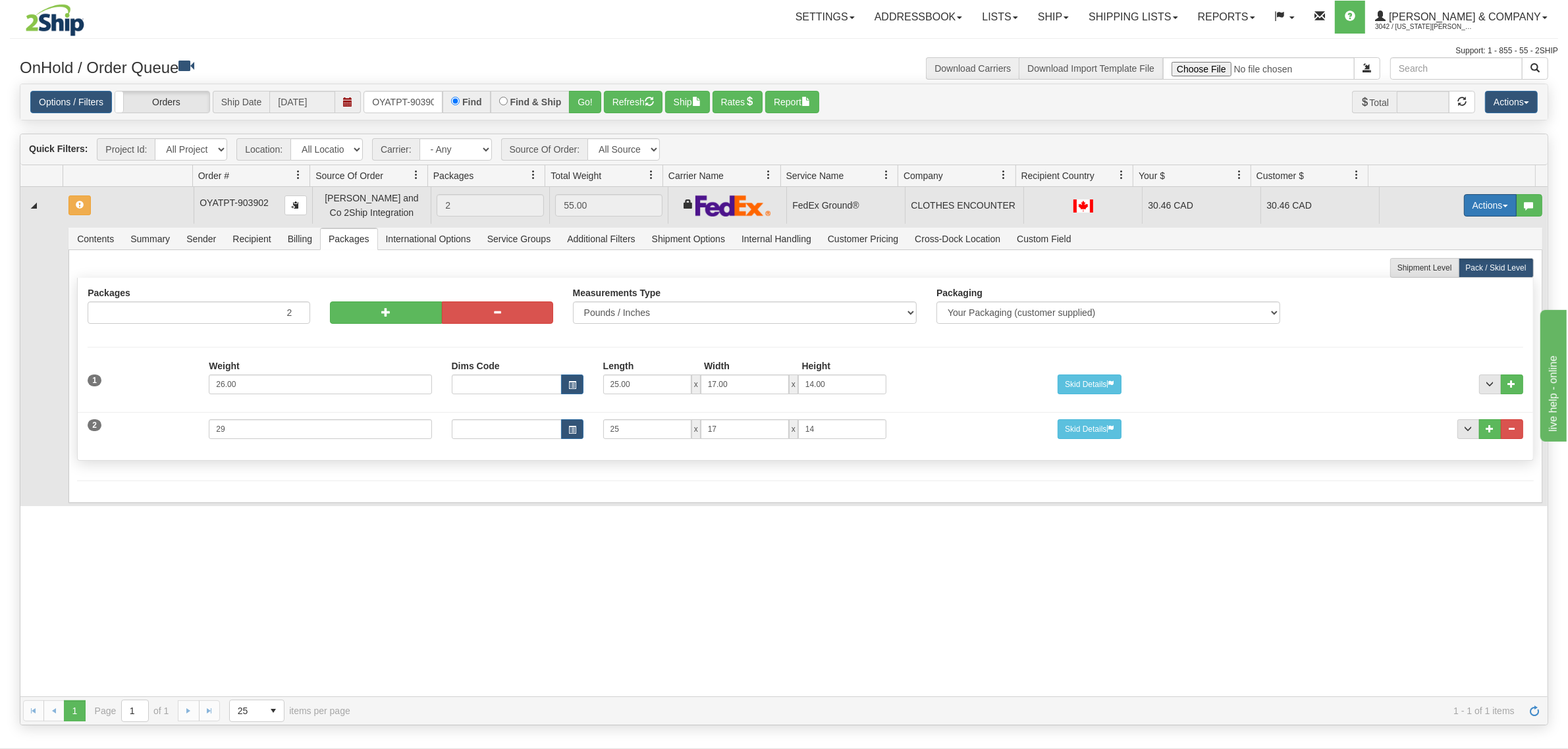
click at [1481, 209] on button "Actions" at bounding box center [1490, 205] width 53 height 23
click at [1445, 247] on span "Refresh Rates" at bounding box center [1457, 248] width 68 height 10
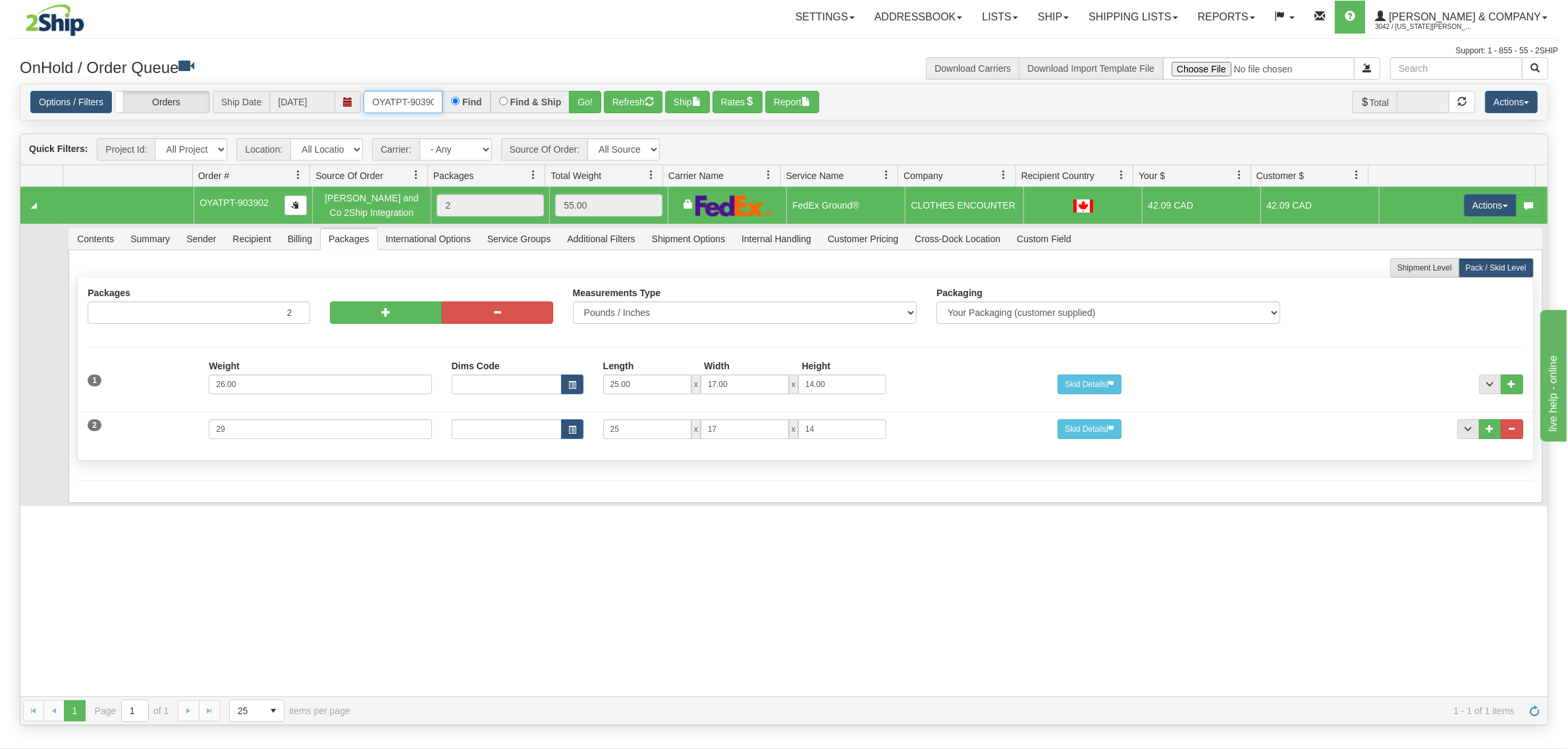
scroll to position [0, 7]
drag, startPoint x: 374, startPoint y: 95, endPoint x: 519, endPoint y: 111, distance: 145.9
click at [519, 111] on div "OYATPT-903902 Find Find & Ship Go!" at bounding box center [482, 102] width 238 height 23
type input "OYATPT-903900"
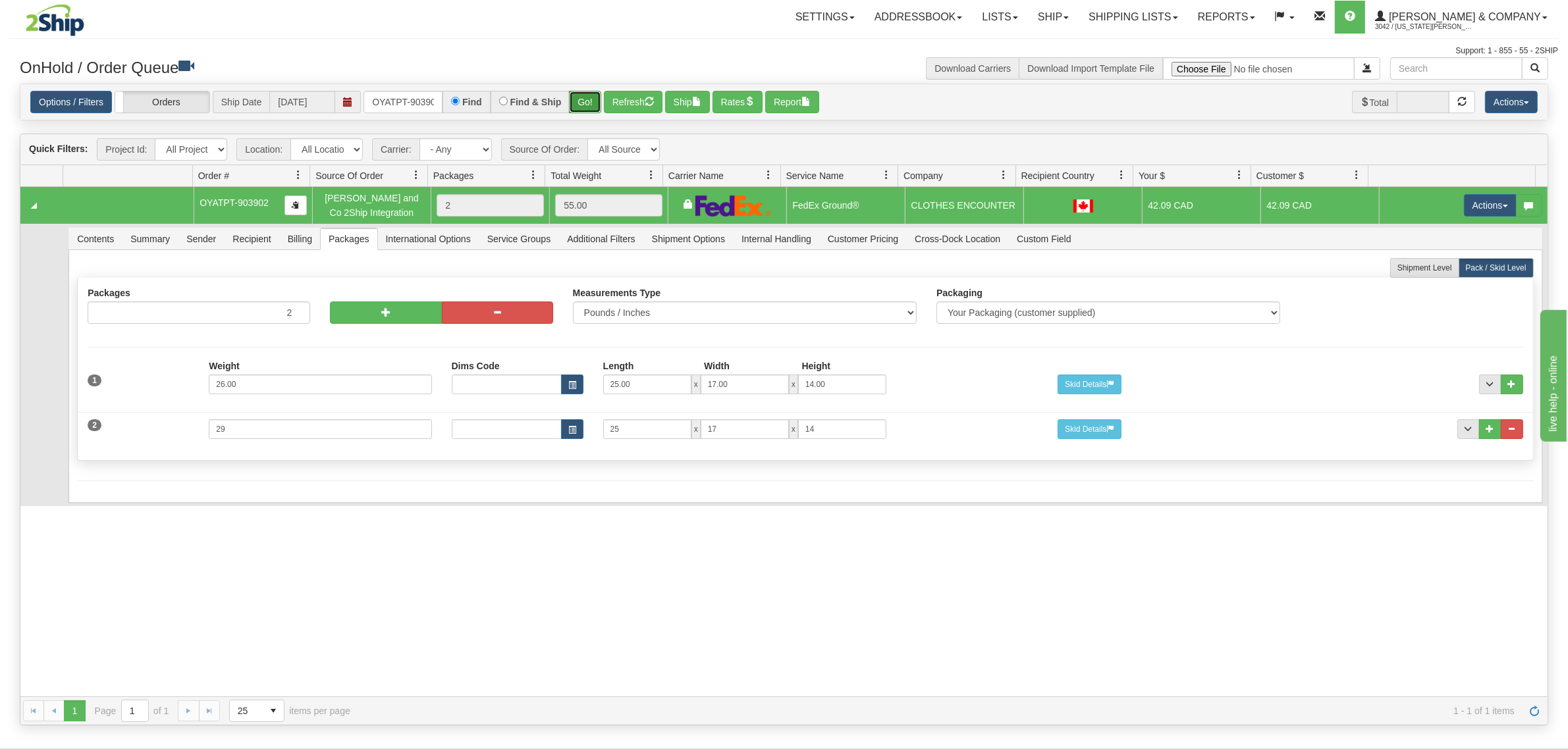
click at [587, 92] on button "Go!" at bounding box center [584, 102] width 32 height 23
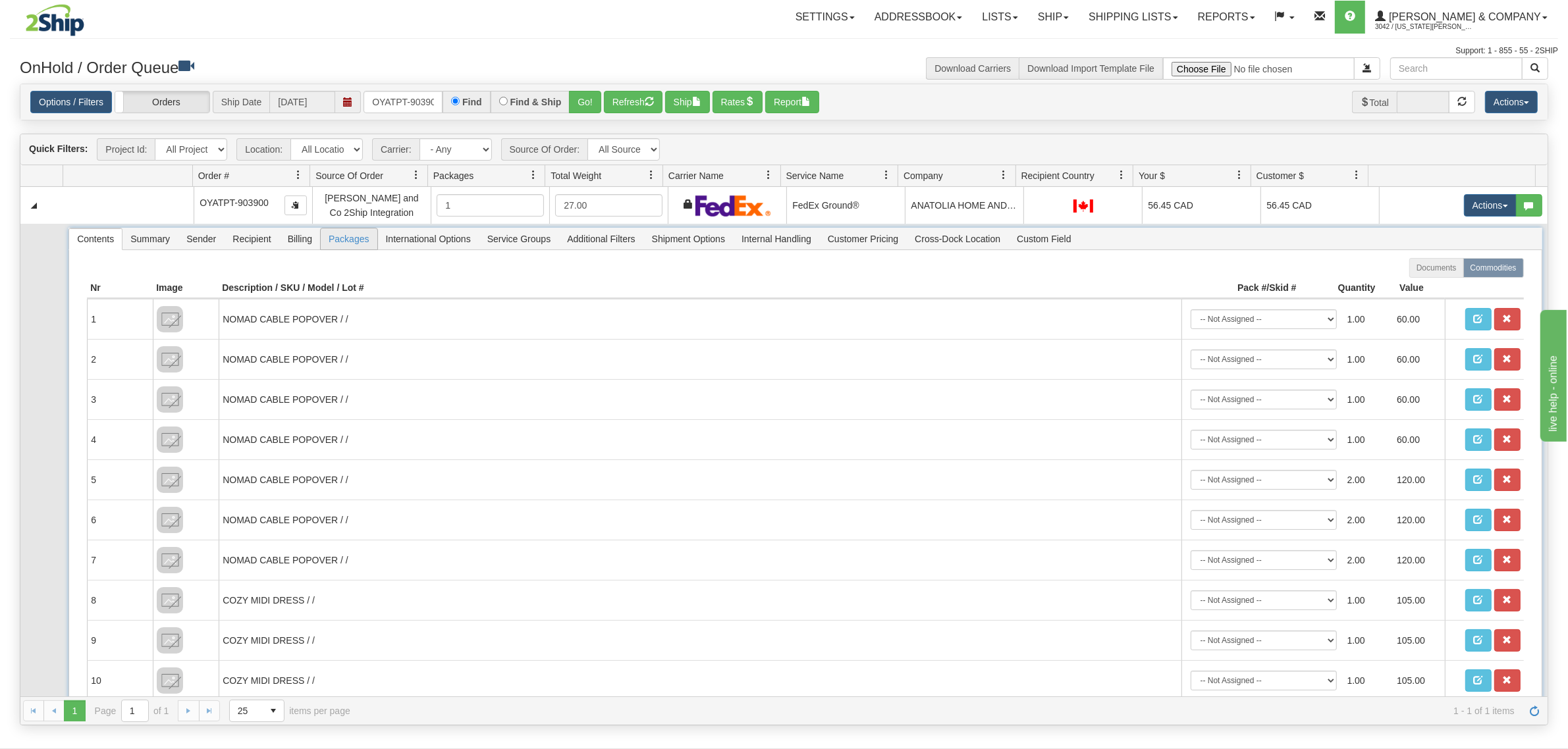
click at [344, 244] on span "Packages" at bounding box center [348, 239] width 56 height 21
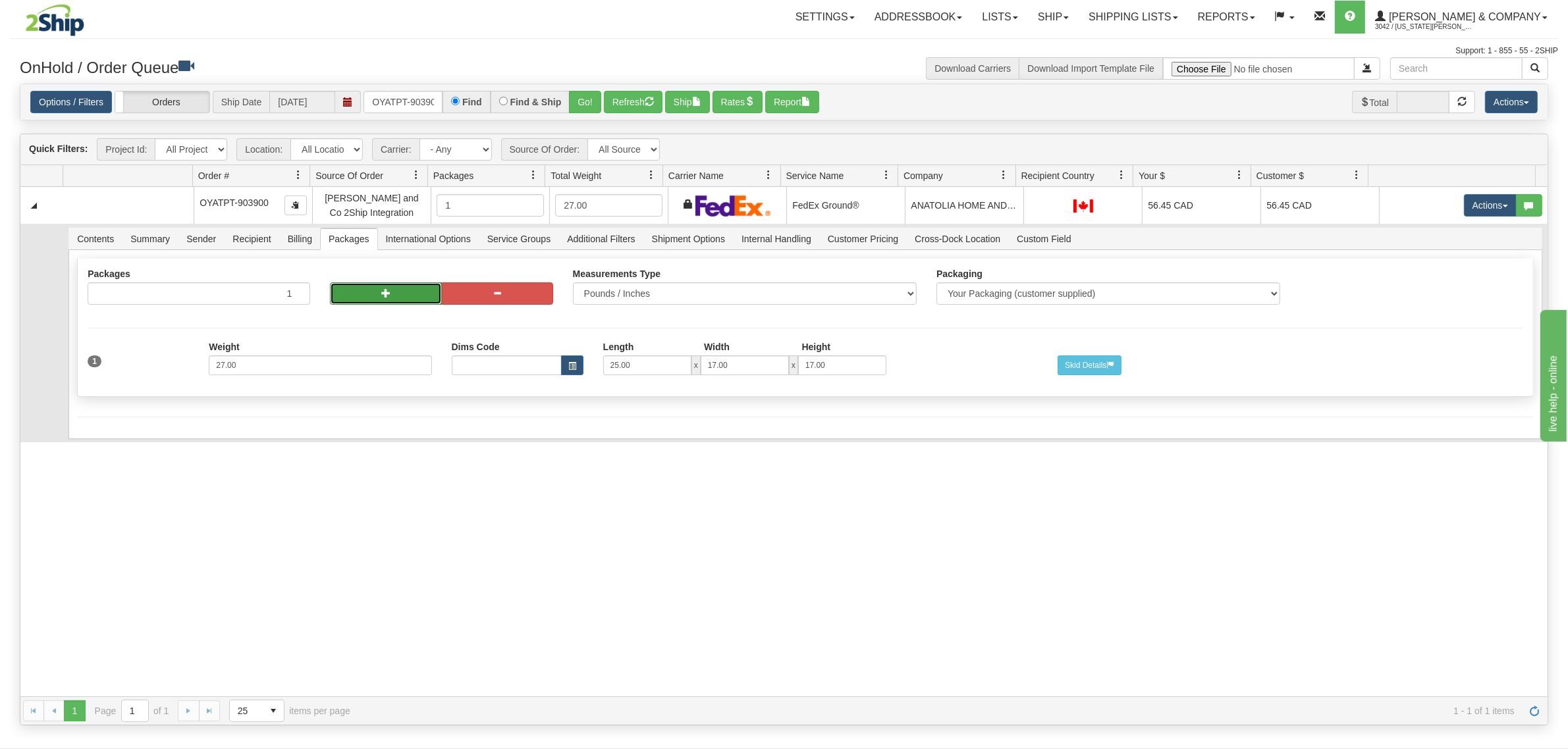
click at [364, 295] on button "button" at bounding box center [385, 294] width 112 height 23
radio input "true"
type input "2"
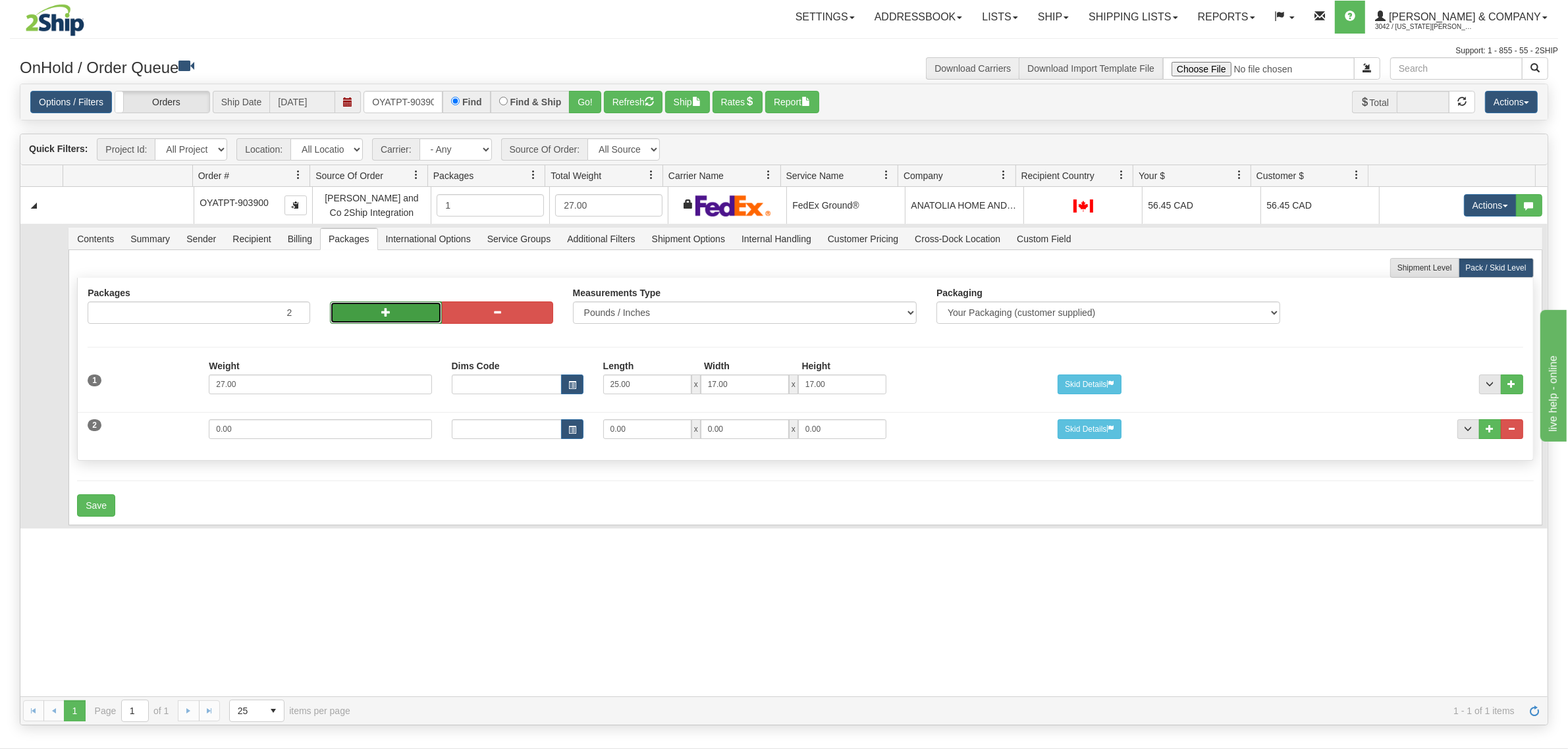
click at [365, 309] on button "button" at bounding box center [385, 313] width 112 height 23
type input "3"
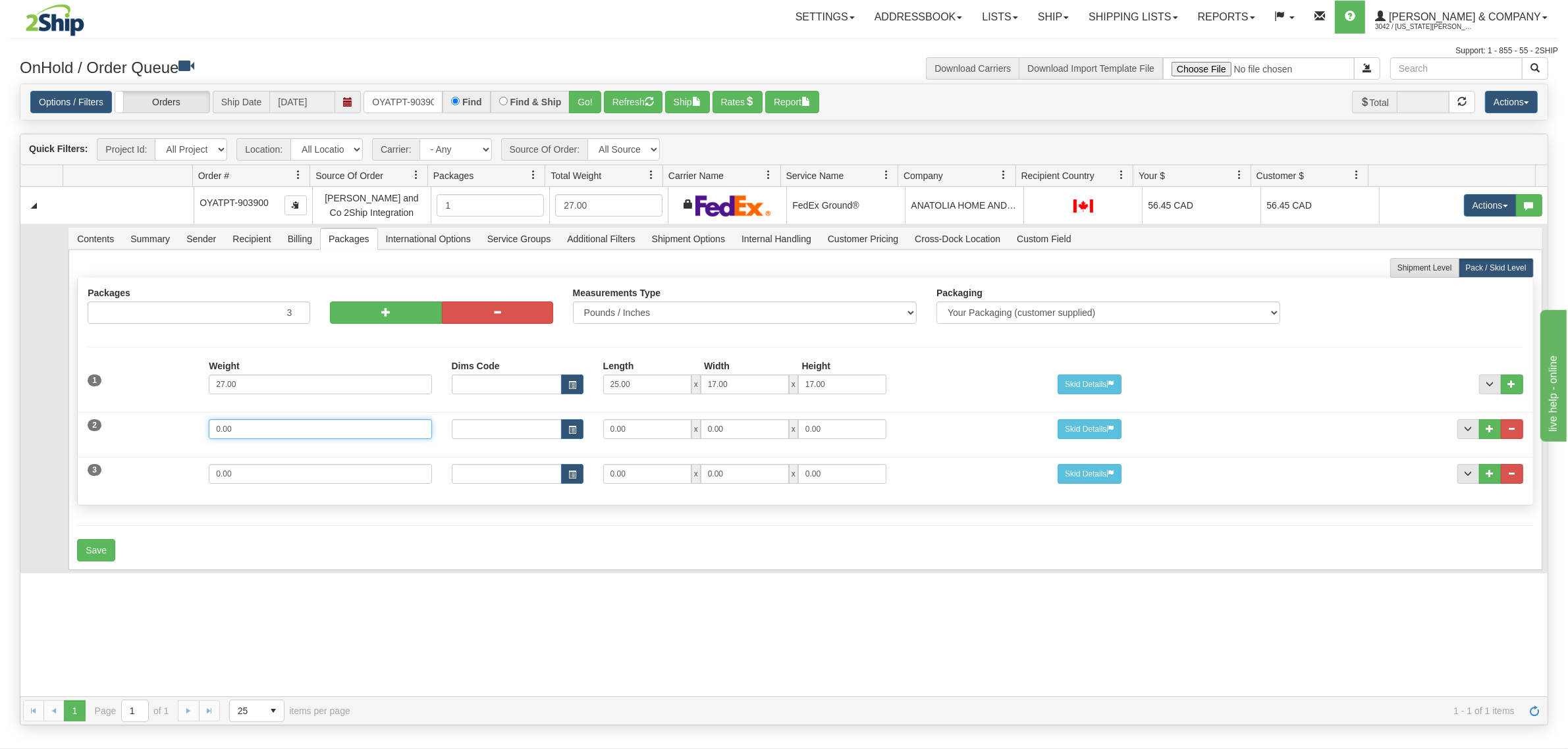
drag, startPoint x: 246, startPoint y: 428, endPoint x: 139, endPoint y: 428, distance: 107.0
click at [139, 428] on div "2 Weight 0.00 Dims Code Length Width Height 0.00 x 0.00 x" at bounding box center [805, 427] width 1455 height 44
type input "22"
drag, startPoint x: 659, startPoint y: 428, endPoint x: 587, endPoint y: 423, distance: 72.2
click at [587, 423] on div "Dims Code Length Width Height 0.00 x 0.00 x 0.00" at bounding box center [745, 429] width 606 height 20
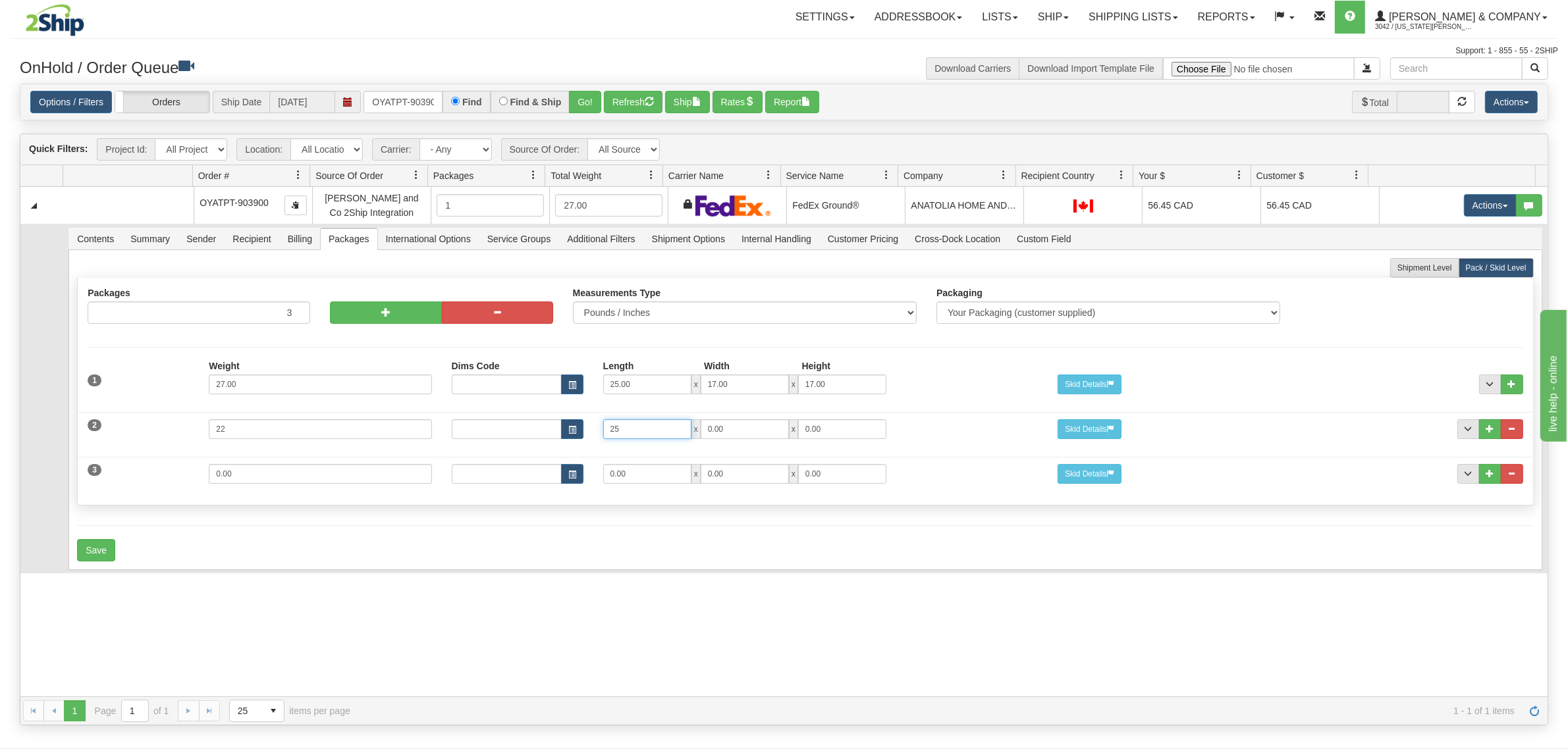
type input "25"
type input "17"
type input "13"
drag, startPoint x: 338, startPoint y: 477, endPoint x: 169, endPoint y: 466, distance: 169.4
click at [170, 466] on div "3 Weight 0.00 Dims Code Length Width Height 0.00 x 0.00 x" at bounding box center [805, 472] width 1455 height 44
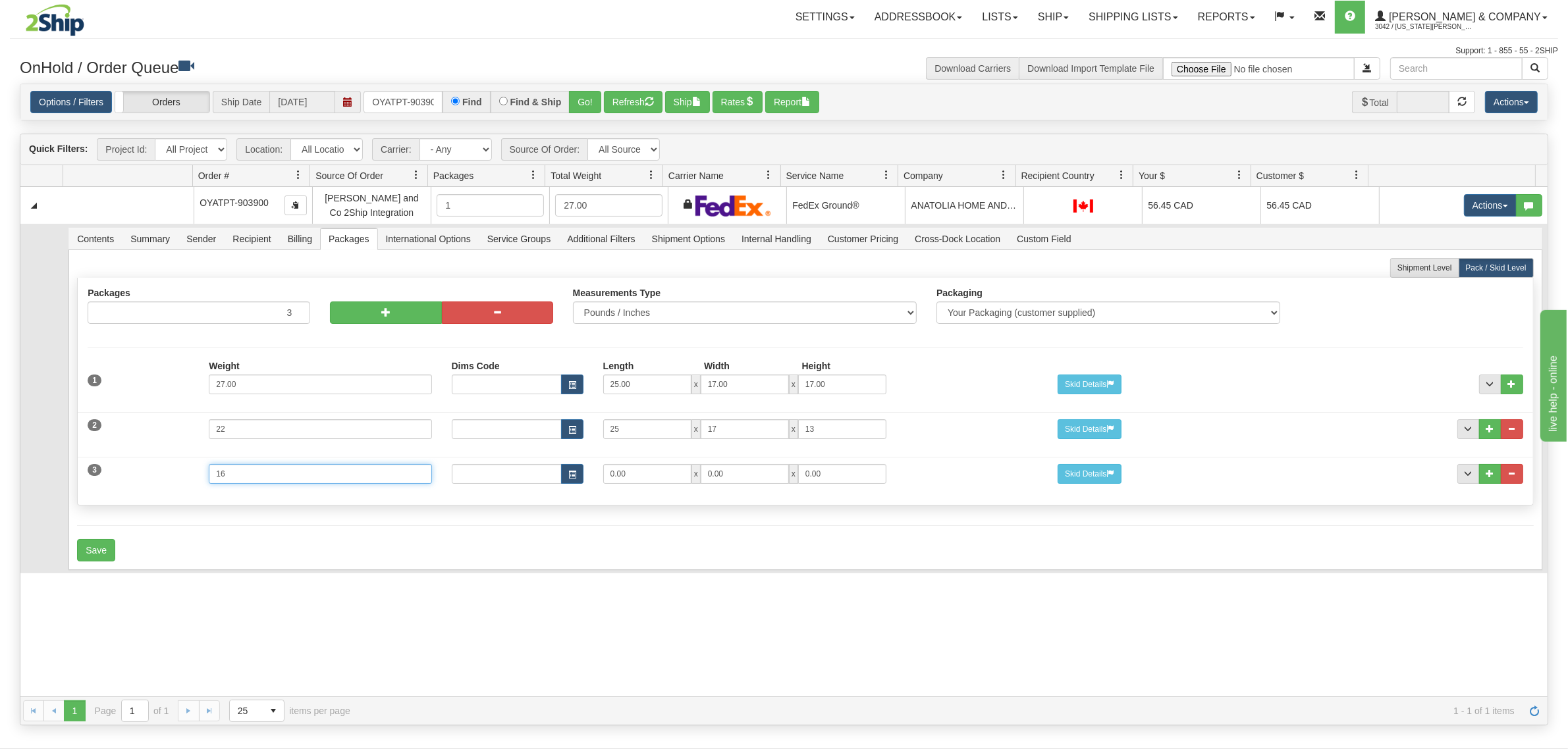
type input "16"
type input "15"
type input "11"
click at [94, 560] on button "Save" at bounding box center [96, 551] width 38 height 23
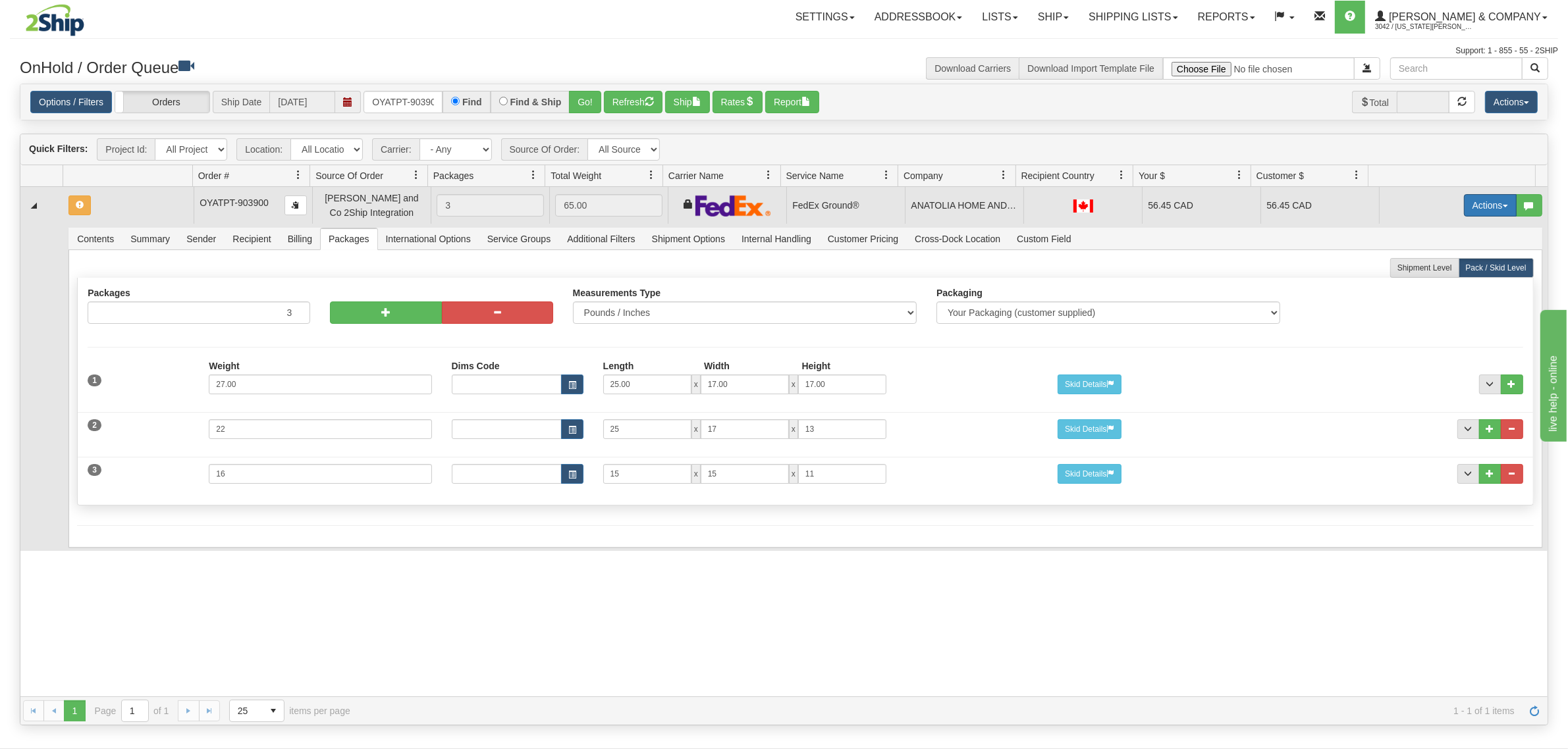
click at [1464, 208] on button "Actions" at bounding box center [1490, 205] width 53 height 23
click at [1436, 246] on span "Refresh Rates" at bounding box center [1457, 248] width 68 height 10
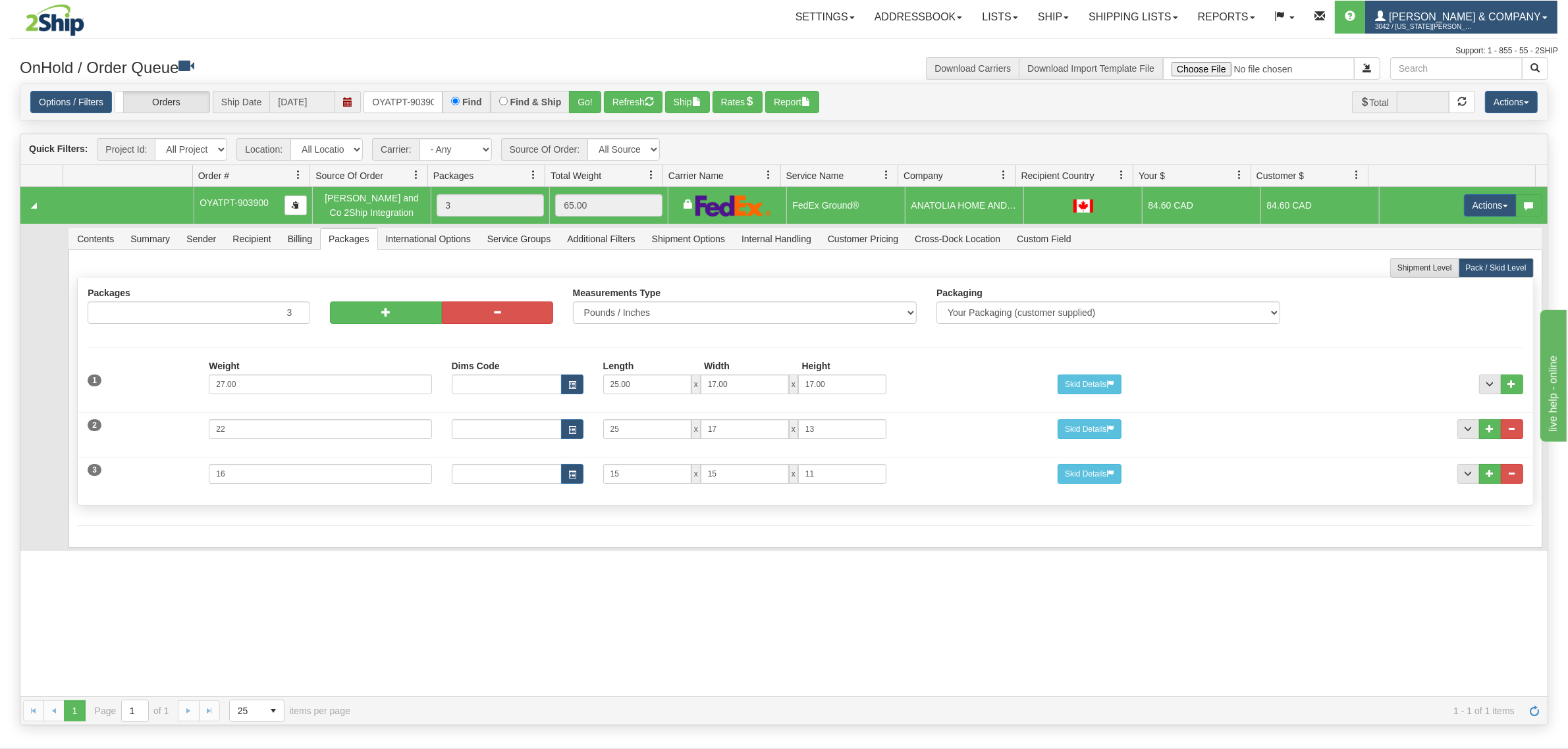
click at [1492, 11] on span "[PERSON_NAME] & Company" at bounding box center [1462, 16] width 155 height 11
click at [1483, 79] on span "LOG OUT" at bounding box center [1469, 81] width 42 height 10
